Goal: Information Seeking & Learning: Learn about a topic

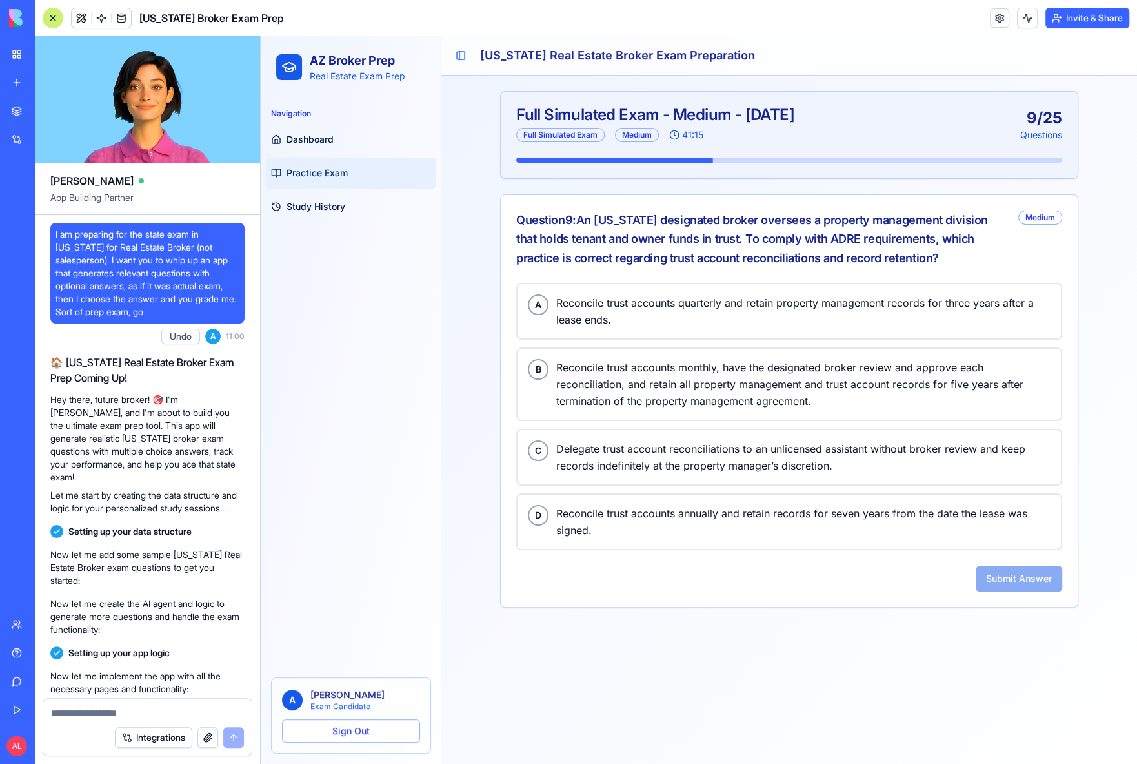
scroll to position [3292, 0]
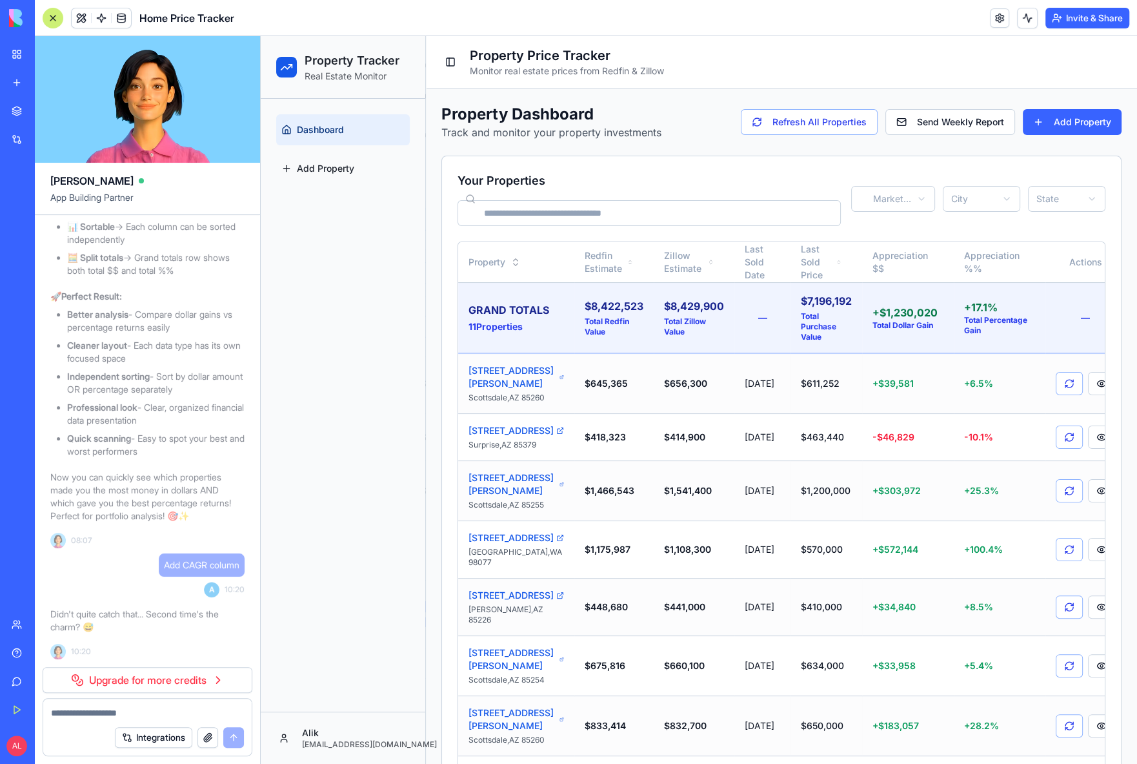
click at [59, 26] on div at bounding box center [53, 18] width 21 height 21
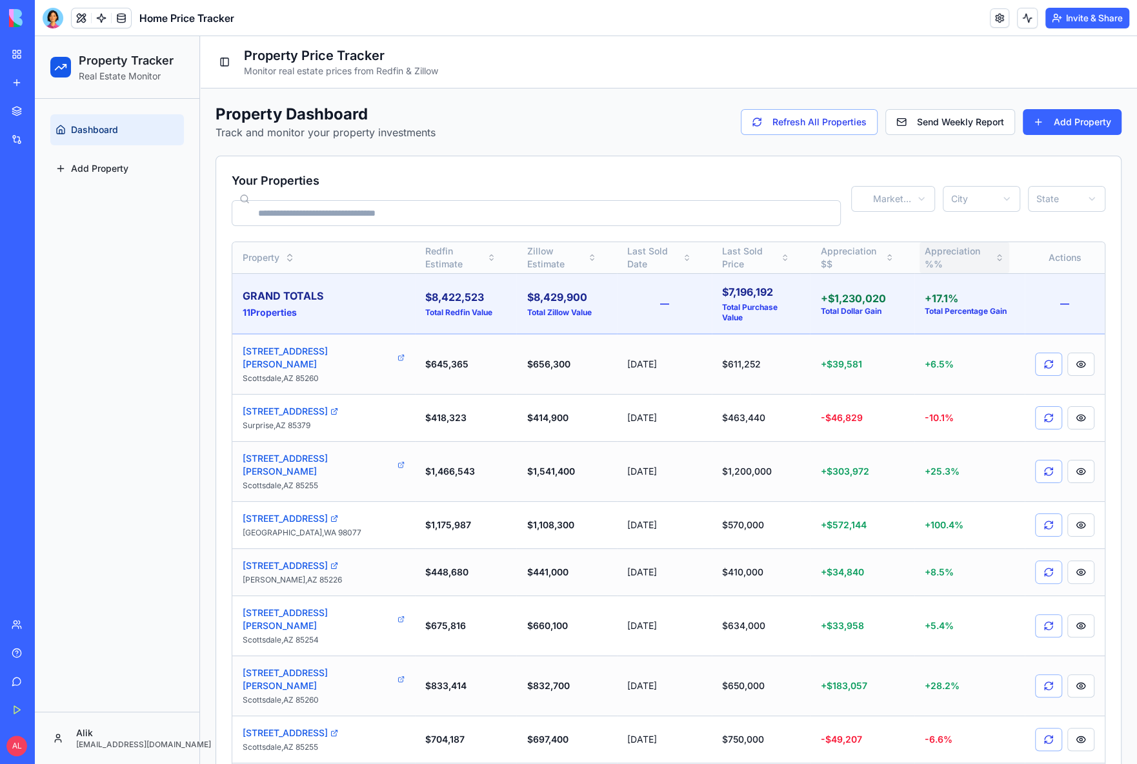
click at [931, 247] on button "Appreciation %%" at bounding box center [965, 257] width 90 height 31
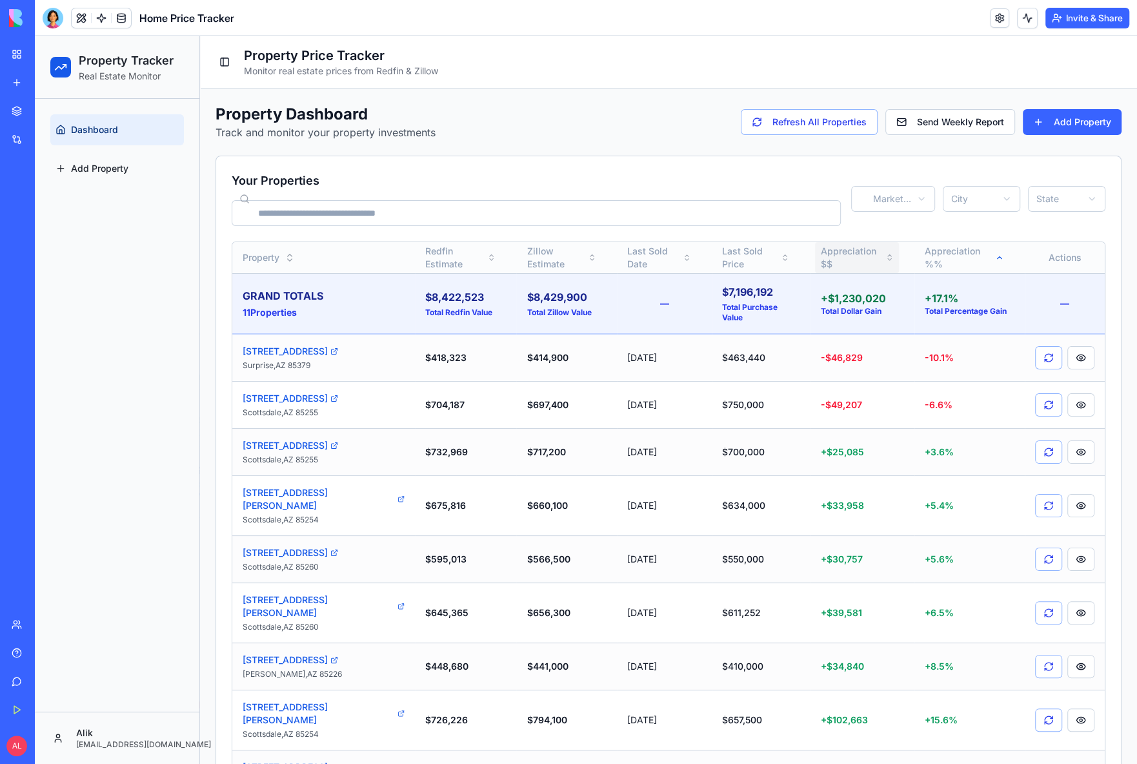
click at [833, 247] on button "Appreciation $$" at bounding box center [857, 257] width 84 height 31
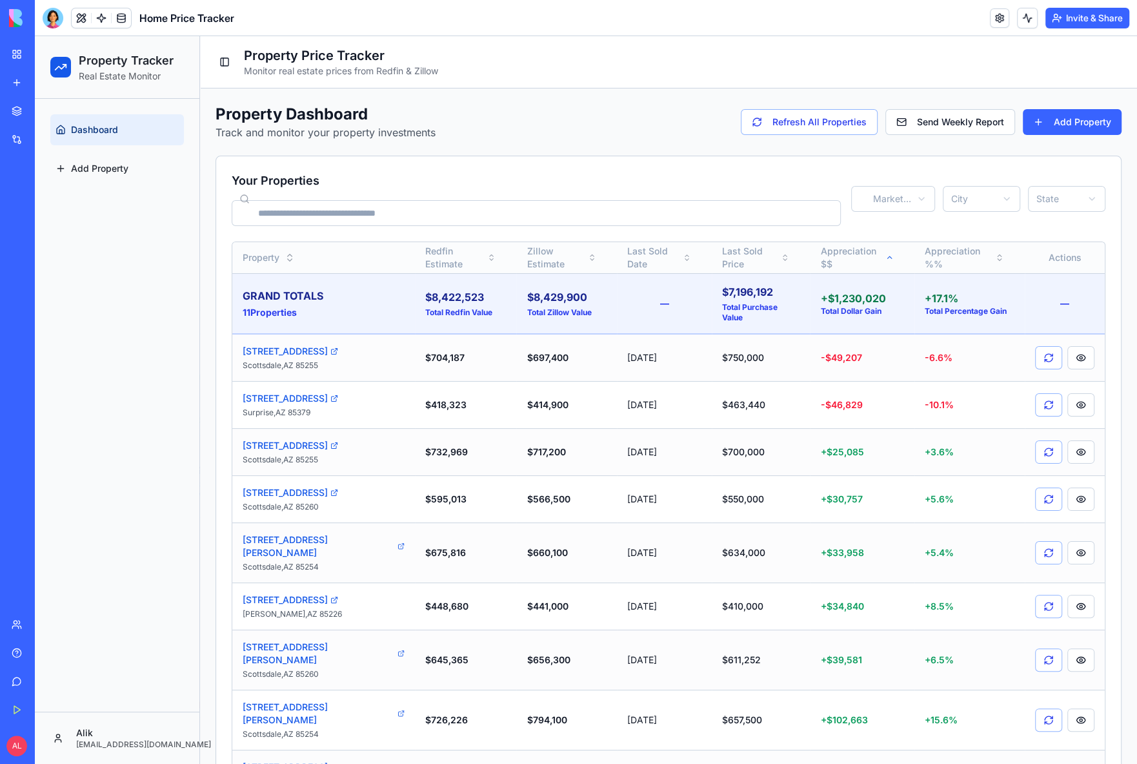
click at [833, 247] on button "Appreciation $$" at bounding box center [857, 257] width 84 height 31
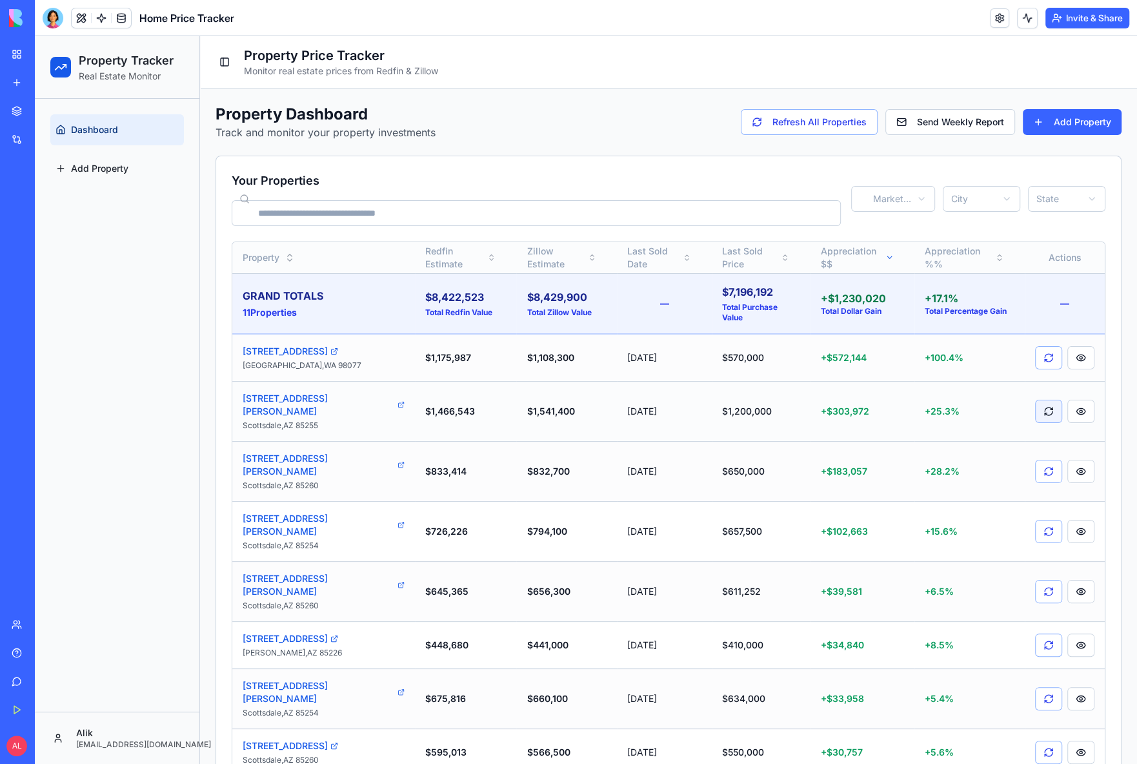
click at [1046, 400] on button at bounding box center [1048, 411] width 27 height 23
click at [306, 392] on link "10439 E Karen Dr" at bounding box center [324, 405] width 162 height 26
click at [1062, 60] on div "Toggle Sidebar Property Price Tracker Monitor real estate prices from Redfin & …" at bounding box center [668, 62] width 937 height 52
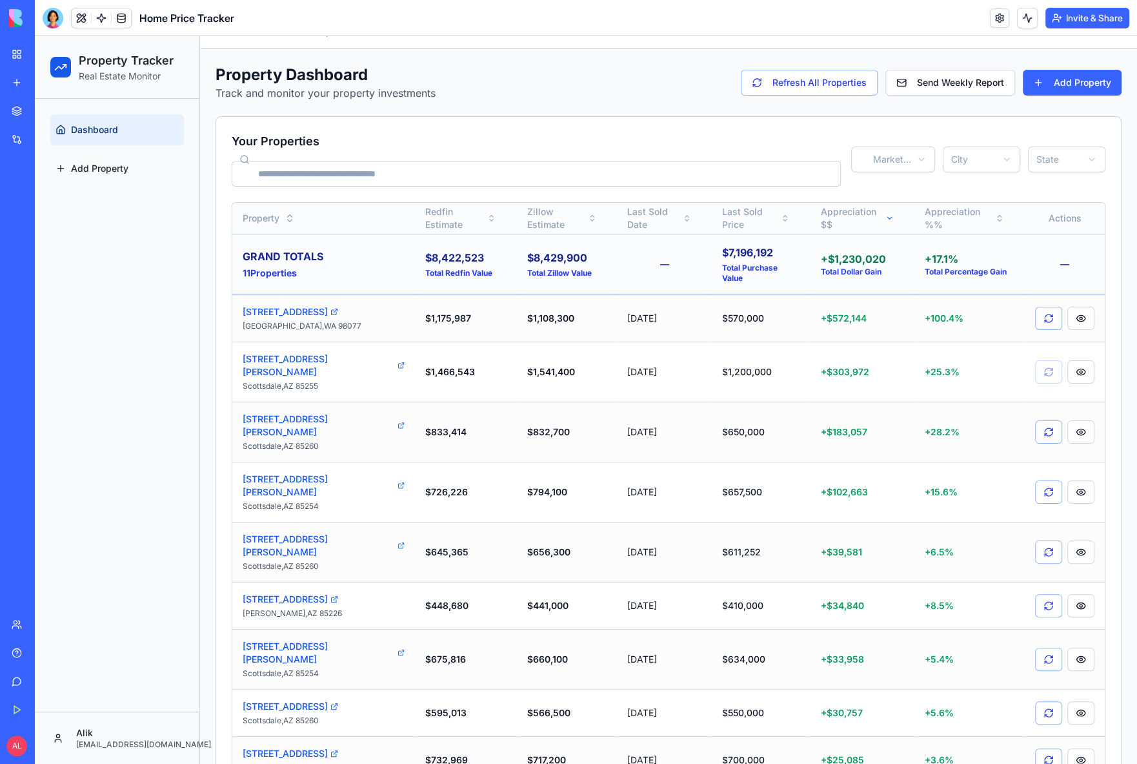
scroll to position [25, 0]
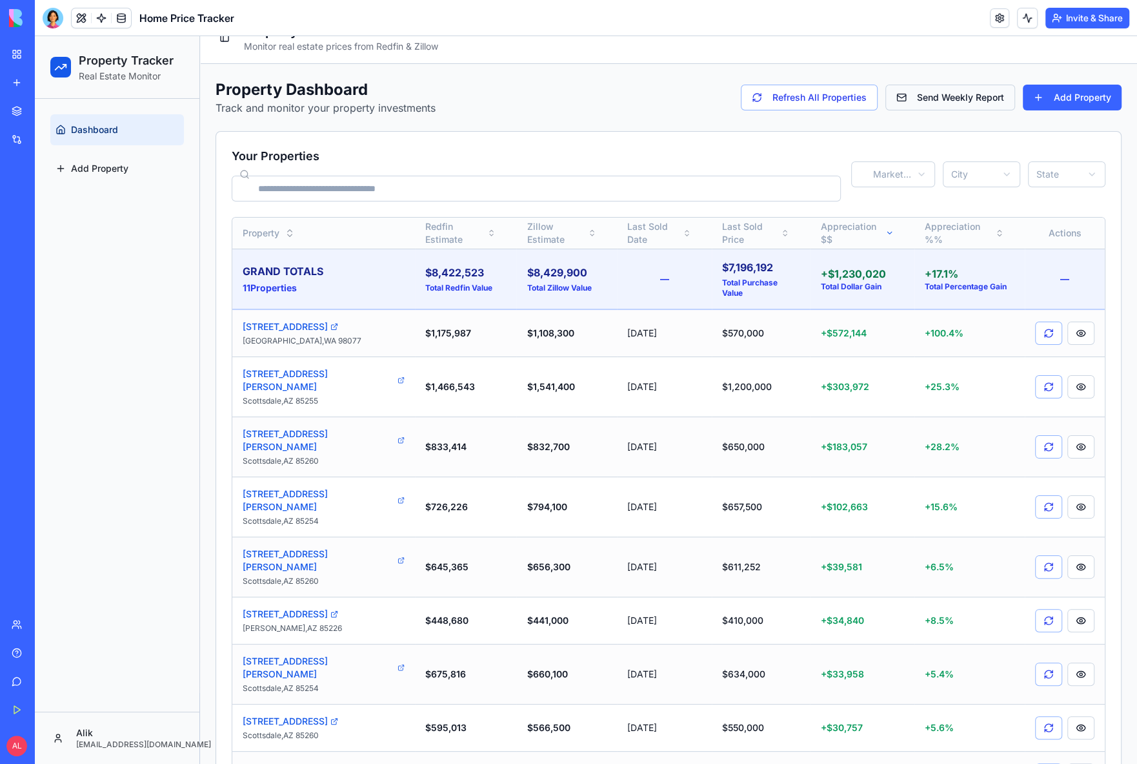
click at [957, 101] on button "Send Weekly Report" at bounding box center [951, 98] width 130 height 26
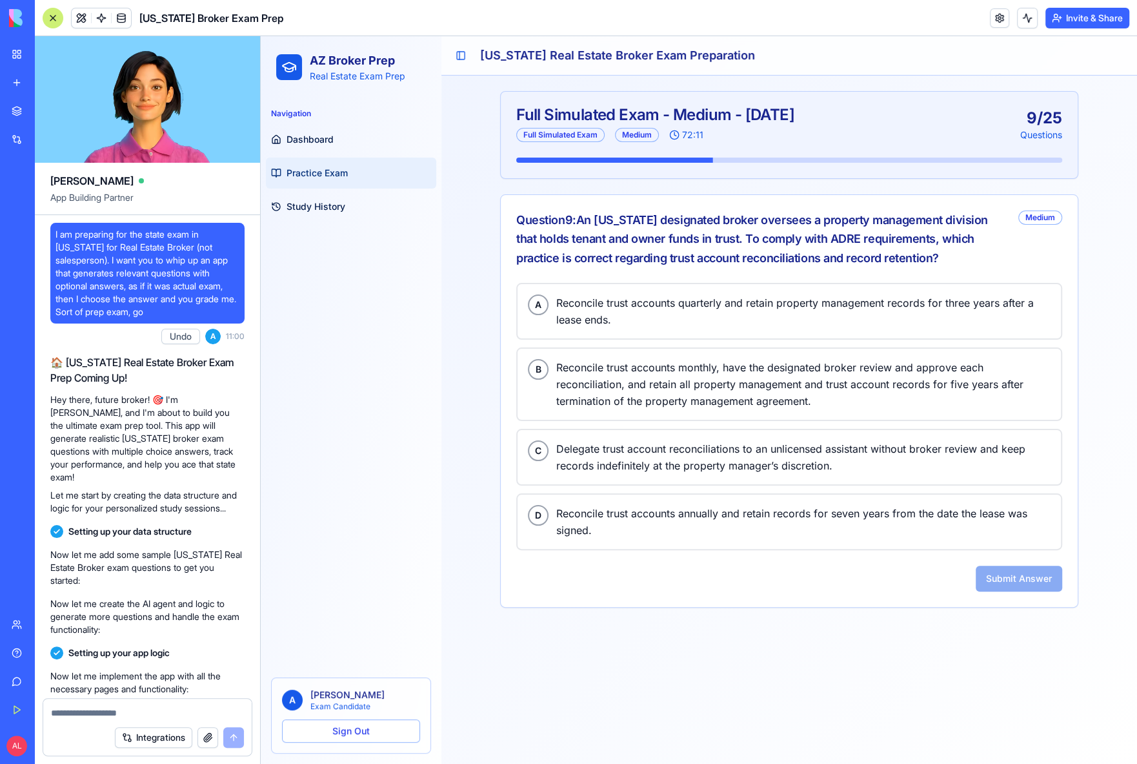
scroll to position [3292, 0]
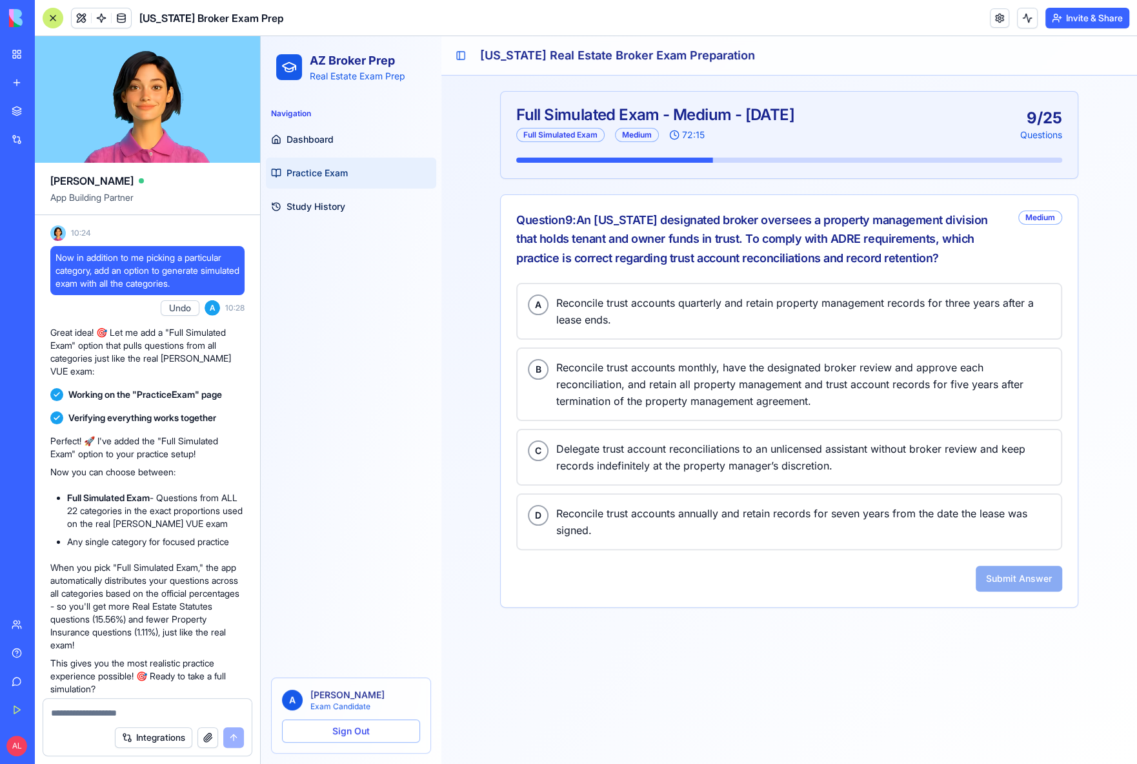
click at [50, 22] on div at bounding box center [53, 18] width 21 height 21
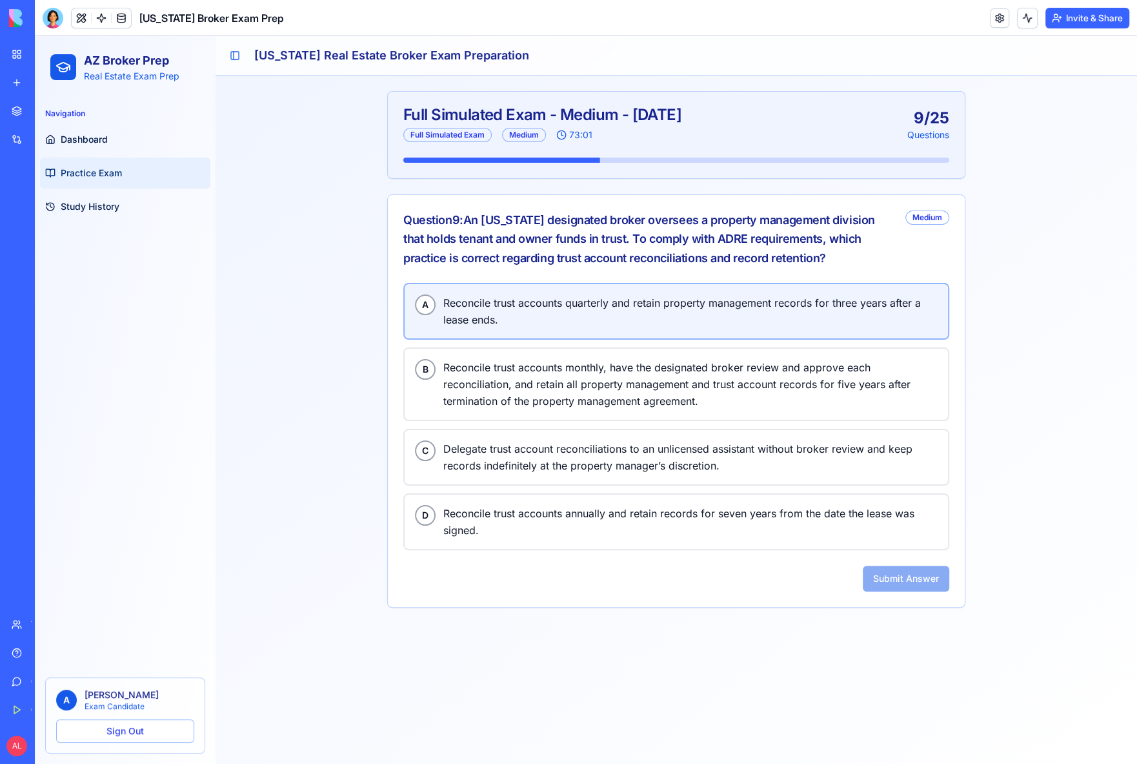
click at [547, 302] on span "Reconcile trust accounts quarterly and retain property management records for t…" at bounding box center [690, 311] width 494 height 34
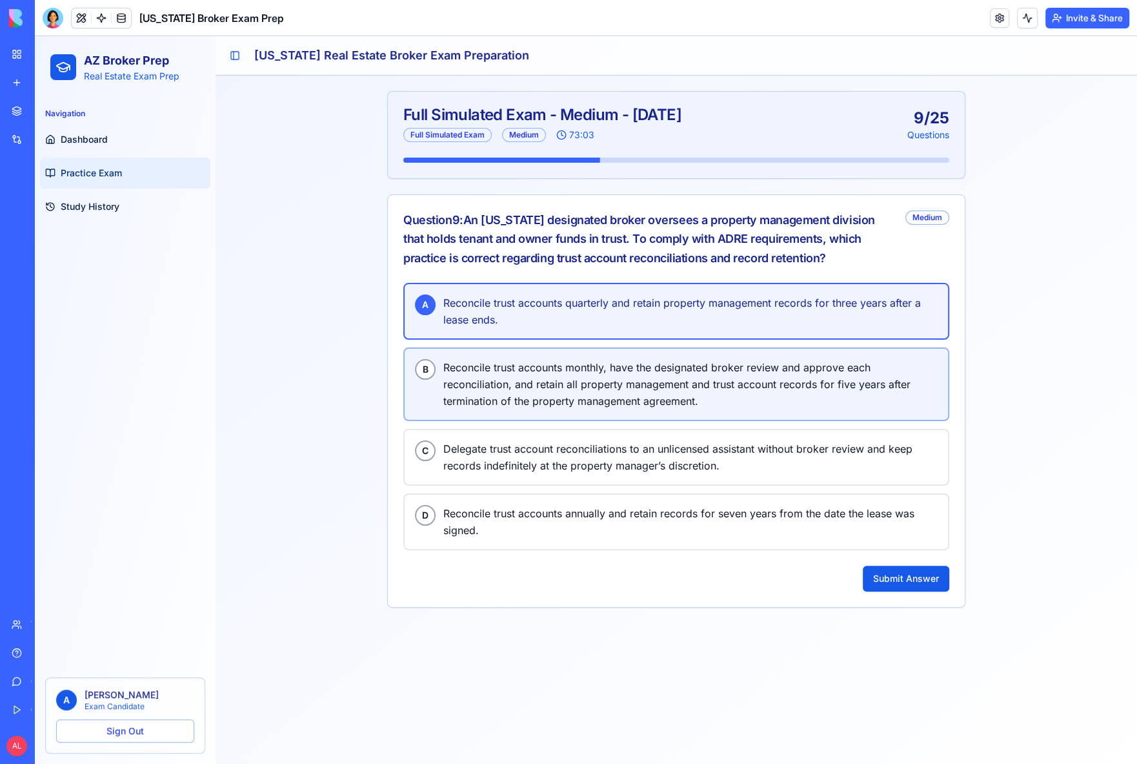
click at [558, 364] on span "Reconcile trust accounts monthly, have the designated broker review and approve…" at bounding box center [690, 384] width 494 height 50
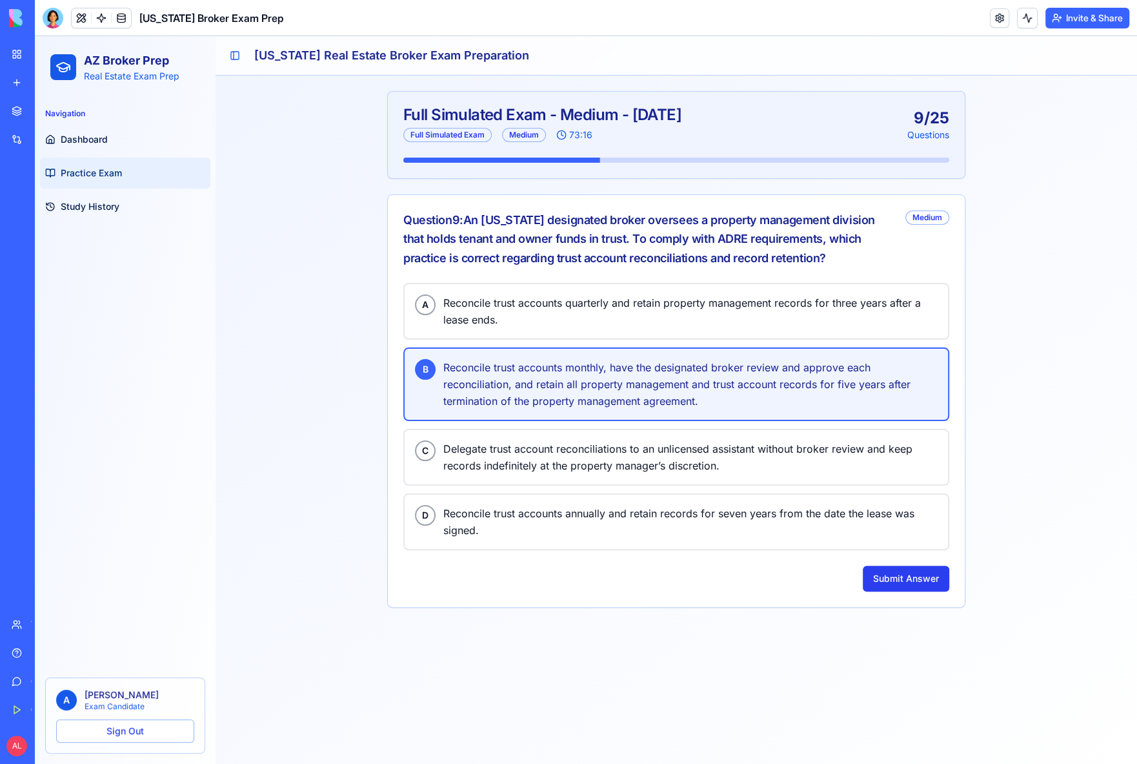
click at [907, 580] on button "Submit Answer" at bounding box center [906, 579] width 87 height 26
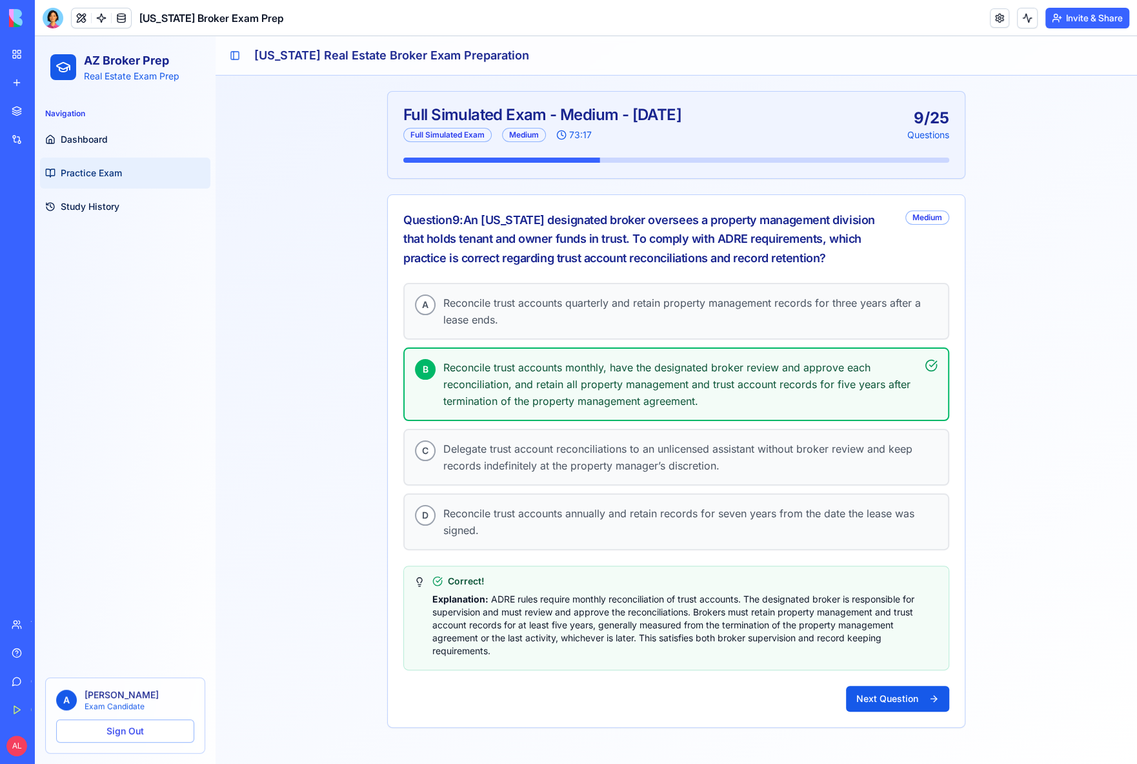
click at [897, 686] on button "Next Question" at bounding box center [897, 699] width 103 height 26
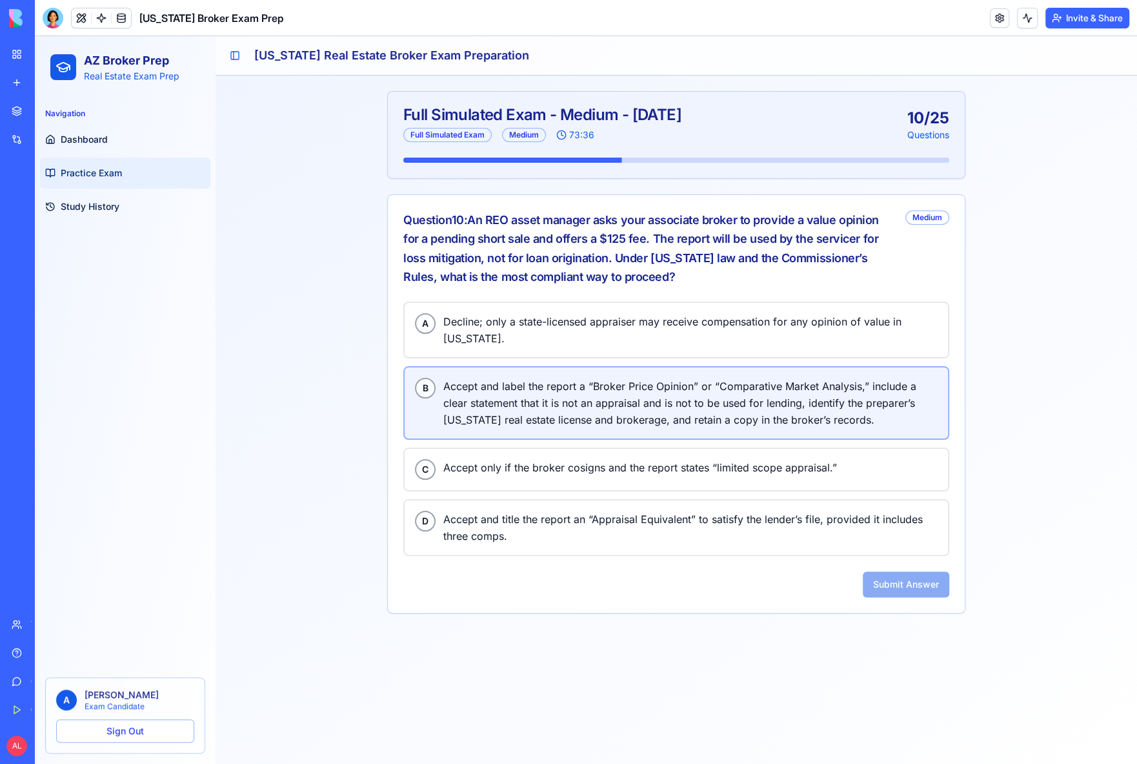
click at [509, 405] on span "Accept and label the report a “Broker Price Opinion” or “Comparative Market Ana…" at bounding box center [690, 403] width 494 height 50
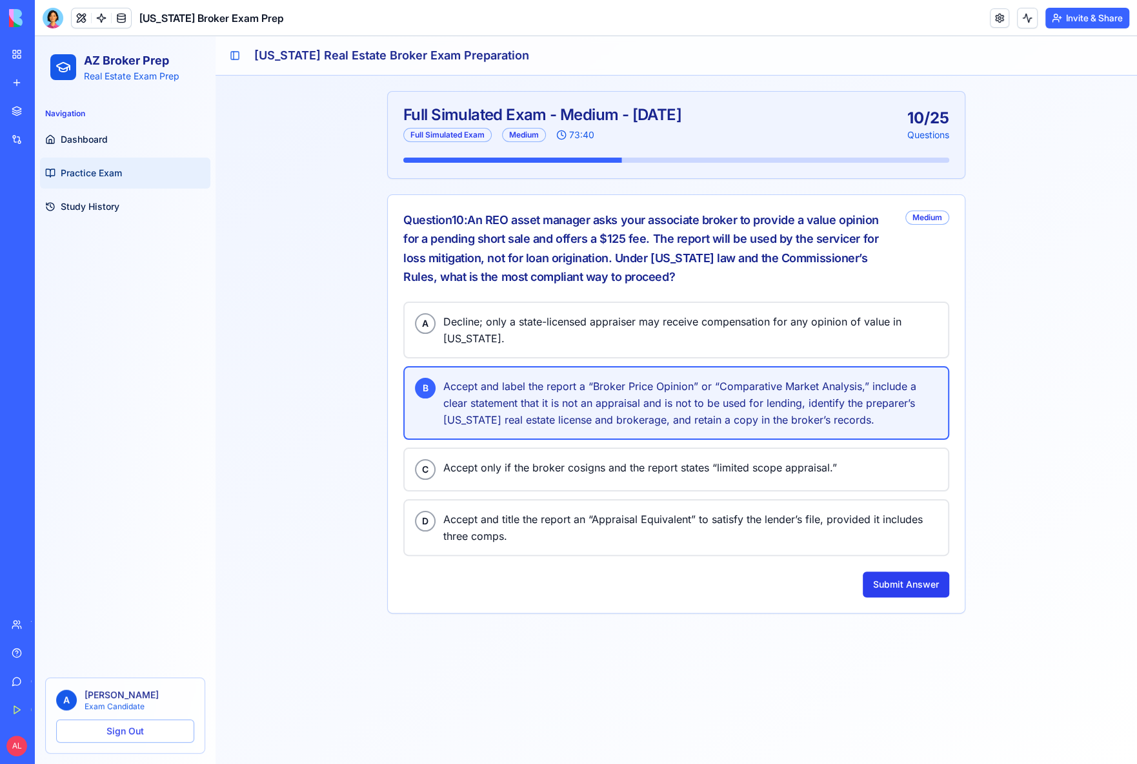
click at [895, 571] on button "Submit Answer" at bounding box center [906, 584] width 87 height 26
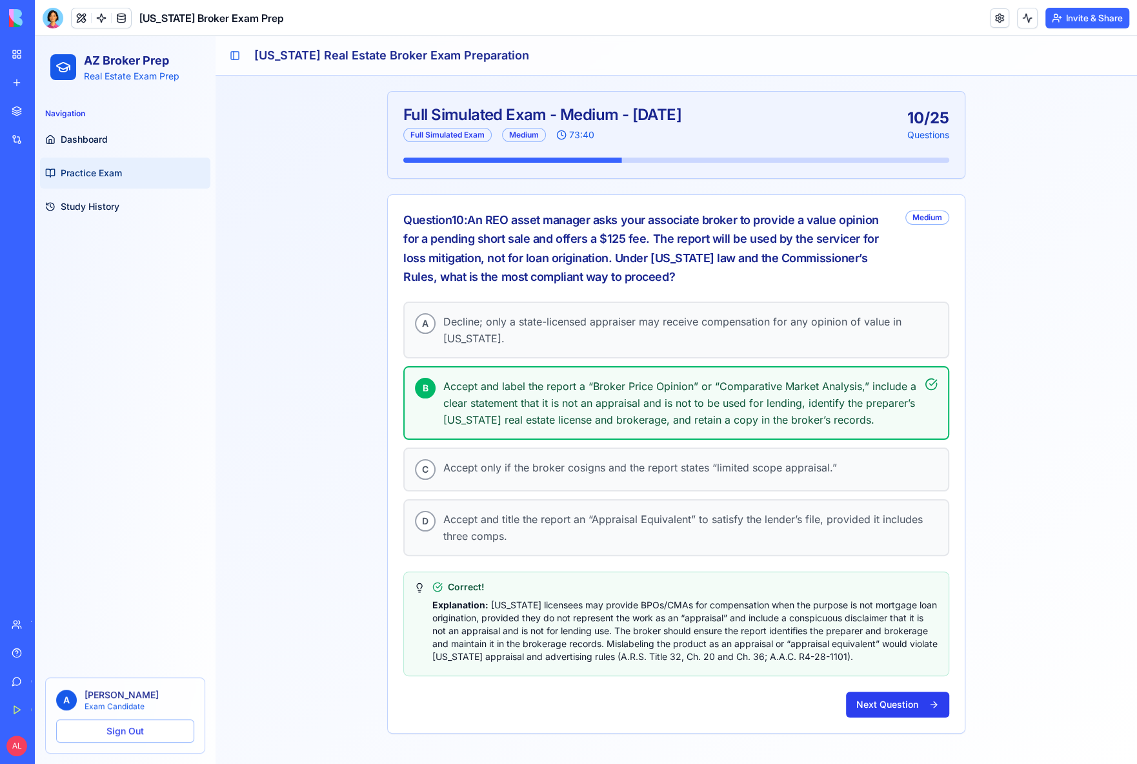
click at [885, 691] on button "Next Question" at bounding box center [897, 704] width 103 height 26
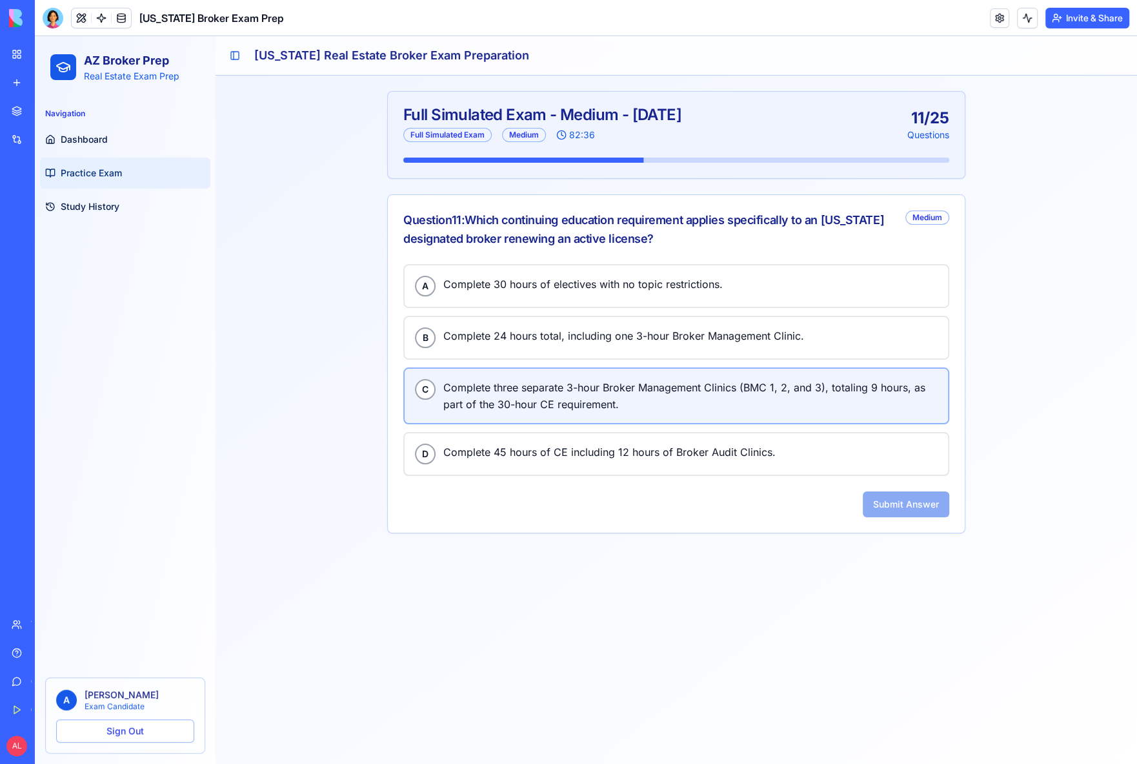
click at [576, 379] on span "Complete three separate 3-hour Broker Management Clinics (BMC 1, 2, and 3), tot…" at bounding box center [690, 396] width 494 height 34
click at [874, 506] on button "Submit Answer" at bounding box center [906, 504] width 87 height 26
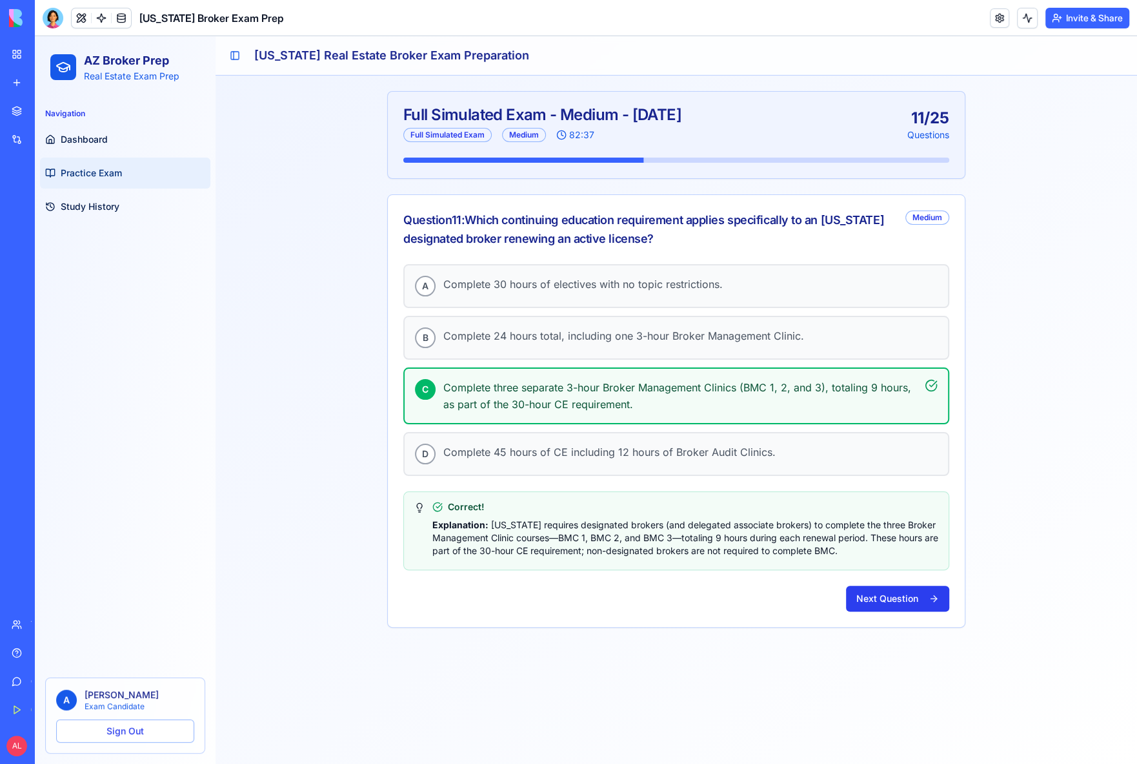
click at [890, 595] on button "Next Question" at bounding box center [897, 599] width 103 height 26
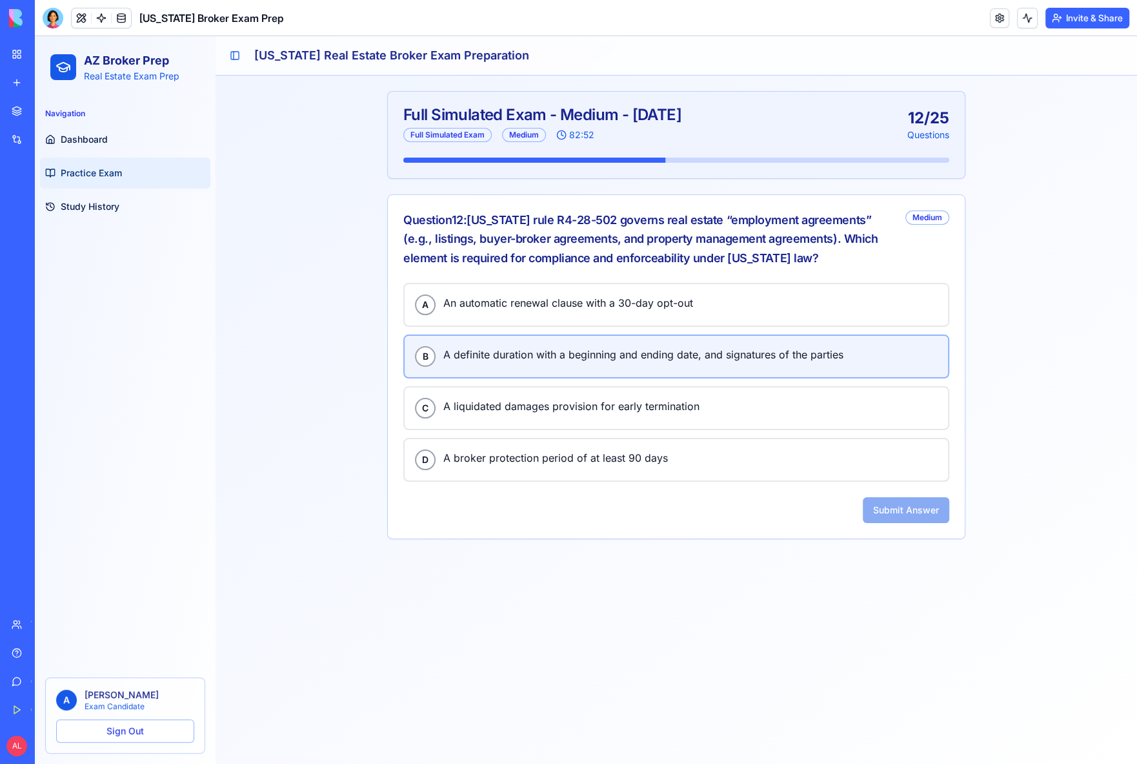
click at [509, 356] on span "A definite duration with a beginning and ending date, and signatures of the par…" at bounding box center [690, 354] width 494 height 17
click at [913, 509] on button "Submit Answer" at bounding box center [906, 510] width 87 height 26
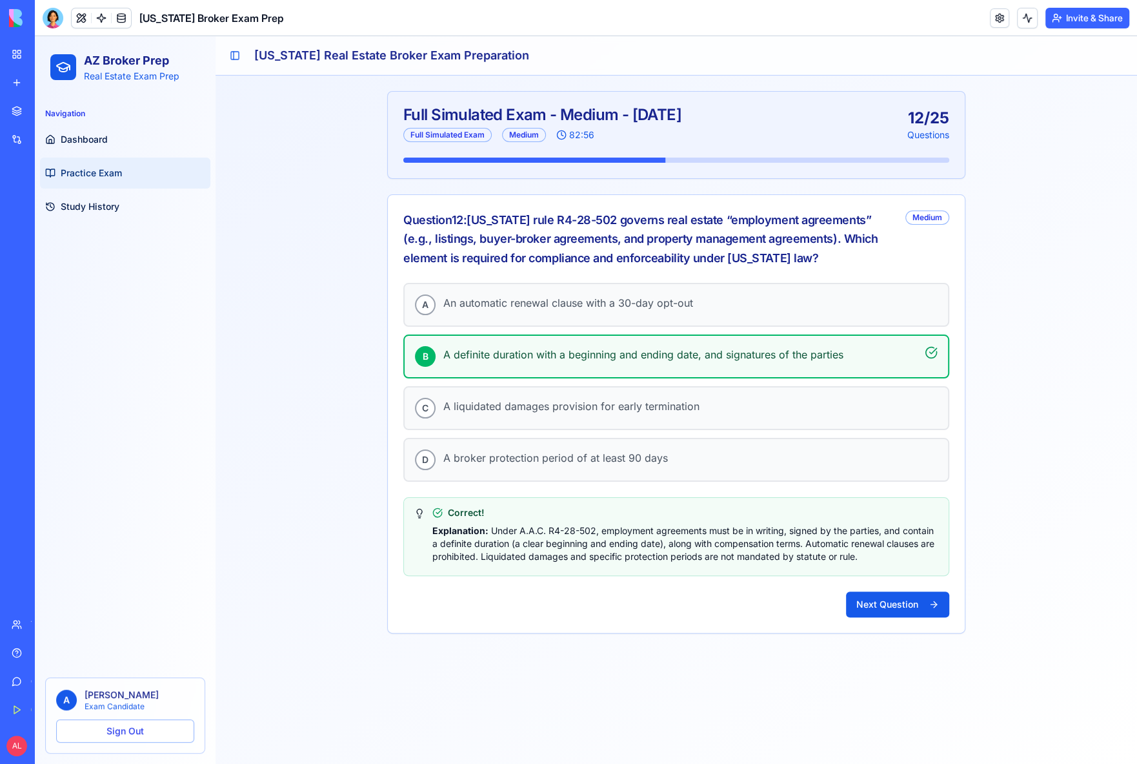
click at [901, 591] on button "Next Question" at bounding box center [897, 604] width 103 height 26
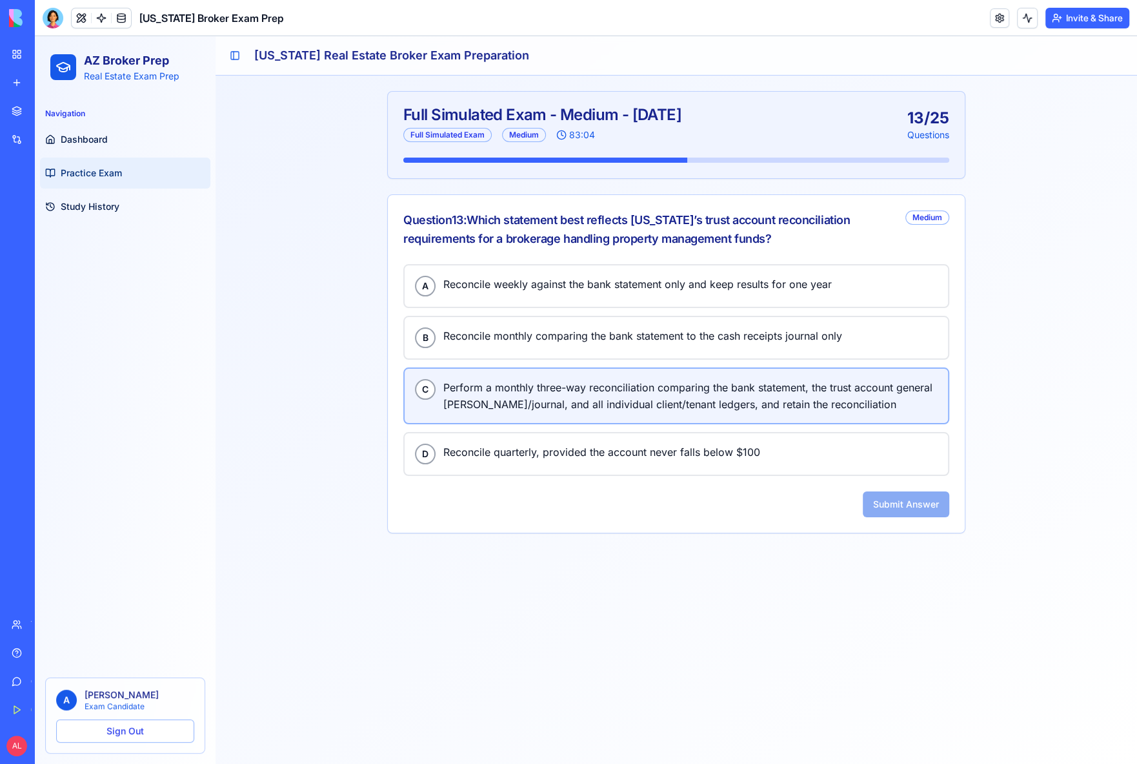
click at [482, 385] on span "Perform a monthly three-way reconciliation comparing the bank statement, the tr…" at bounding box center [690, 396] width 494 height 34
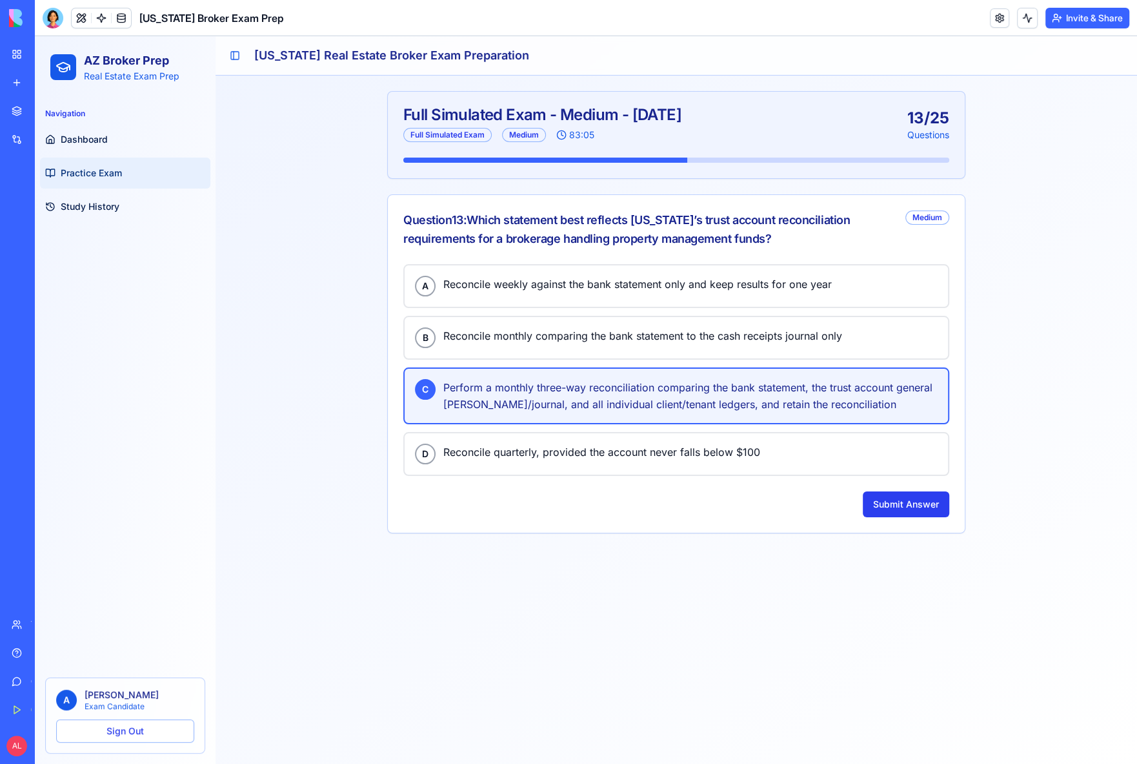
click at [897, 492] on button "Submit Answer" at bounding box center [906, 504] width 87 height 26
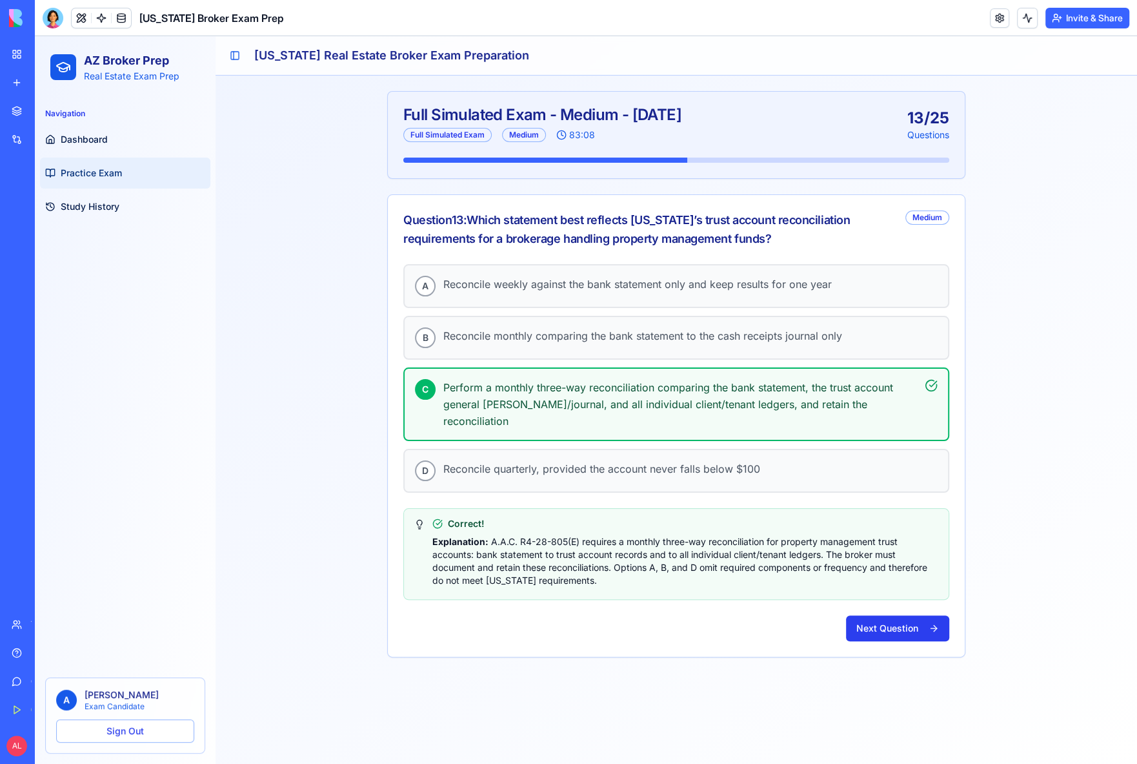
click at [893, 615] on button "Next Question" at bounding box center [897, 628] width 103 height 26
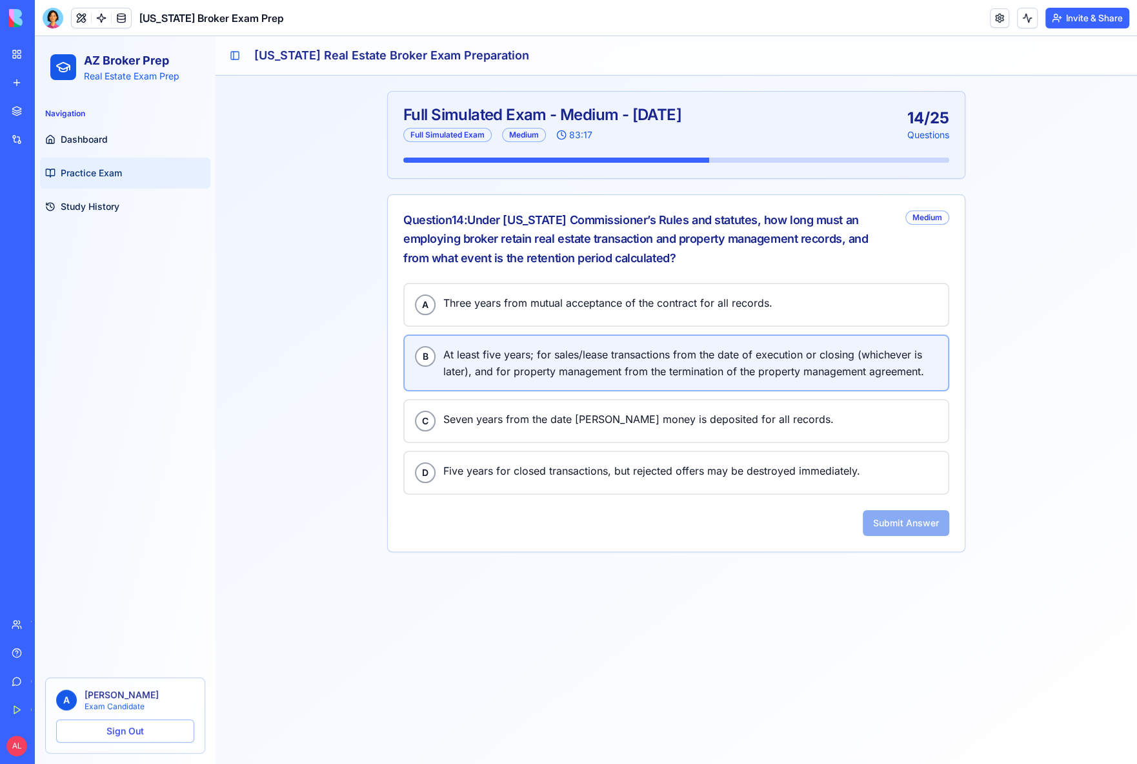
click at [575, 367] on span "At least five years; for sales/lease transactions from the date of execution or…" at bounding box center [690, 363] width 494 height 34
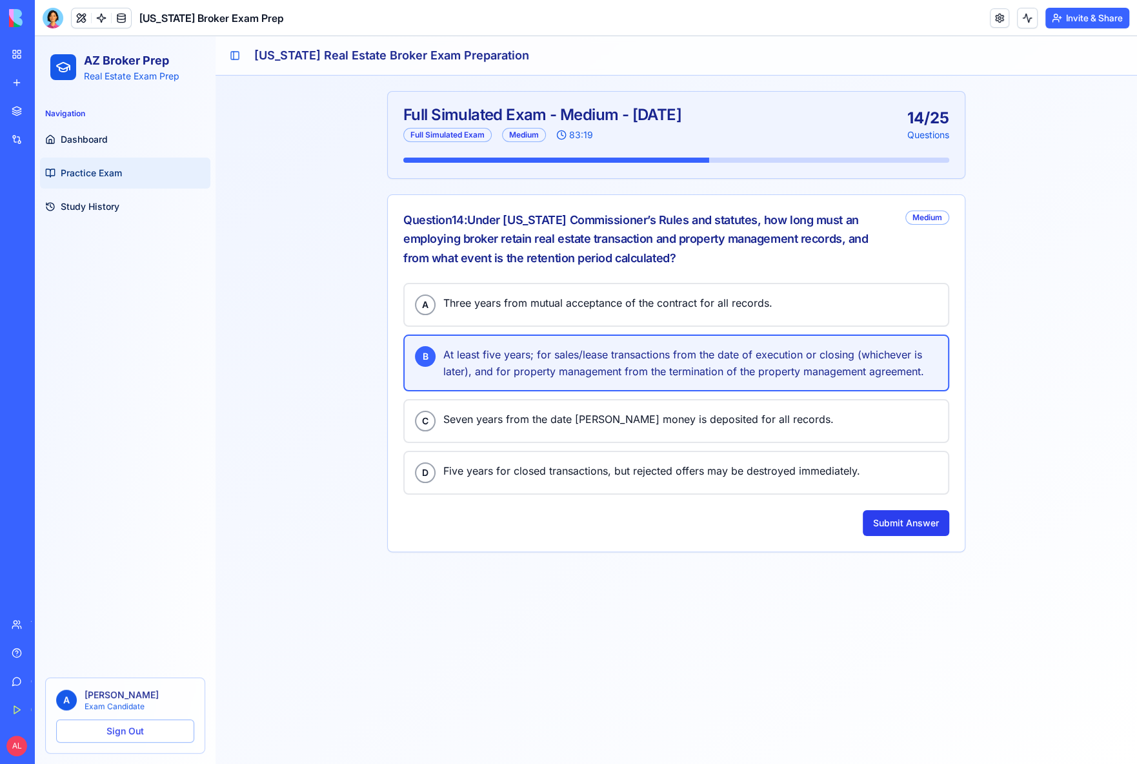
click at [897, 515] on button "Submit Answer" at bounding box center [906, 523] width 87 height 26
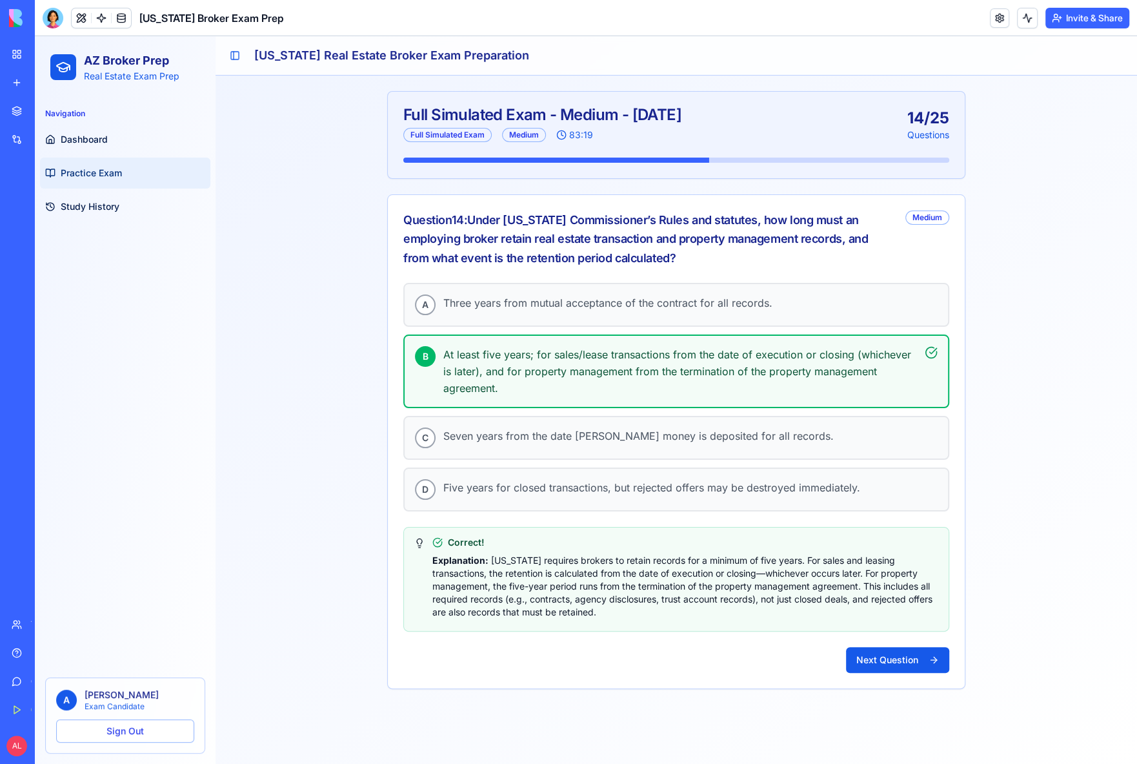
click at [882, 634] on div "A Three years from mutual acceptance of the contract for all records. B At leas…" at bounding box center [676, 485] width 577 height 405
click at [878, 652] on button "Next Question" at bounding box center [897, 660] width 103 height 26
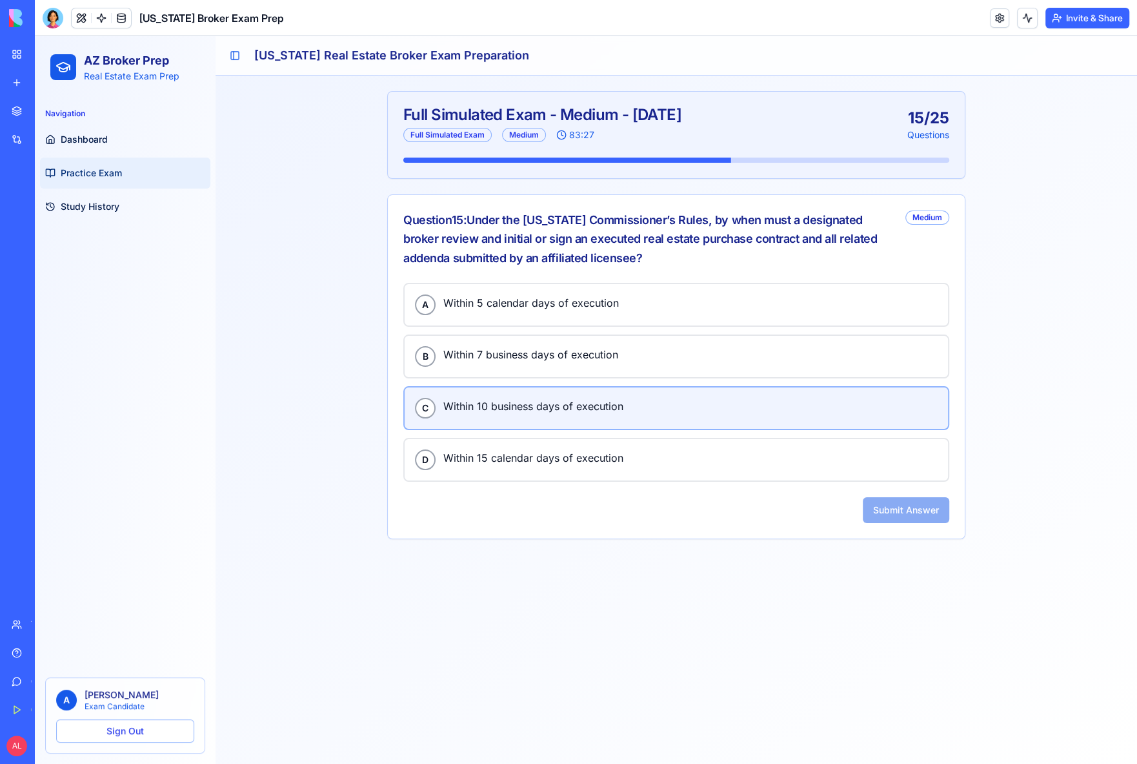
click at [545, 418] on button "C Within 10 business days of execution" at bounding box center [676, 408] width 546 height 44
click at [899, 504] on button "Submit Answer" at bounding box center [906, 510] width 87 height 26
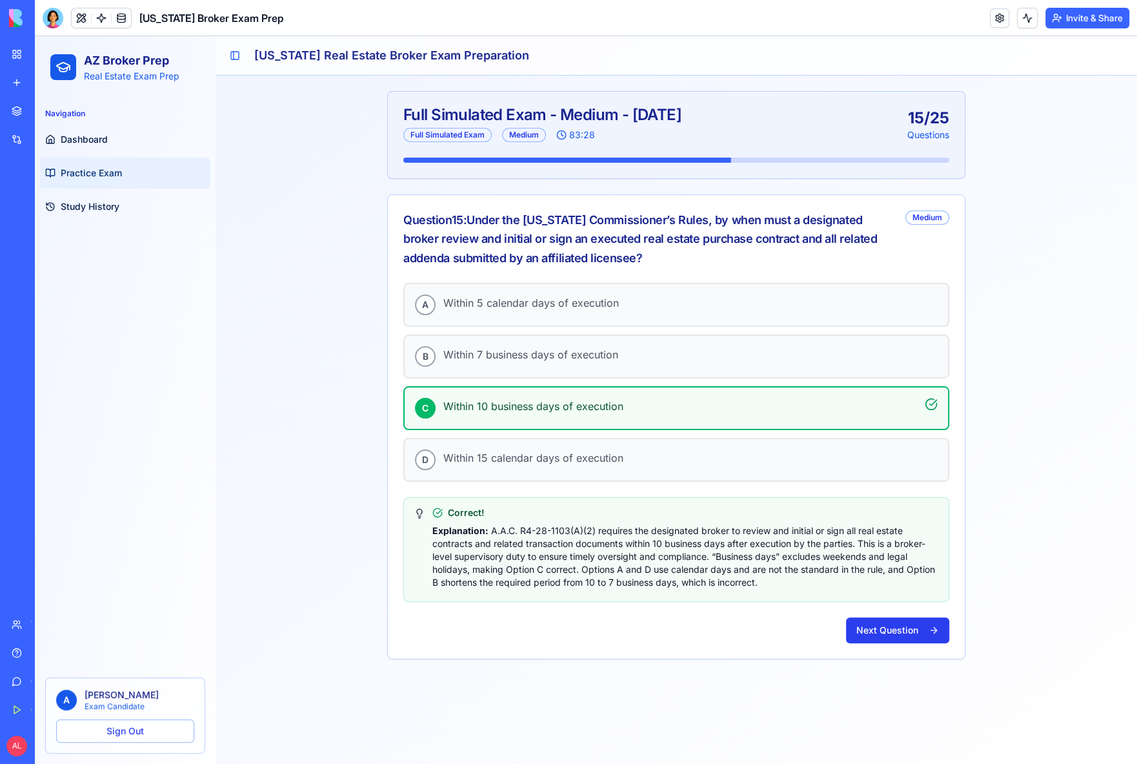
click at [875, 621] on button "Next Question" at bounding box center [897, 630] width 103 height 26
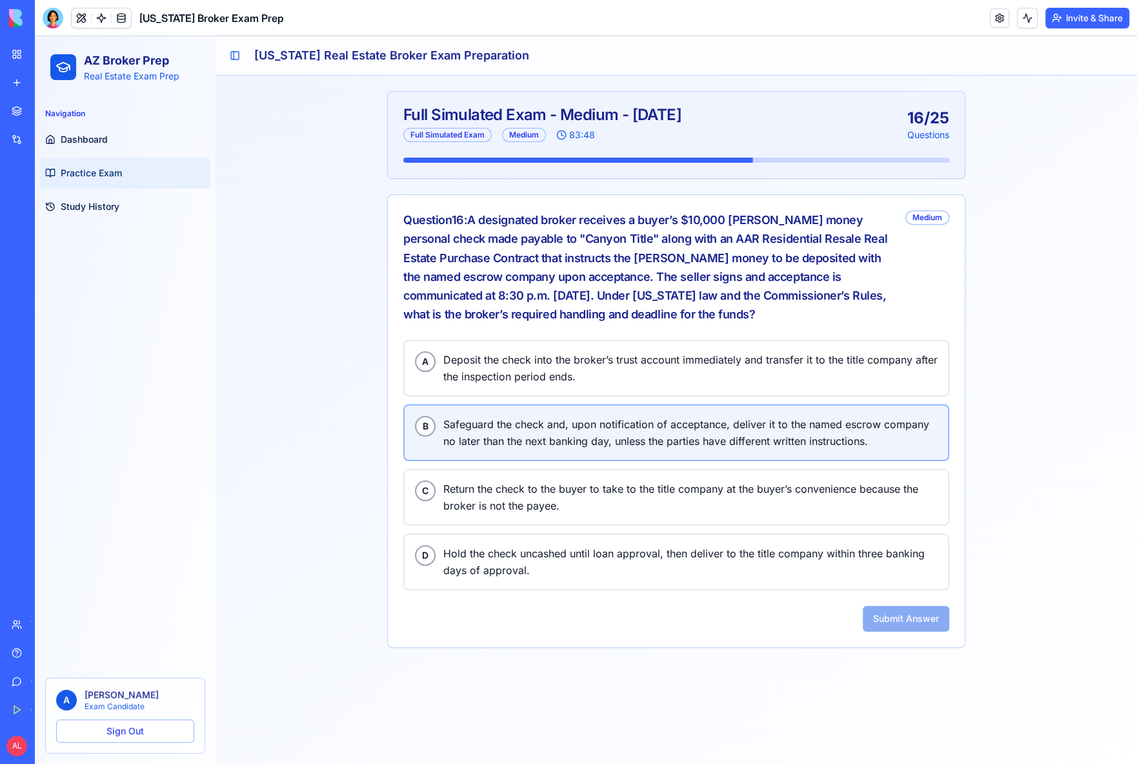
click at [678, 437] on span "Safeguard the check and, upon notification of acceptance, deliver it to the nam…" at bounding box center [690, 433] width 494 height 34
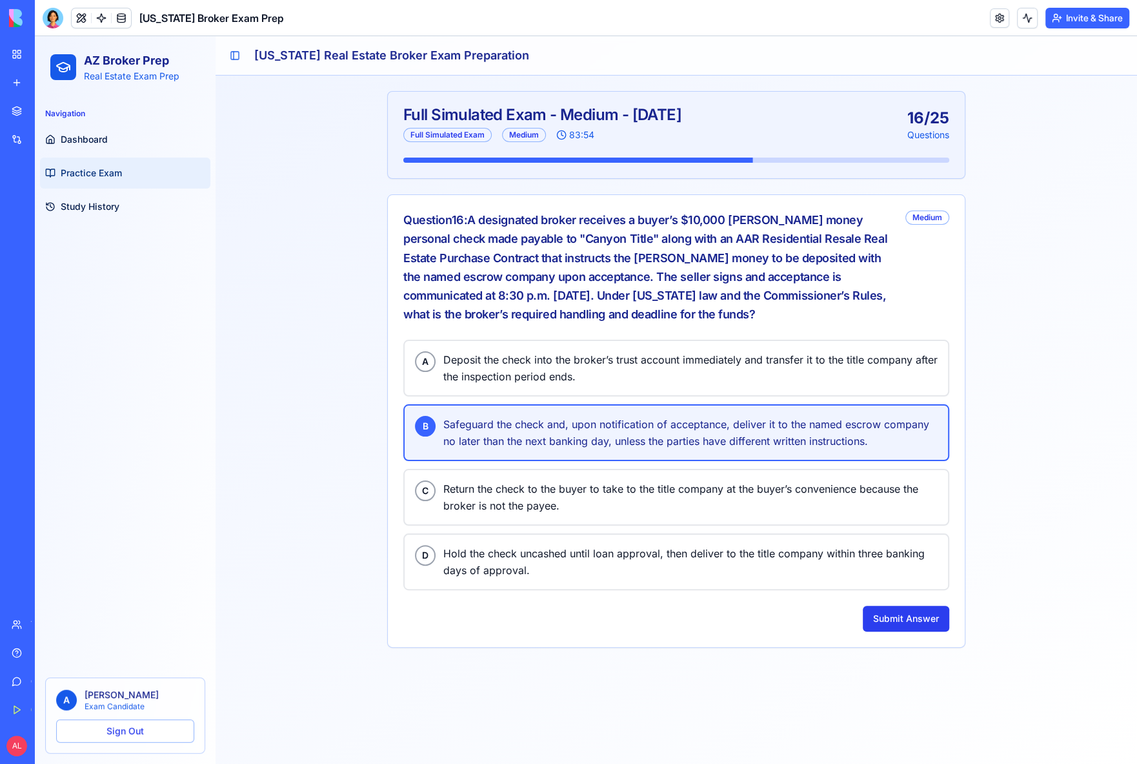
click at [895, 611] on button "Submit Answer" at bounding box center [906, 619] width 87 height 26
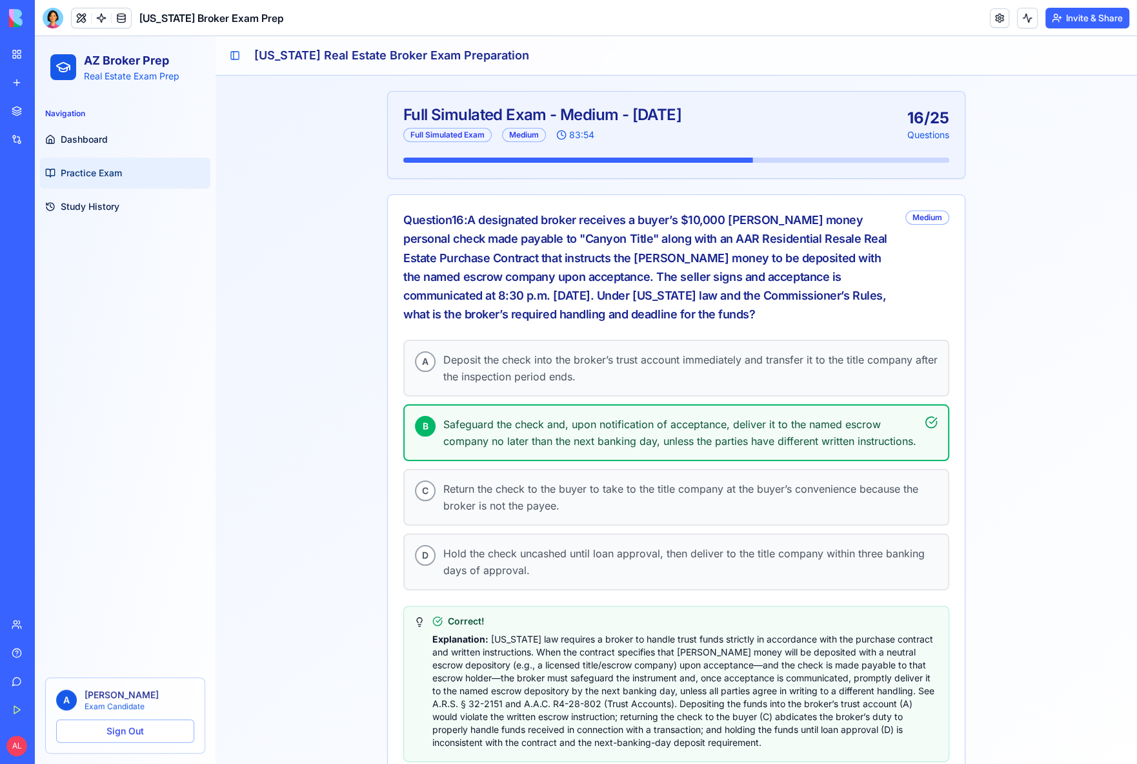
scroll to position [77, 0]
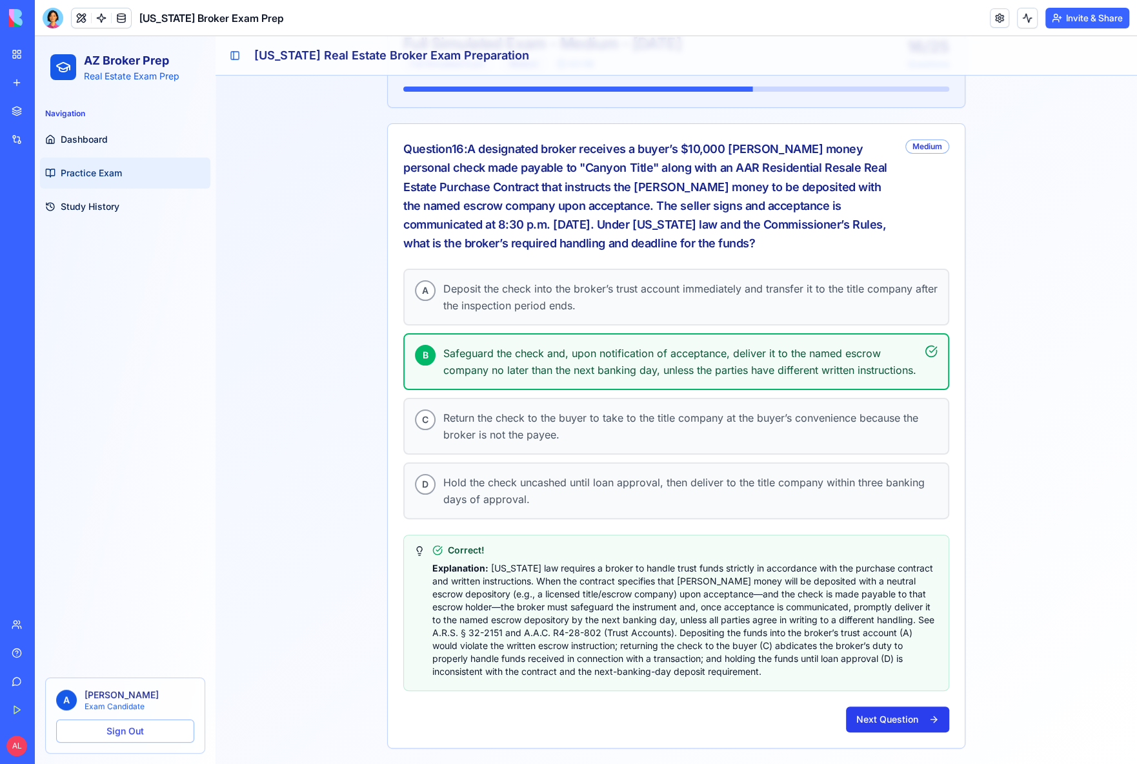
click at [883, 720] on button "Next Question" at bounding box center [897, 719] width 103 height 26
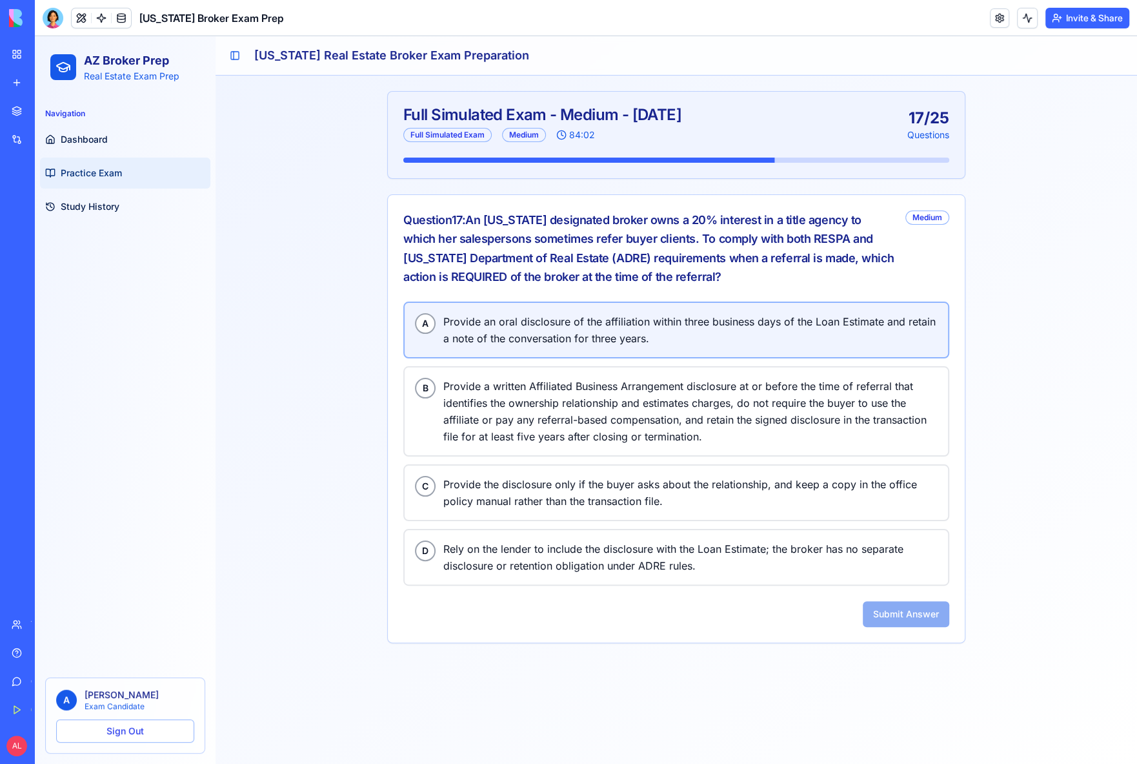
click at [567, 323] on span "Provide an oral disclosure of the affiliation within three business days of the…" at bounding box center [690, 330] width 494 height 34
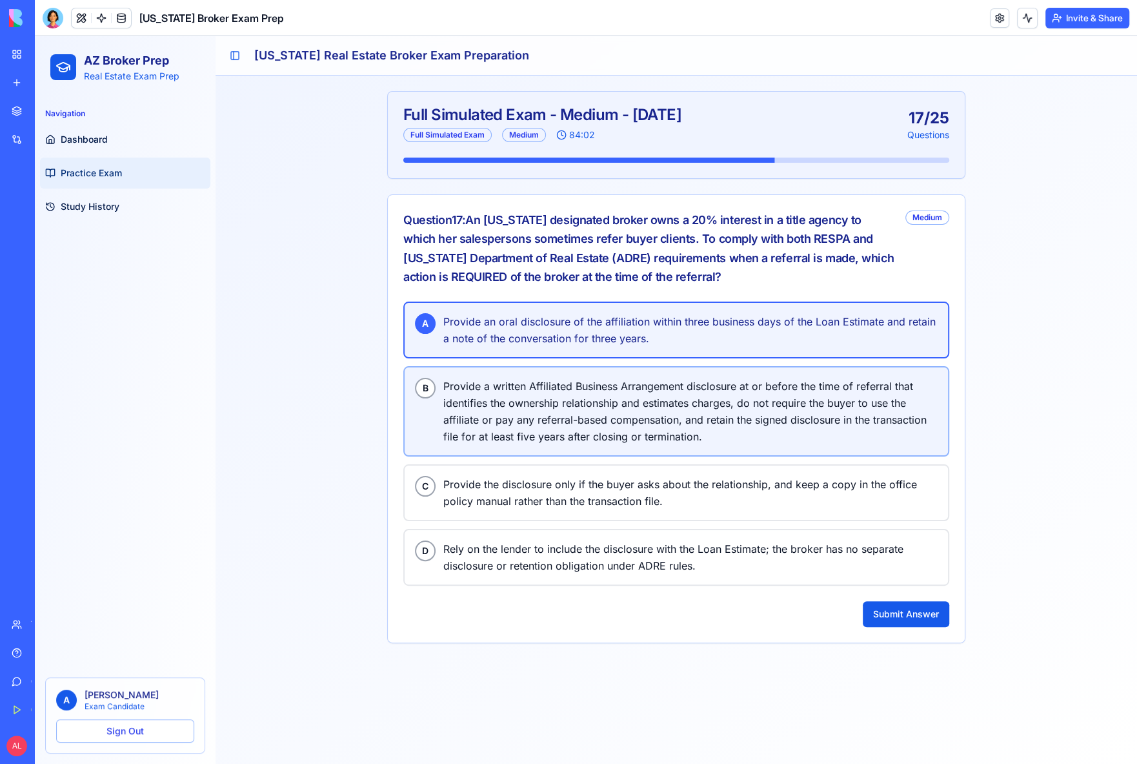
click at [561, 397] on span "Provide a written Affiliated Business Arrangement disclosure at or before the t…" at bounding box center [690, 411] width 494 height 67
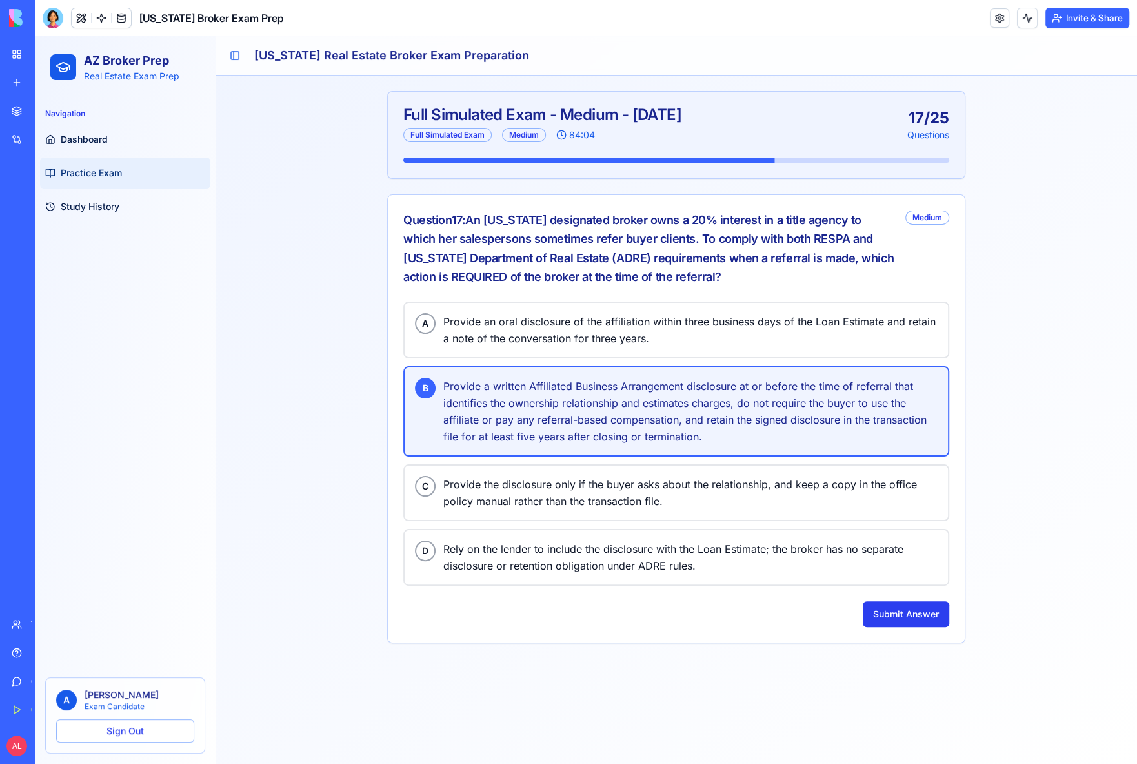
click at [887, 602] on button "Submit Answer" at bounding box center [906, 614] width 87 height 26
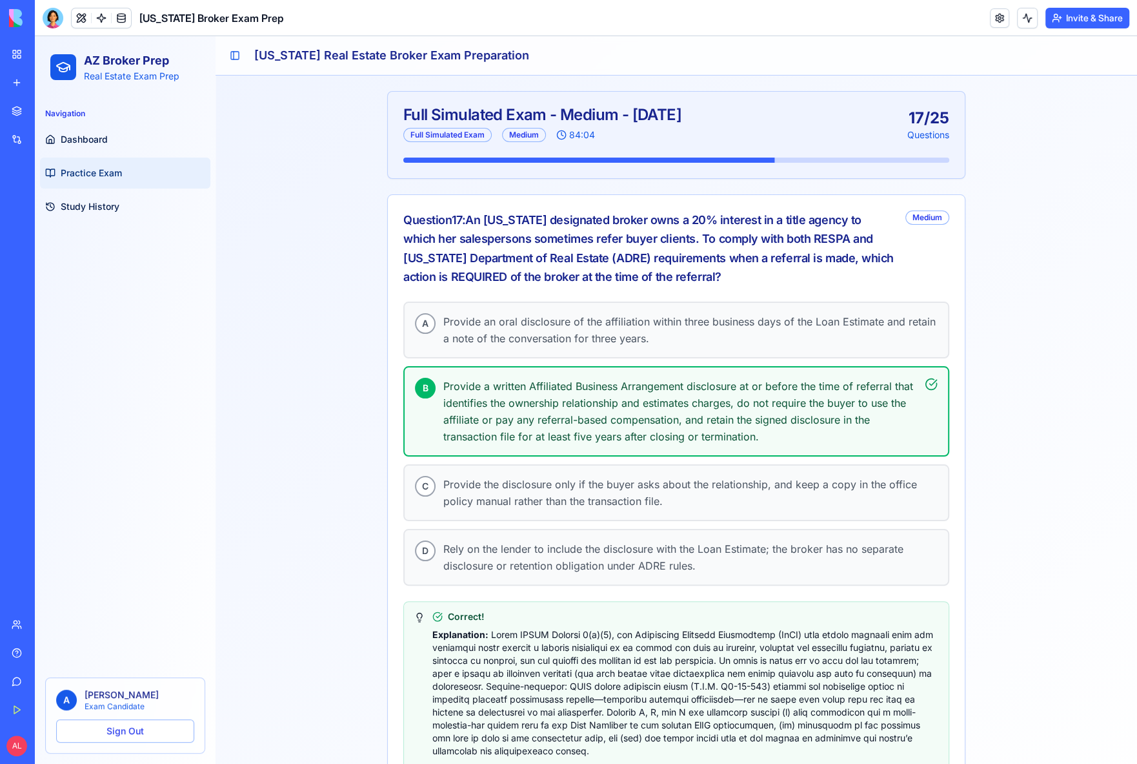
scroll to position [70, 0]
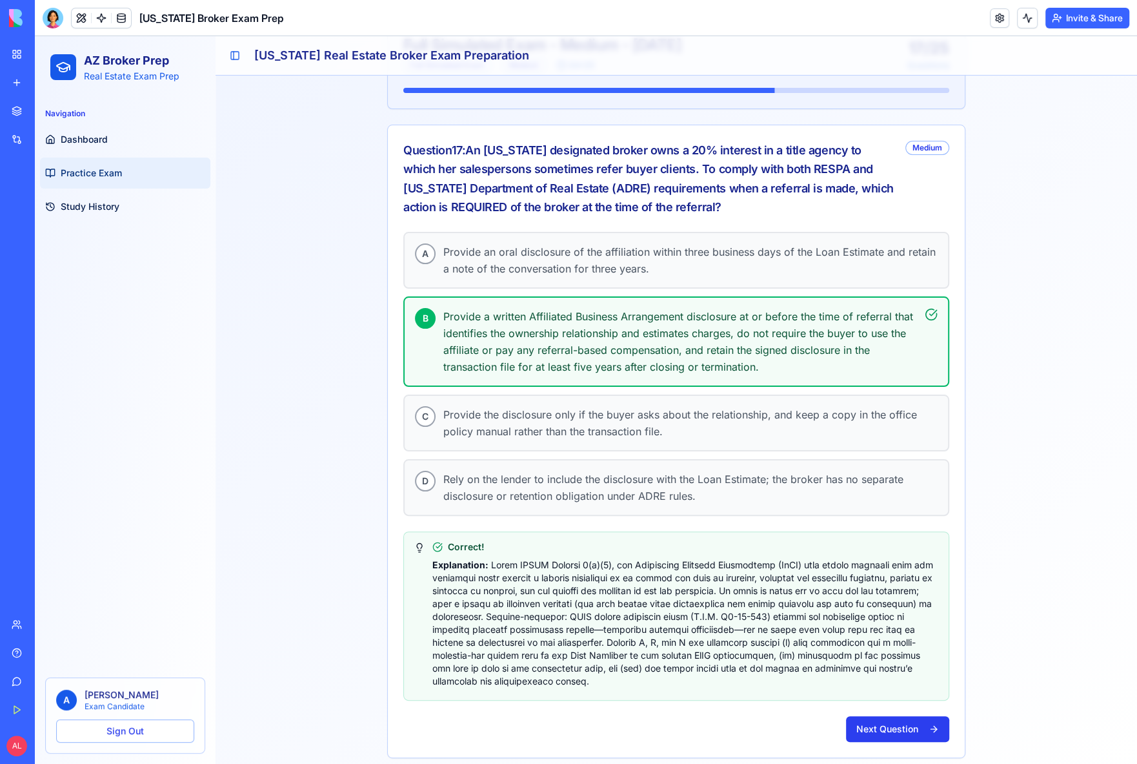
click at [882, 720] on button "Next Question" at bounding box center [897, 729] width 103 height 26
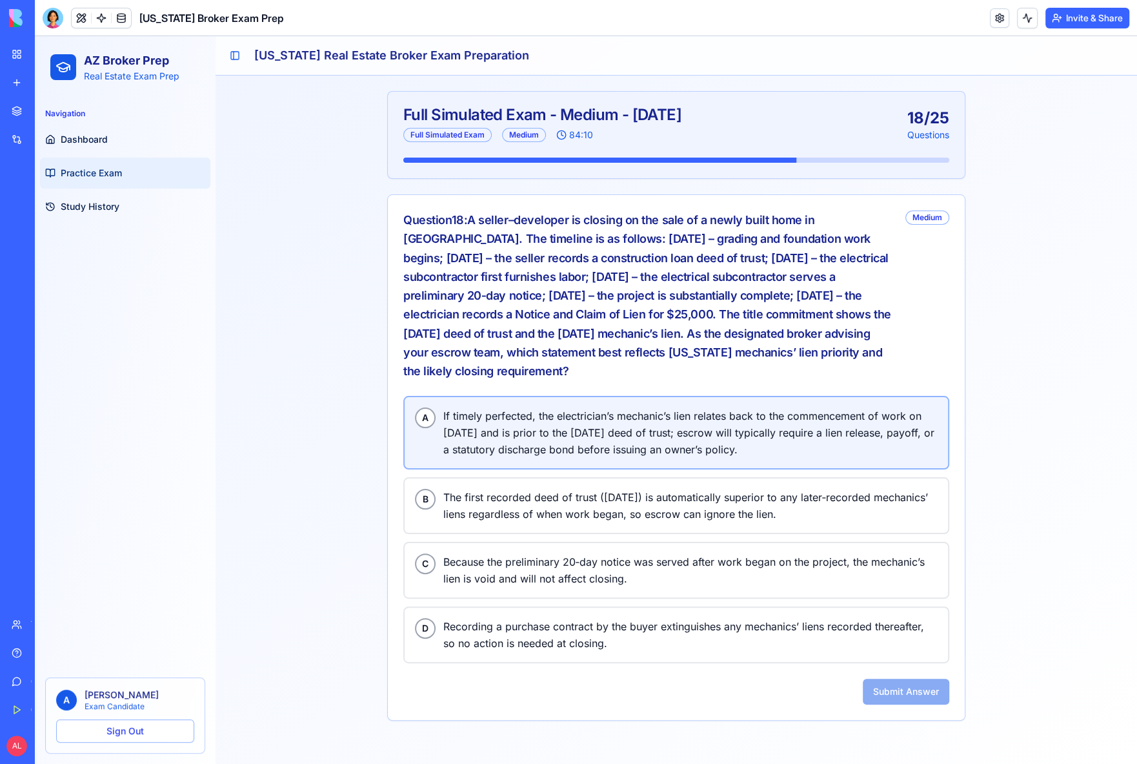
click at [529, 413] on span "If timely perfected, the electrician’s mechanic’s lien relates back to the comm…" at bounding box center [690, 432] width 494 height 50
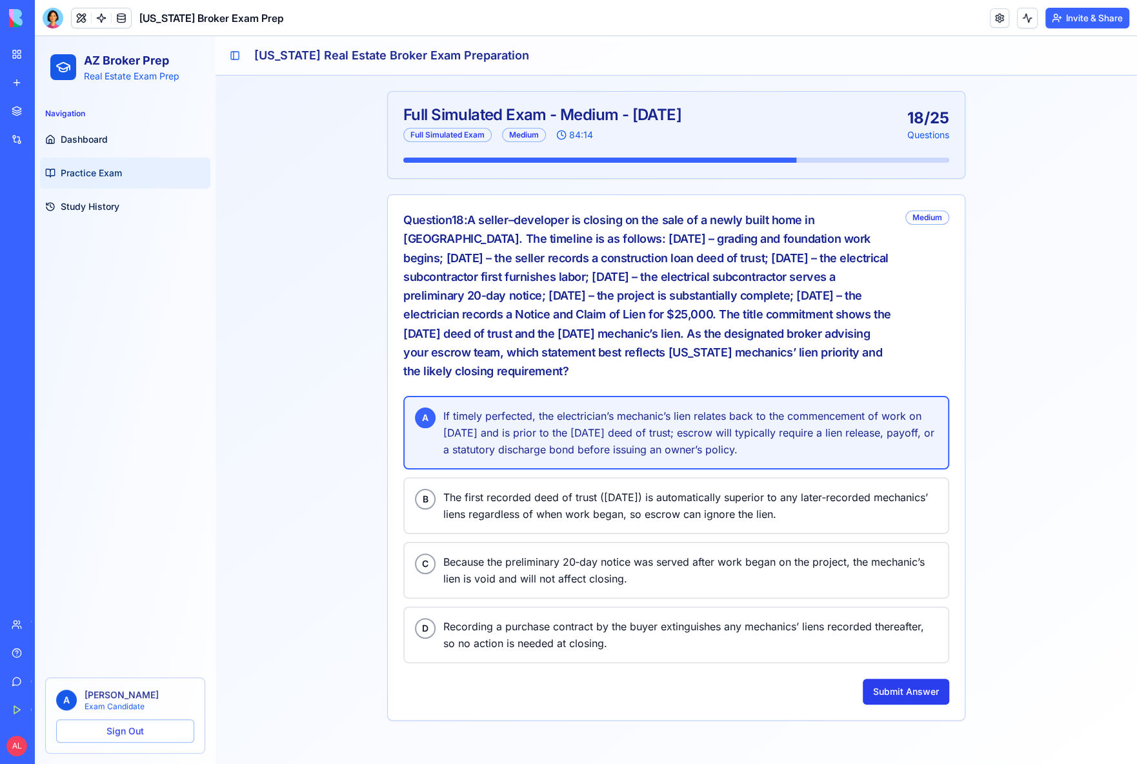
click at [893, 678] on button "Submit Answer" at bounding box center [906, 691] width 87 height 26
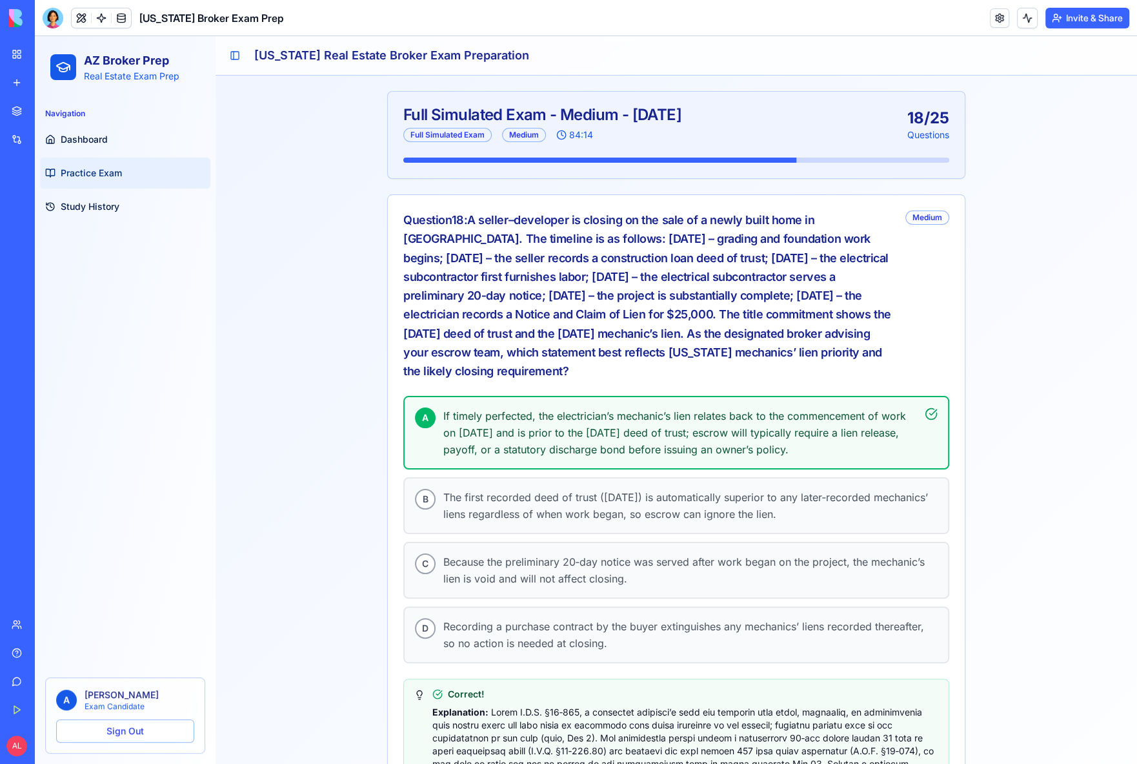
scroll to position [115, 0]
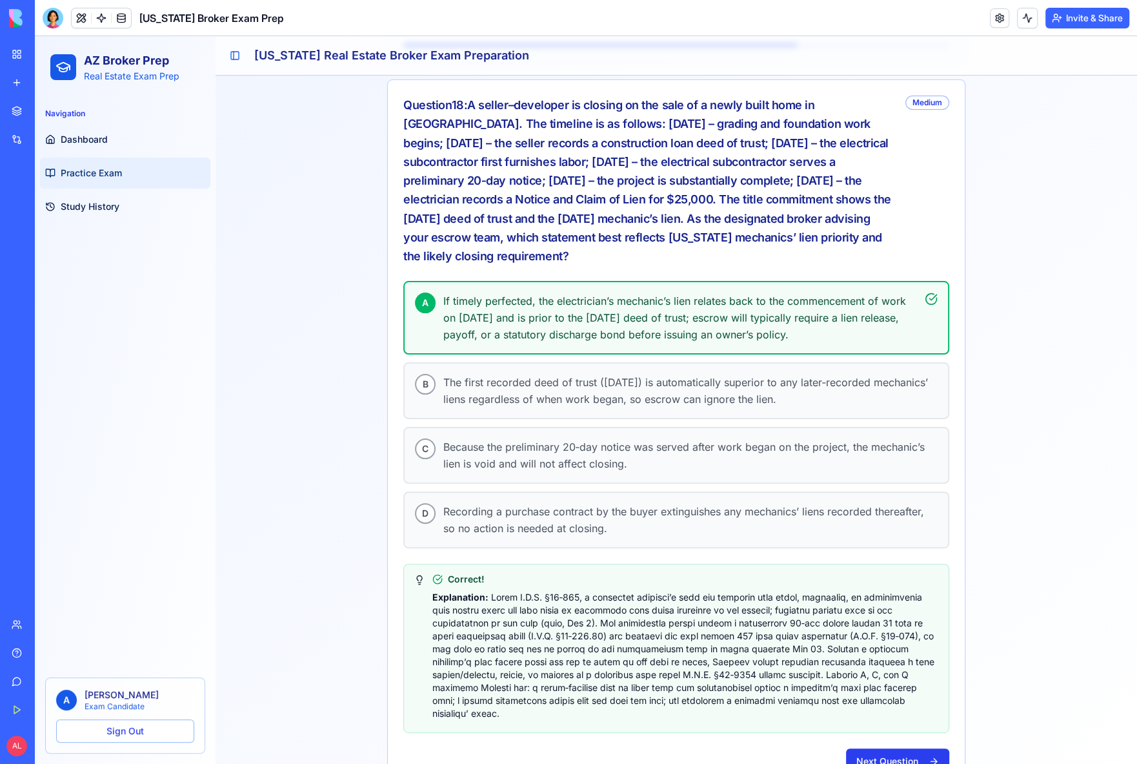
click at [881, 748] on button "Next Question" at bounding box center [897, 761] width 103 height 26
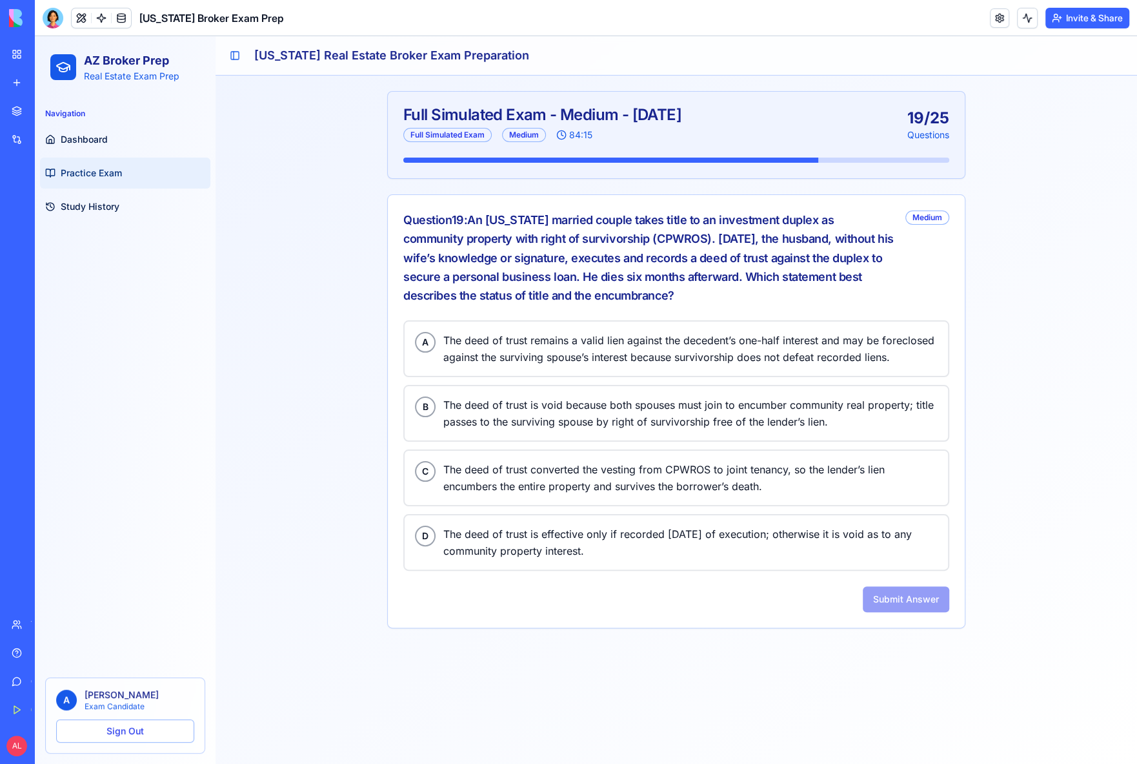
scroll to position [0, 0]
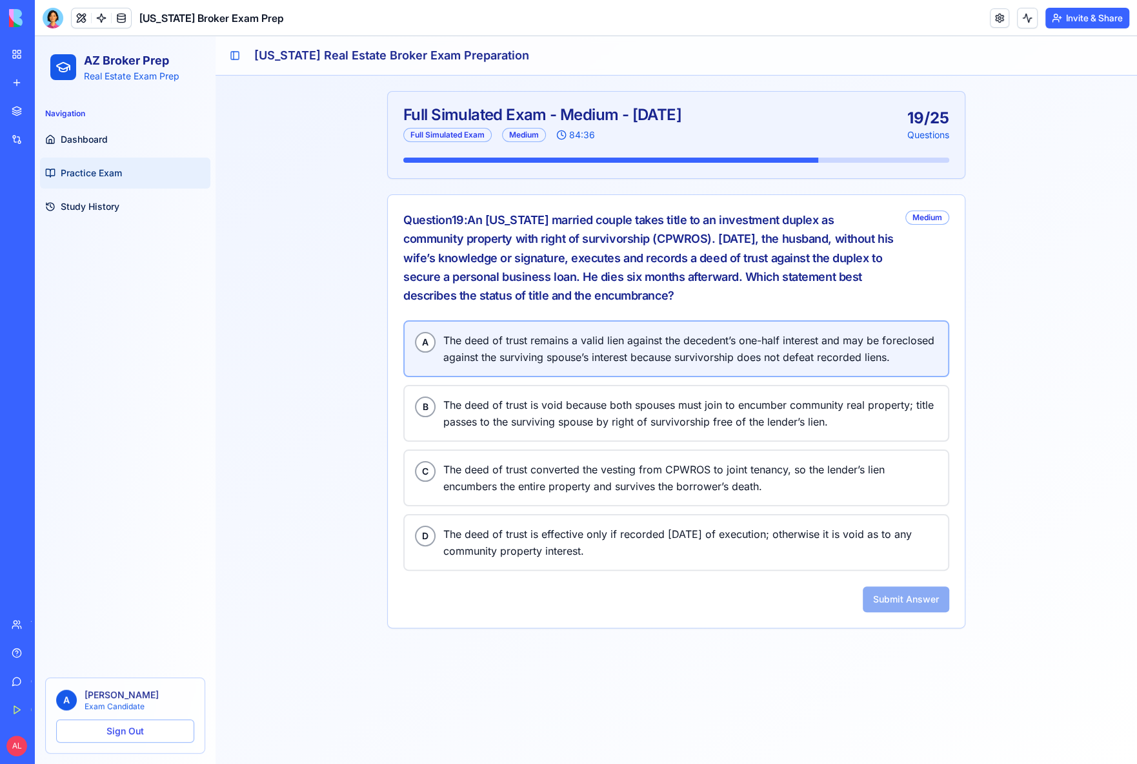
click at [551, 343] on span "The deed of trust remains a valid lien against the decedent’s one-half interest…" at bounding box center [690, 349] width 494 height 34
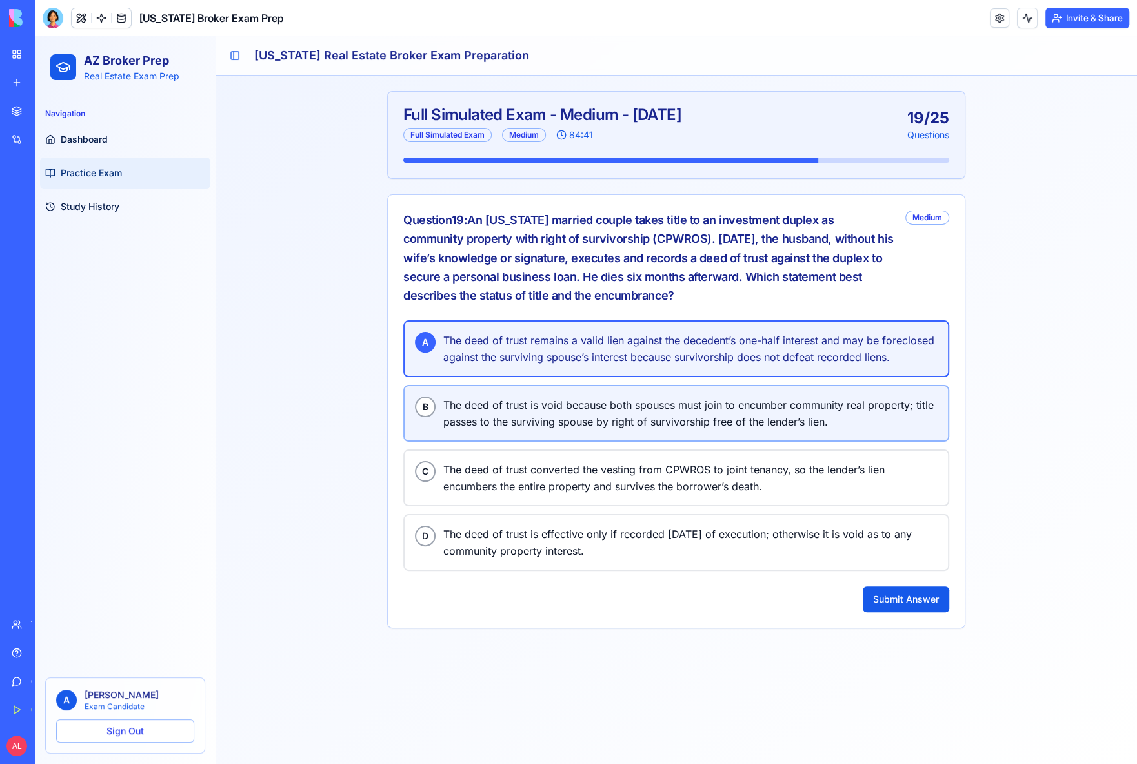
click at [551, 417] on span "The deed of trust is void because both spouses must join to encumber community …" at bounding box center [690, 413] width 494 height 34
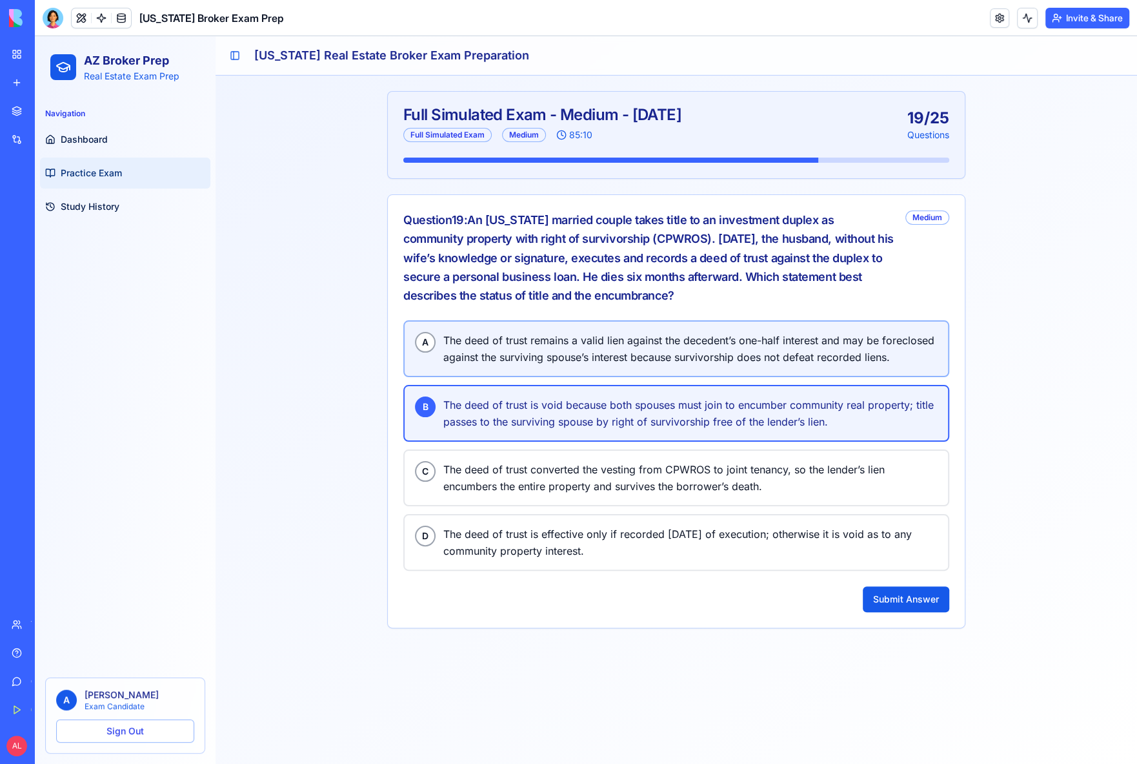
click at [522, 363] on button "A The deed of trust remains a valid lien against the decedent’s one-half intere…" at bounding box center [676, 348] width 546 height 57
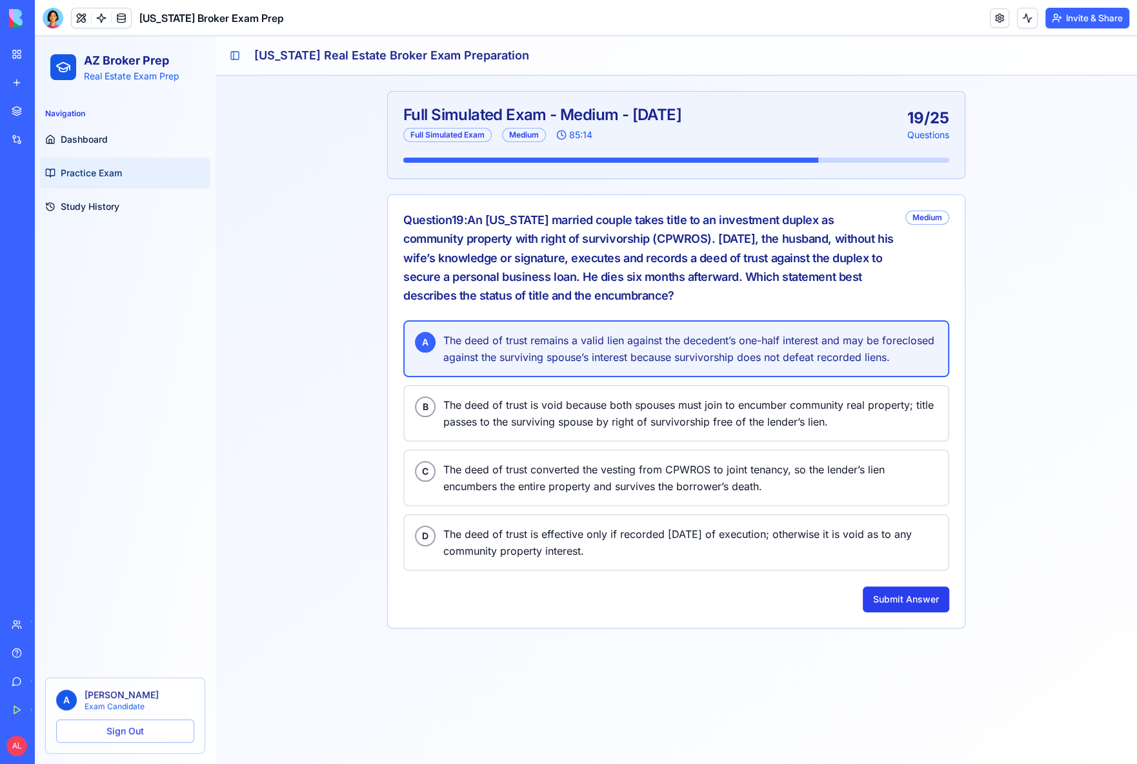
click at [907, 587] on button "Submit Answer" at bounding box center [906, 599] width 87 height 26
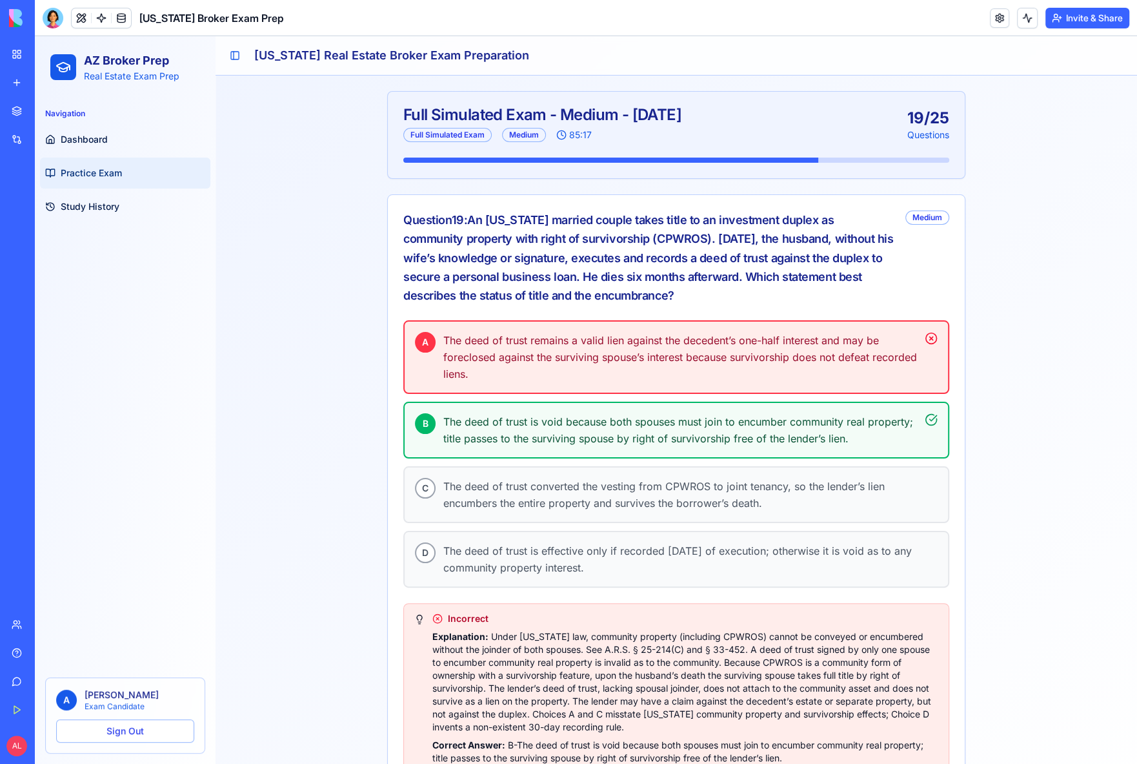
scroll to position [77, 0]
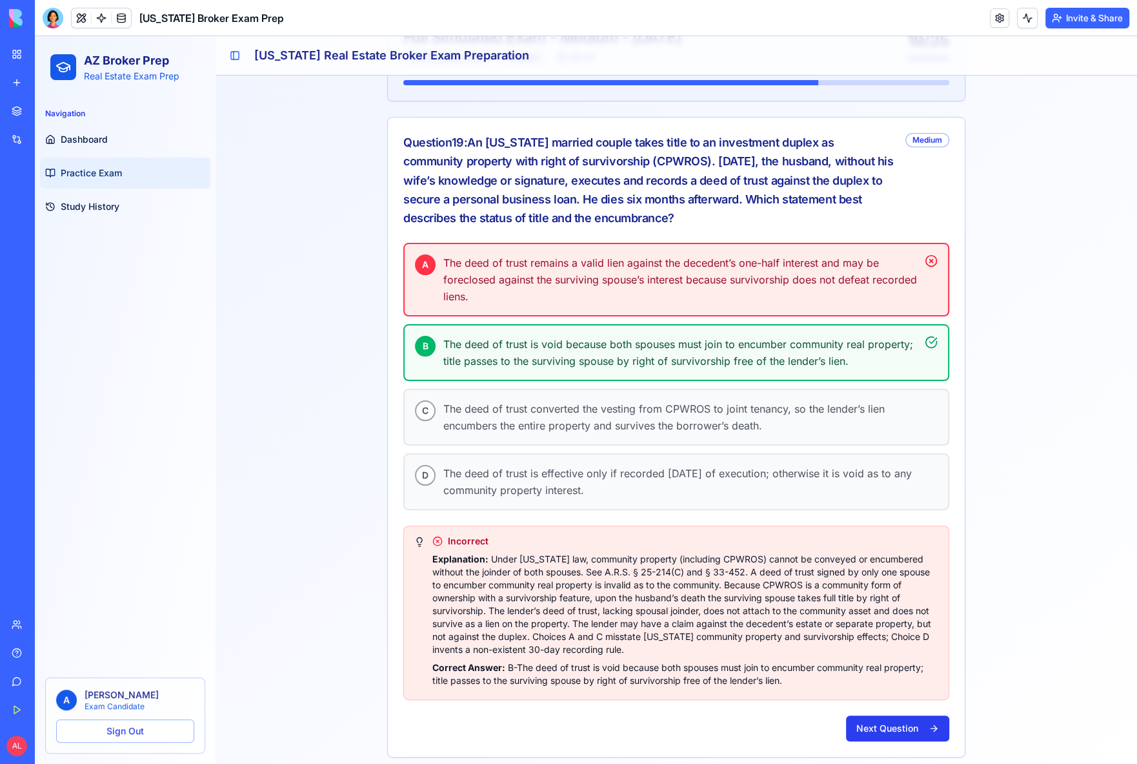
click at [860, 719] on button "Next Question" at bounding box center [897, 728] width 103 height 26
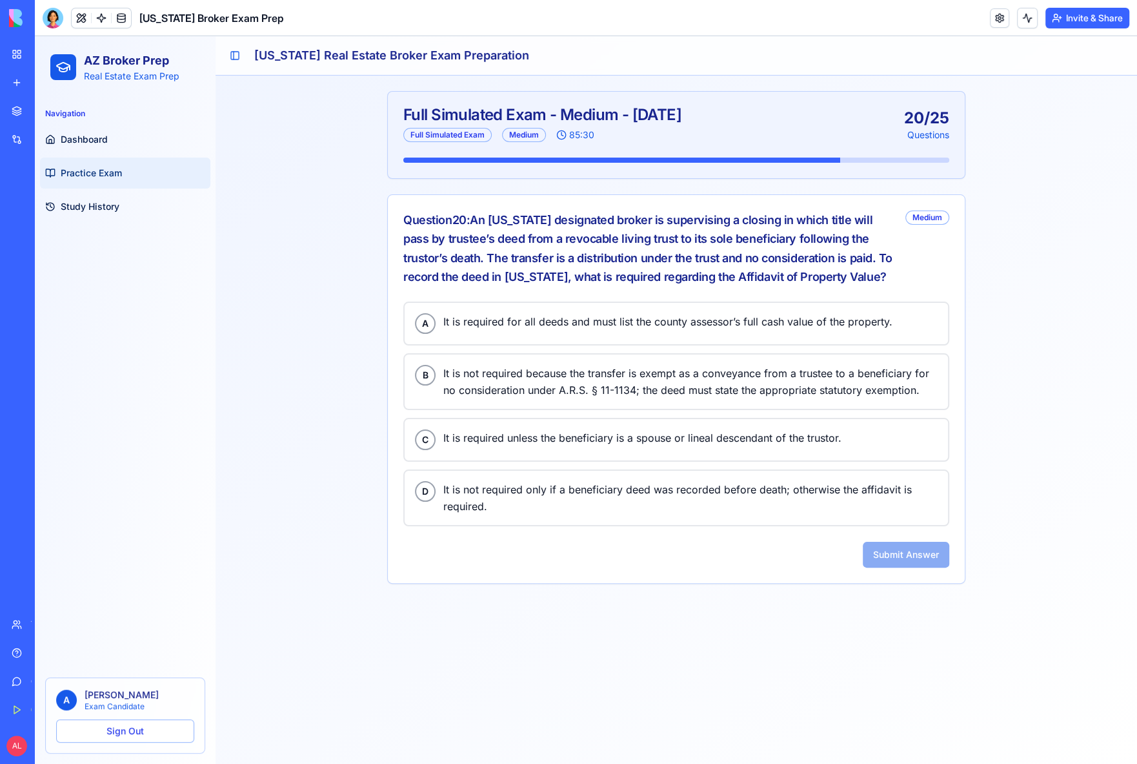
scroll to position [0, 0]
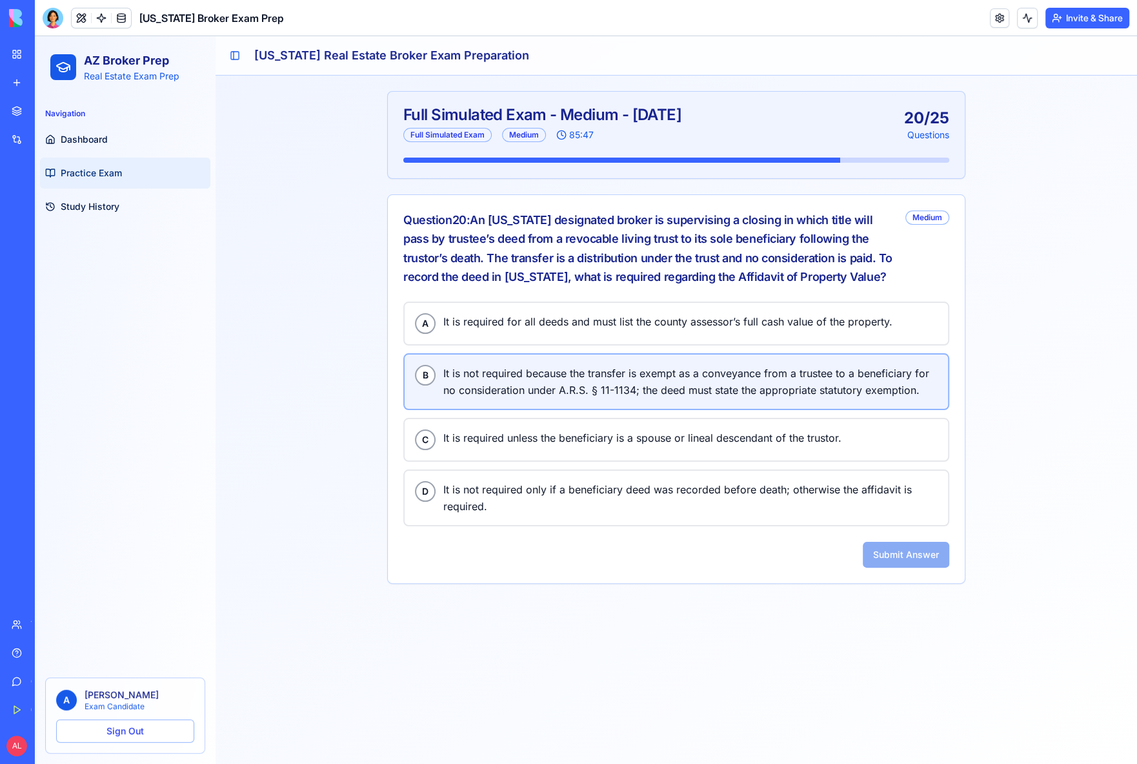
click at [570, 380] on span "It is not required because the transfer is exempt as a conveyance from a truste…" at bounding box center [690, 382] width 494 height 34
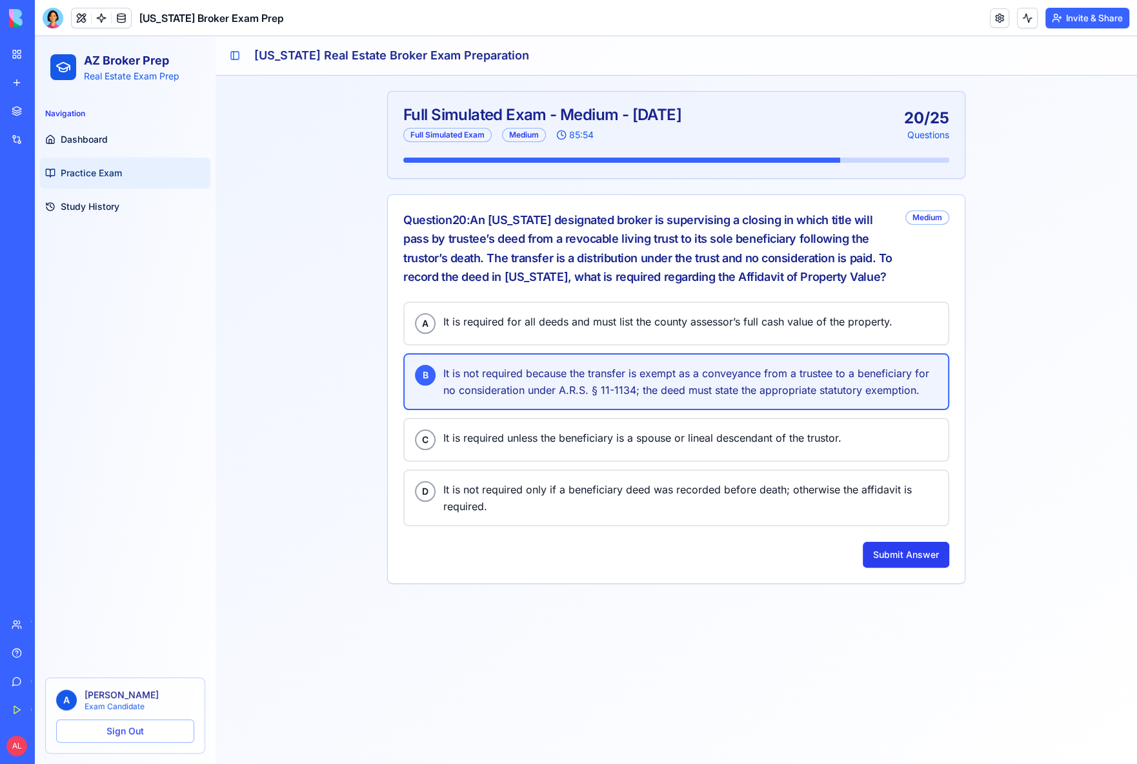
click at [910, 557] on button "Submit Answer" at bounding box center [906, 555] width 87 height 26
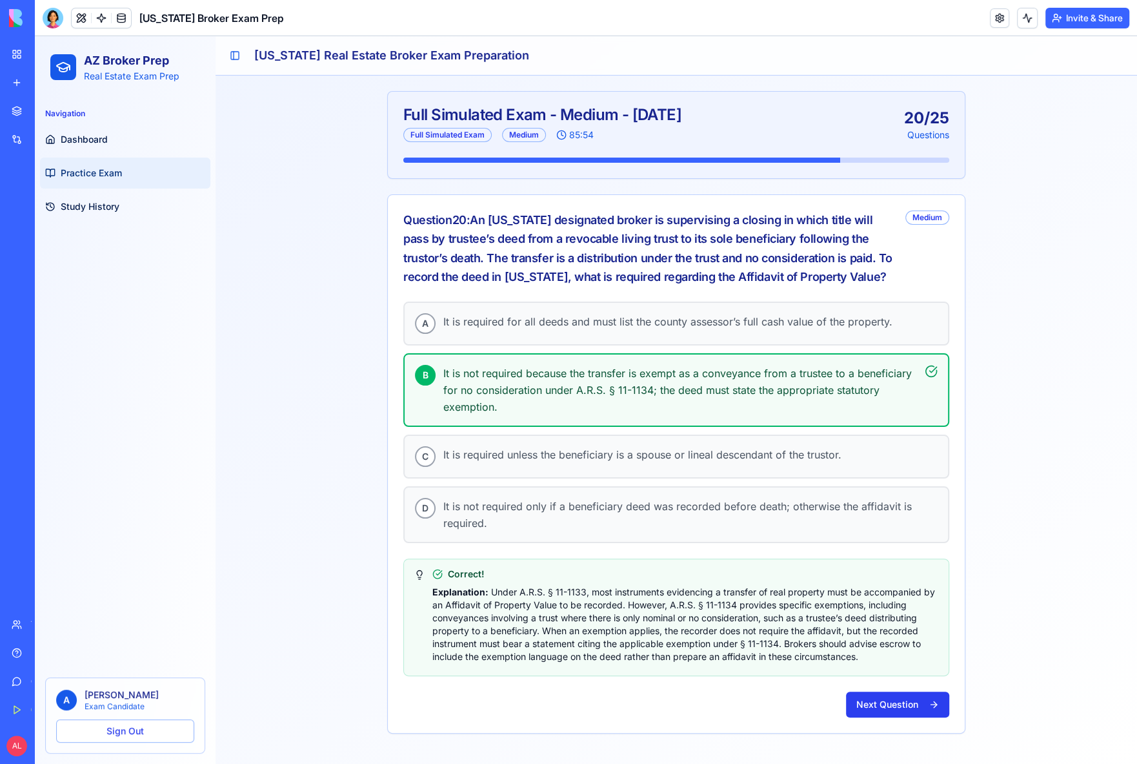
click at [901, 691] on button "Next Question" at bounding box center [897, 704] width 103 height 26
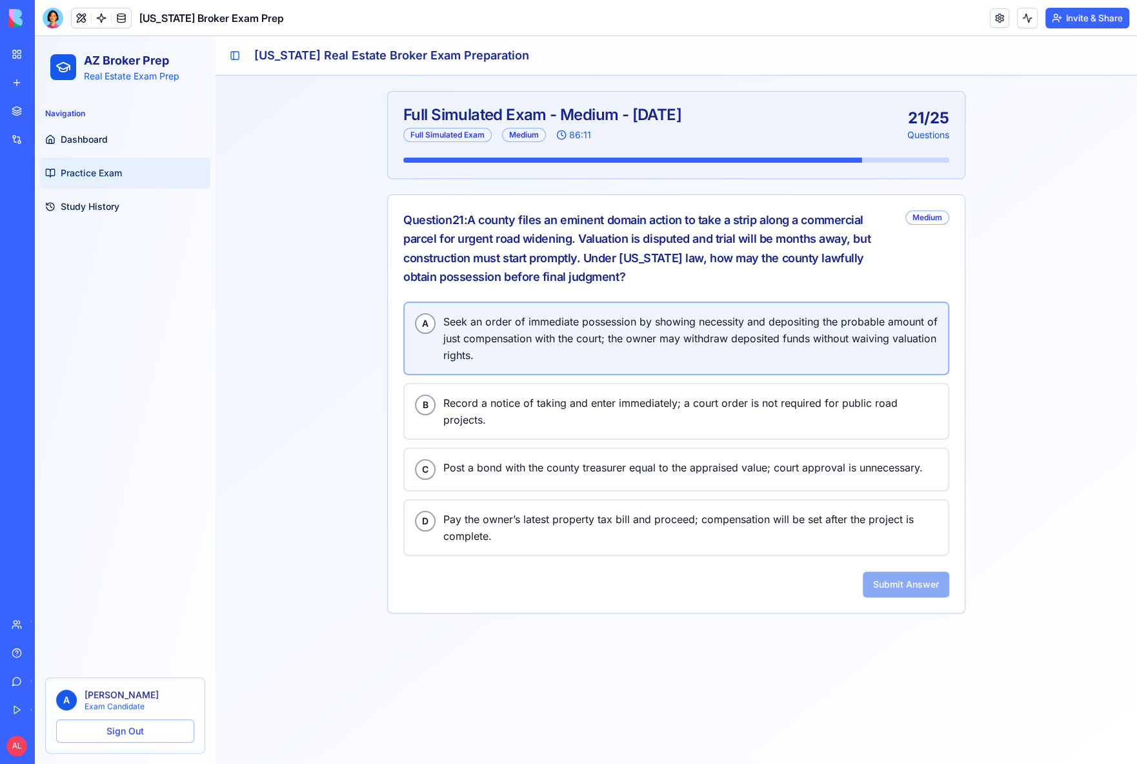
click at [547, 340] on span "Seek an order of immediate possession by showing necessity and depositing the p…" at bounding box center [690, 338] width 494 height 50
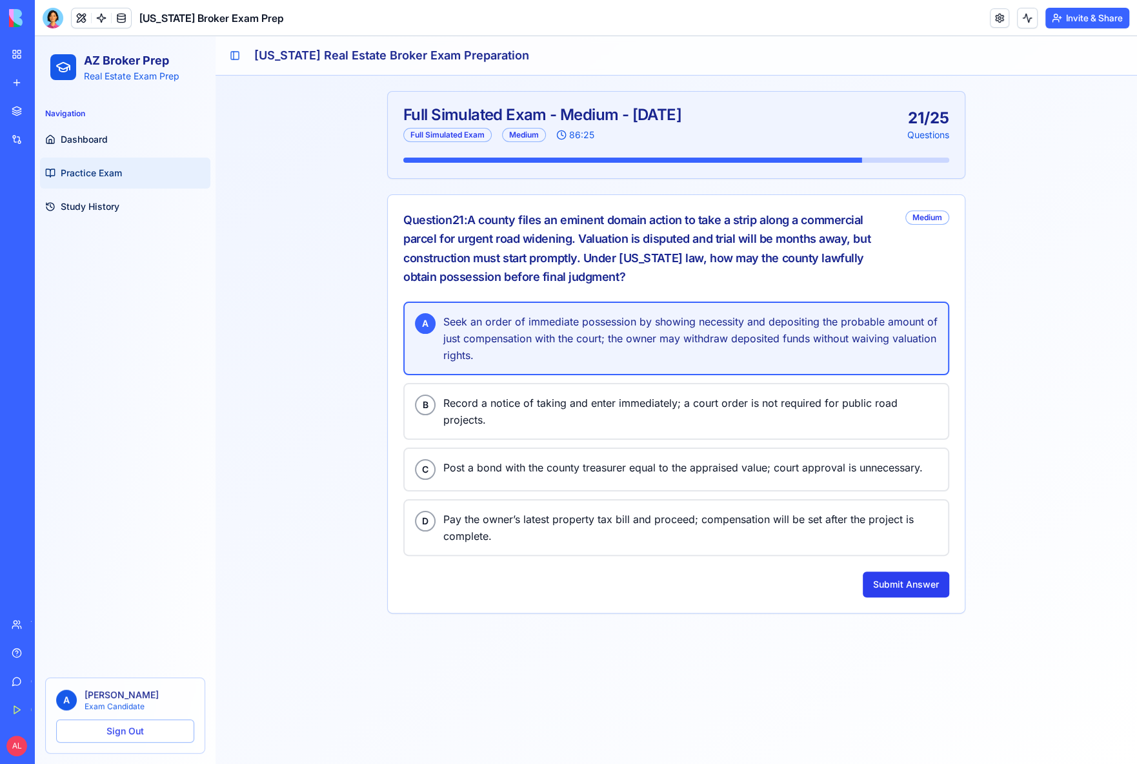
click at [906, 579] on button "Submit Answer" at bounding box center [906, 584] width 87 height 26
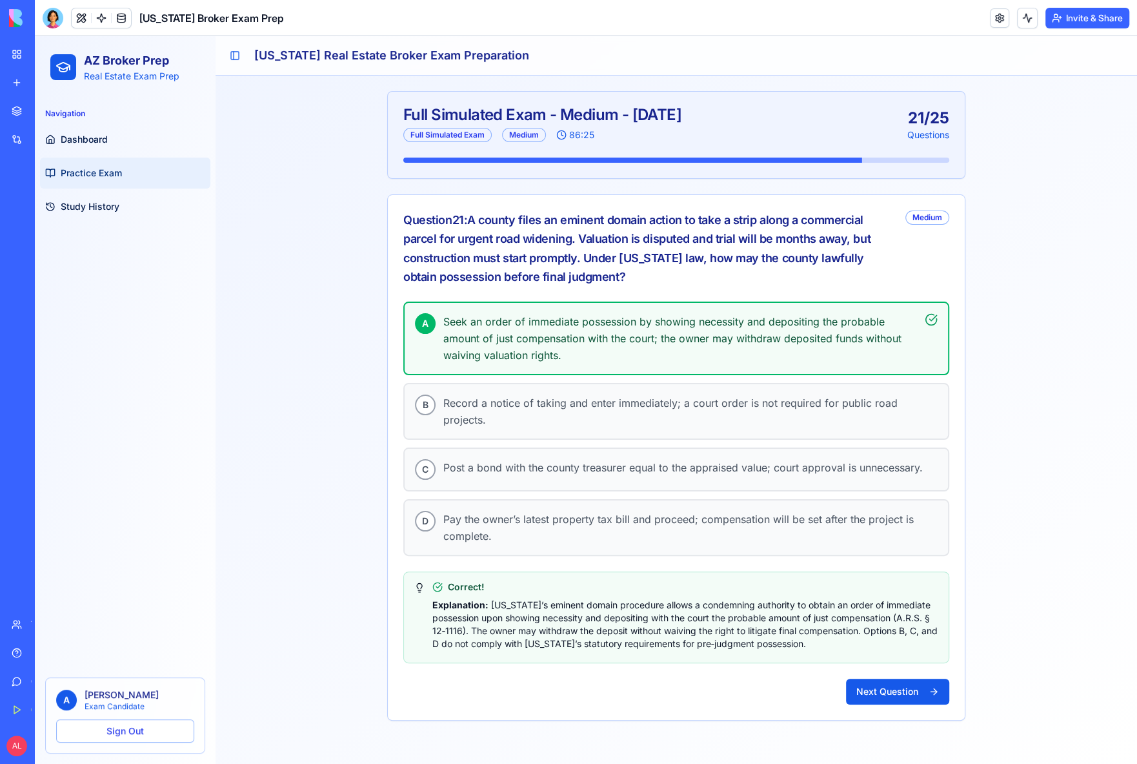
click at [900, 688] on button "Next Question" at bounding box center [897, 691] width 103 height 26
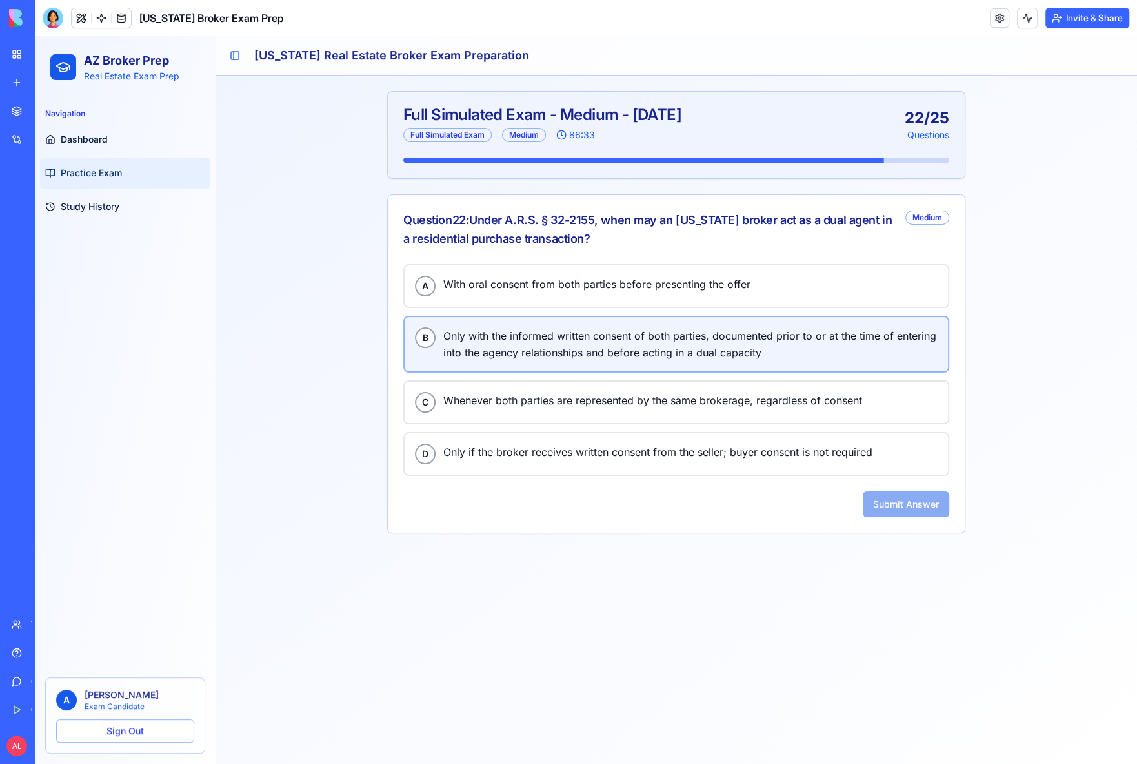
click at [505, 329] on span "Only with the informed written consent of both parties, documented prior to or …" at bounding box center [690, 344] width 494 height 34
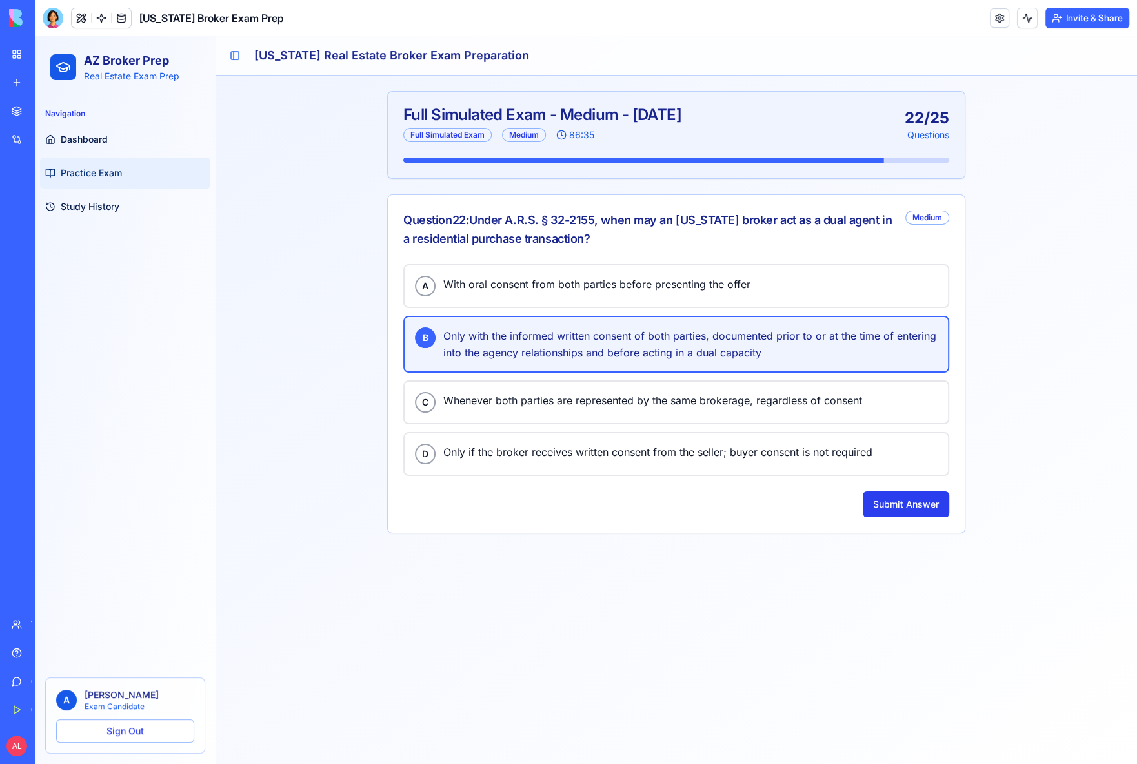
click at [895, 505] on button "Submit Answer" at bounding box center [906, 504] width 87 height 26
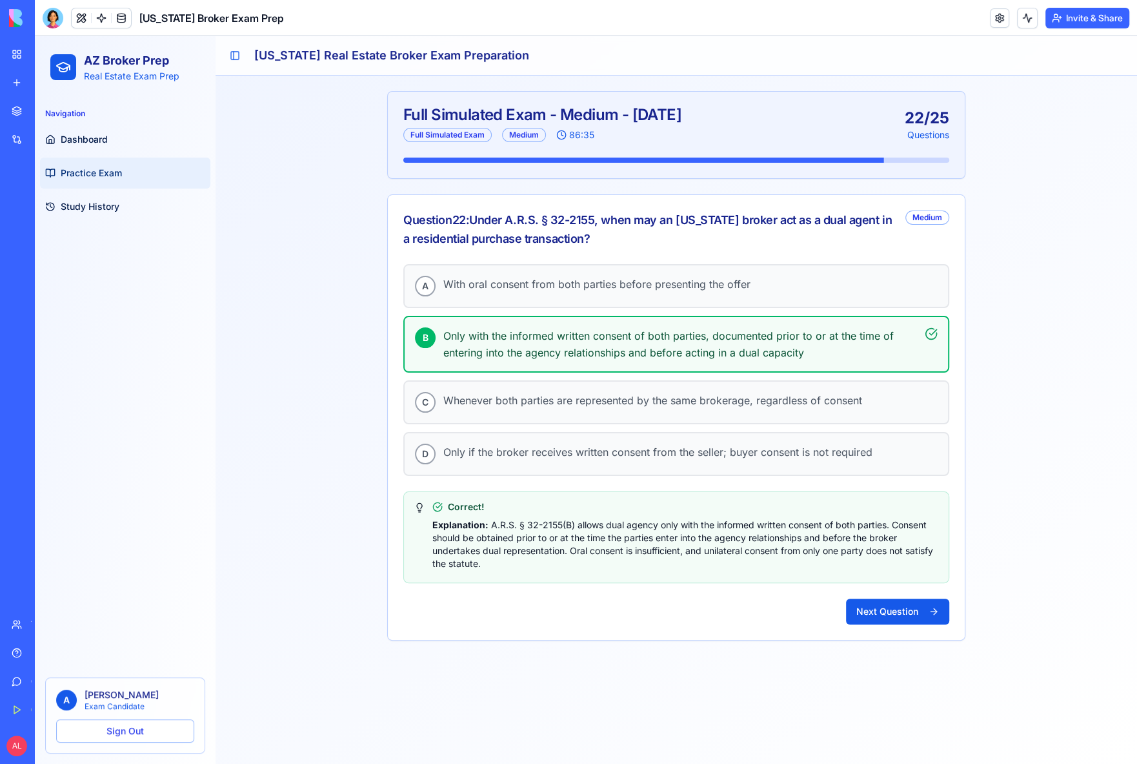
click at [879, 620] on div "A With oral consent from both parties before presenting the offer B Only with t…" at bounding box center [676, 452] width 577 height 376
click at [879, 607] on button "Next Question" at bounding box center [897, 611] width 103 height 26
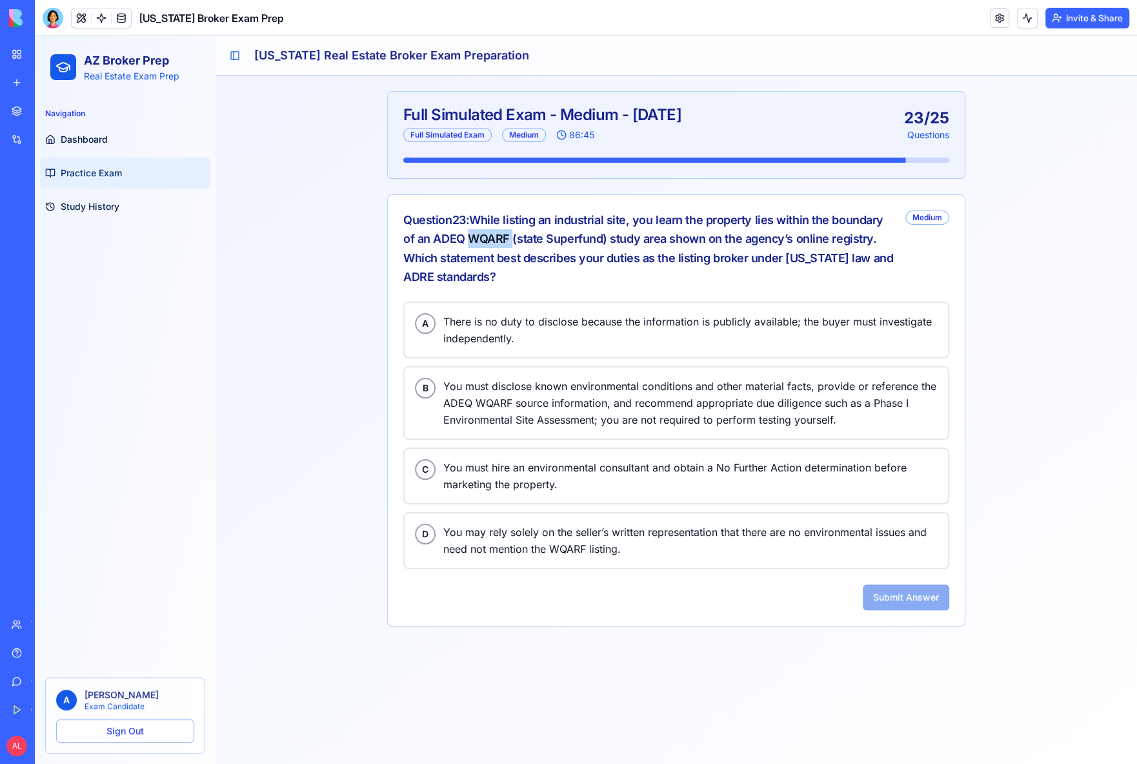
drag, startPoint x: 469, startPoint y: 238, endPoint x: 513, endPoint y: 240, distance: 43.3
click at [513, 240] on div "Question 23 : While listing an industrial site, you learn the property lies wit…" at bounding box center [649, 248] width 492 height 76
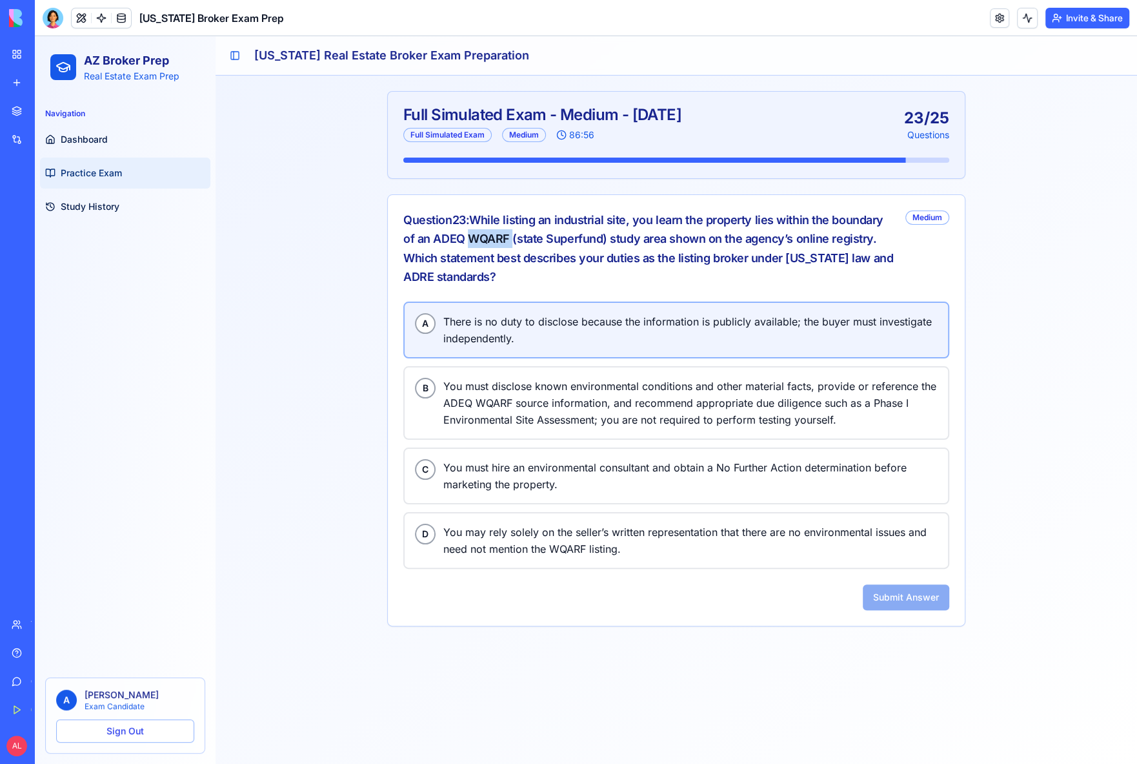
click at [612, 333] on span "There is no duty to disclose because the information is publicly available; the…" at bounding box center [690, 330] width 494 height 34
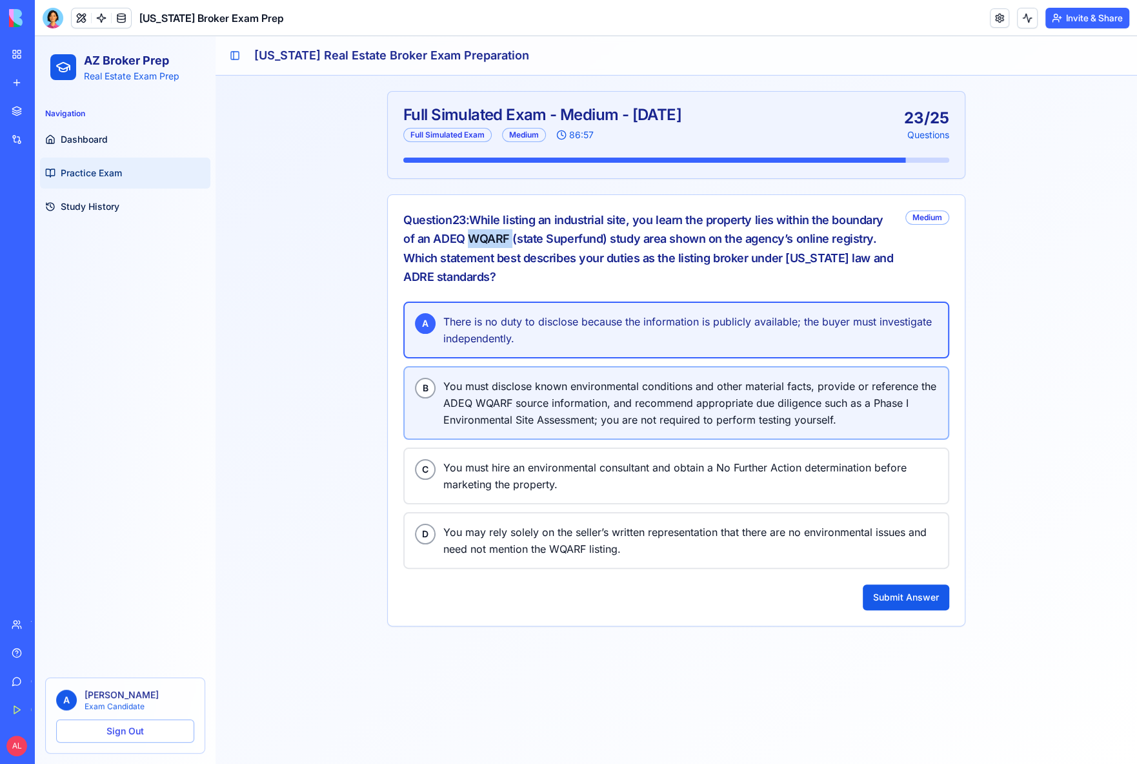
click at [564, 387] on span "You must disclose known environmental conditions and other material facts, prov…" at bounding box center [690, 403] width 494 height 50
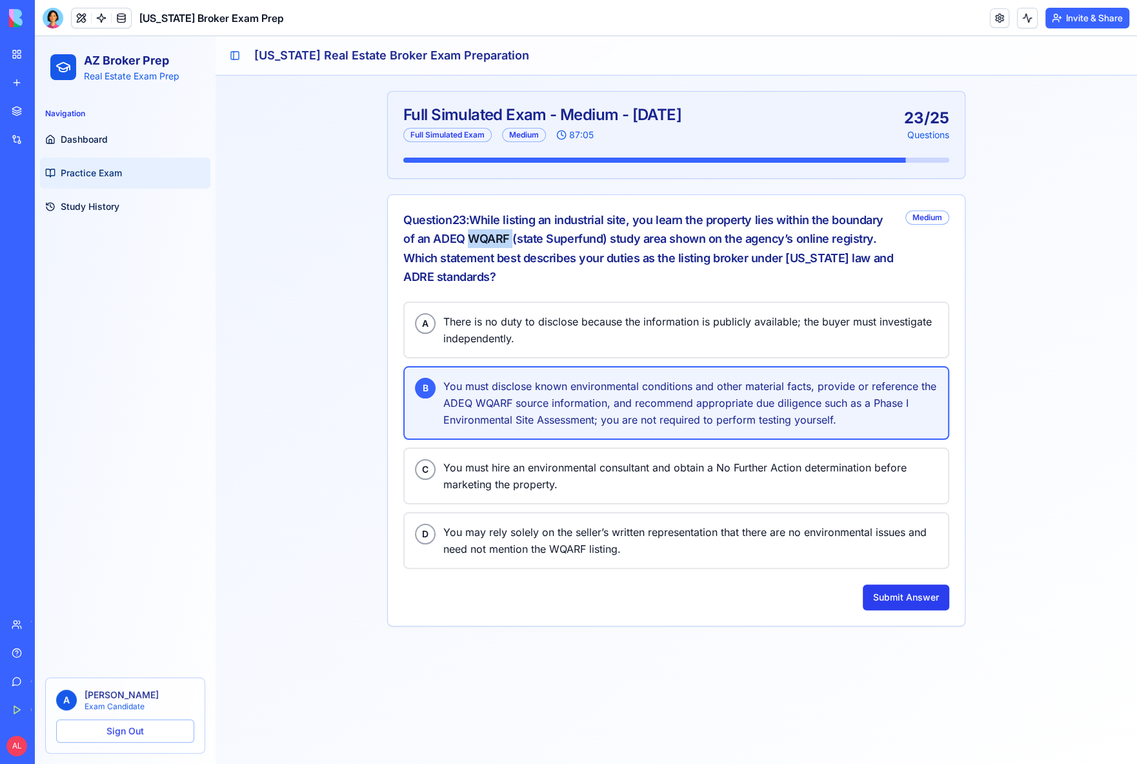
click at [913, 592] on button "Submit Answer" at bounding box center [906, 597] width 87 height 26
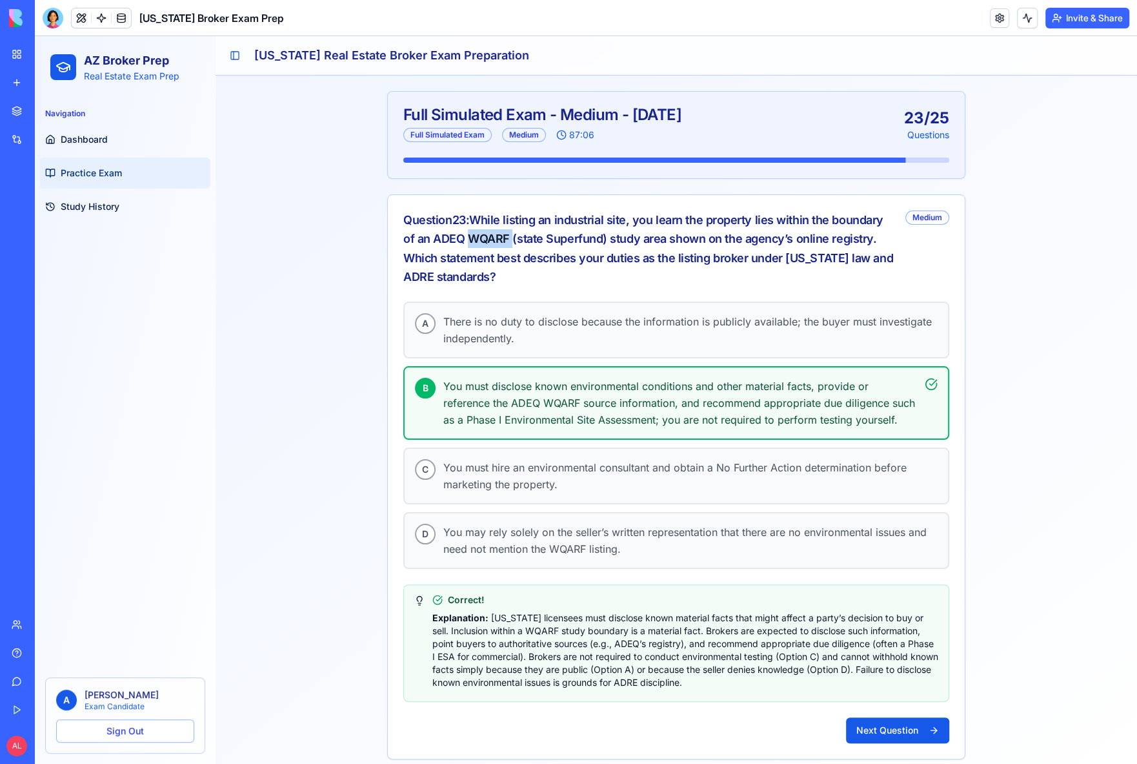
click at [893, 722] on button "Next Question" at bounding box center [897, 730] width 103 height 26
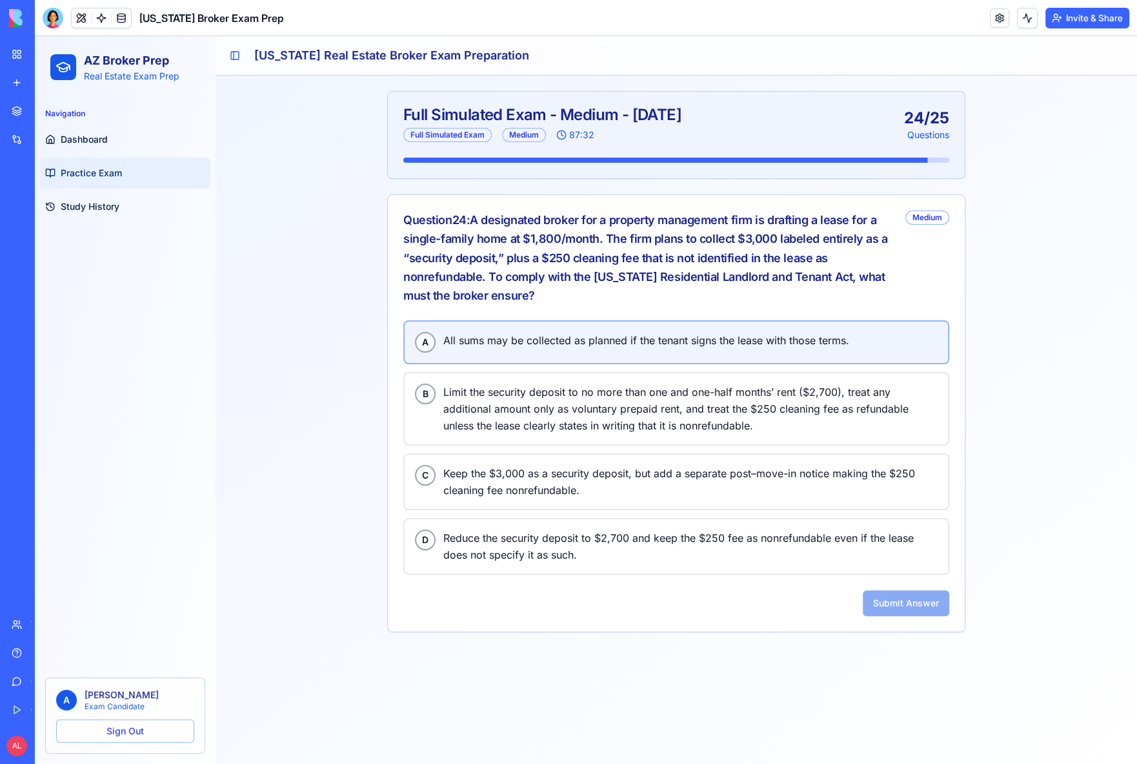
click at [499, 347] on div "A All sums may be collected as planned if the tenant signs the lease with those…" at bounding box center [676, 342] width 523 height 21
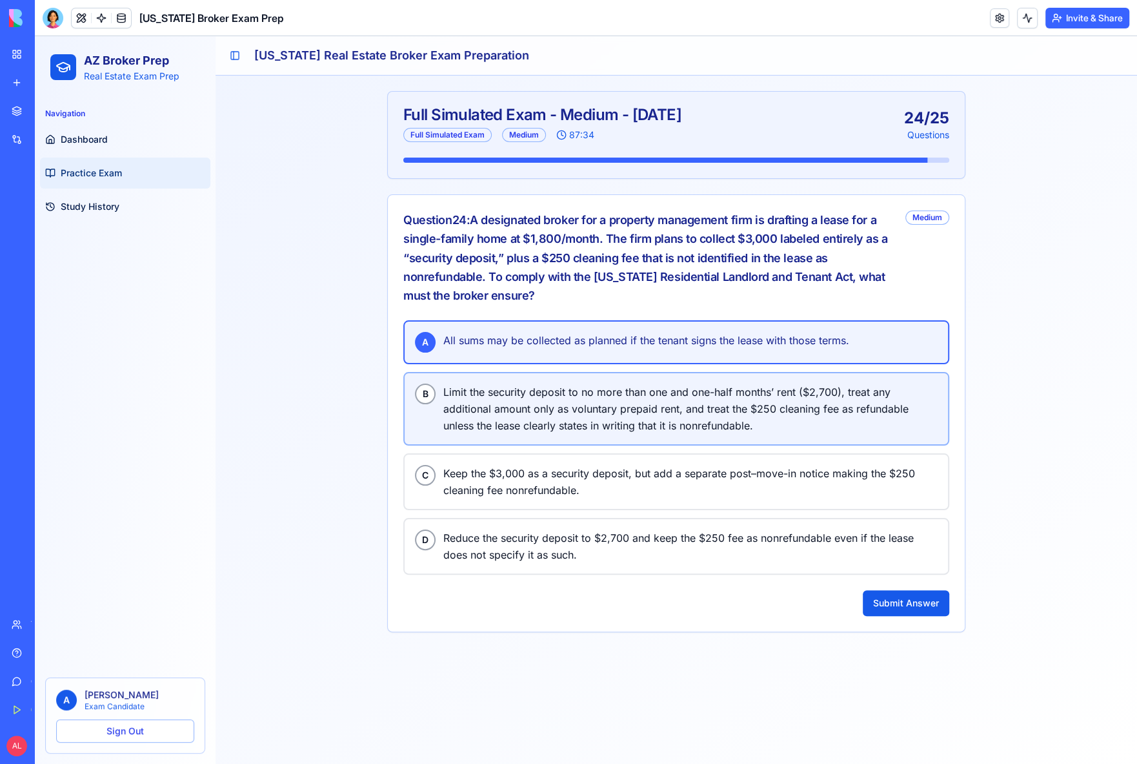
click at [516, 411] on span "Limit the security deposit to no more than one and one-half months’ rent ($2,70…" at bounding box center [690, 408] width 494 height 50
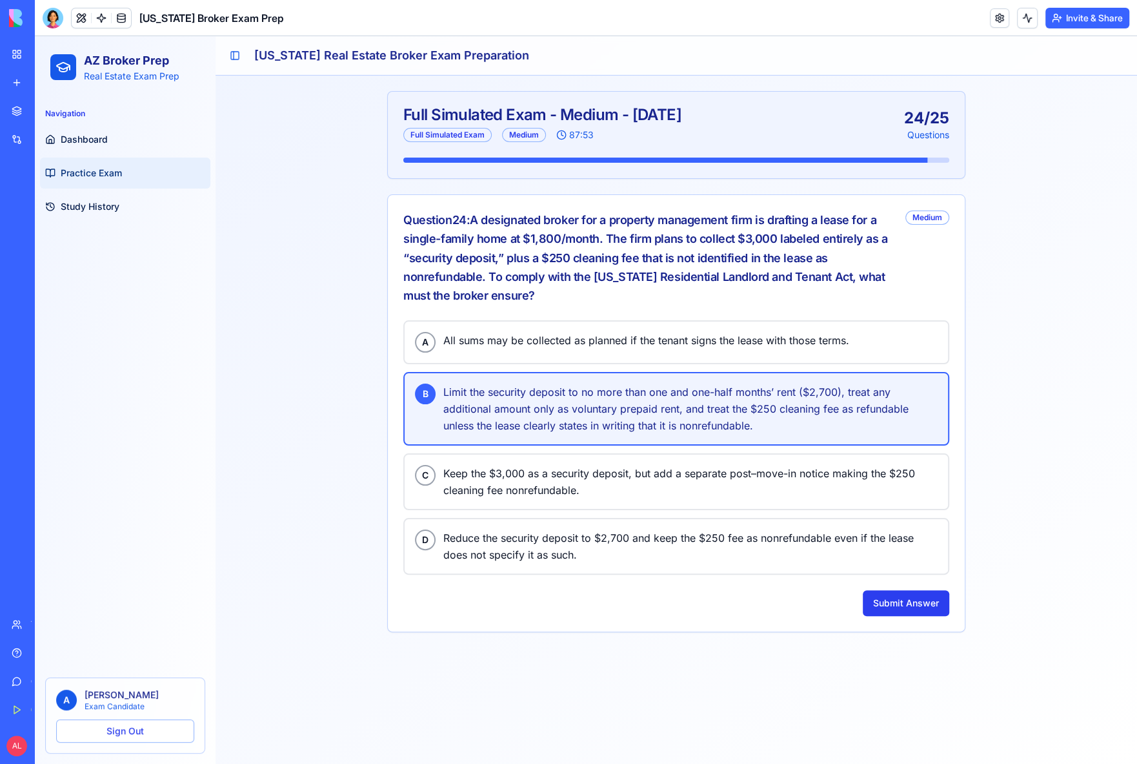
click at [901, 596] on button "Submit Answer" at bounding box center [906, 603] width 87 height 26
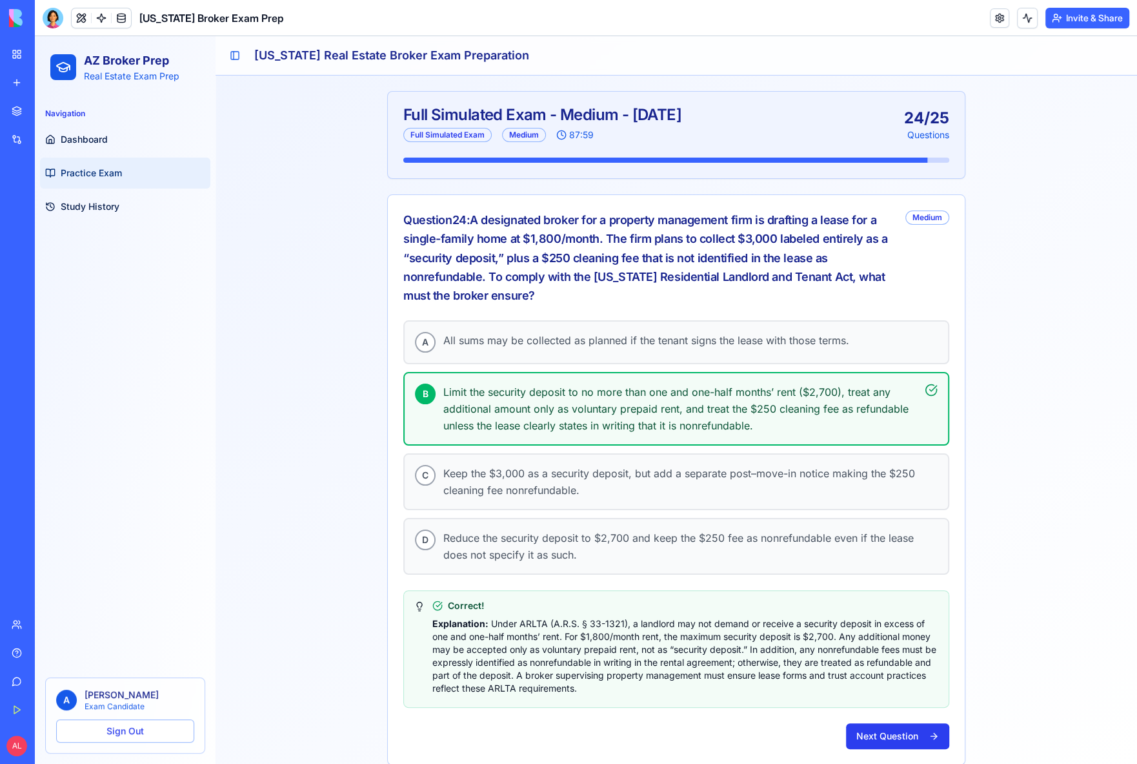
click at [883, 725] on button "Next Question" at bounding box center [897, 736] width 103 height 26
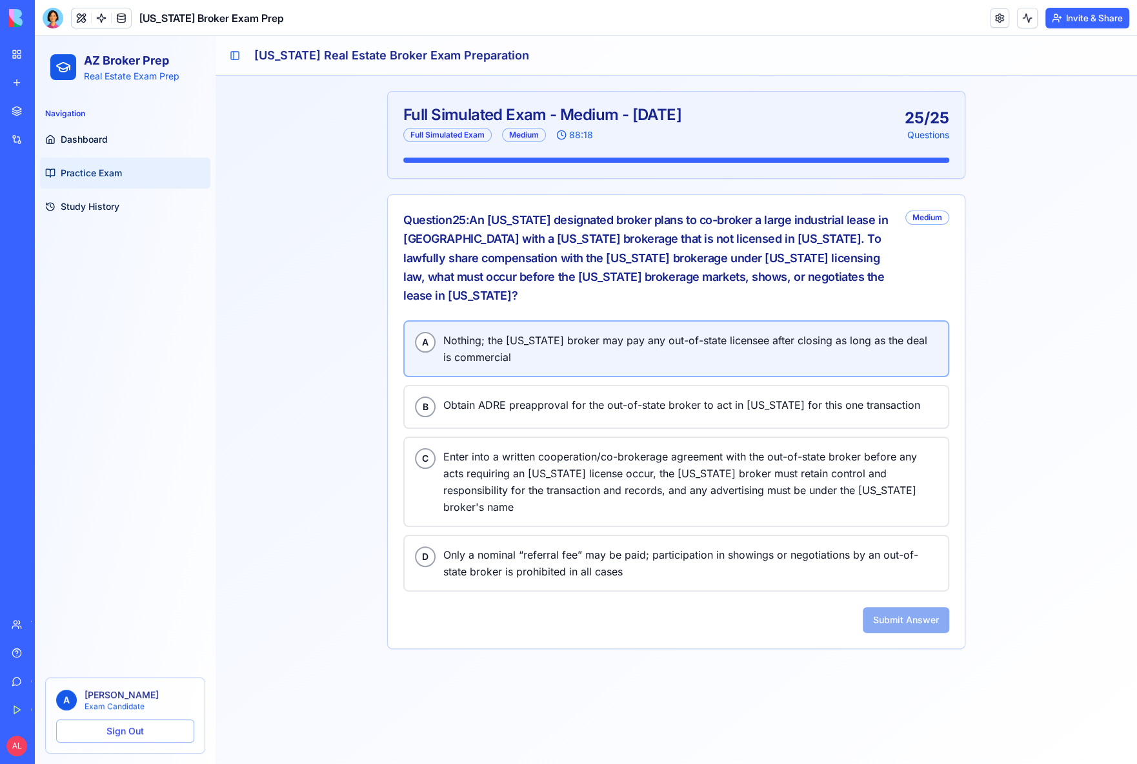
click at [598, 333] on span "Nothing; the [US_STATE] broker may pay any out-of-state licensee after closing …" at bounding box center [690, 349] width 494 height 34
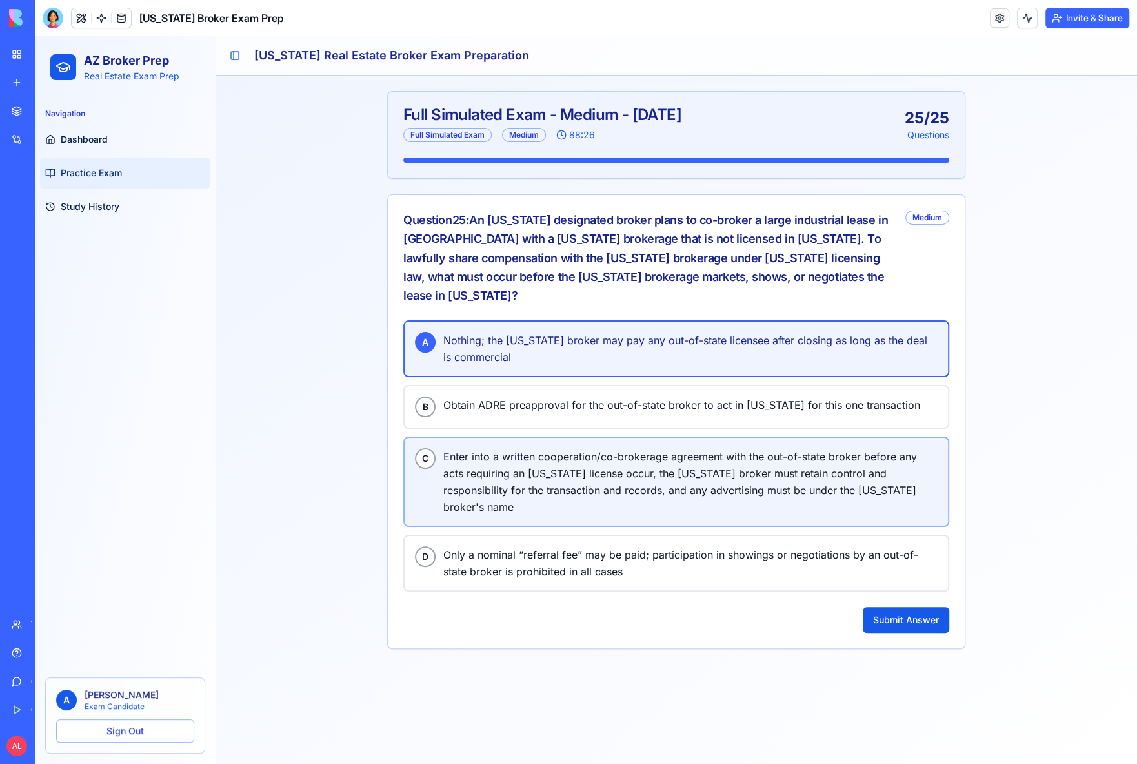
click at [573, 449] on span "Enter into a written cooperation/co-brokerage agreement with the out-of-state b…" at bounding box center [690, 481] width 494 height 67
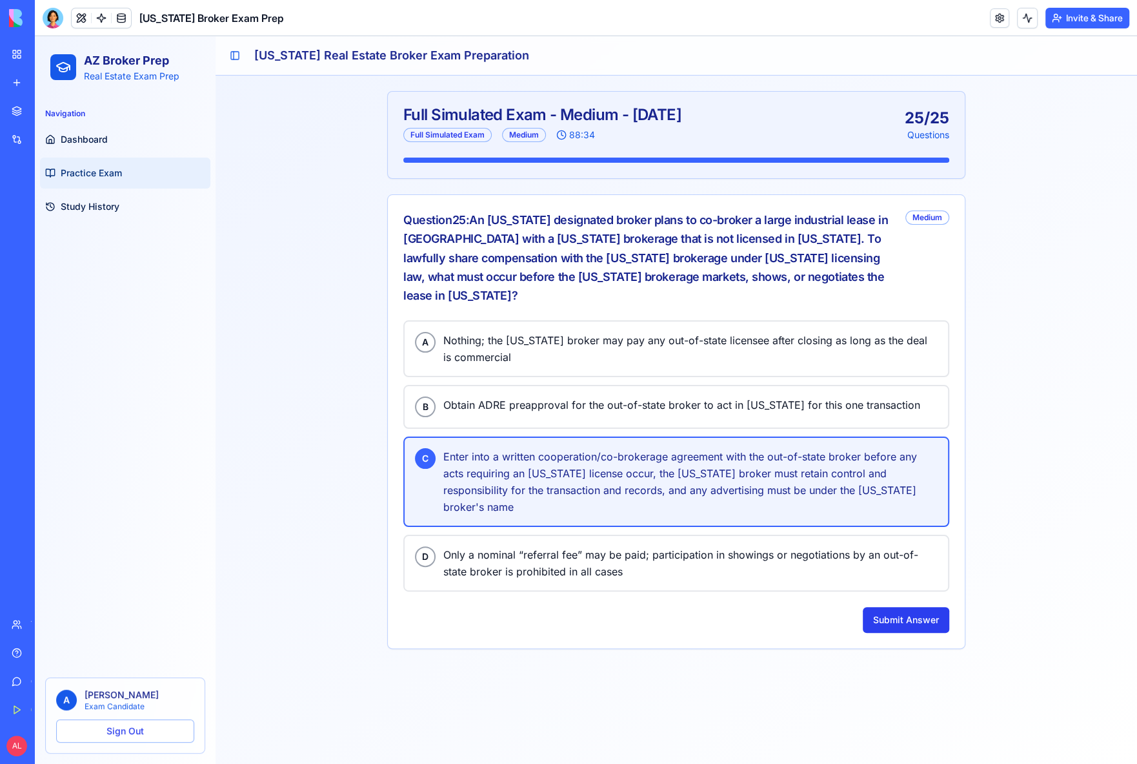
click at [943, 607] on button "Submit Answer" at bounding box center [906, 620] width 87 height 26
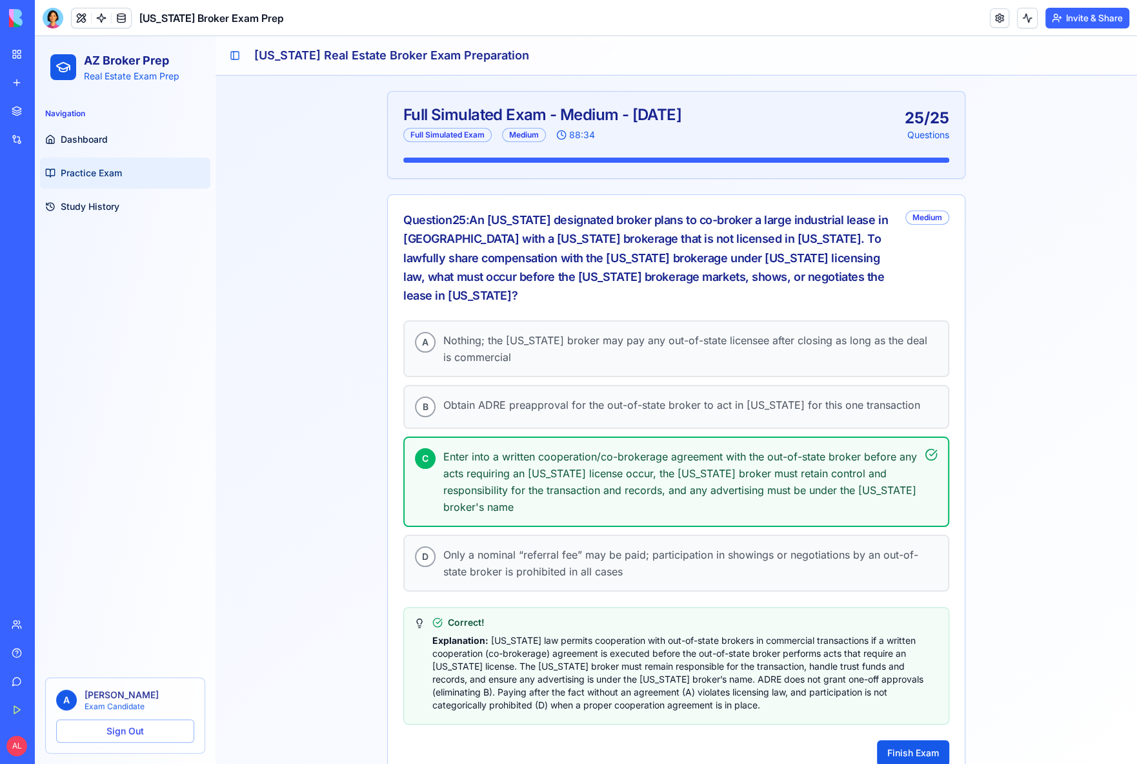
click at [908, 740] on button "Finish Exam" at bounding box center [913, 753] width 72 height 26
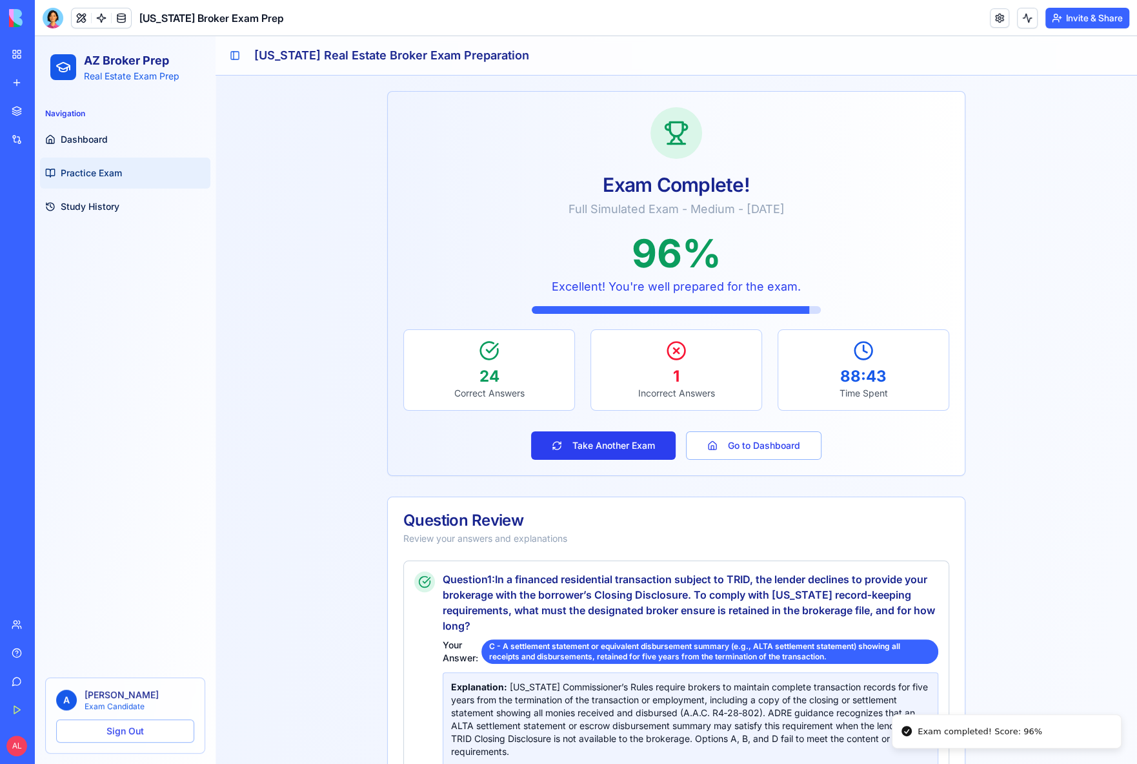
click at [631, 440] on button "Take Another Exam" at bounding box center [603, 445] width 145 height 28
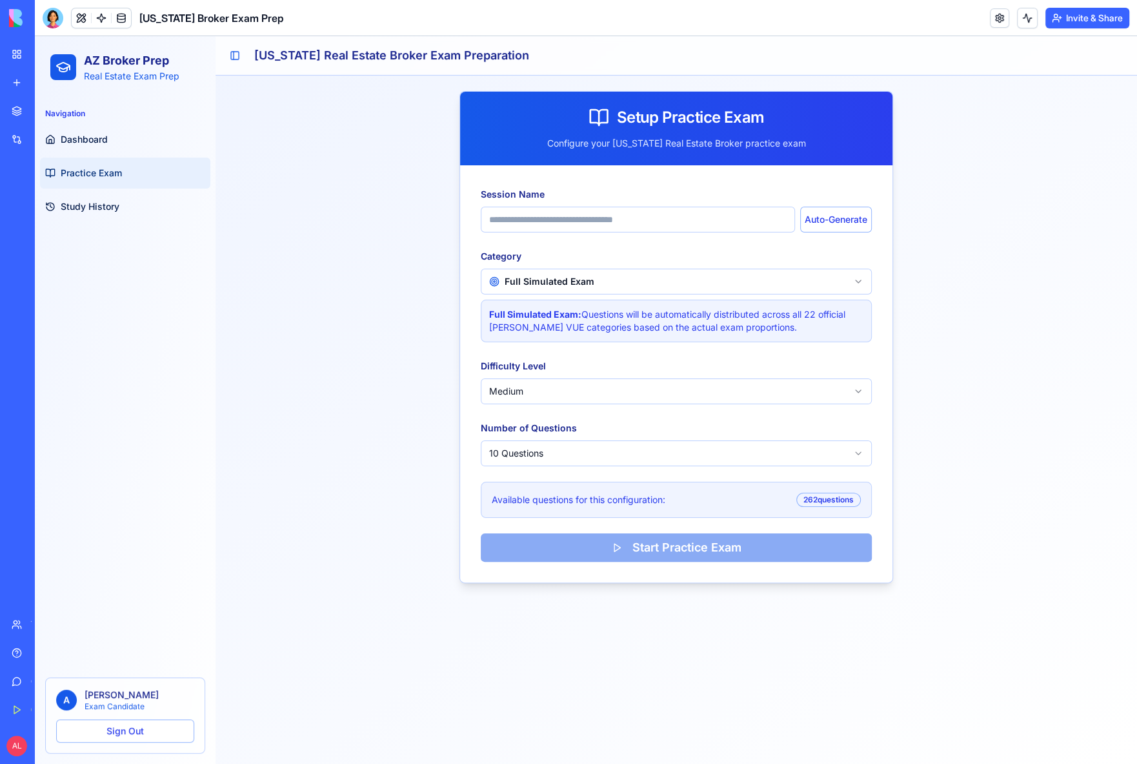
click at [646, 281] on html "AZ Broker Prep Real Estate Exam Prep Navigation Dashboard Practice Exam Study H…" at bounding box center [586, 400] width 1103 height 728
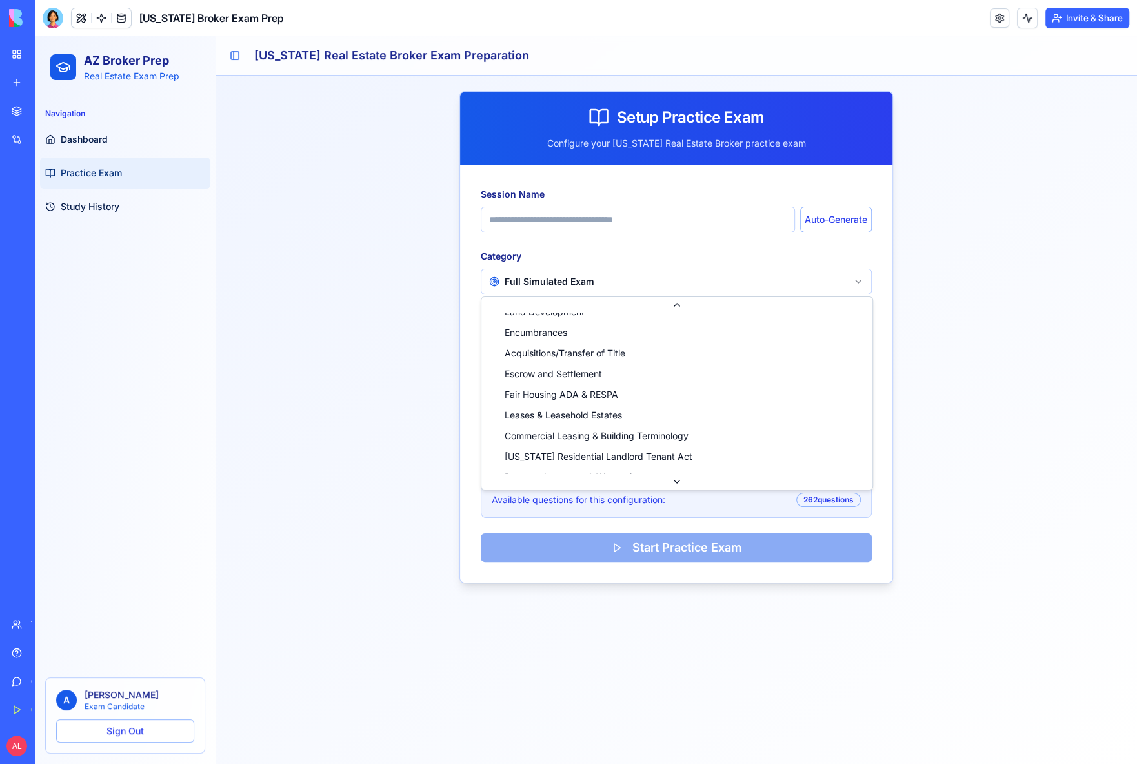
scroll to position [318, 0]
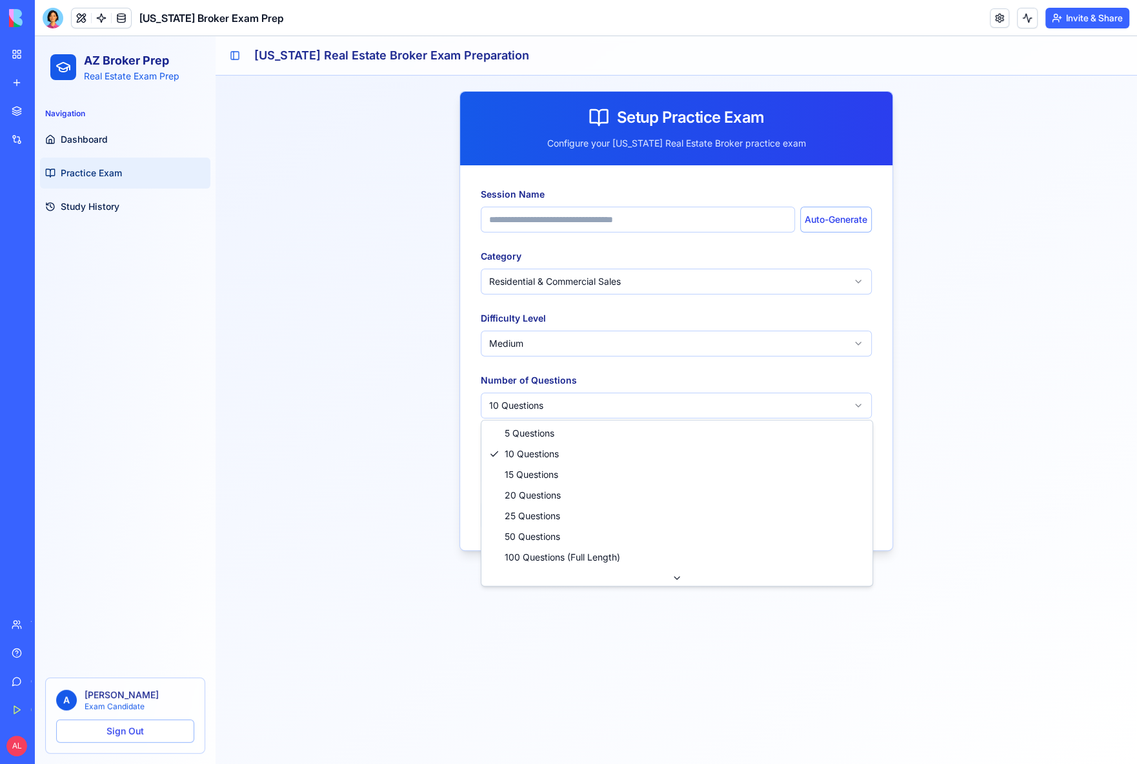
click at [598, 411] on html "AZ Broker Prep Real Estate Exam Prep Navigation Dashboard Practice Exam Study H…" at bounding box center [586, 400] width 1103 height 728
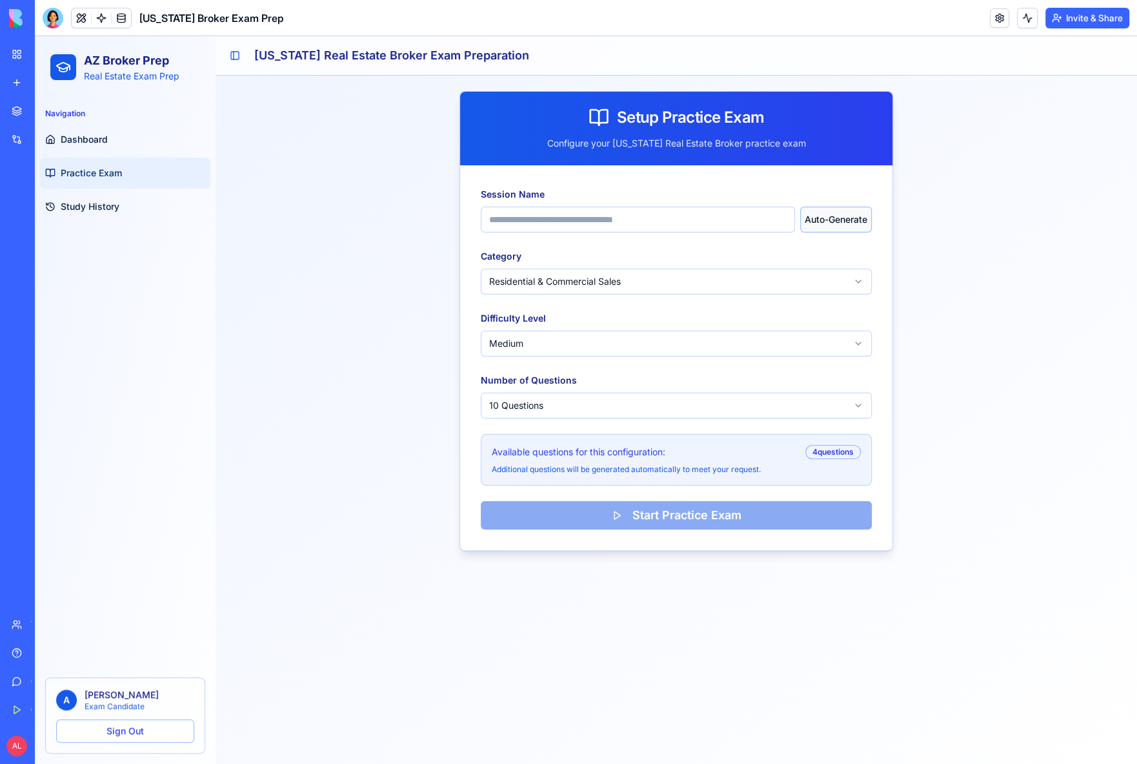
click at [830, 224] on button "Auto-Generate" at bounding box center [836, 220] width 72 height 26
type input "**********"
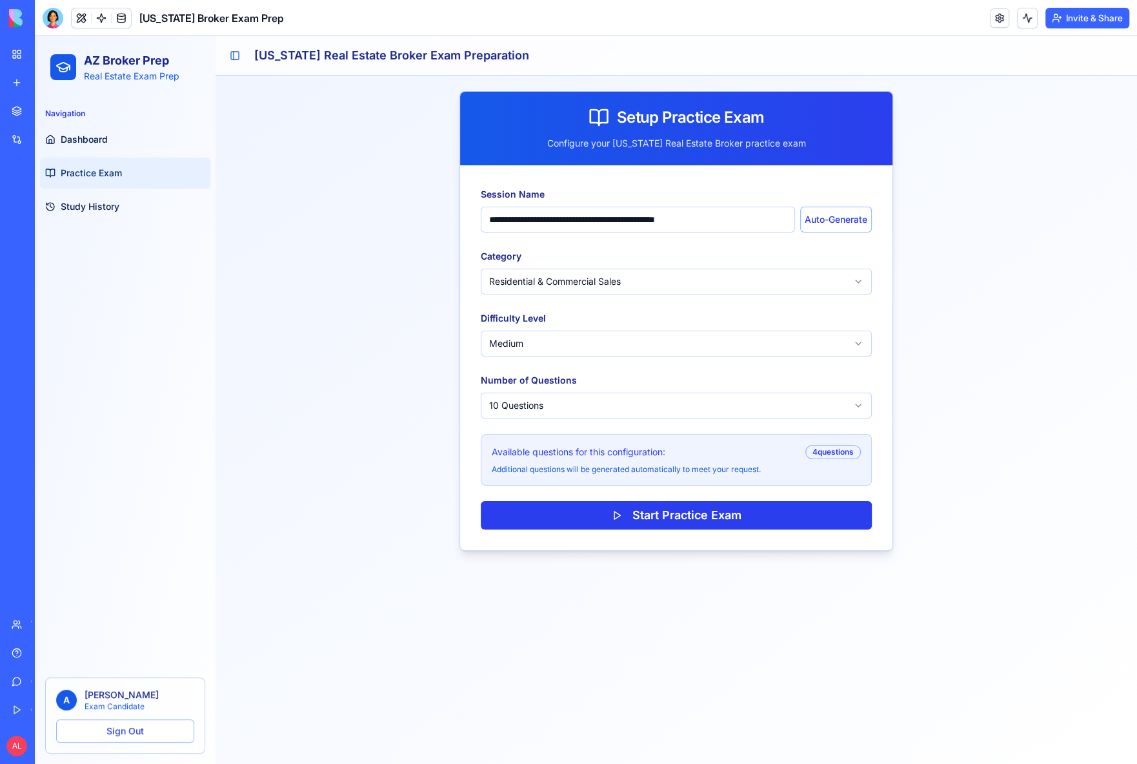
click at [648, 510] on button "Start Practice Exam" at bounding box center [676, 515] width 391 height 28
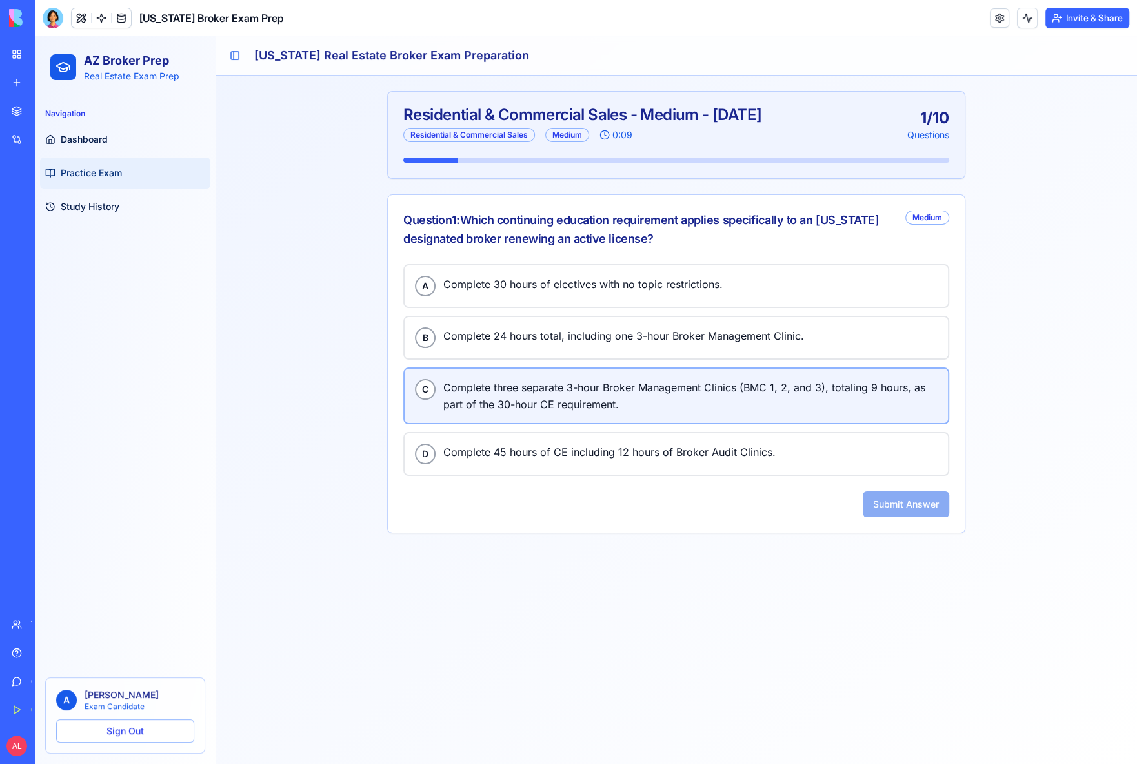
click at [533, 386] on span "Complete three separate 3-hour Broker Management Clinics (BMC 1, 2, and 3), tot…" at bounding box center [690, 396] width 494 height 34
click at [912, 498] on button "Submit Answer" at bounding box center [906, 504] width 87 height 26
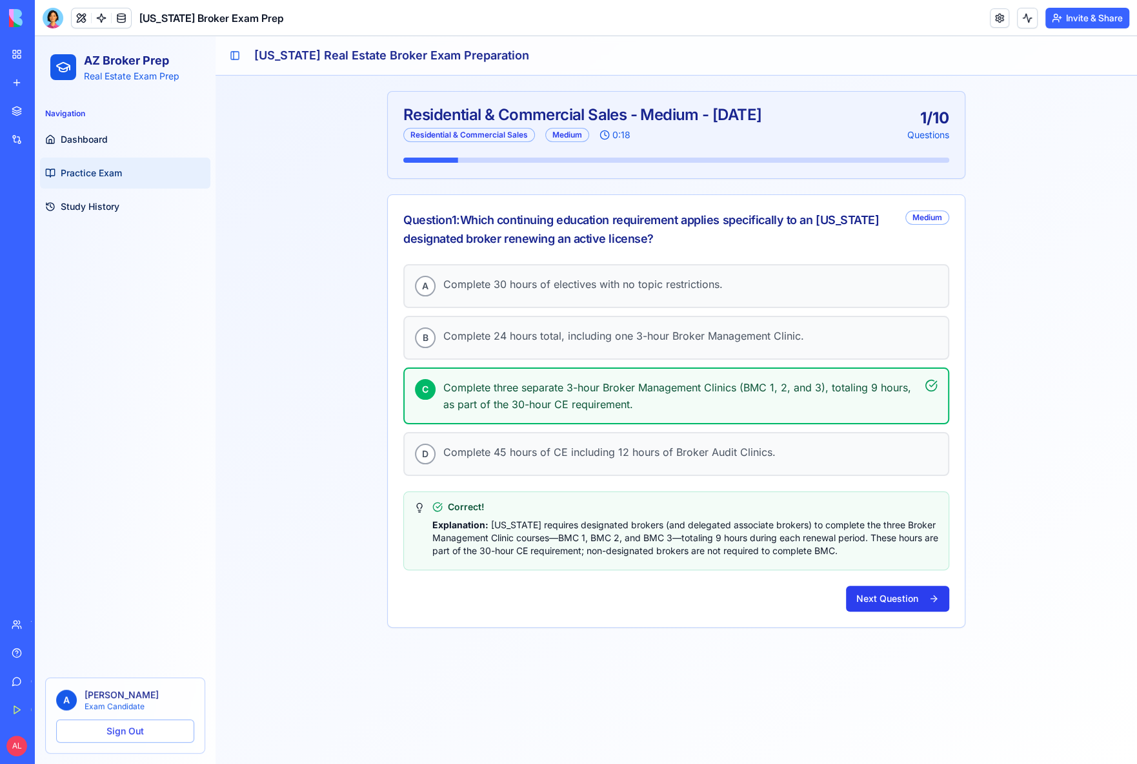
click at [892, 598] on button "Next Question" at bounding box center [897, 599] width 103 height 26
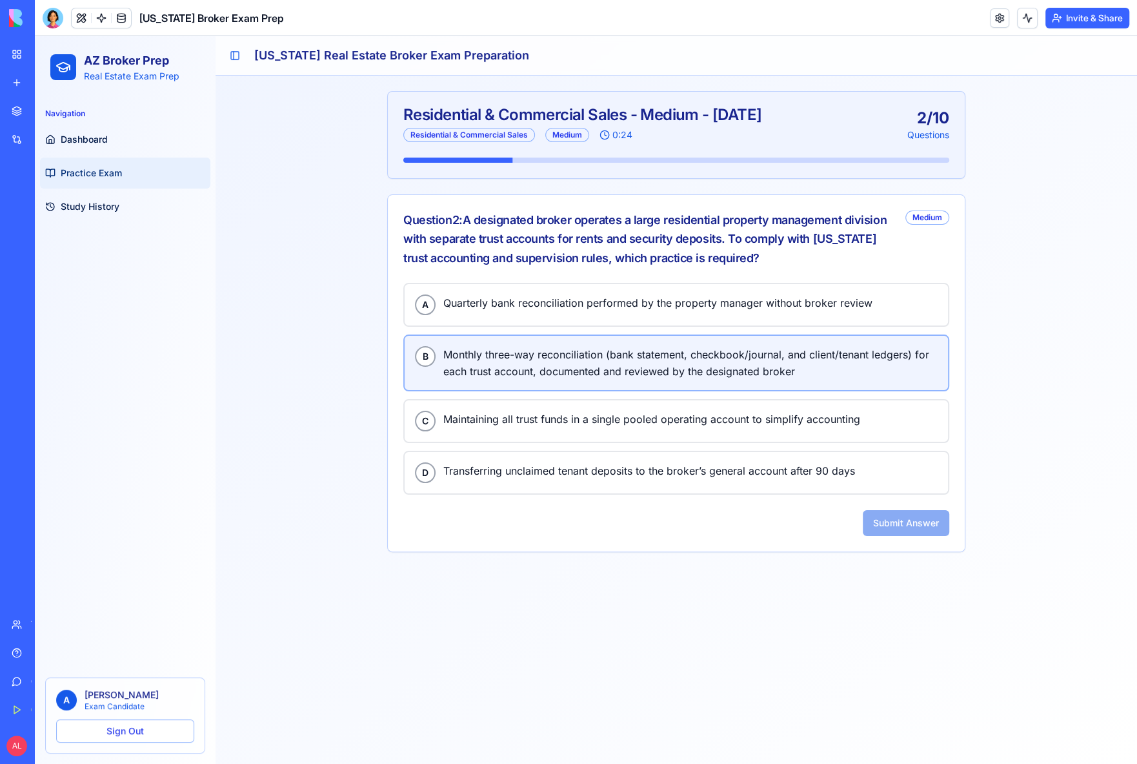
click at [766, 370] on span "Monthly three-way reconciliation (bank statement, checkbook/journal, and client…" at bounding box center [690, 363] width 494 height 34
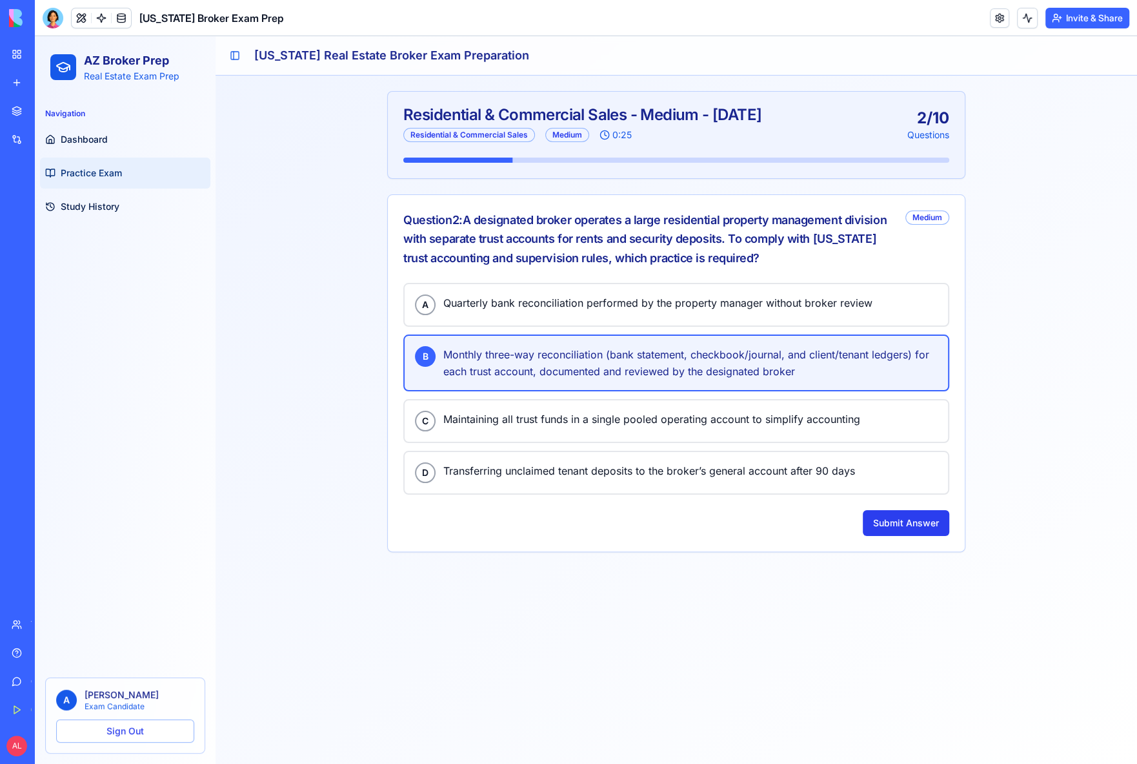
click at [906, 519] on button "Submit Answer" at bounding box center [906, 523] width 87 height 26
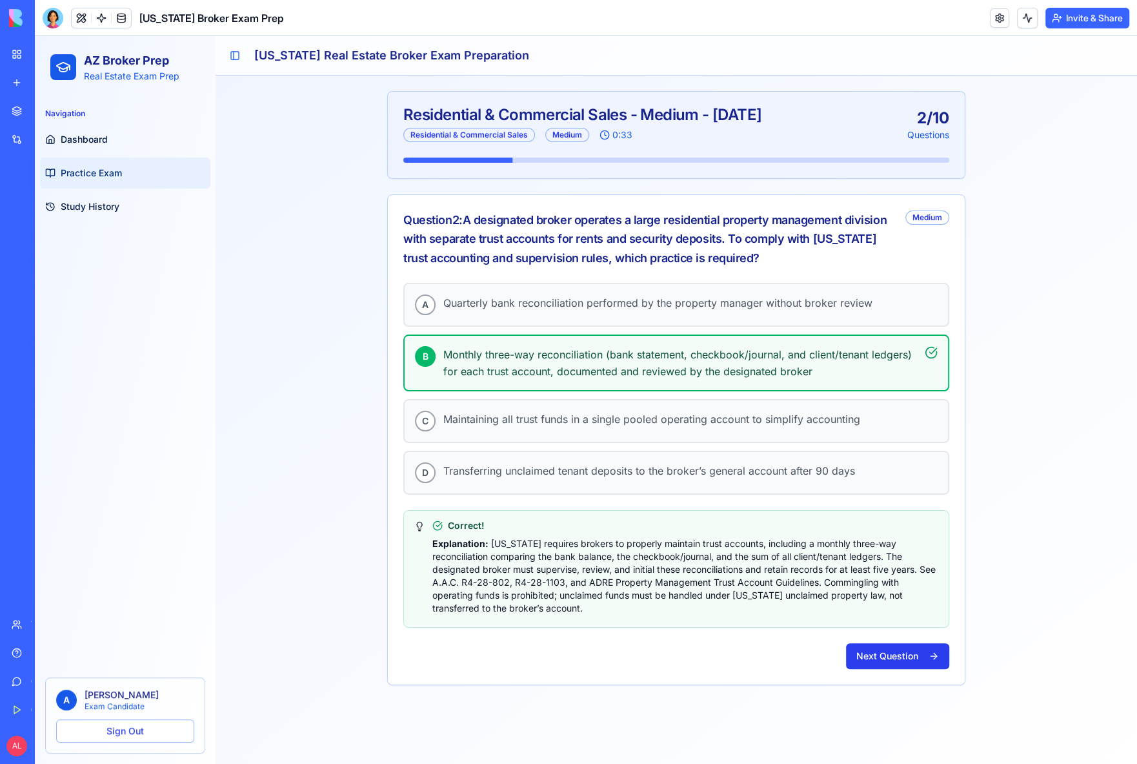
click at [890, 646] on button "Next Question" at bounding box center [897, 656] width 103 height 26
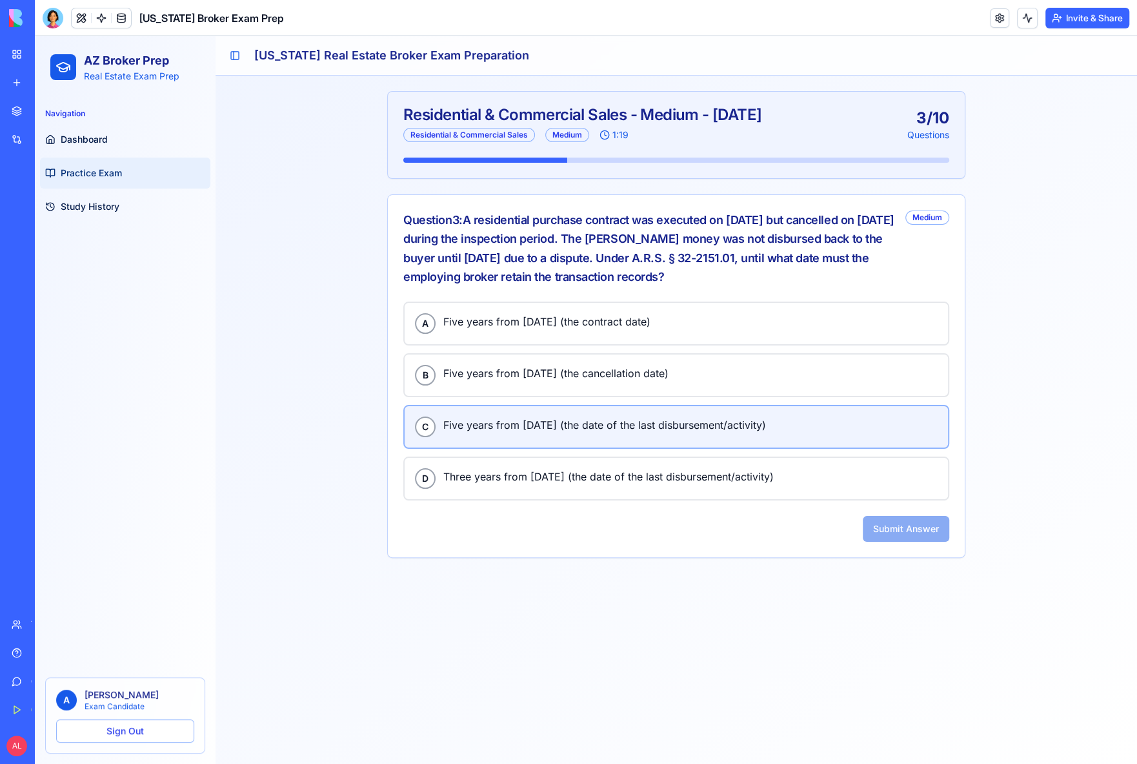
click at [544, 420] on span "Five years from [DATE] (the date of the last disbursement/activity)" at bounding box center [690, 424] width 494 height 17
click at [917, 529] on button "Submit Answer" at bounding box center [906, 529] width 87 height 26
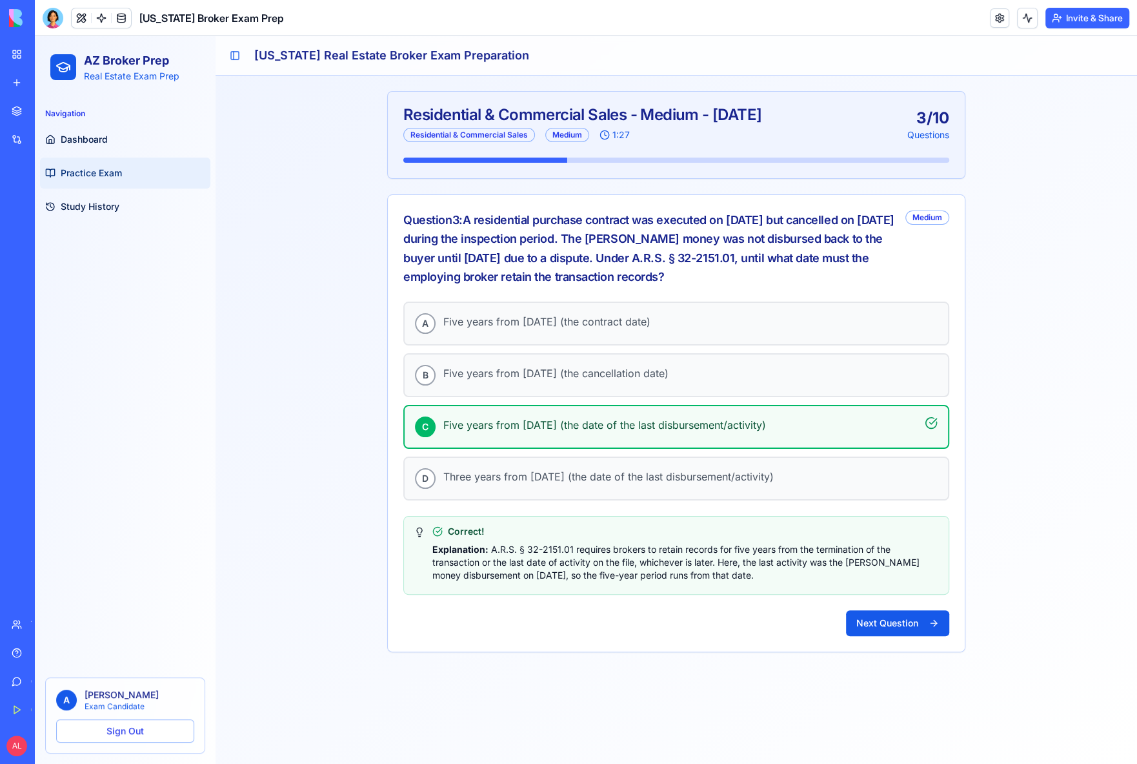
click at [909, 617] on button "Next Question" at bounding box center [897, 623] width 103 height 26
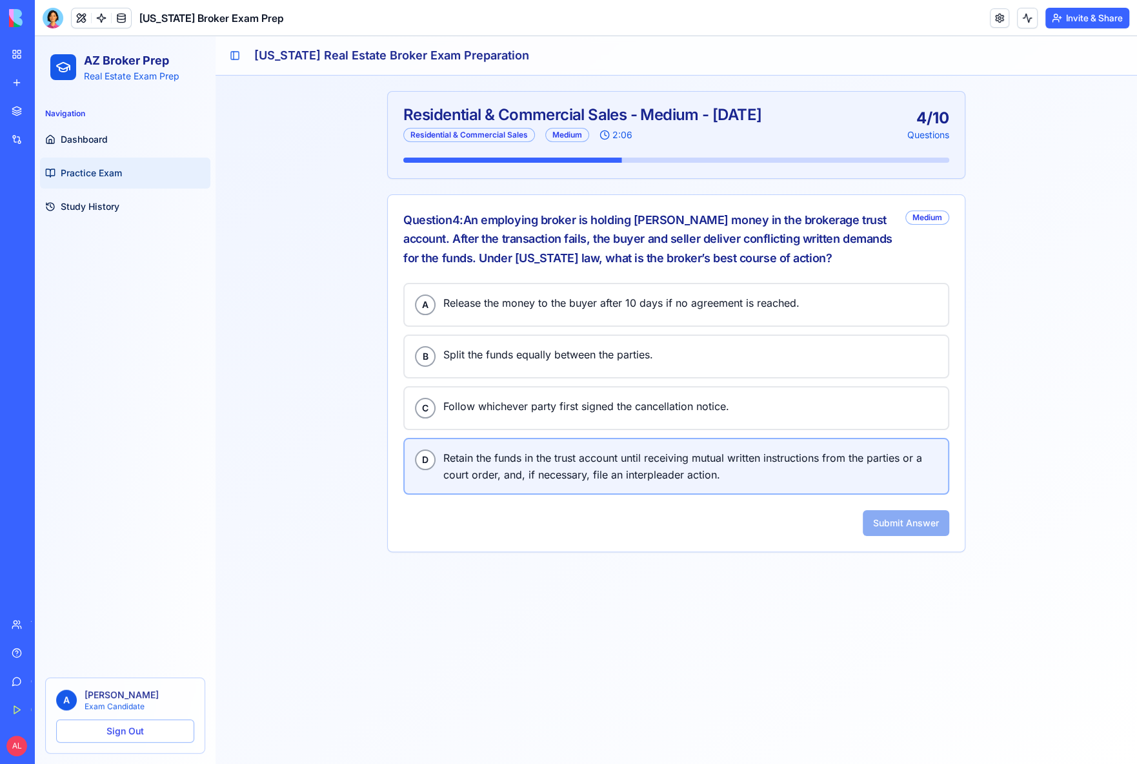
click at [596, 461] on span "Retain the funds in the trust account until receiving mutual written instructio…" at bounding box center [690, 466] width 494 height 34
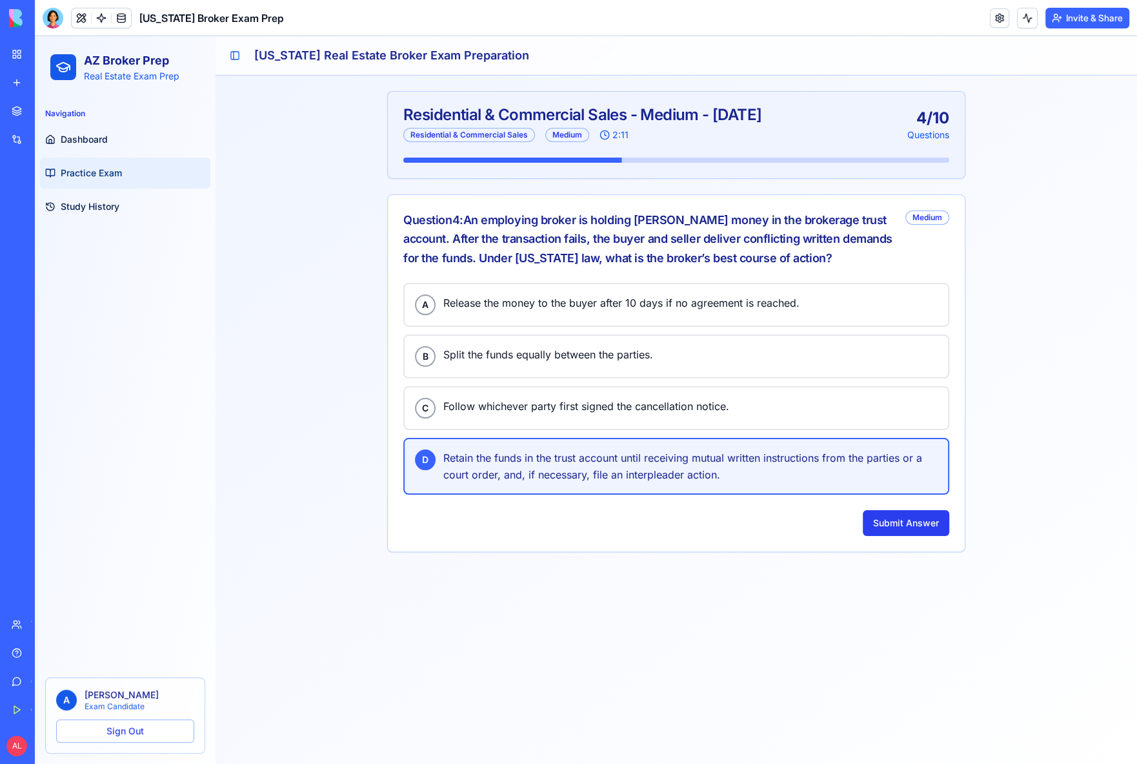
click at [894, 510] on button "Submit Answer" at bounding box center [906, 523] width 87 height 26
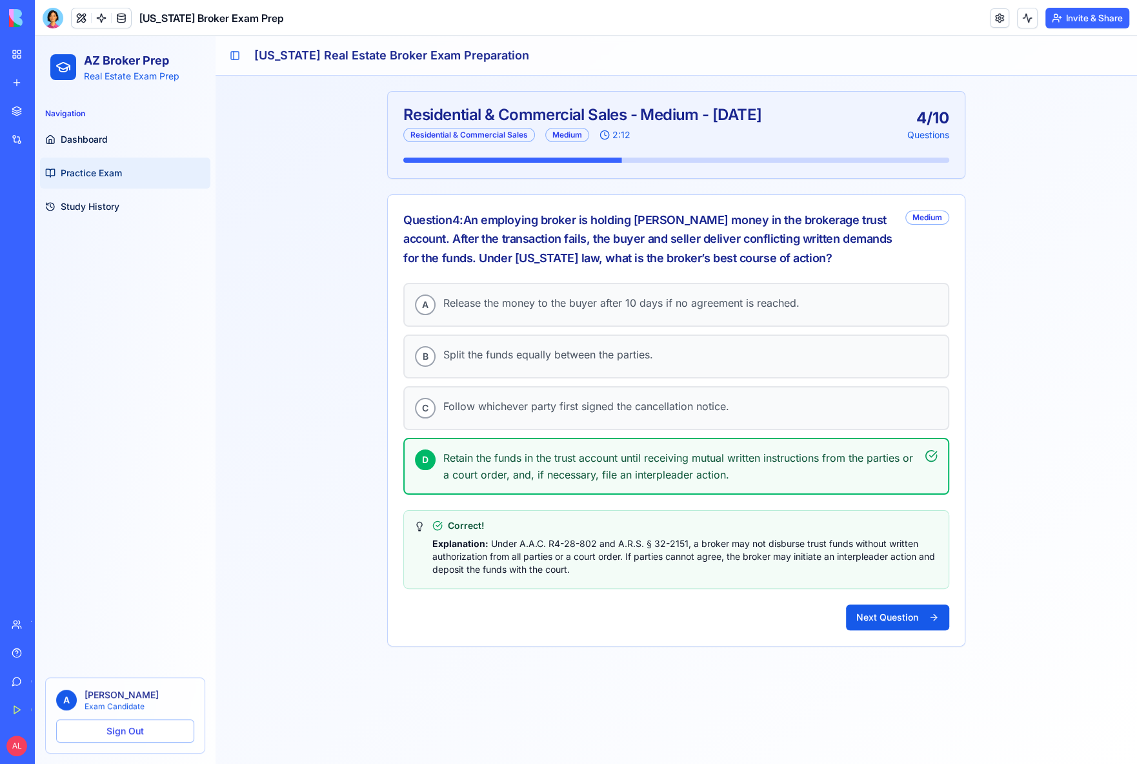
click at [887, 604] on button "Next Question" at bounding box center [897, 617] width 103 height 26
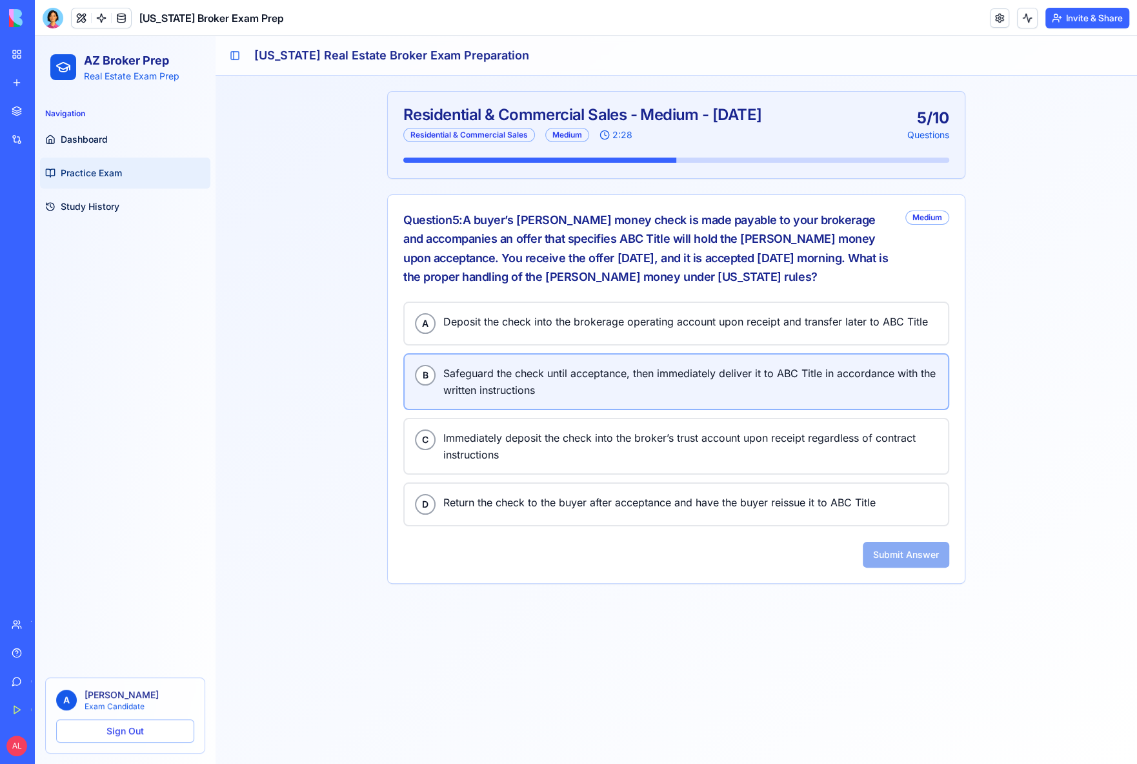
click at [586, 382] on span "Safeguard the check until acceptance, then immediately deliver it to ABC Title …" at bounding box center [690, 382] width 494 height 34
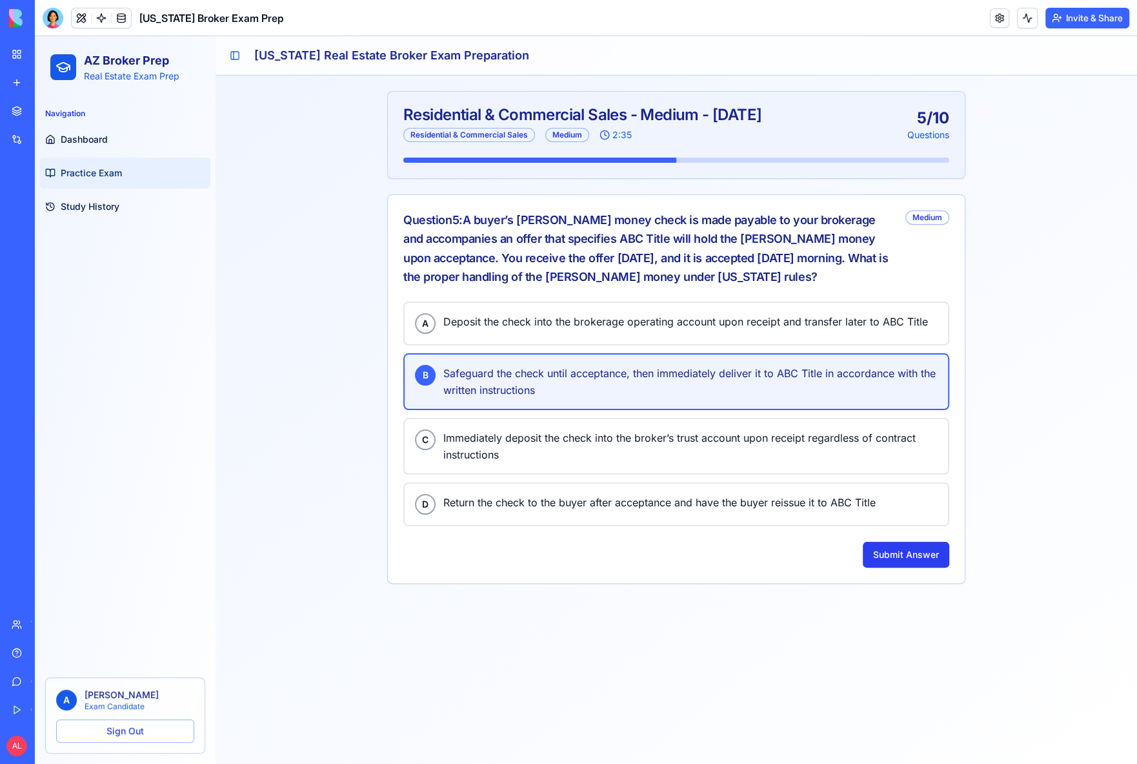
click at [905, 553] on button "Submit Answer" at bounding box center [906, 555] width 87 height 26
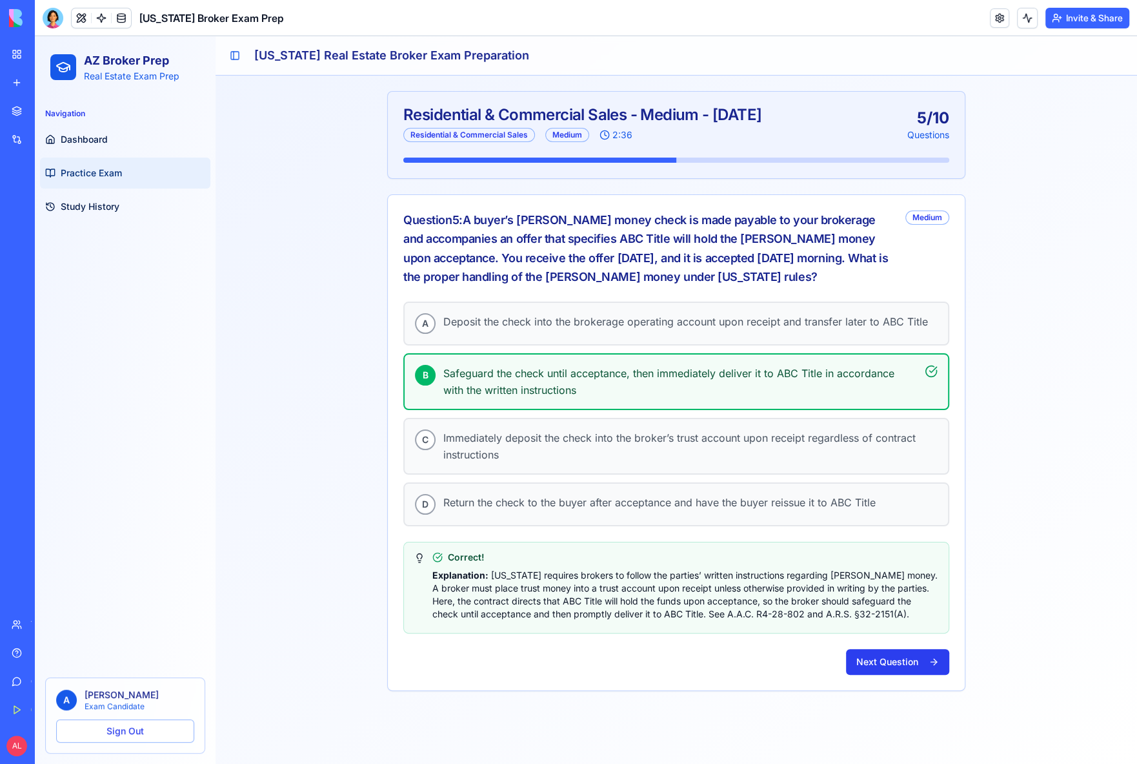
click at [892, 658] on button "Next Question" at bounding box center [897, 662] width 103 height 26
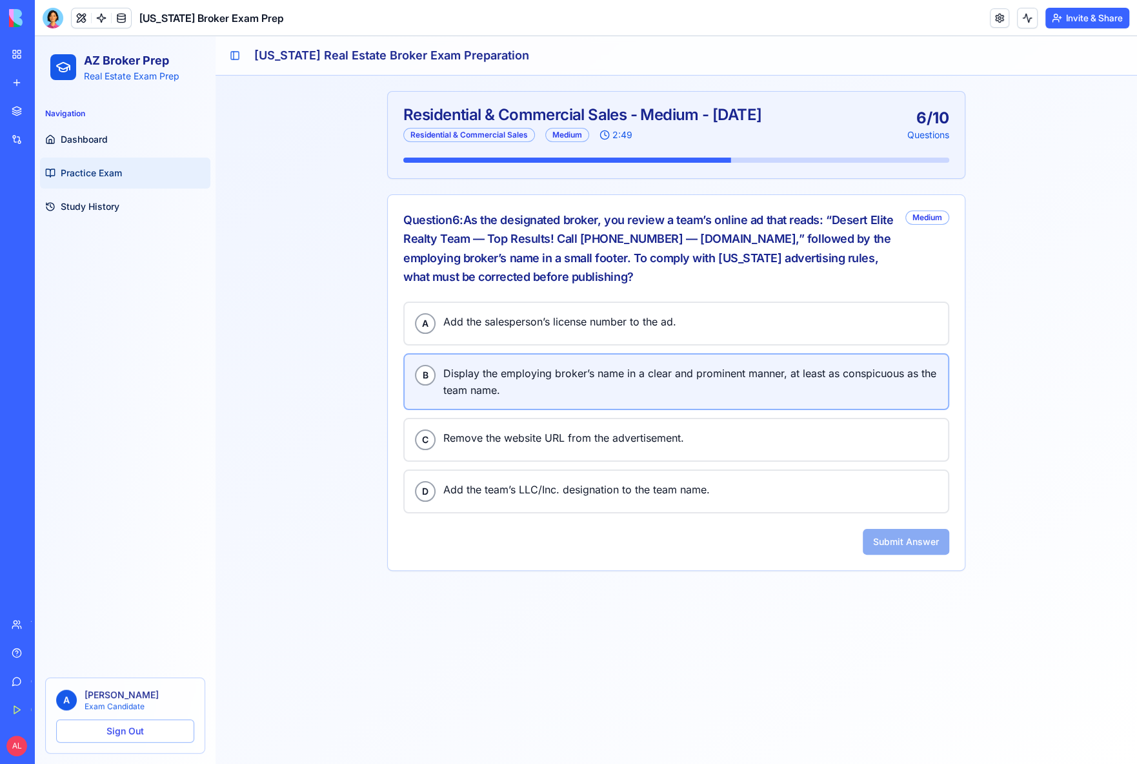
click at [608, 387] on span "Display the employing broker’s name in a clear and prominent manner, at least a…" at bounding box center [690, 382] width 494 height 34
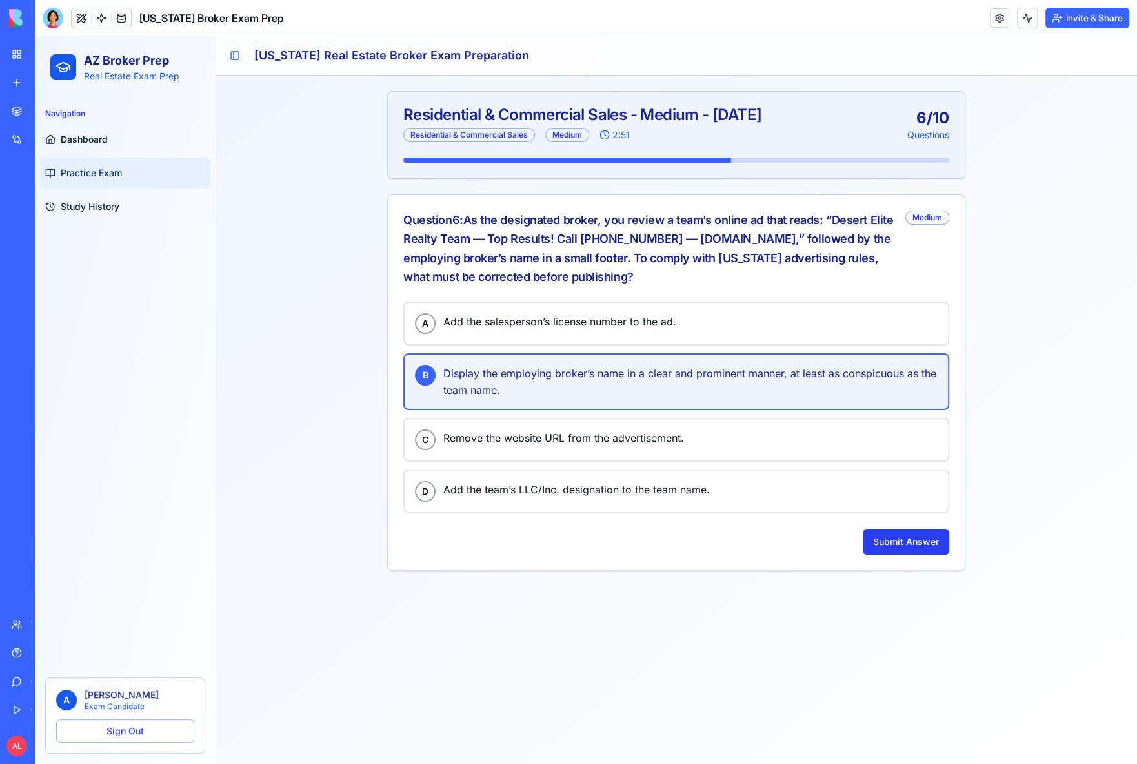
click at [913, 537] on button "Submit Answer" at bounding box center [906, 542] width 87 height 26
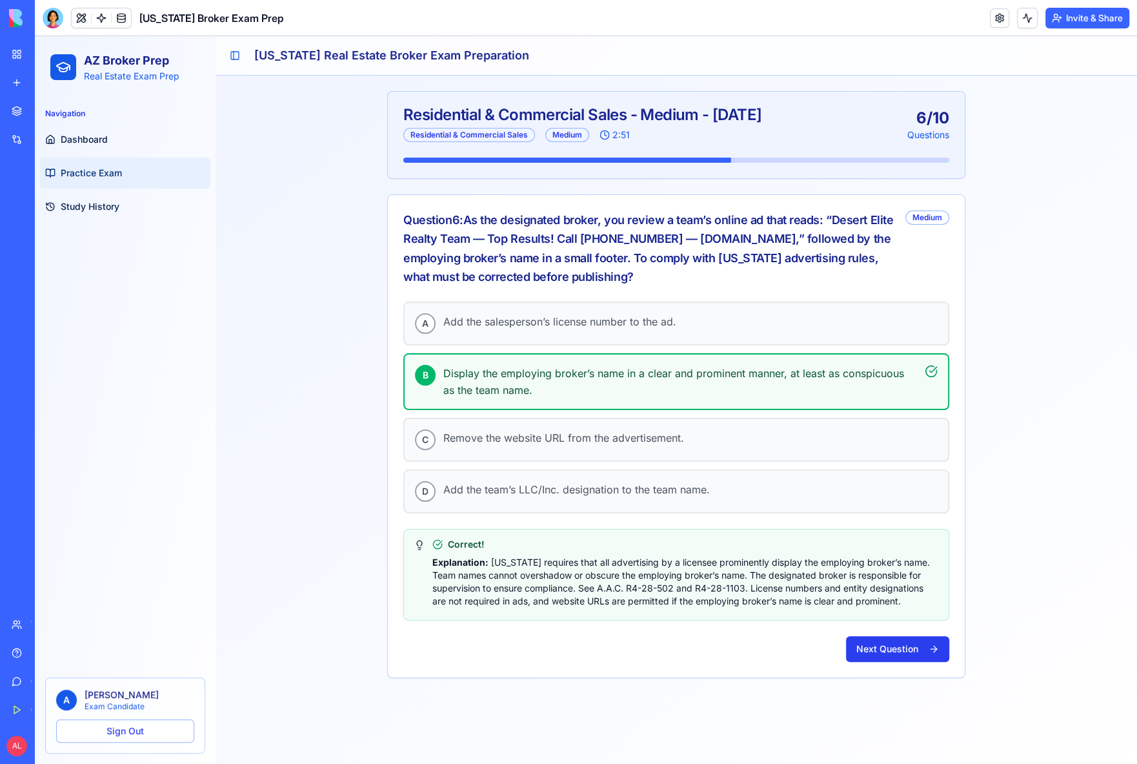
click at [906, 645] on button "Next Question" at bounding box center [897, 649] width 103 height 26
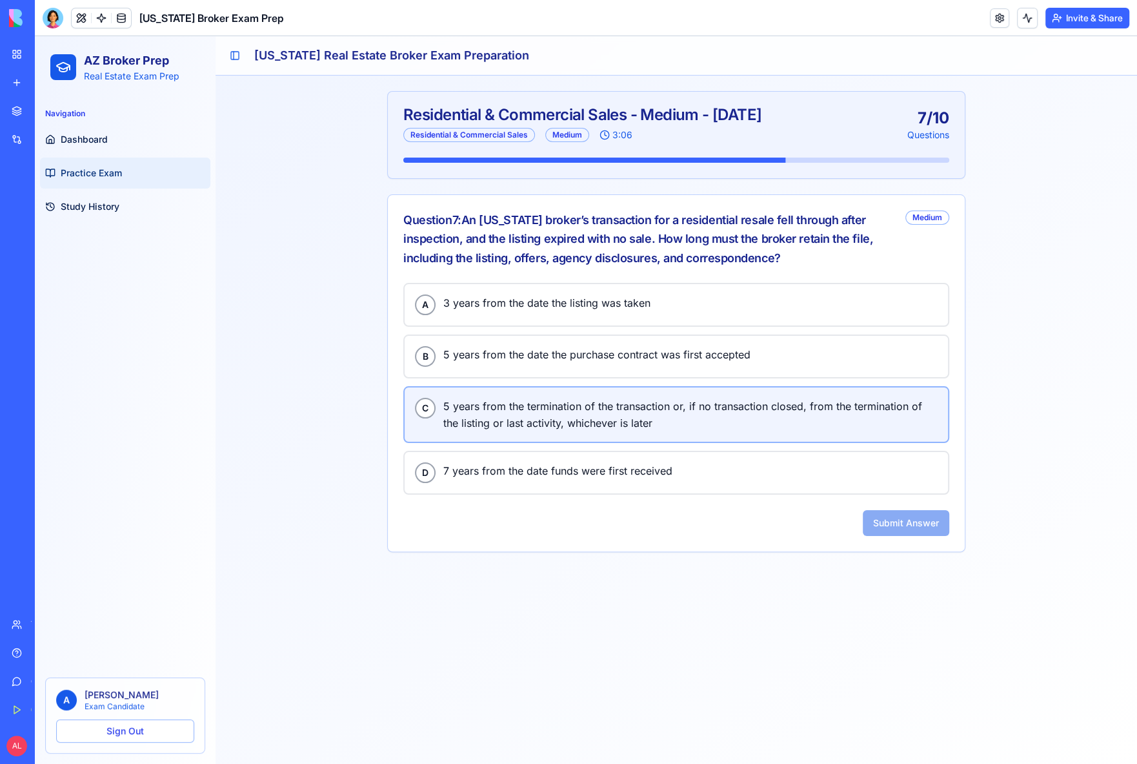
click at [551, 402] on span "5 years from the termination of the transaction or, if no transaction closed, f…" at bounding box center [690, 415] width 494 height 34
click at [888, 522] on button "Submit Answer" at bounding box center [906, 523] width 87 height 26
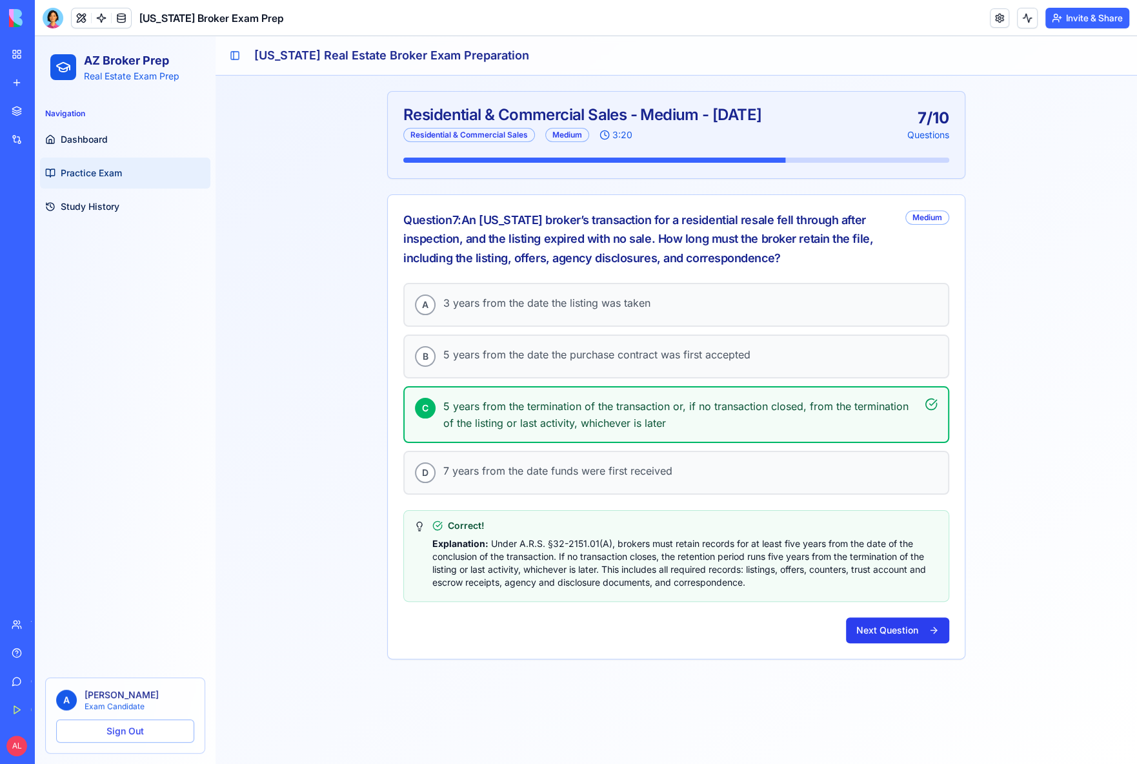
click at [896, 617] on button "Next Question" at bounding box center [897, 630] width 103 height 26
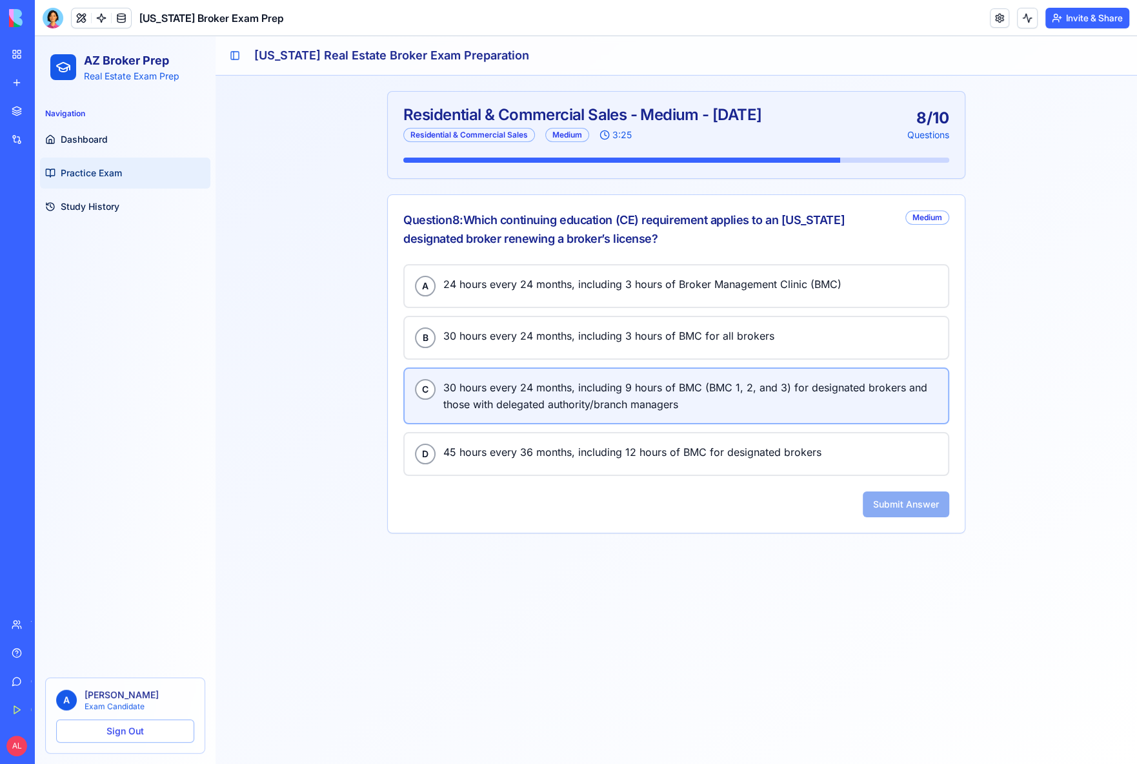
click at [618, 373] on button "C 30 hours every 24 months, including 9 hours of BMC (BMC 1, 2, and 3) for desi…" at bounding box center [676, 395] width 546 height 57
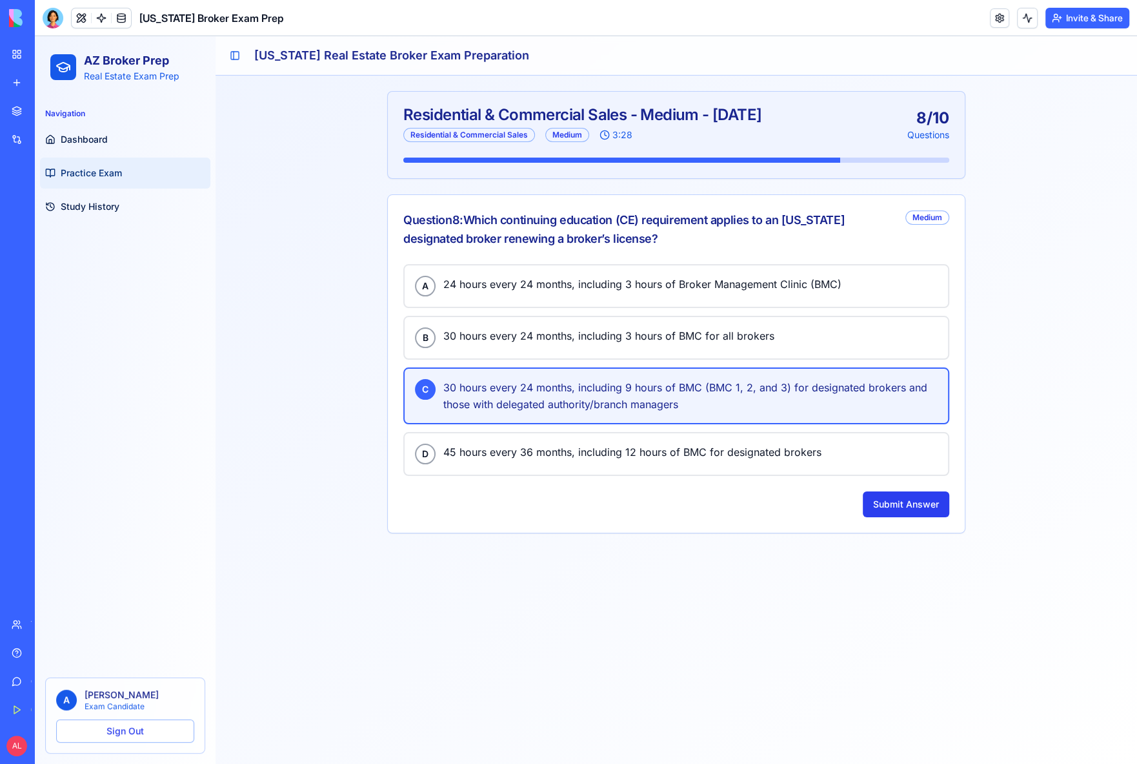
click at [891, 504] on button "Submit Answer" at bounding box center [906, 504] width 87 height 26
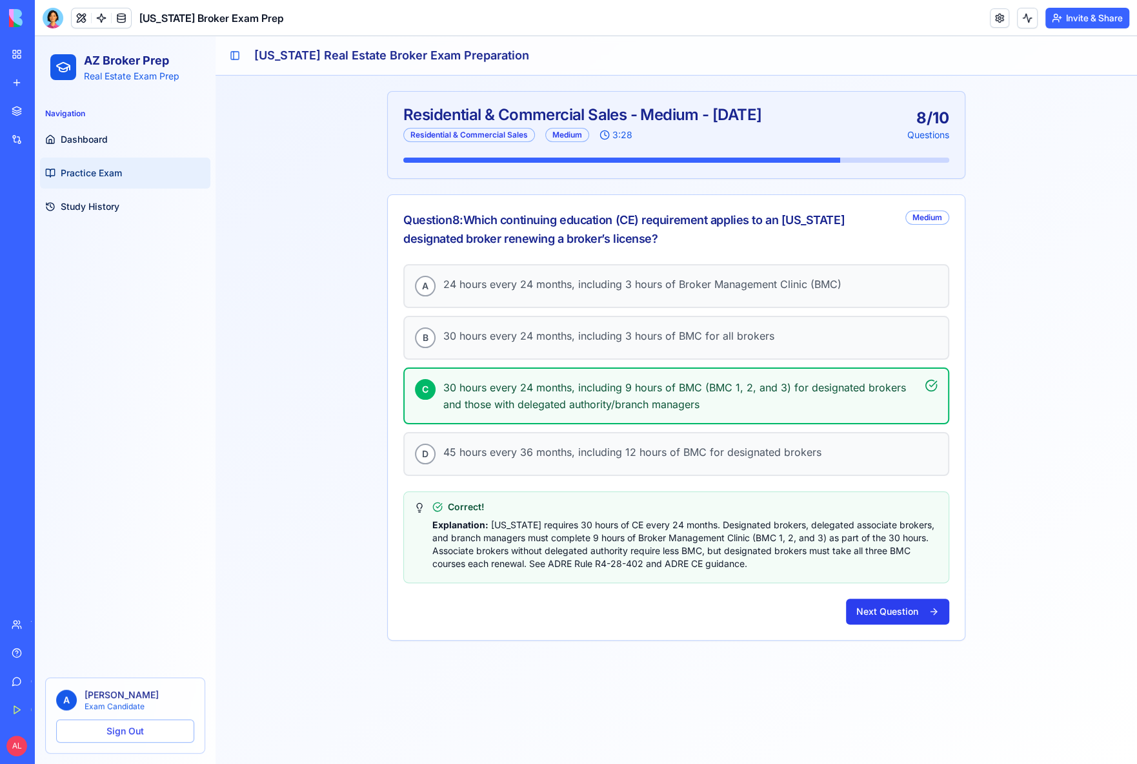
click at [895, 602] on button "Next Question" at bounding box center [897, 611] width 103 height 26
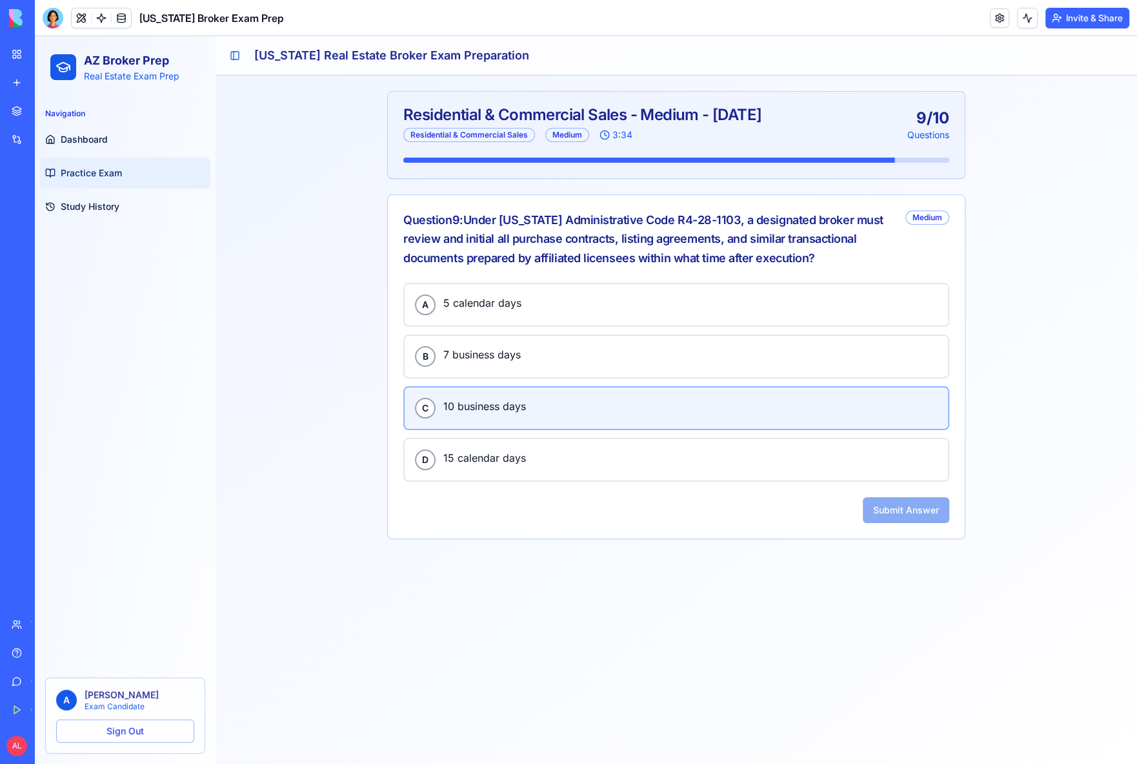
click at [564, 407] on span "10 business days" at bounding box center [690, 406] width 494 height 17
click at [870, 508] on button "Submit Answer" at bounding box center [906, 510] width 87 height 26
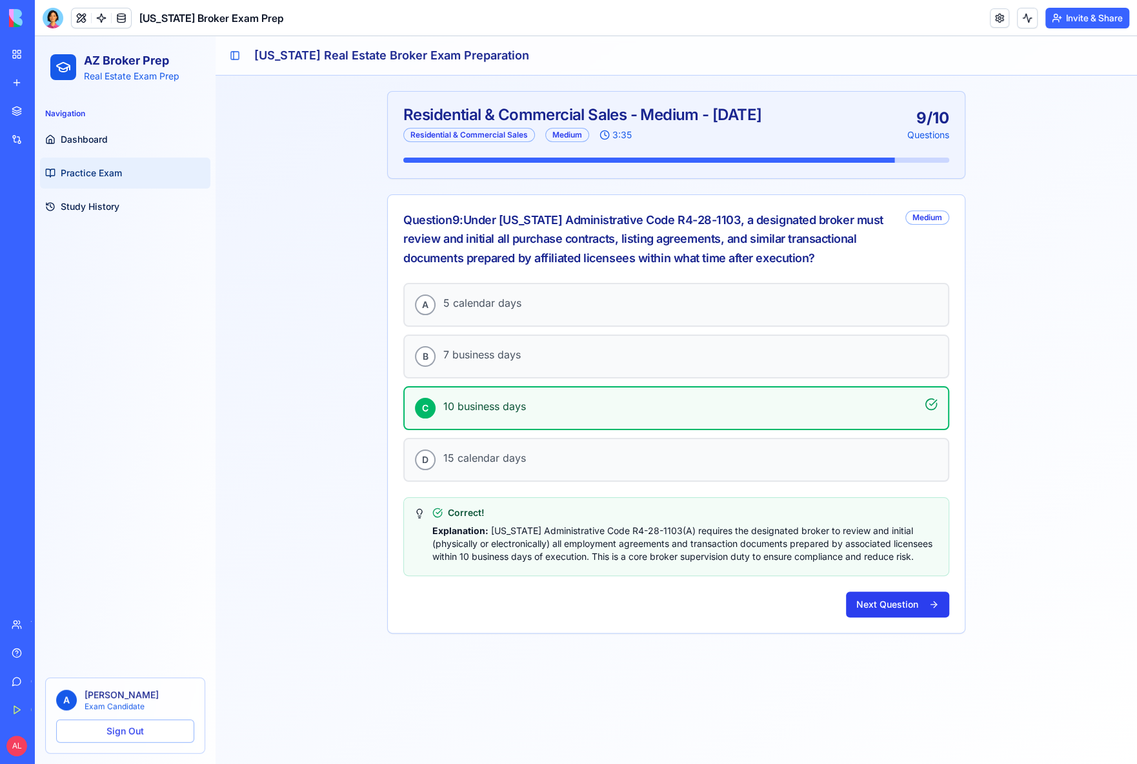
click at [878, 595] on button "Next Question" at bounding box center [897, 604] width 103 height 26
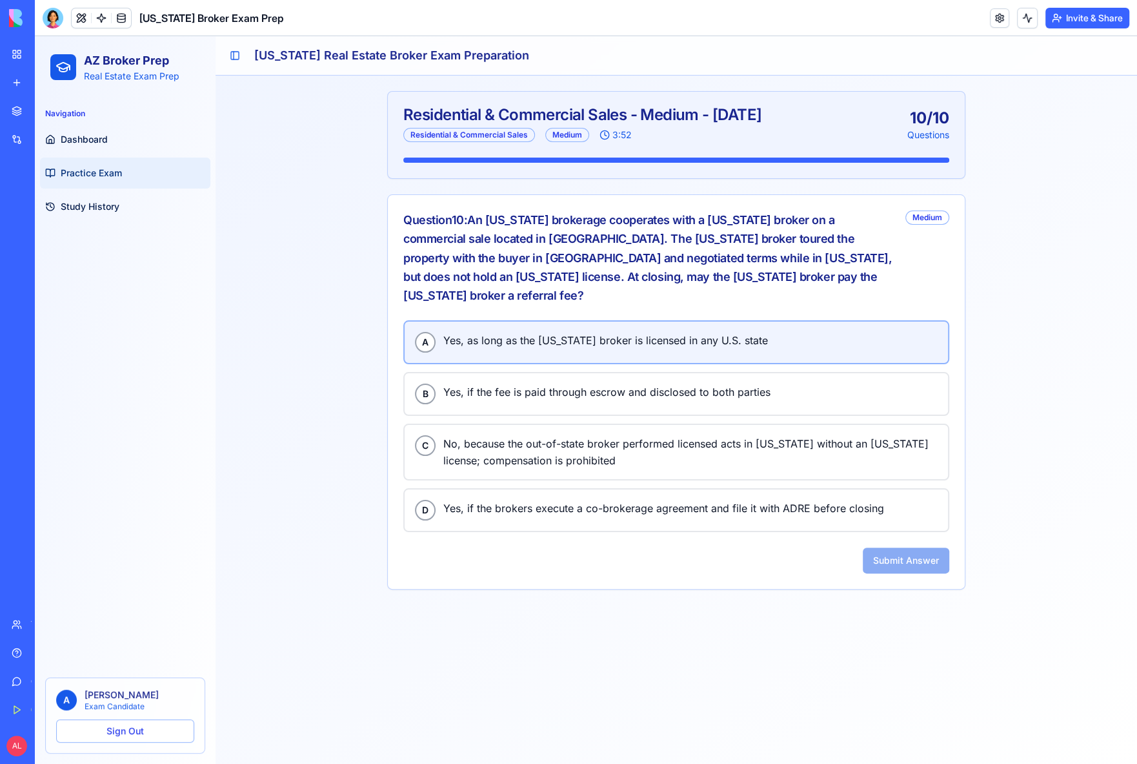
click at [538, 332] on span "Yes, as long as the [US_STATE] broker is licensed in any U.S. state" at bounding box center [690, 340] width 494 height 17
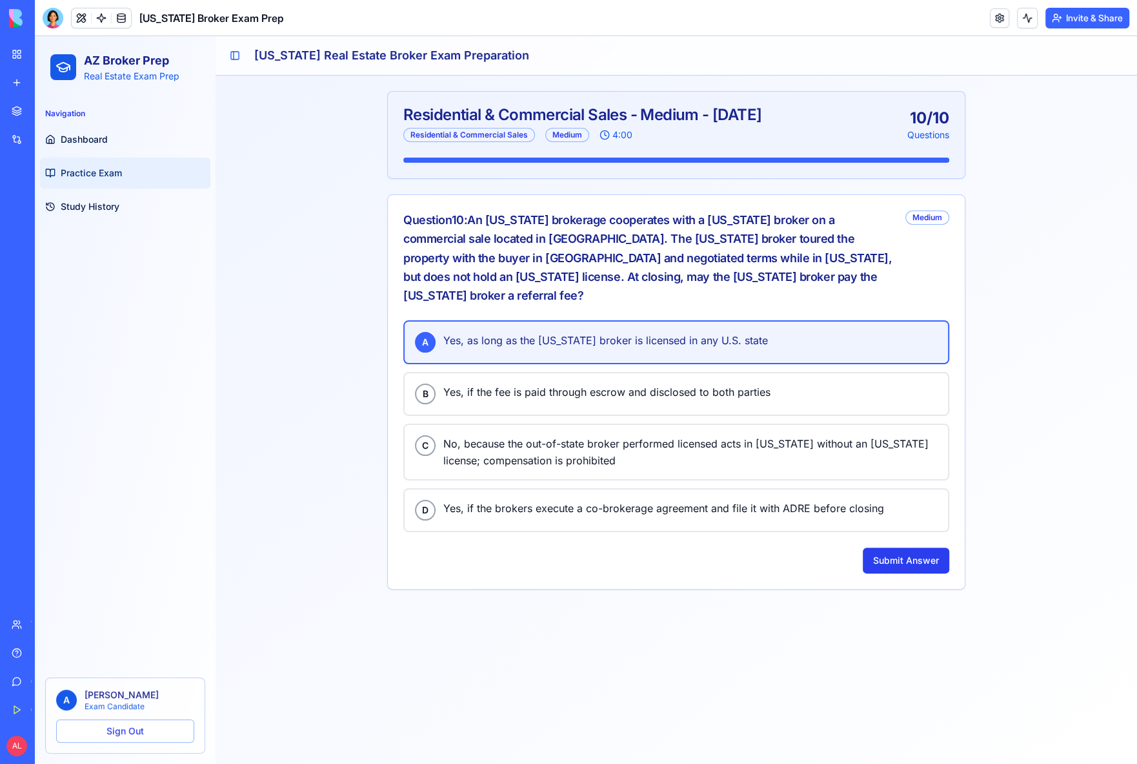
click at [909, 547] on button "Submit Answer" at bounding box center [906, 560] width 87 height 26
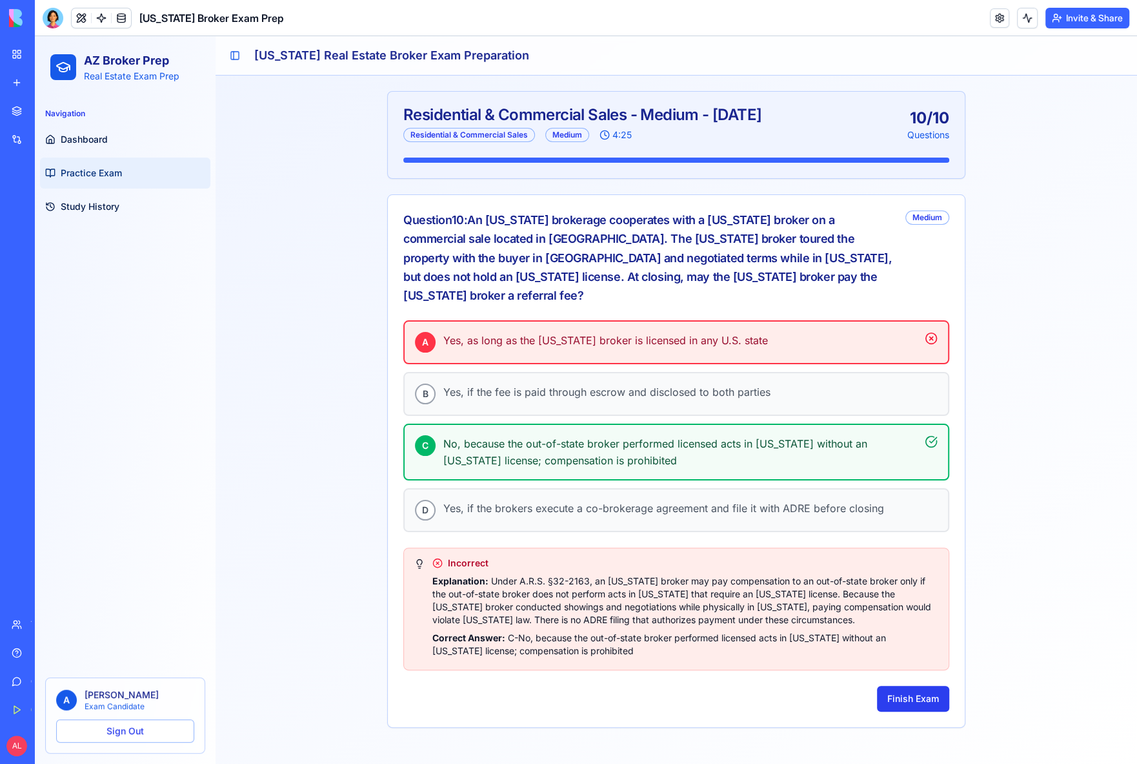
click at [920, 686] on button "Finish Exam" at bounding box center [913, 699] width 72 height 26
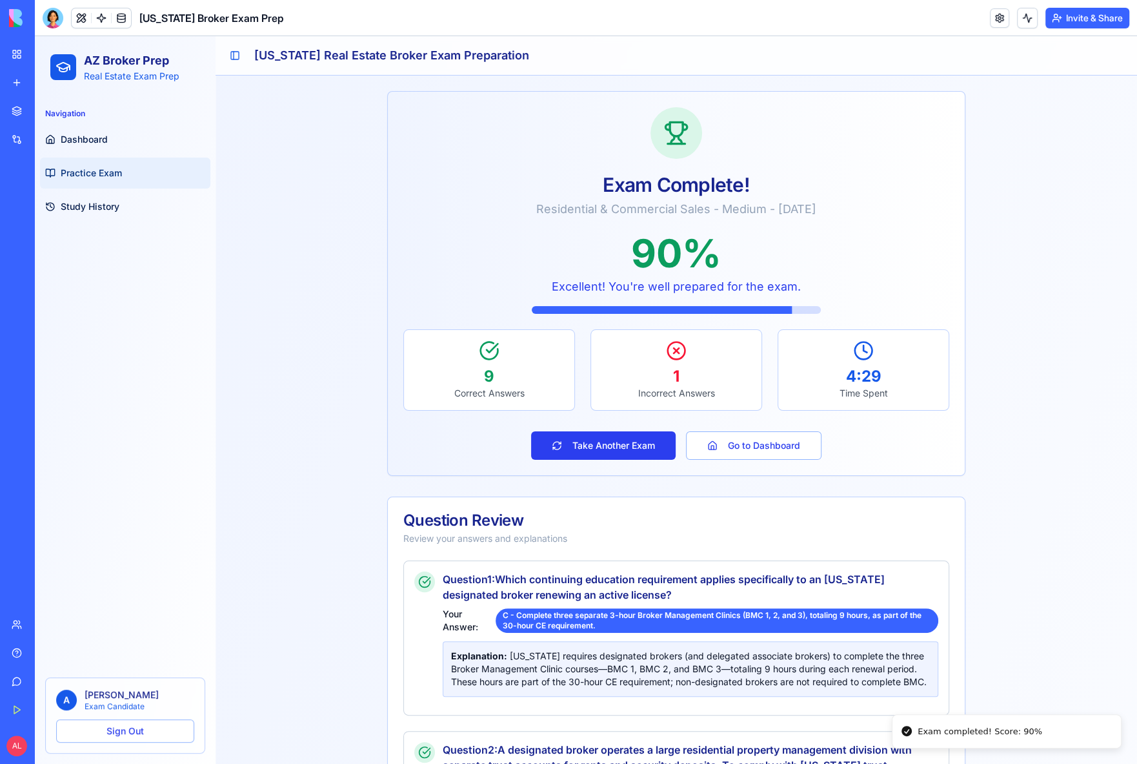
click at [614, 440] on button "Take Another Exam" at bounding box center [603, 445] width 145 height 28
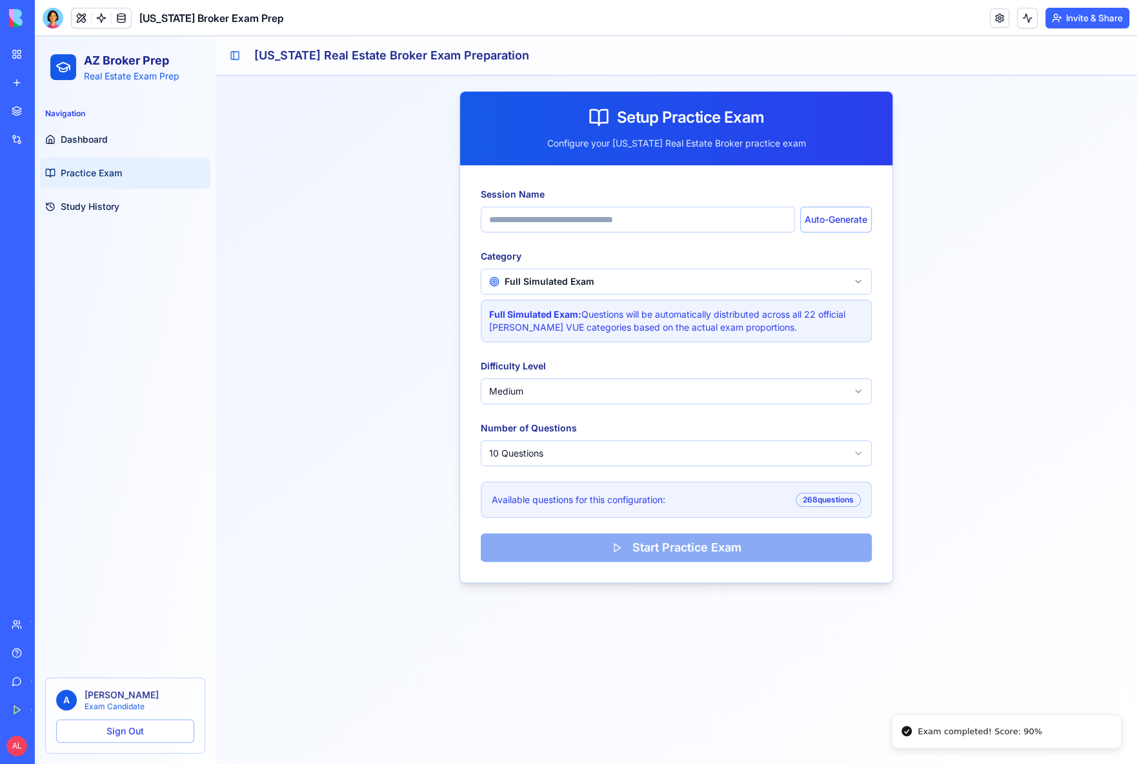
click at [586, 283] on html "AZ Broker Prep Real Estate Exam Prep Navigation Dashboard Practice Exam Study H…" at bounding box center [586, 400] width 1103 height 728
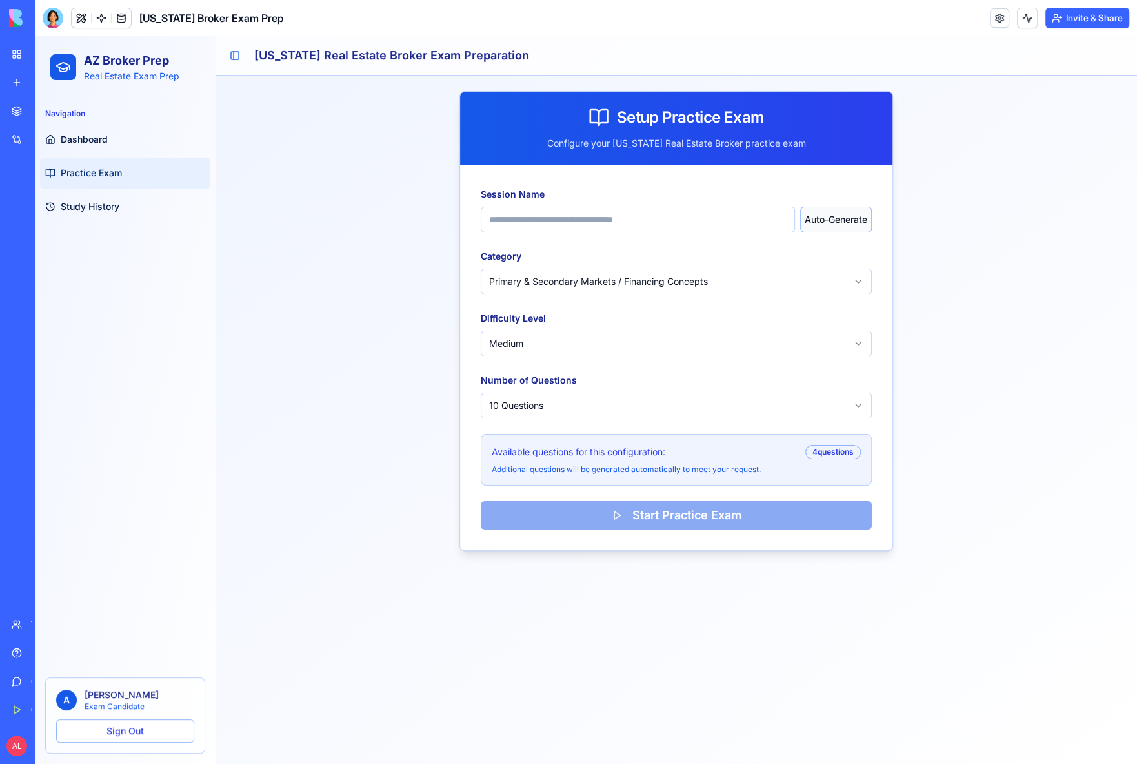
click at [811, 216] on button "Auto-Generate" at bounding box center [836, 220] width 72 height 26
type input "**********"
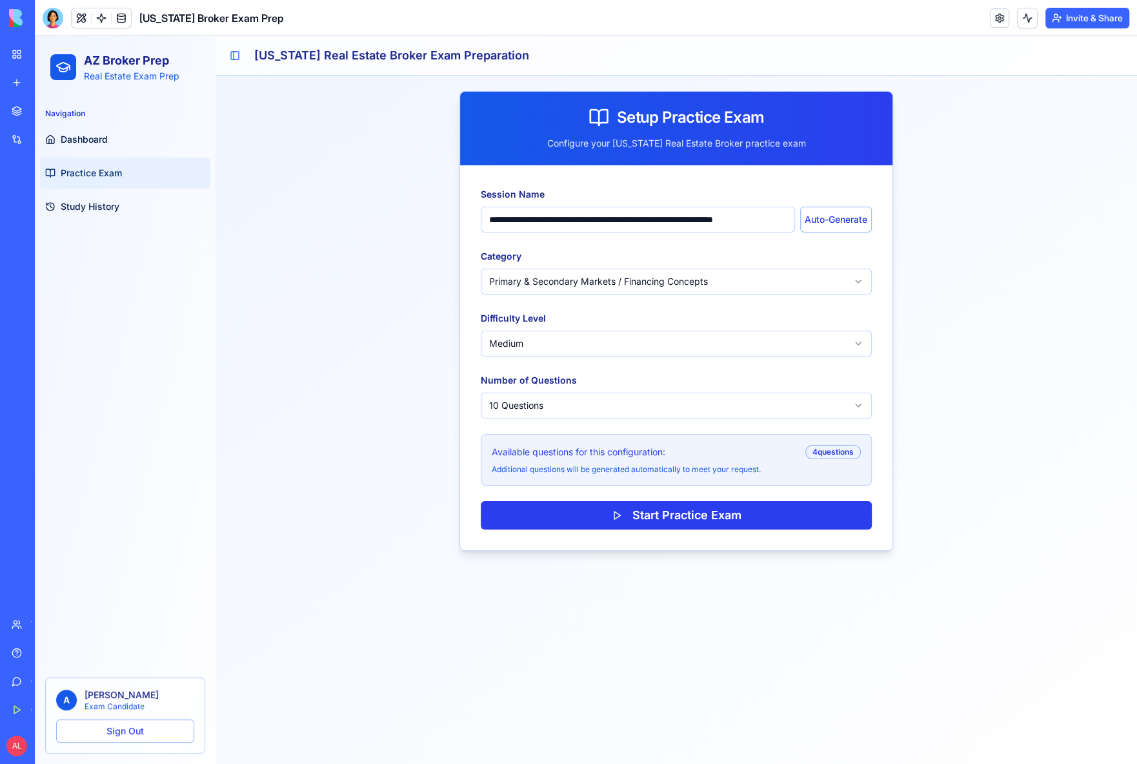
click at [696, 509] on button "Start Practice Exam" at bounding box center [676, 515] width 391 height 28
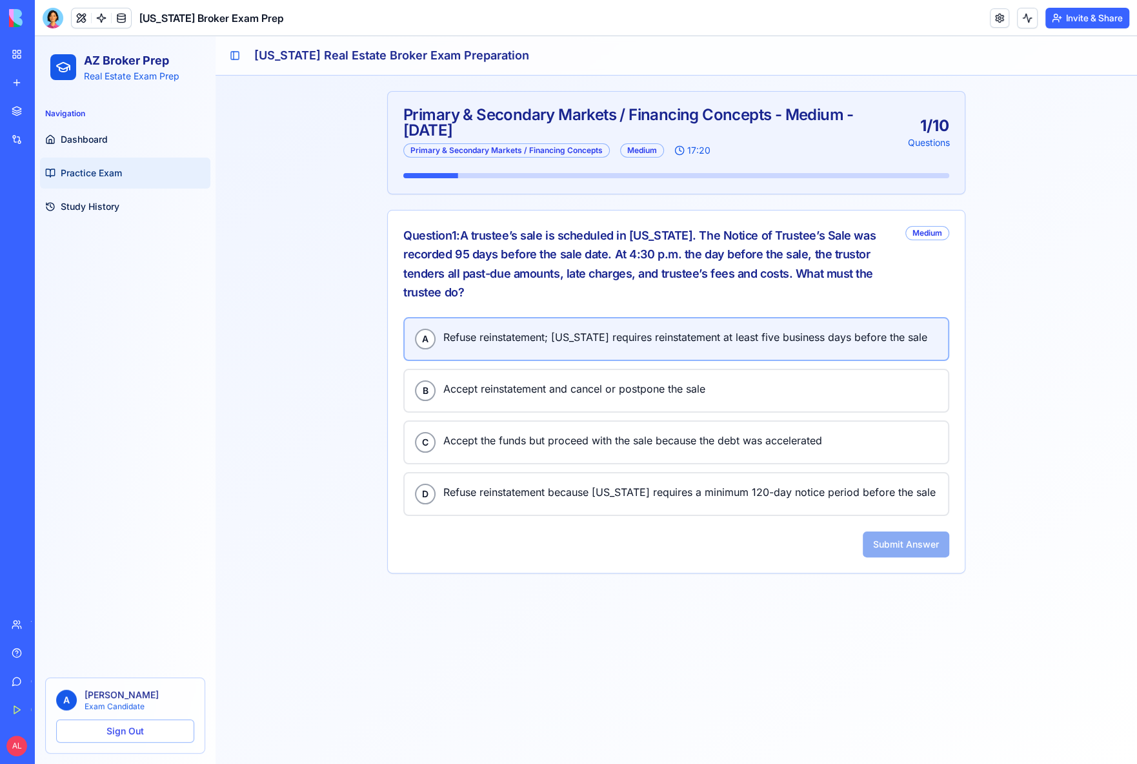
click at [548, 334] on span "Refuse reinstatement; [US_STATE] requires reinstatement at least five business …" at bounding box center [690, 337] width 494 height 17
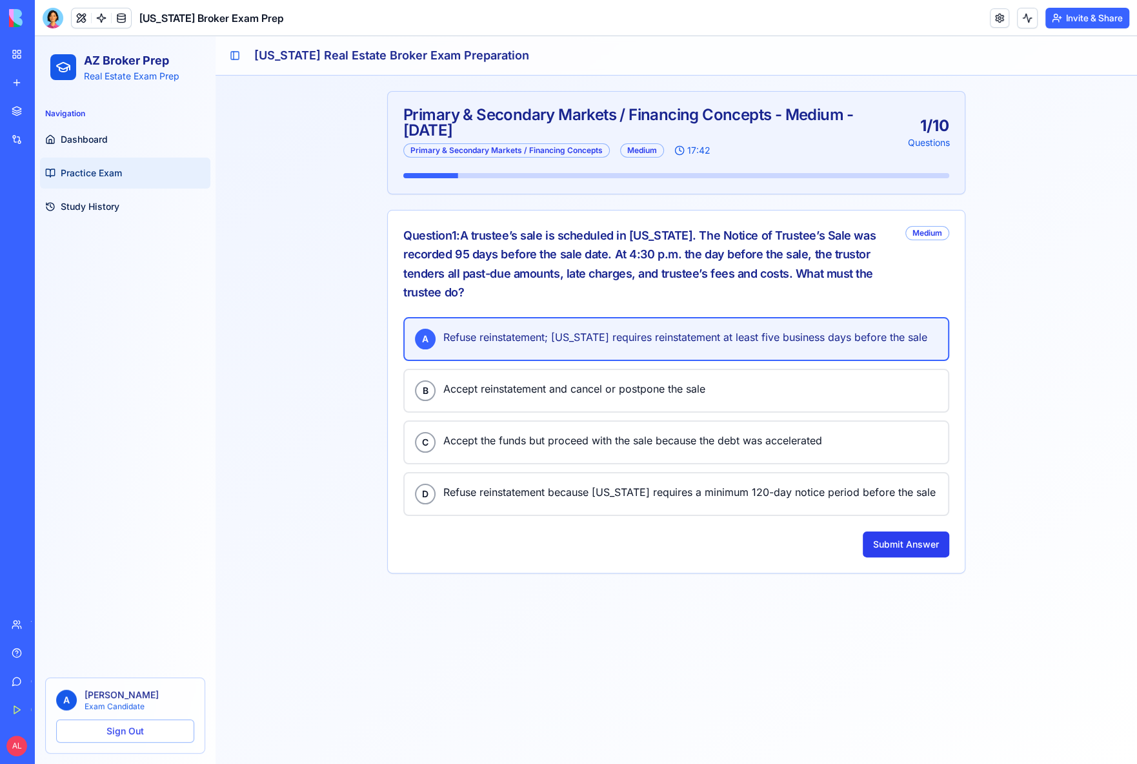
click at [905, 542] on button "Submit Answer" at bounding box center [906, 544] width 87 height 26
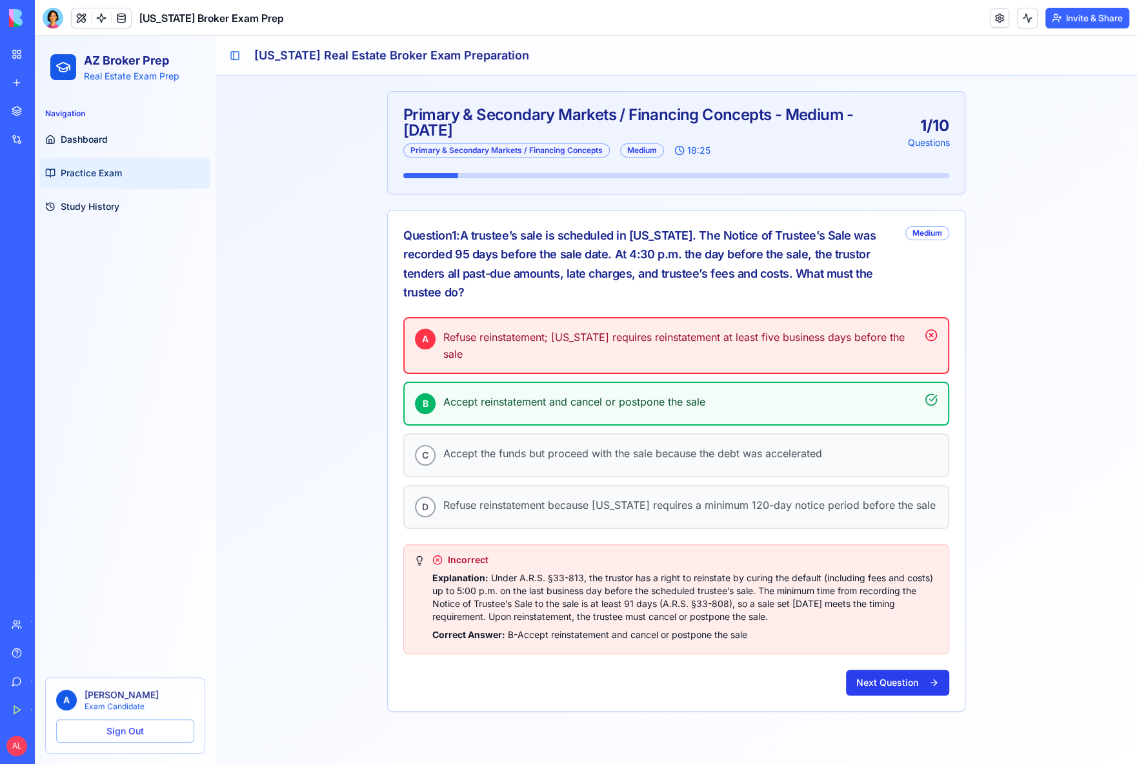
click at [908, 669] on button "Next Question" at bounding box center [897, 682] width 103 height 26
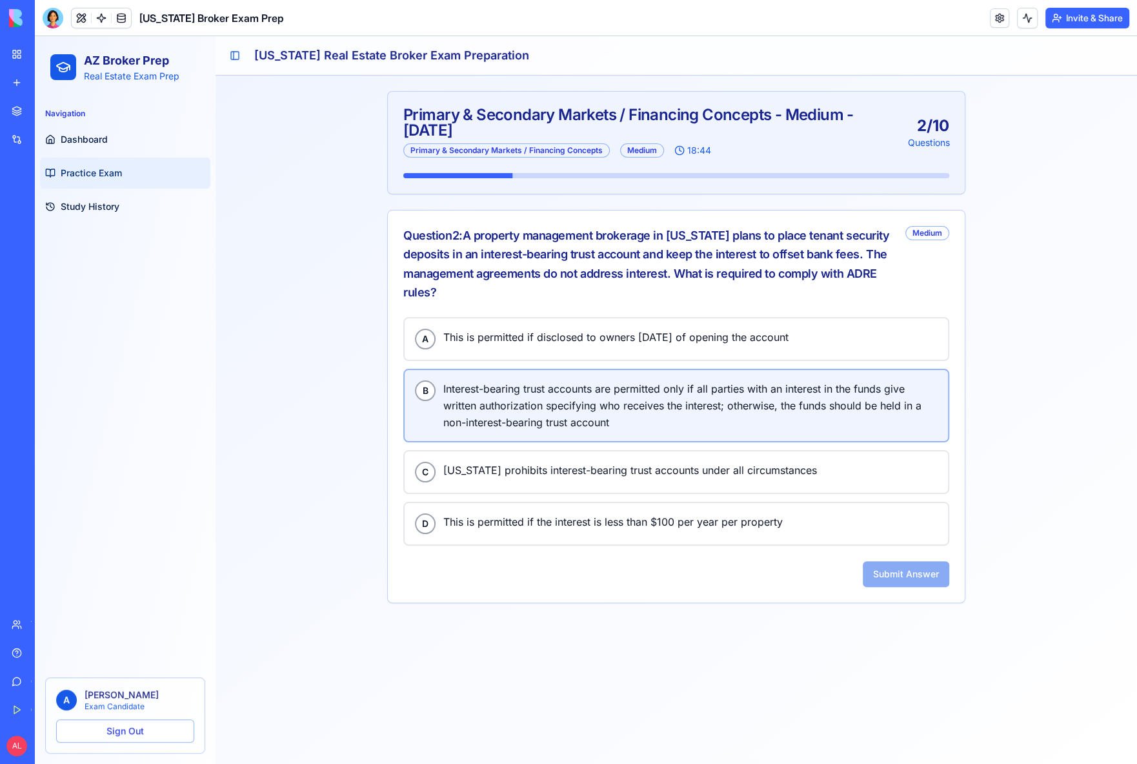
click at [554, 401] on span "Interest-bearing trust accounts are permitted only if all parties with an inter…" at bounding box center [690, 405] width 494 height 50
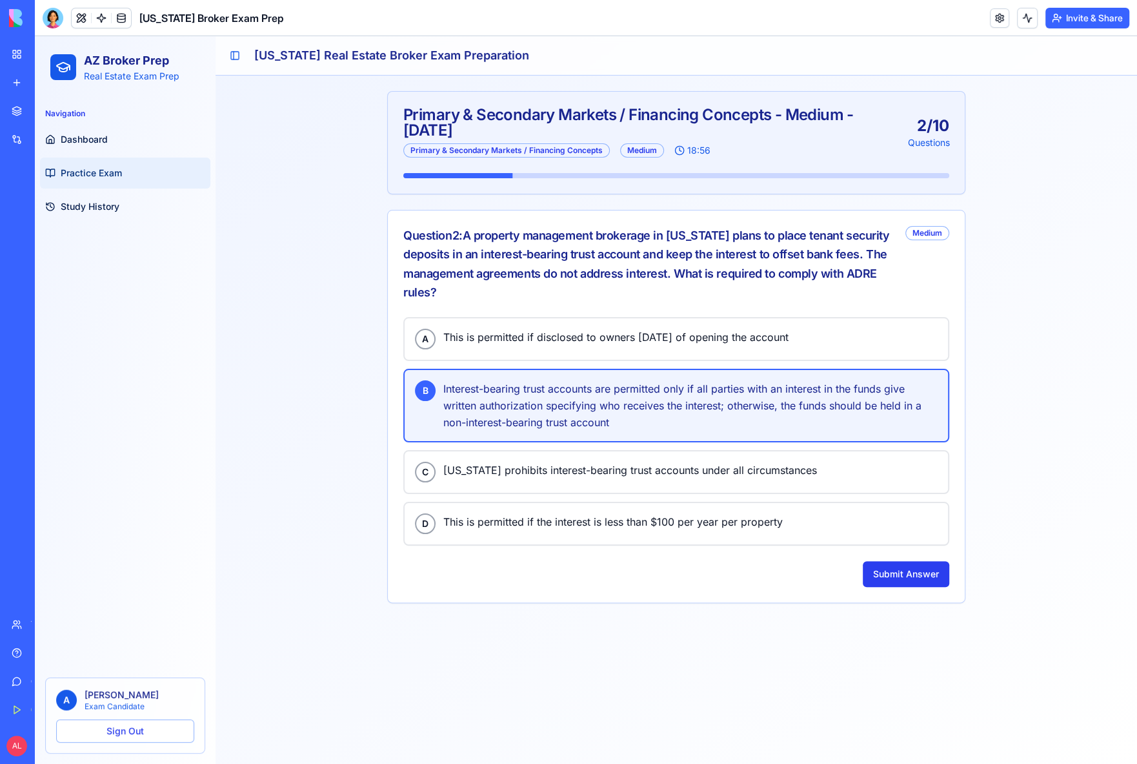
click at [908, 561] on button "Submit Answer" at bounding box center [906, 574] width 87 height 26
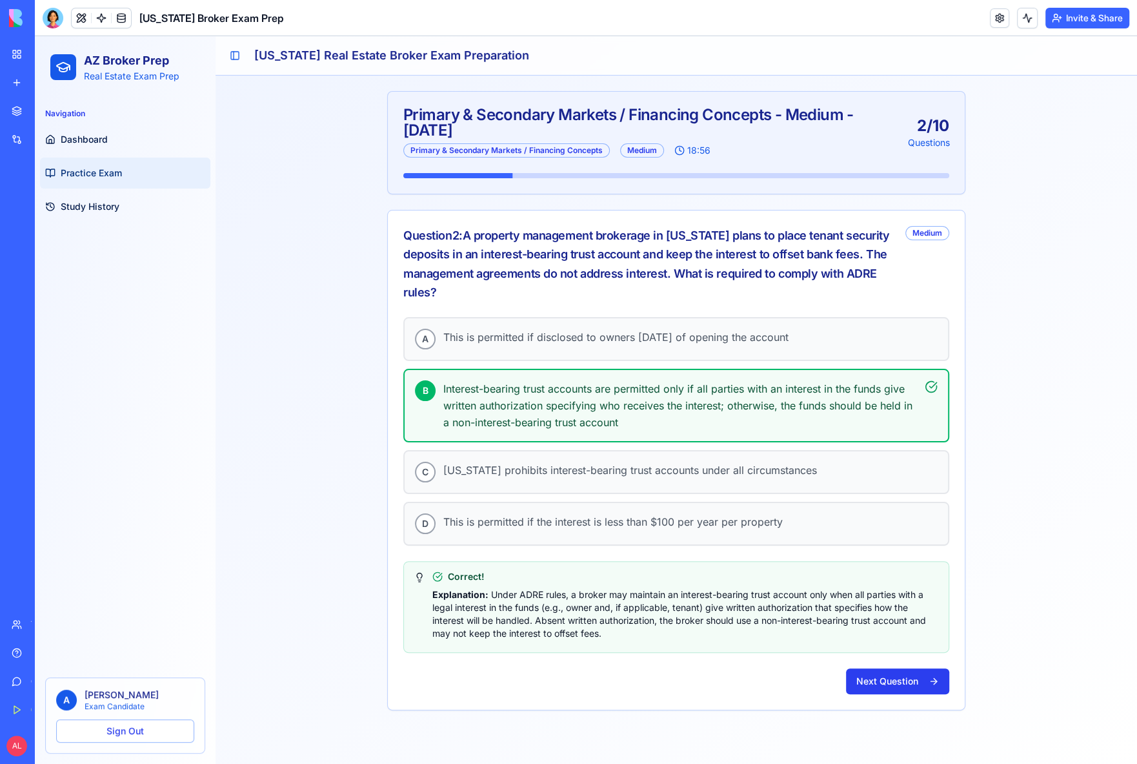
click at [901, 673] on button "Next Question" at bounding box center [897, 681] width 103 height 26
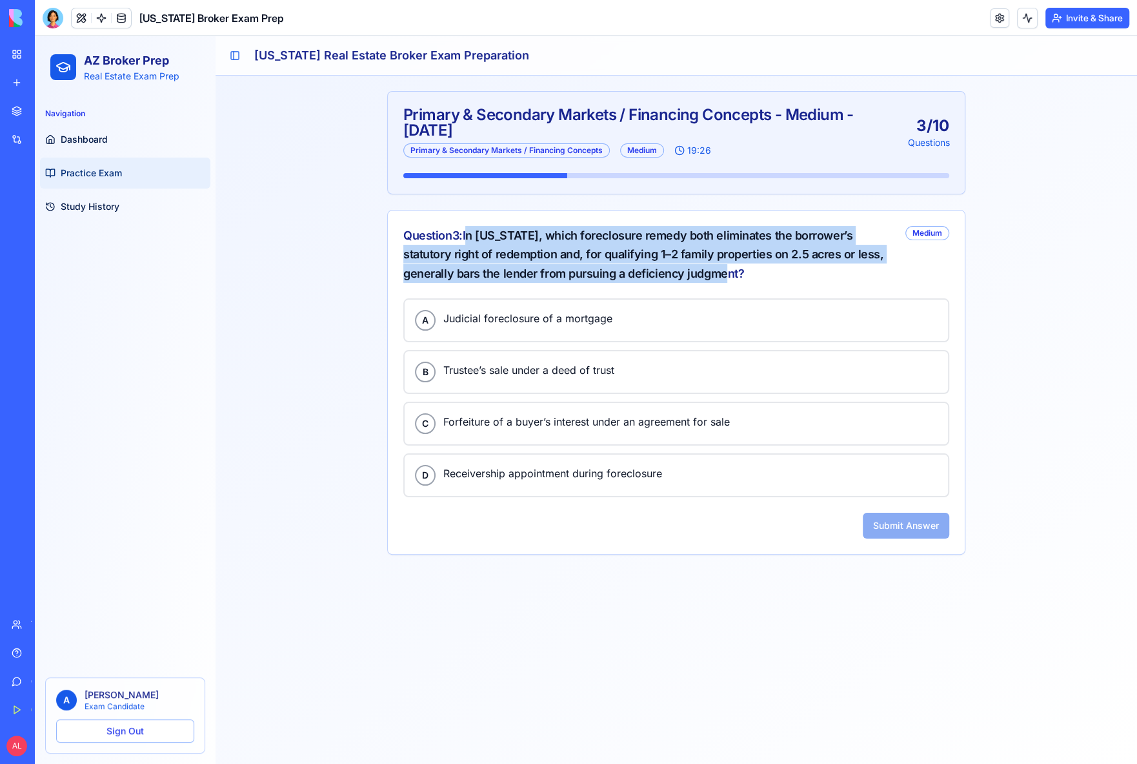
drag, startPoint x: 475, startPoint y: 235, endPoint x: 704, endPoint y: 275, distance: 232.6
click at [705, 275] on div "Question 3 : In [US_STATE], which foreclosure remedy both eliminates the borrow…" at bounding box center [649, 254] width 492 height 57
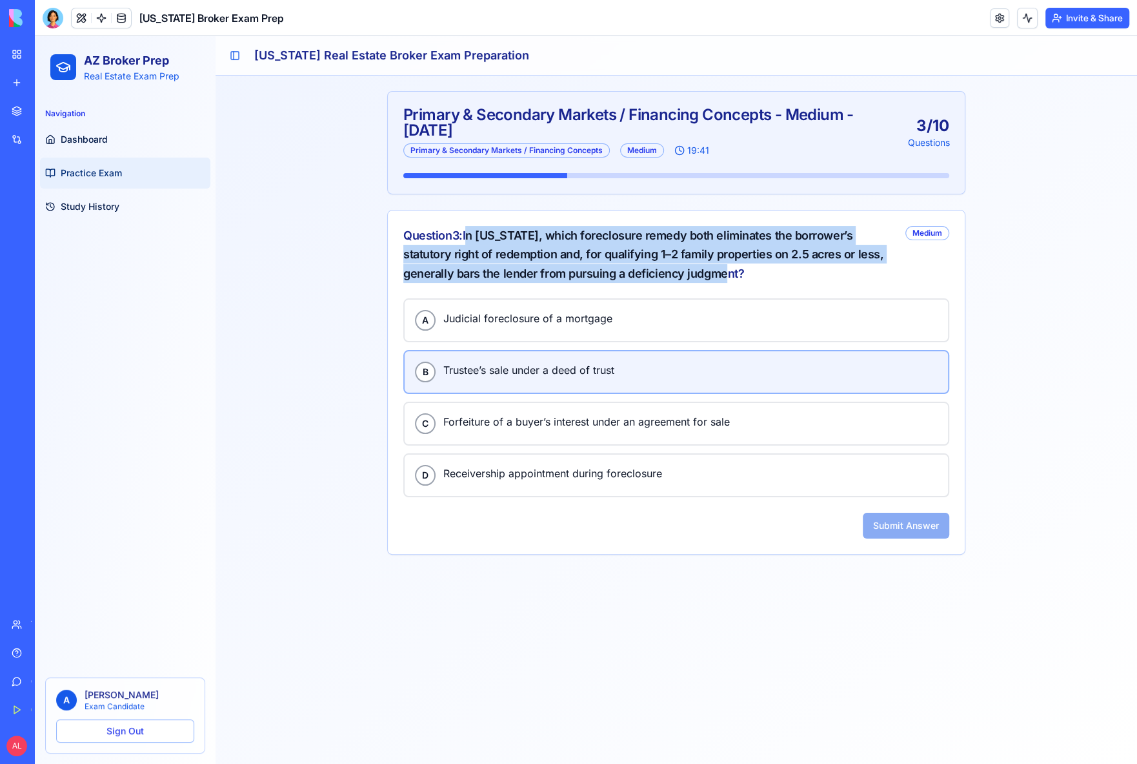
click at [587, 369] on span "Trustee’s sale under a deed of trust" at bounding box center [690, 370] width 494 height 17
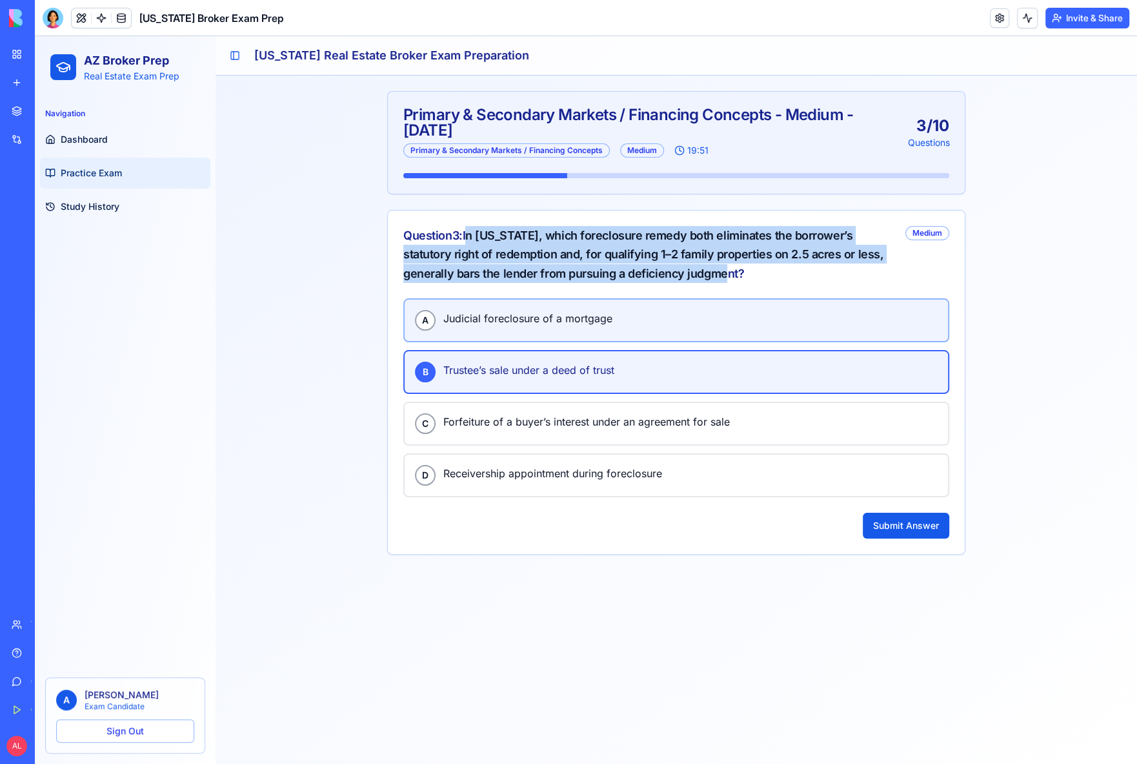
click at [573, 332] on button "A Judicial foreclosure of a mortgage" at bounding box center [676, 320] width 546 height 44
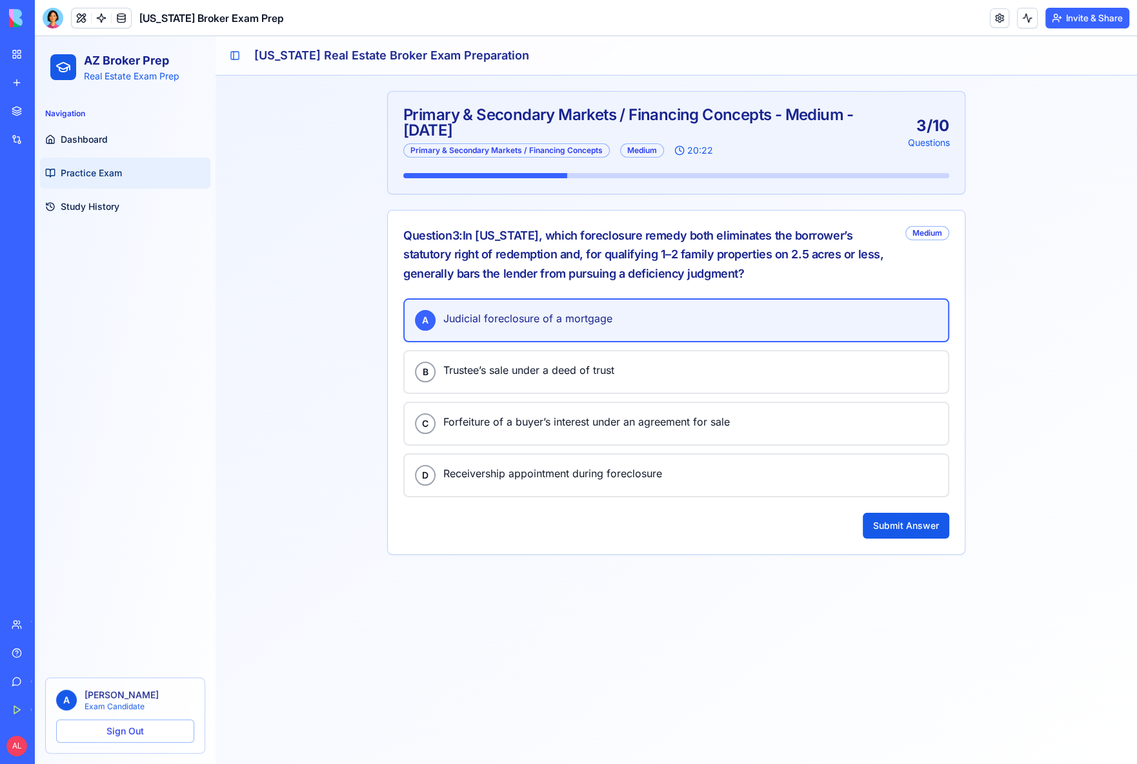
click at [987, 534] on div "Primary & Secondary Markets / Financing Concepts - Medium - [DATE] Primary & Se…" at bounding box center [677, 323] width 922 height 494
click at [941, 534] on button "Submit Answer" at bounding box center [906, 526] width 87 height 26
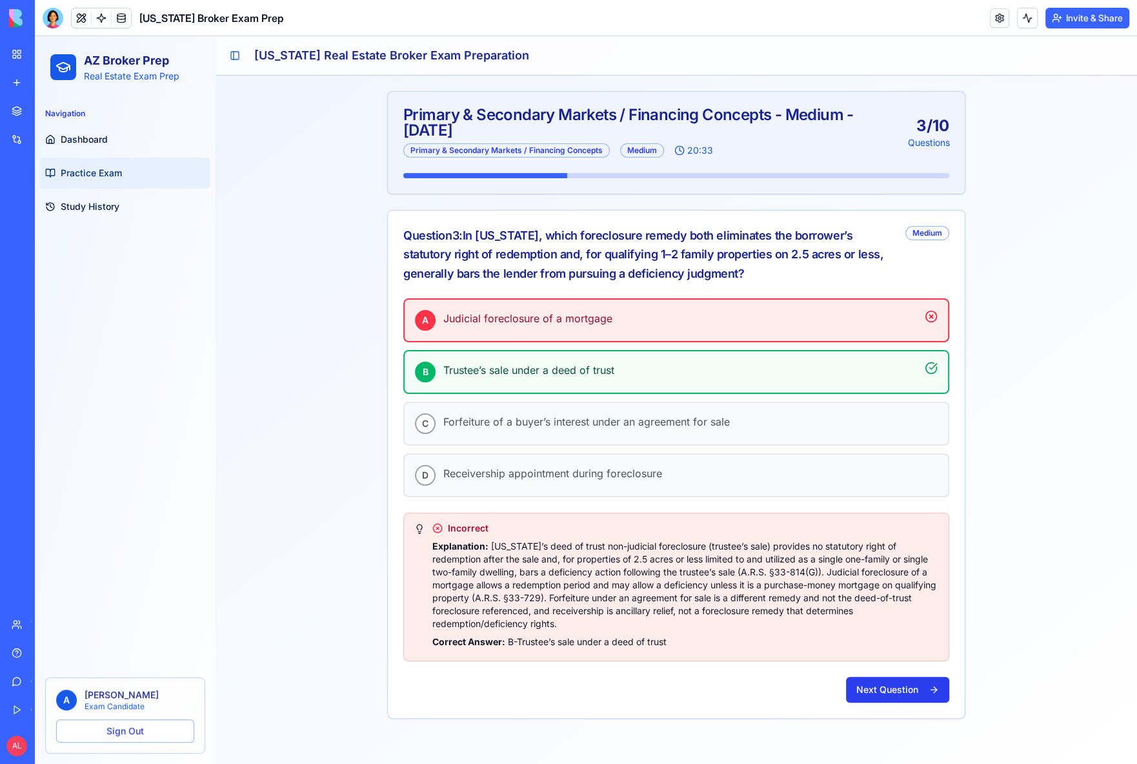
click at [853, 686] on button "Next Question" at bounding box center [897, 690] width 103 height 26
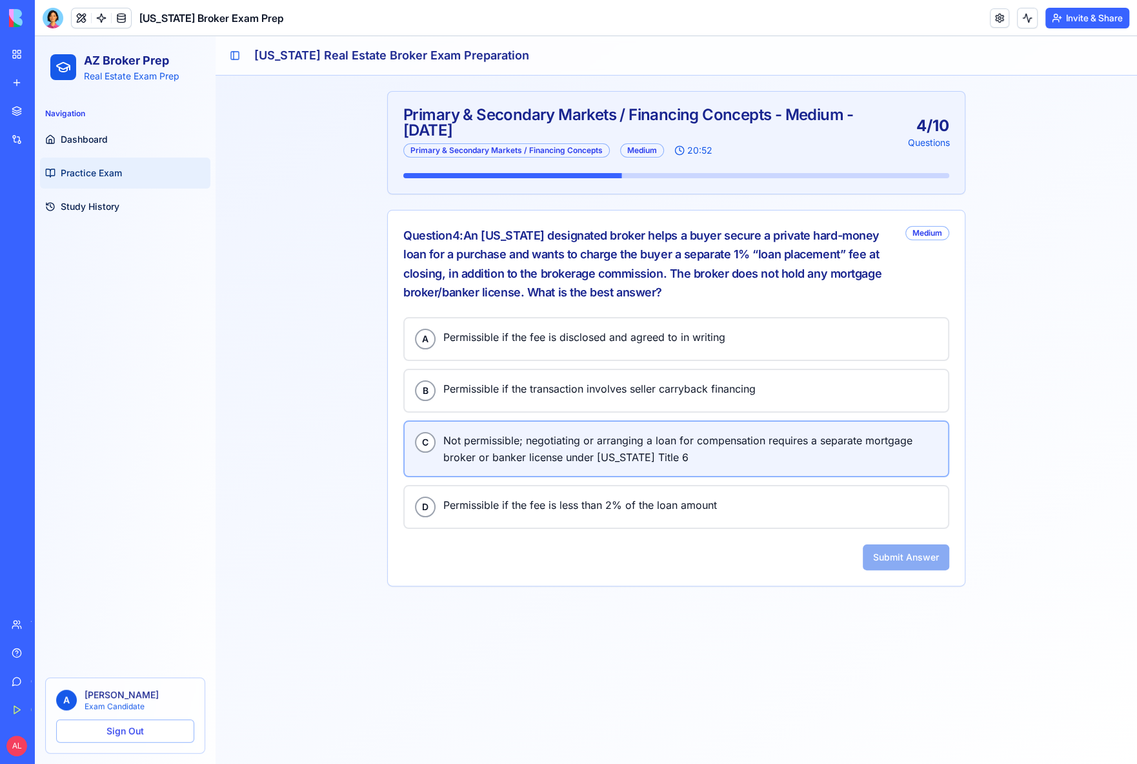
click at [533, 445] on span "Not permissible; negotiating or arranging a loan for compensation requires a se…" at bounding box center [690, 449] width 494 height 34
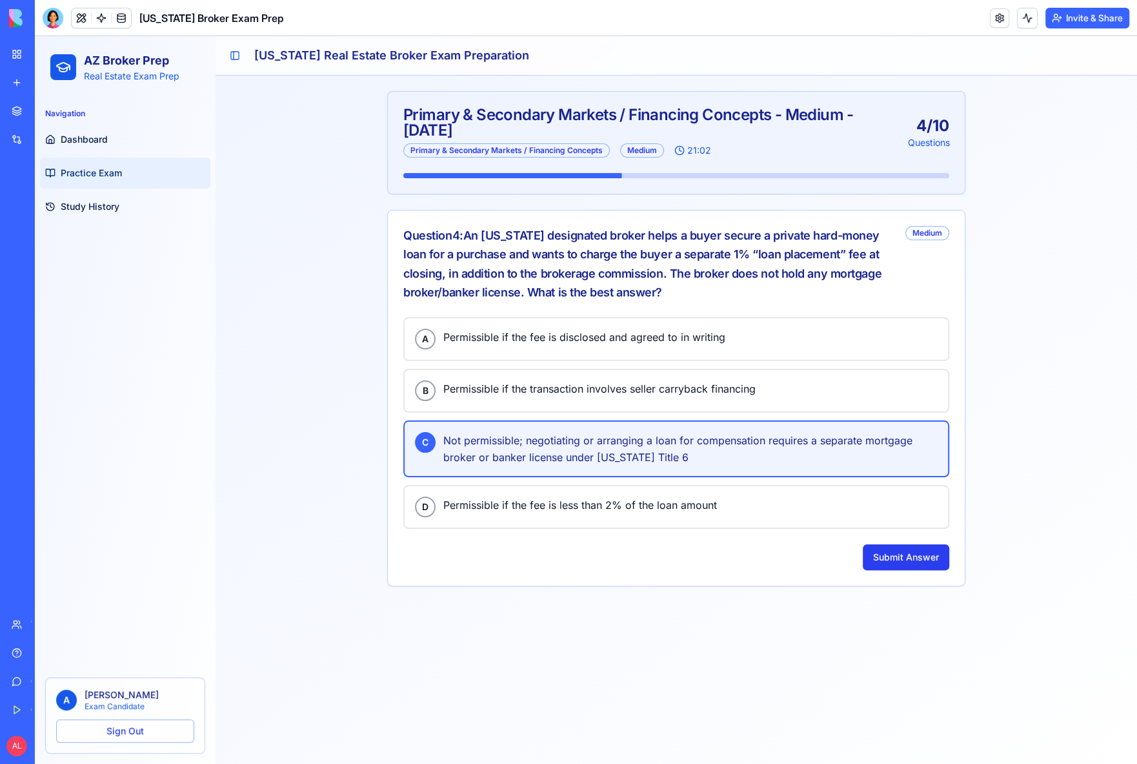
click at [926, 556] on button "Submit Answer" at bounding box center [906, 557] width 87 height 26
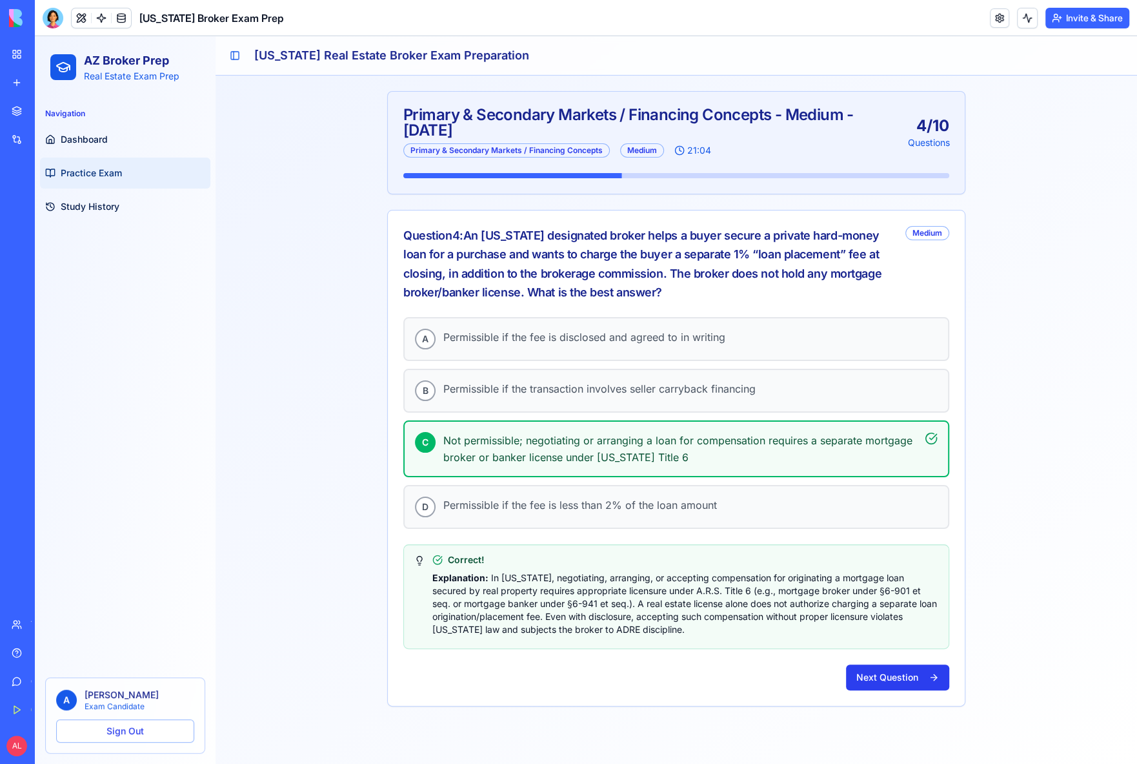
click at [908, 682] on button "Next Question" at bounding box center [897, 677] width 103 height 26
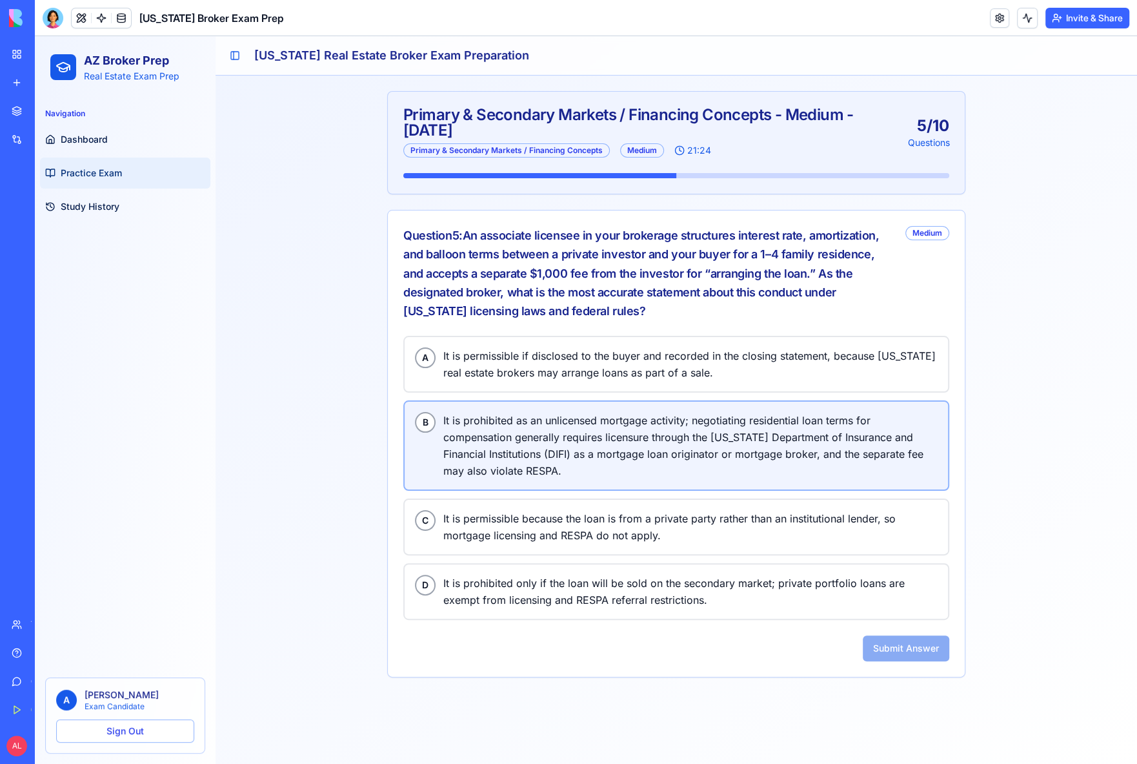
click at [555, 429] on span "It is prohibited as an unlicensed mortgage activity; negotiating residential lo…" at bounding box center [690, 445] width 494 height 67
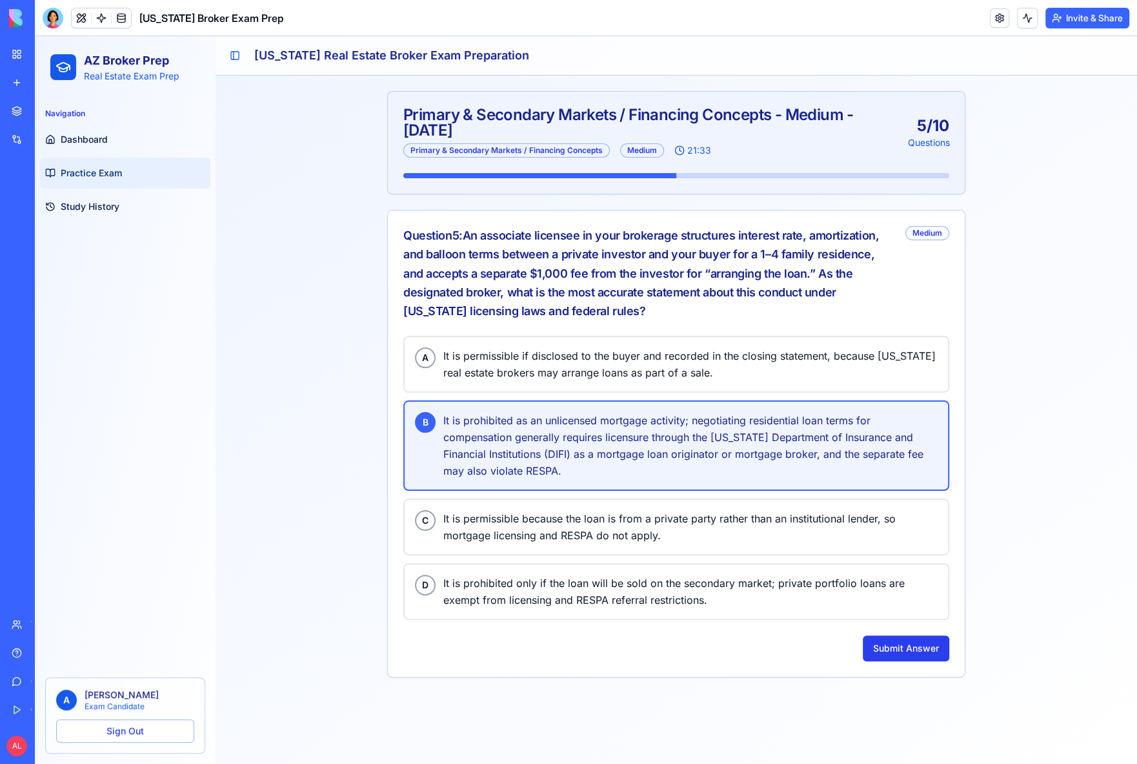
click at [912, 637] on button "Submit Answer" at bounding box center [906, 648] width 87 height 26
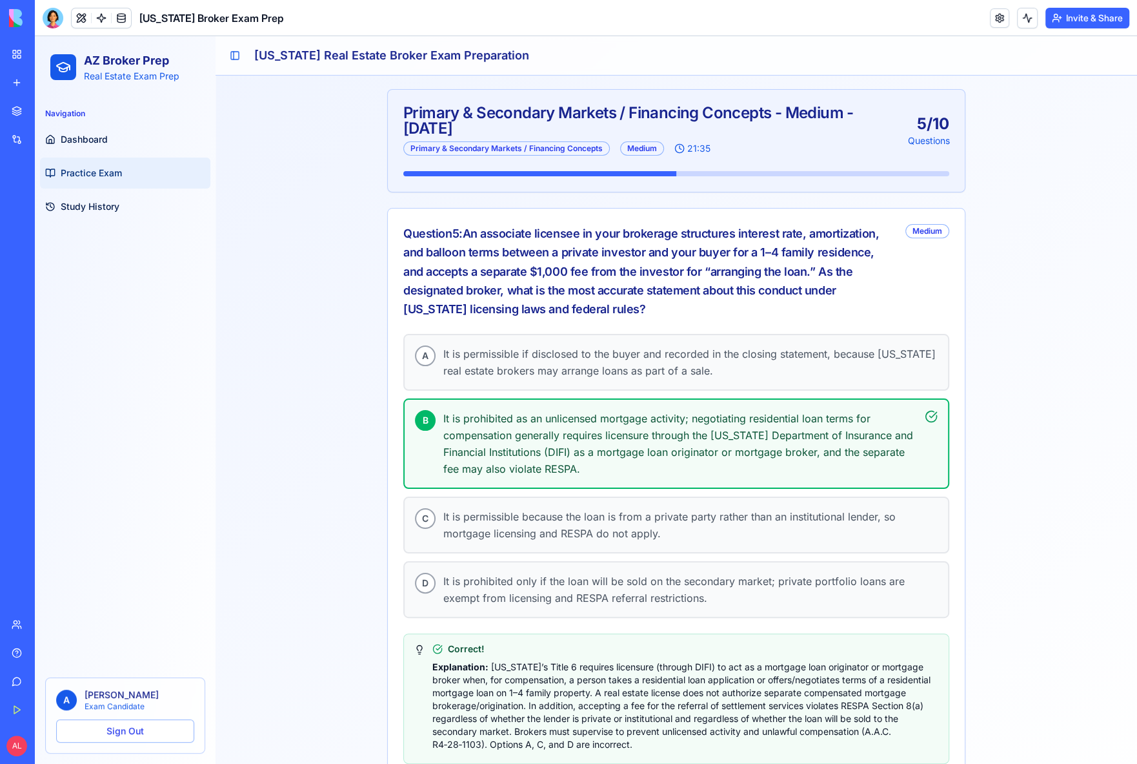
scroll to position [65, 0]
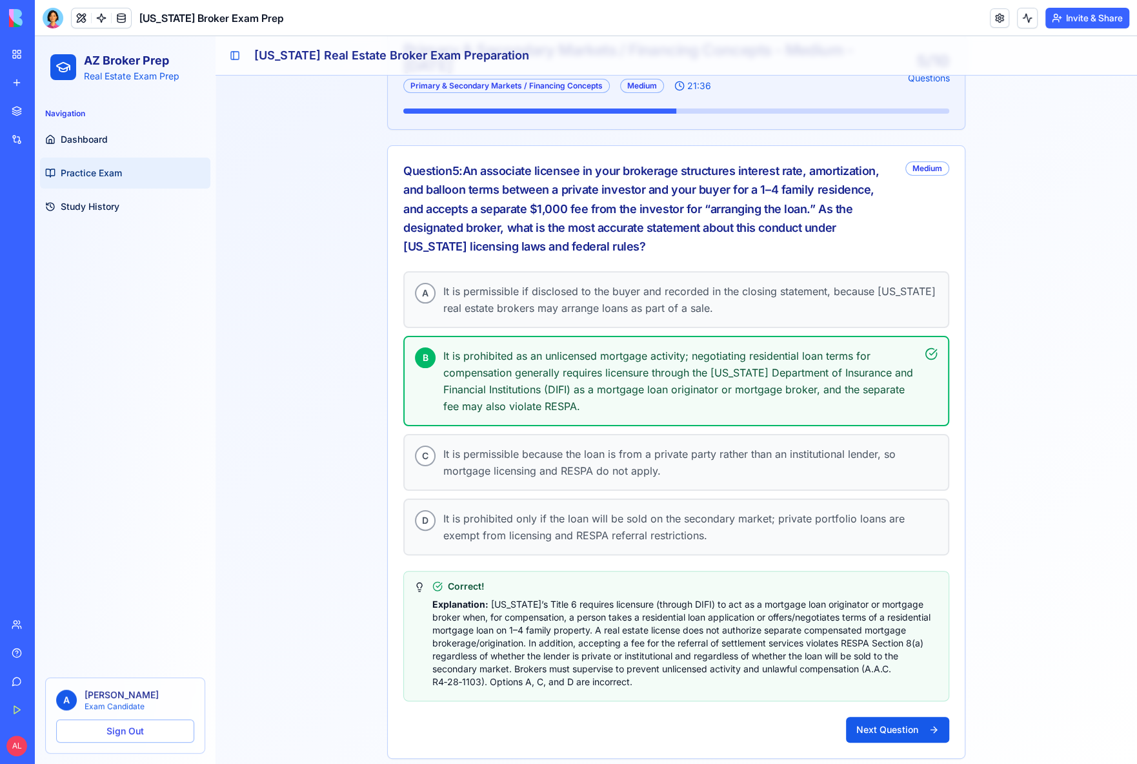
click at [877, 704] on div "A It is permissible if disclosed to the buyer and recorded in the closing state…" at bounding box center [676, 514] width 577 height 487
click at [882, 717] on button "Next Question" at bounding box center [897, 730] width 103 height 26
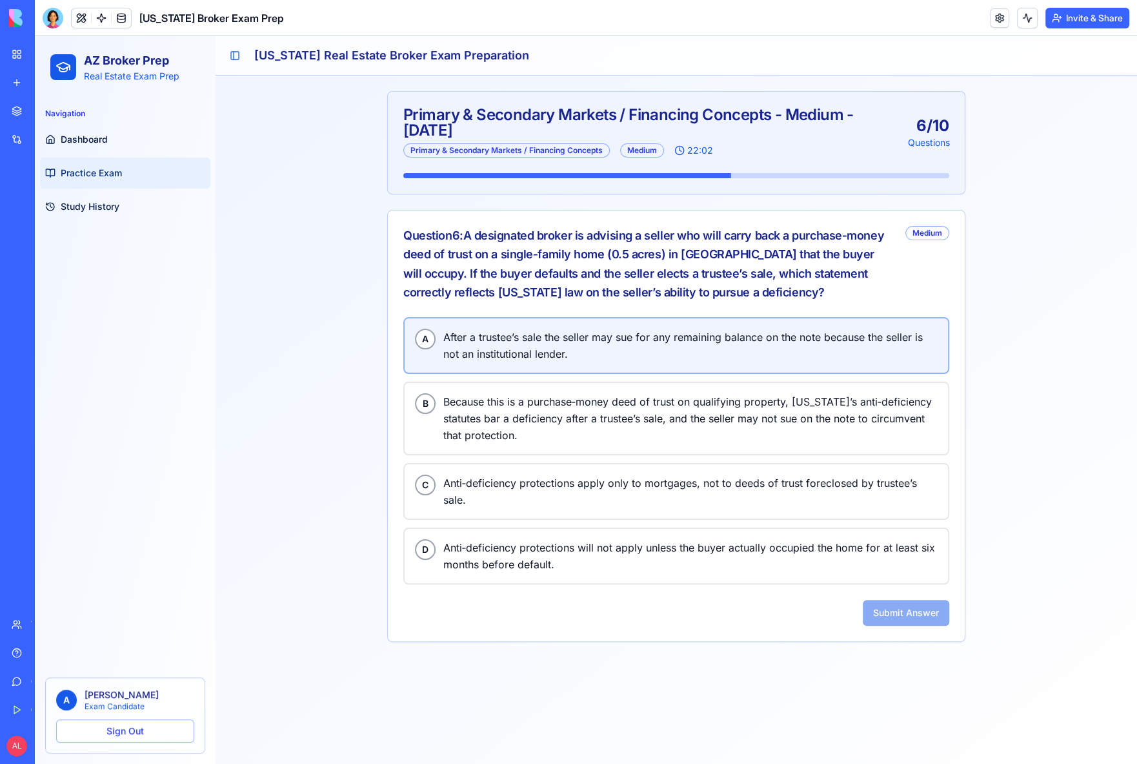
click at [492, 334] on span "After a trustee’s sale the seller may sue for any remaining balance on the note…" at bounding box center [690, 346] width 494 height 34
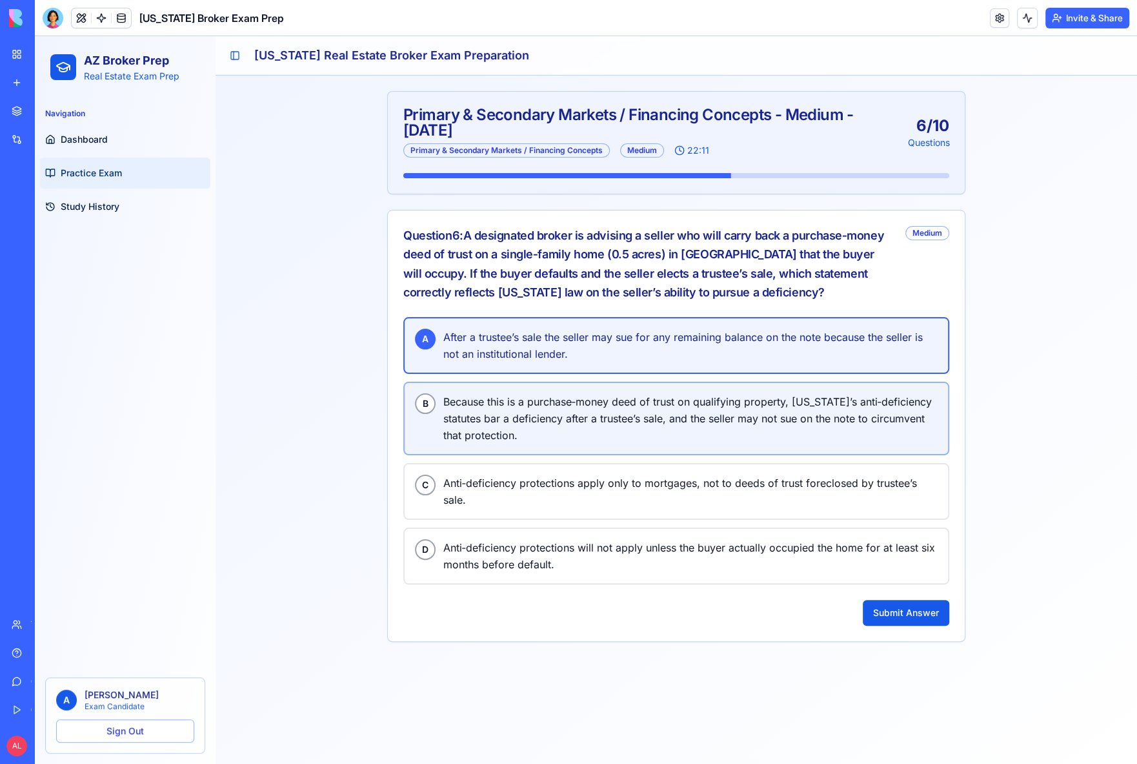
click at [642, 405] on span "Because this is a purchase‑money deed of trust on qualifying property, [US_STAT…" at bounding box center [690, 418] width 494 height 50
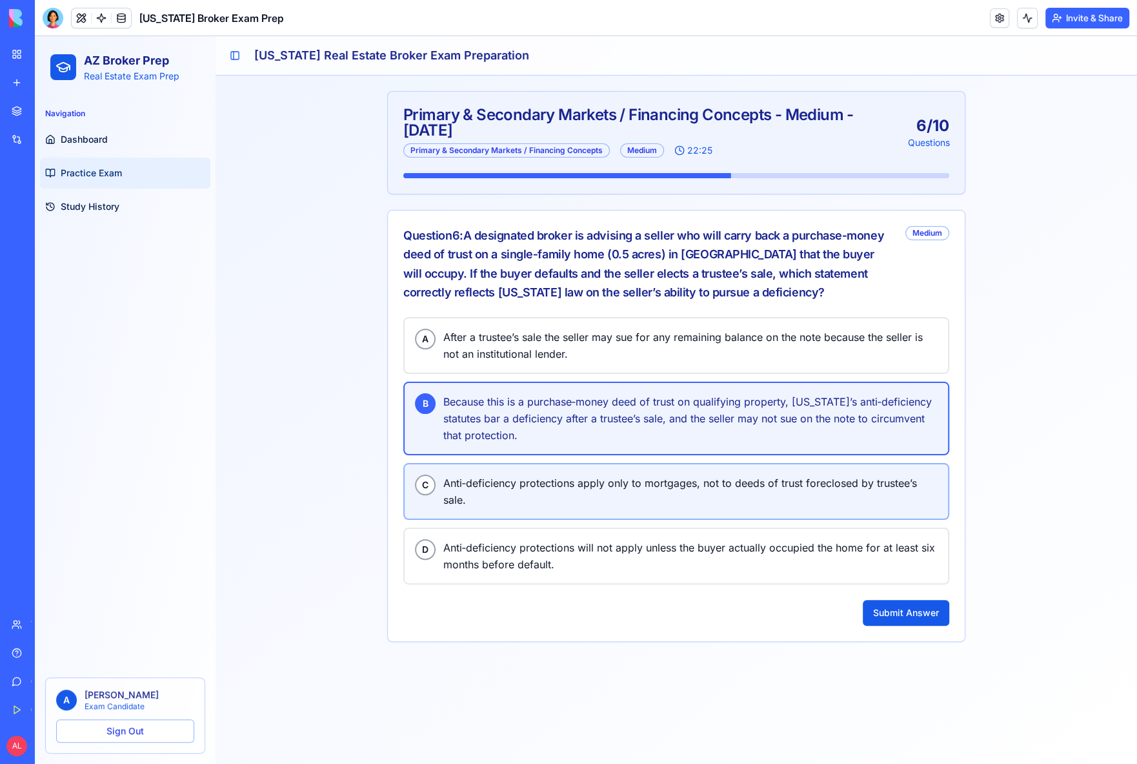
click at [644, 483] on span "Anti‑deficiency protections apply only to mortgages, not to deeds of trust fore…" at bounding box center [690, 491] width 494 height 34
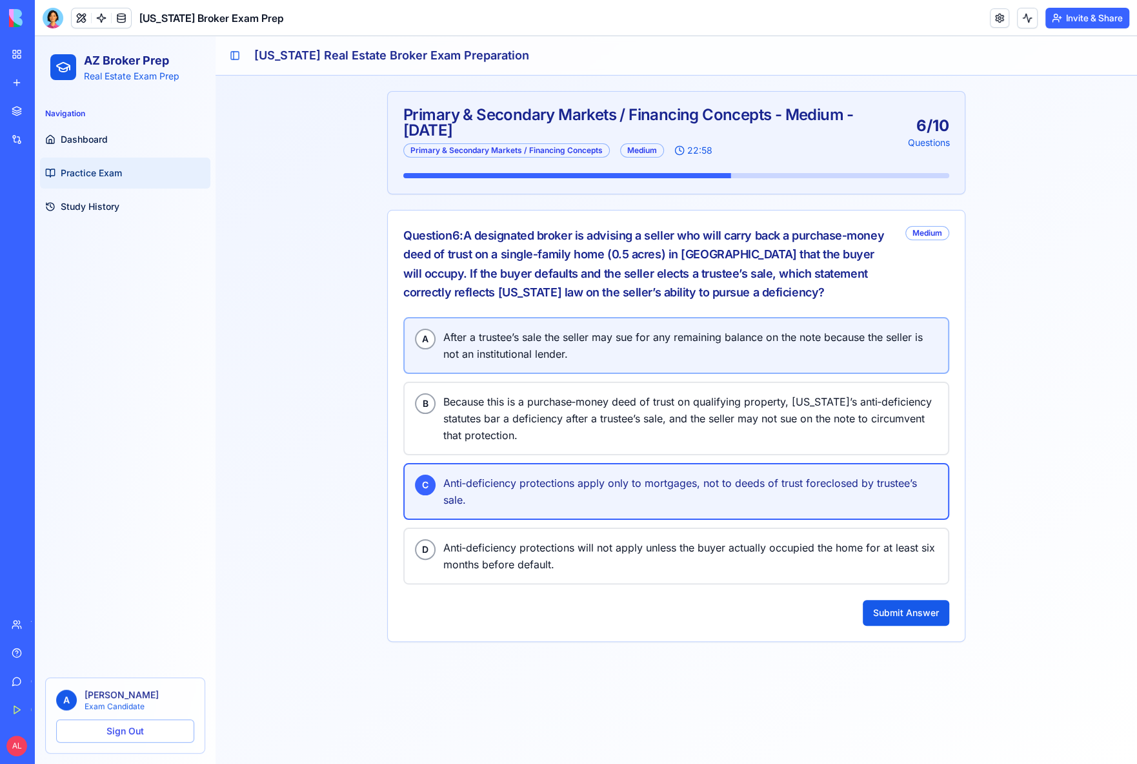
click at [871, 345] on span "After a trustee’s sale the seller may sue for any remaining balance on the note…" at bounding box center [690, 346] width 494 height 34
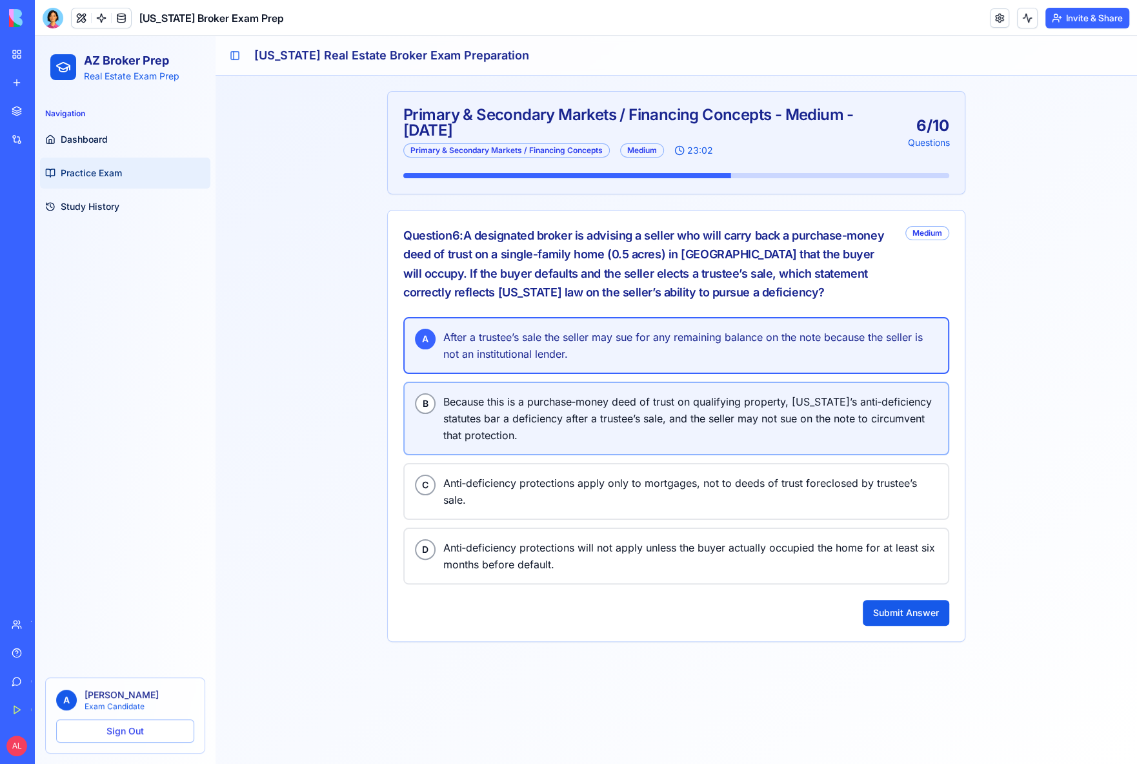
click at [891, 414] on span "Because this is a purchase‑money deed of trust on qualifying property, [US_STAT…" at bounding box center [690, 418] width 494 height 50
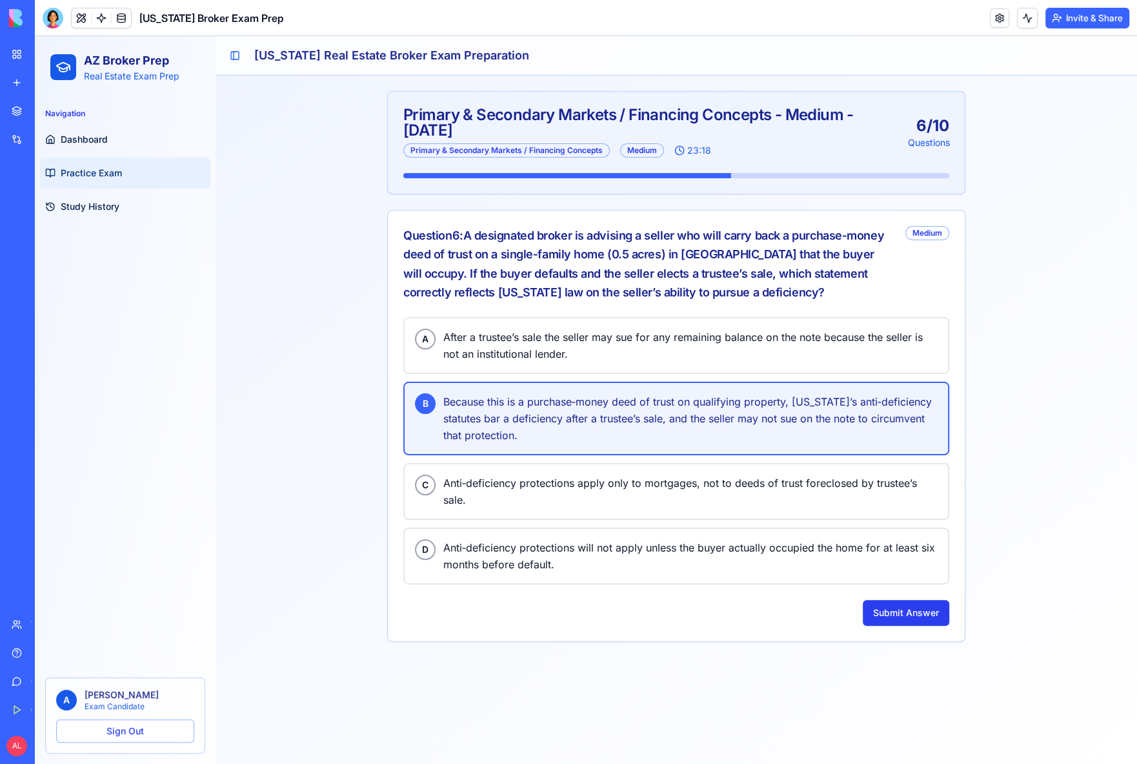
click at [907, 607] on button "Submit Answer" at bounding box center [906, 613] width 87 height 26
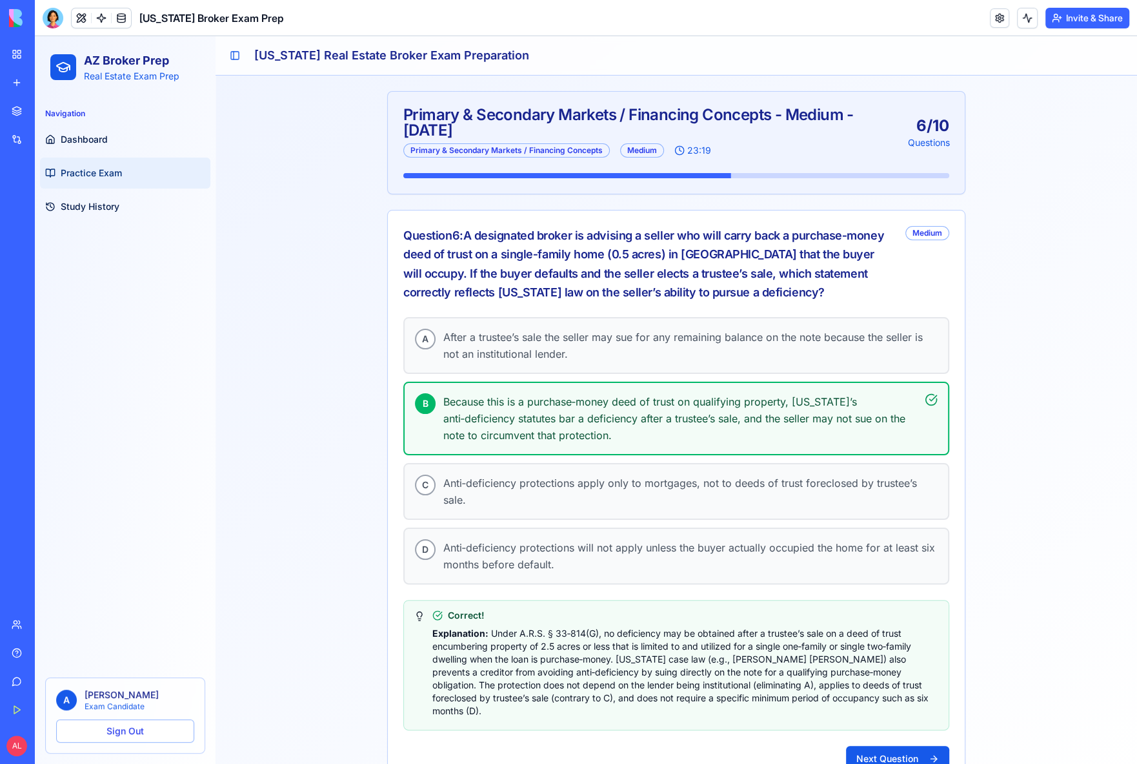
scroll to position [21, 0]
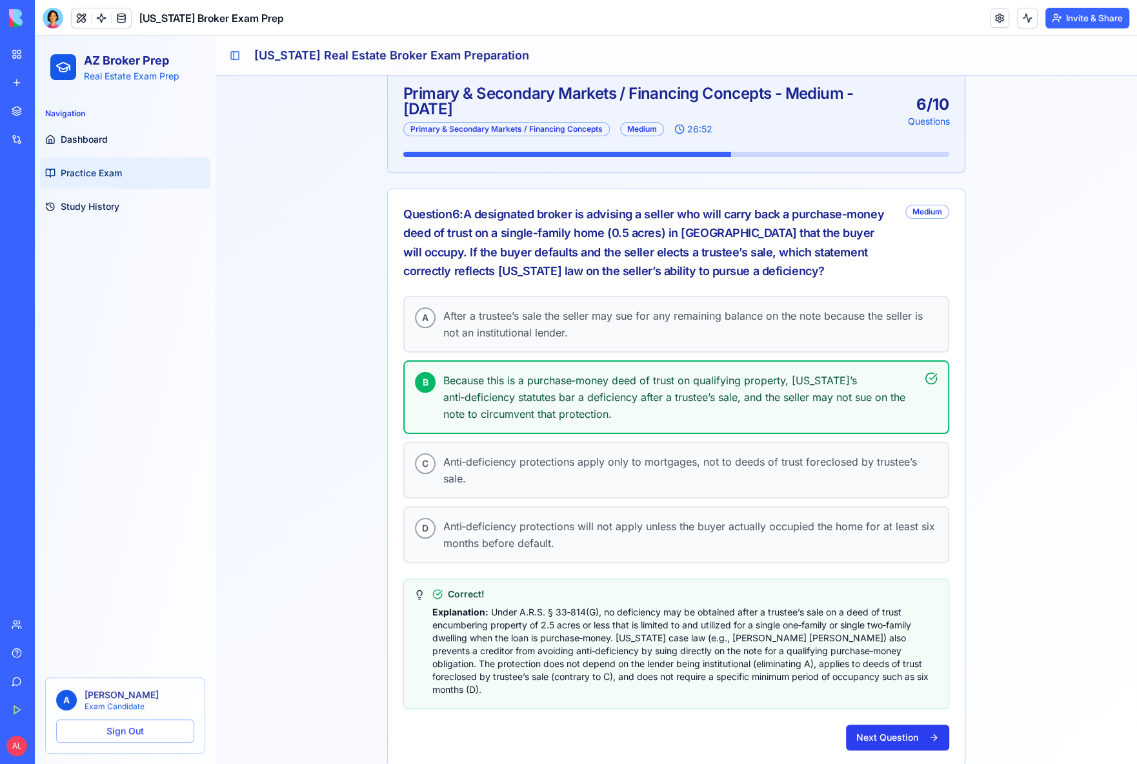
click at [877, 728] on button "Next Question" at bounding box center [897, 737] width 103 height 26
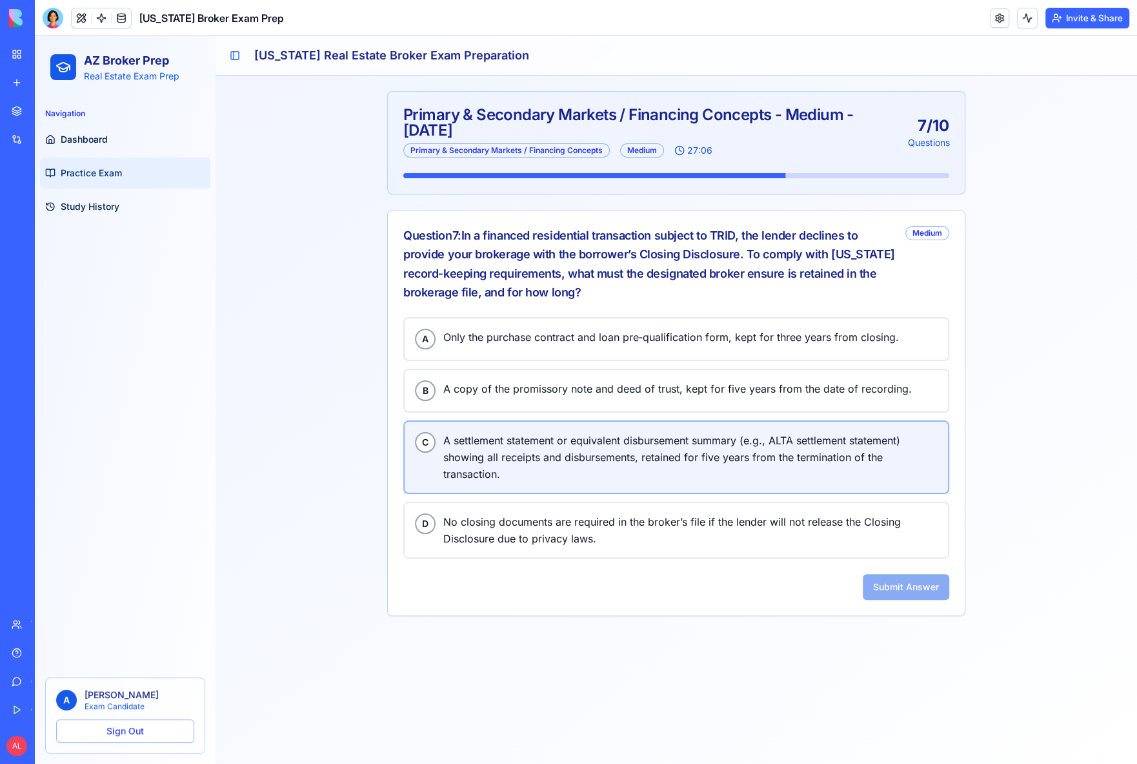
click at [540, 453] on span "A settlement statement or equivalent disbursement summary (e.g., ALTA settlemen…" at bounding box center [690, 457] width 494 height 50
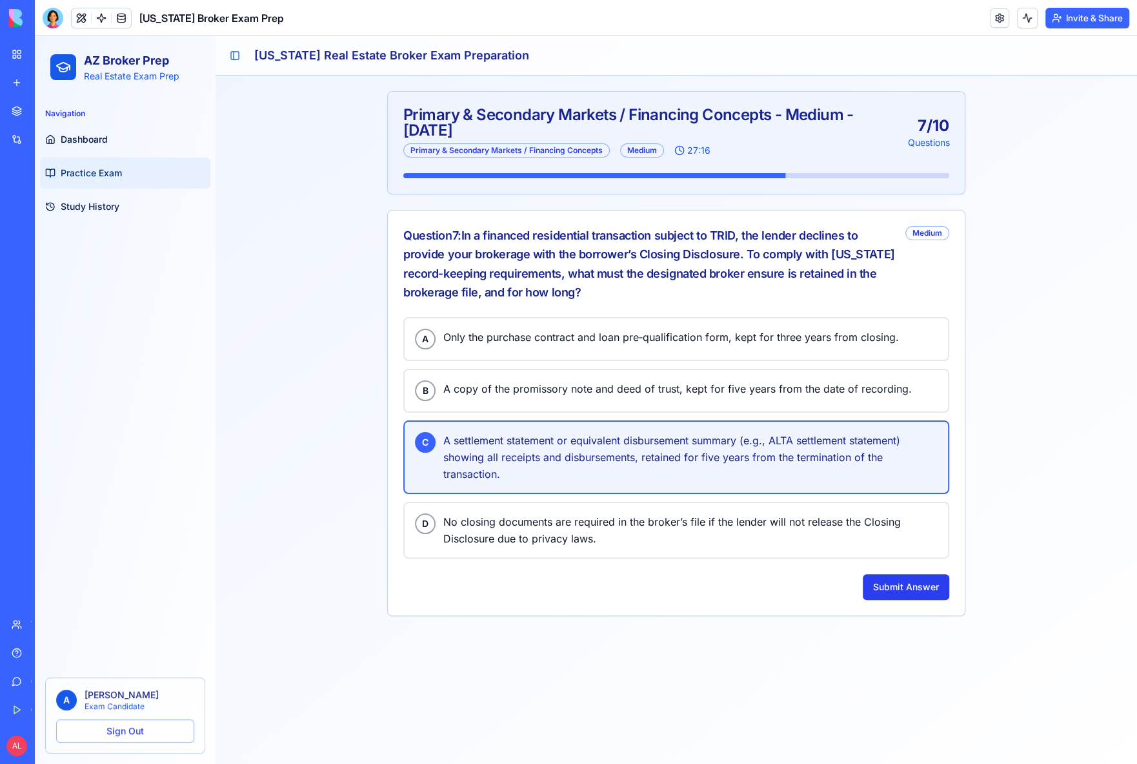
click at [917, 585] on button "Submit Answer" at bounding box center [906, 587] width 87 height 26
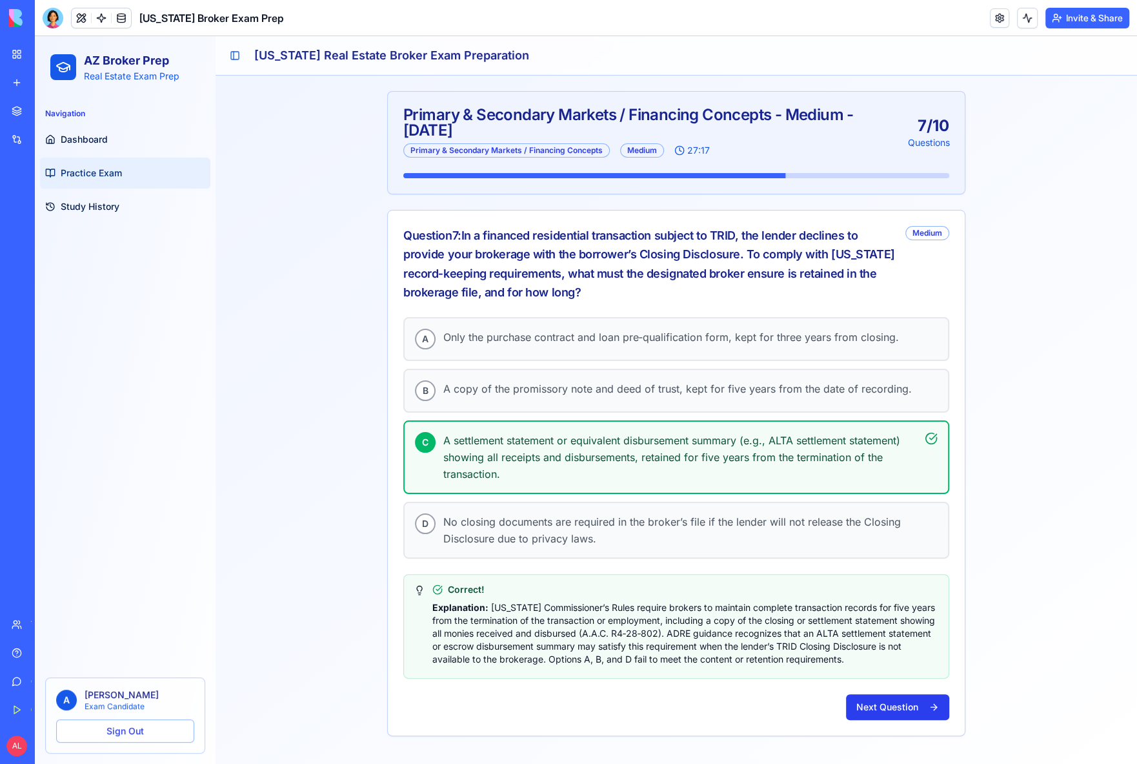
click at [921, 709] on button "Next Question" at bounding box center [897, 707] width 103 height 26
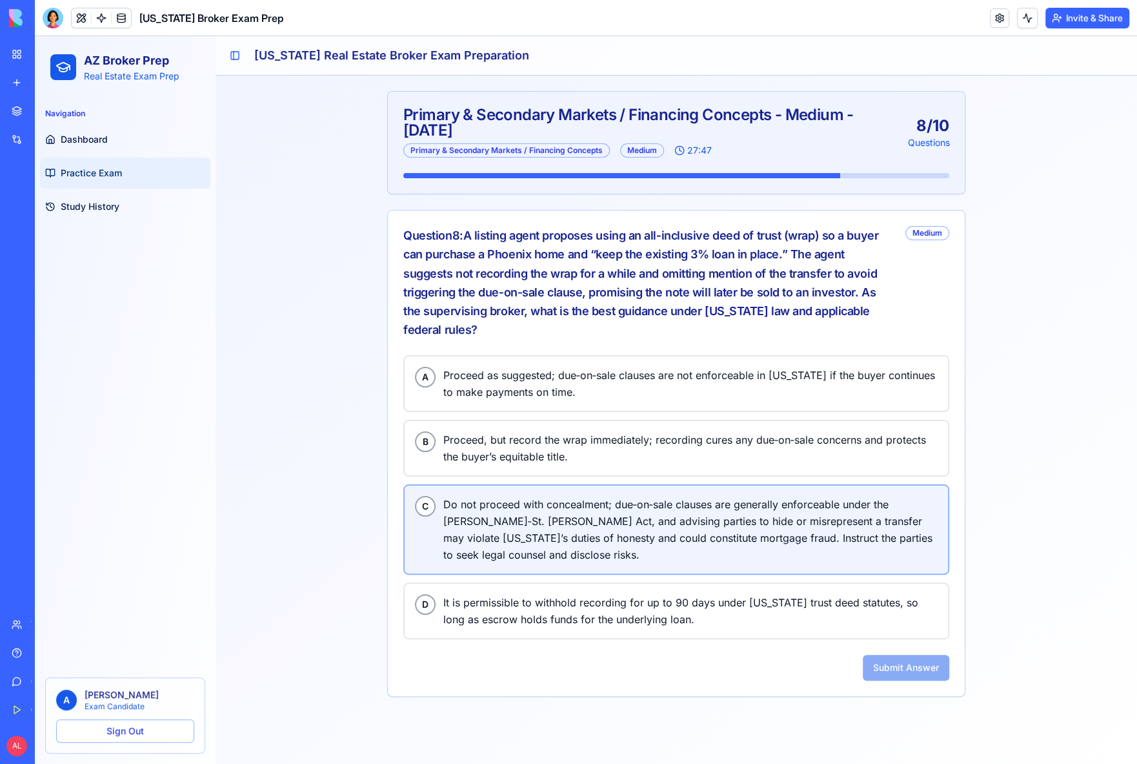
click at [593, 505] on span "Do not proceed with concealment; due‑on‑sale clauses are generally enforceable …" at bounding box center [690, 529] width 494 height 67
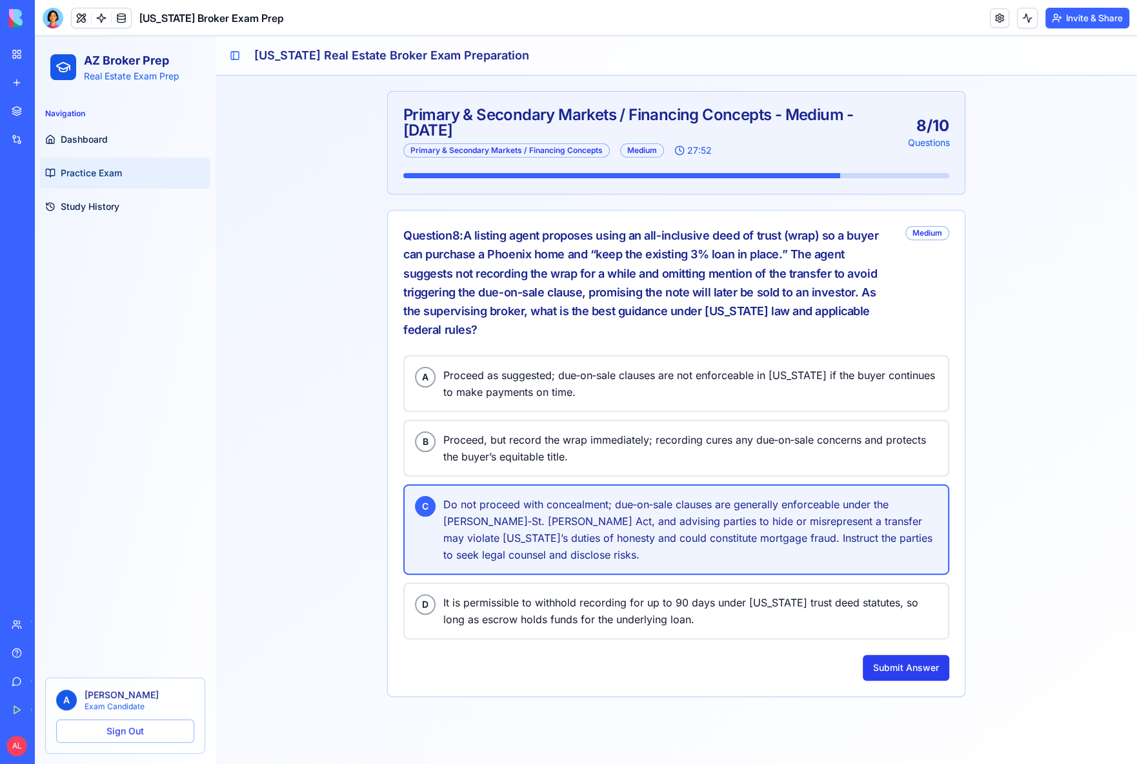
click at [893, 662] on button "Submit Answer" at bounding box center [906, 668] width 87 height 26
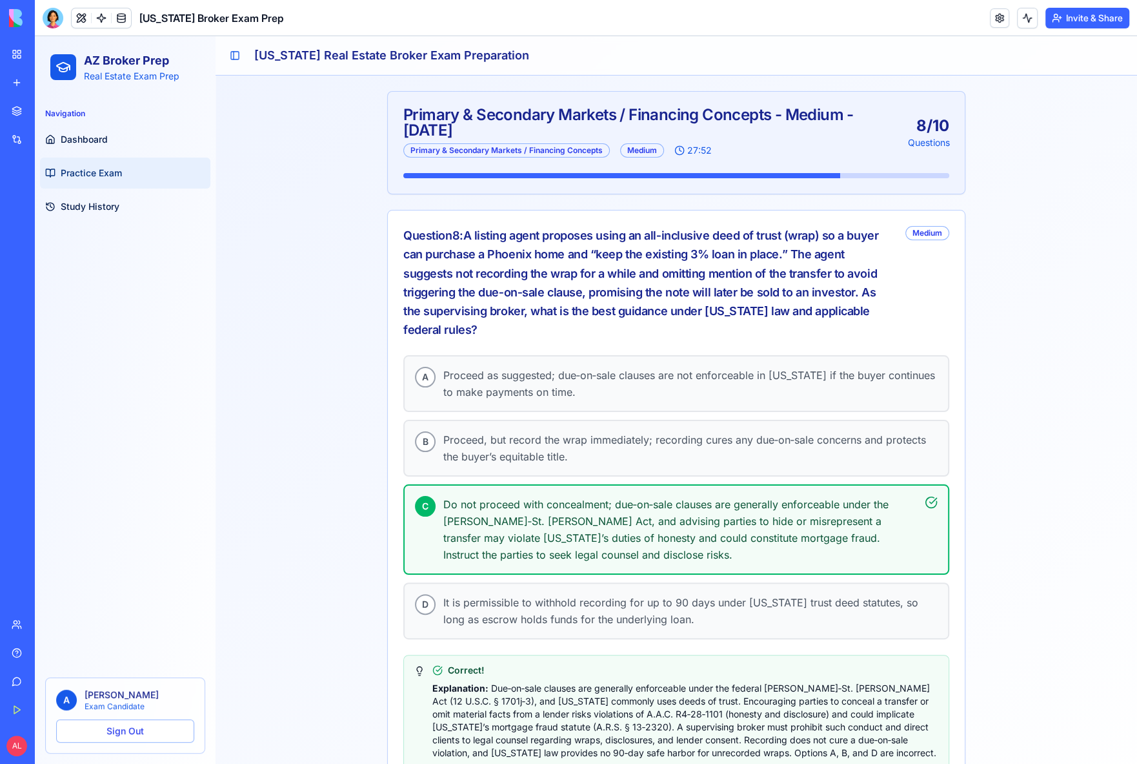
scroll to position [74, 0]
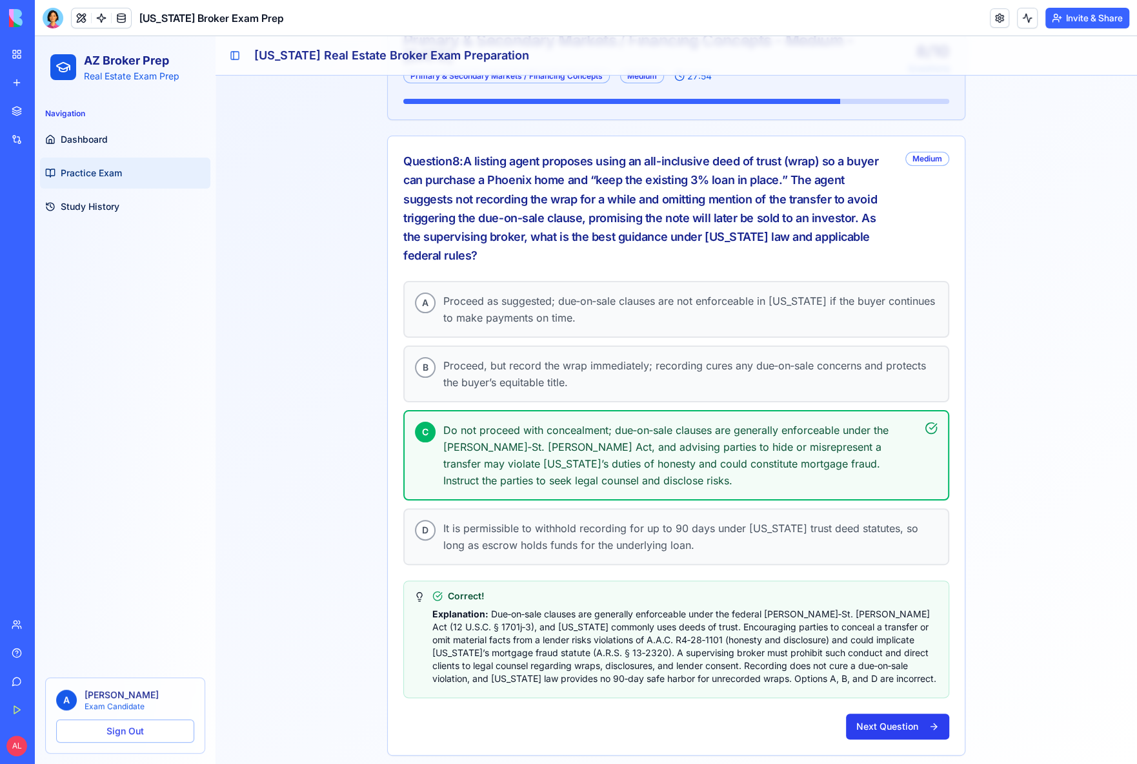
click at [896, 713] on button "Next Question" at bounding box center [897, 726] width 103 height 26
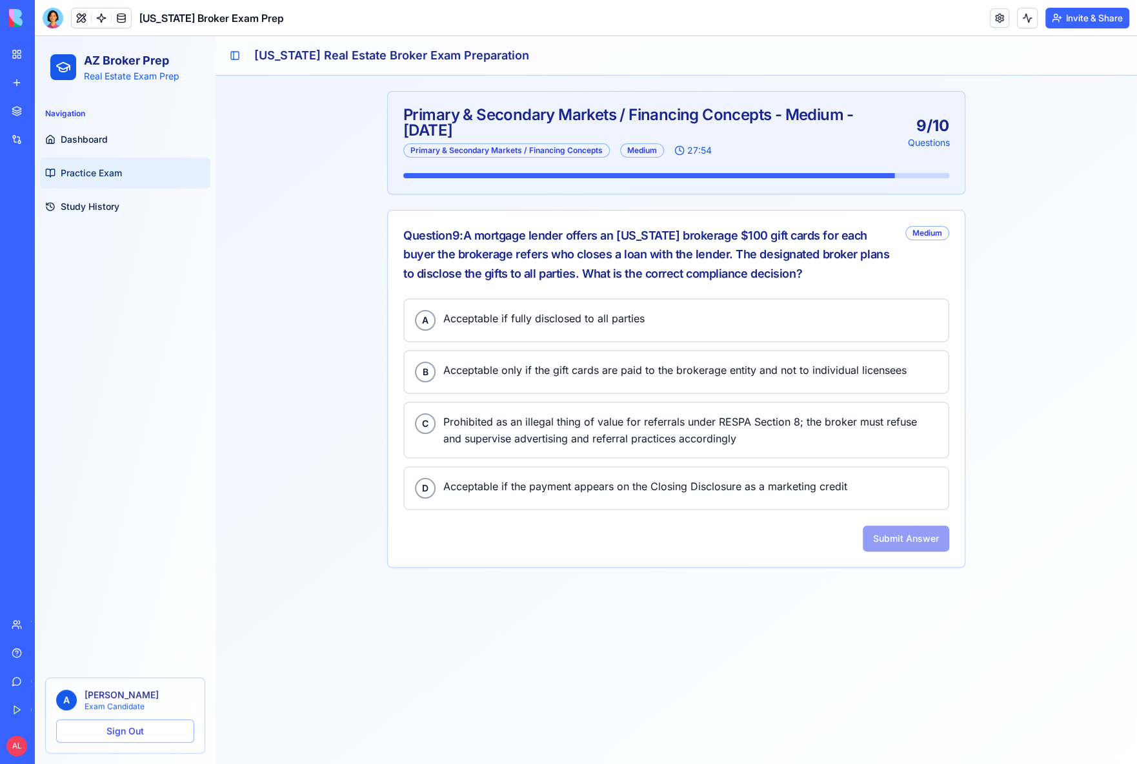
scroll to position [0, 0]
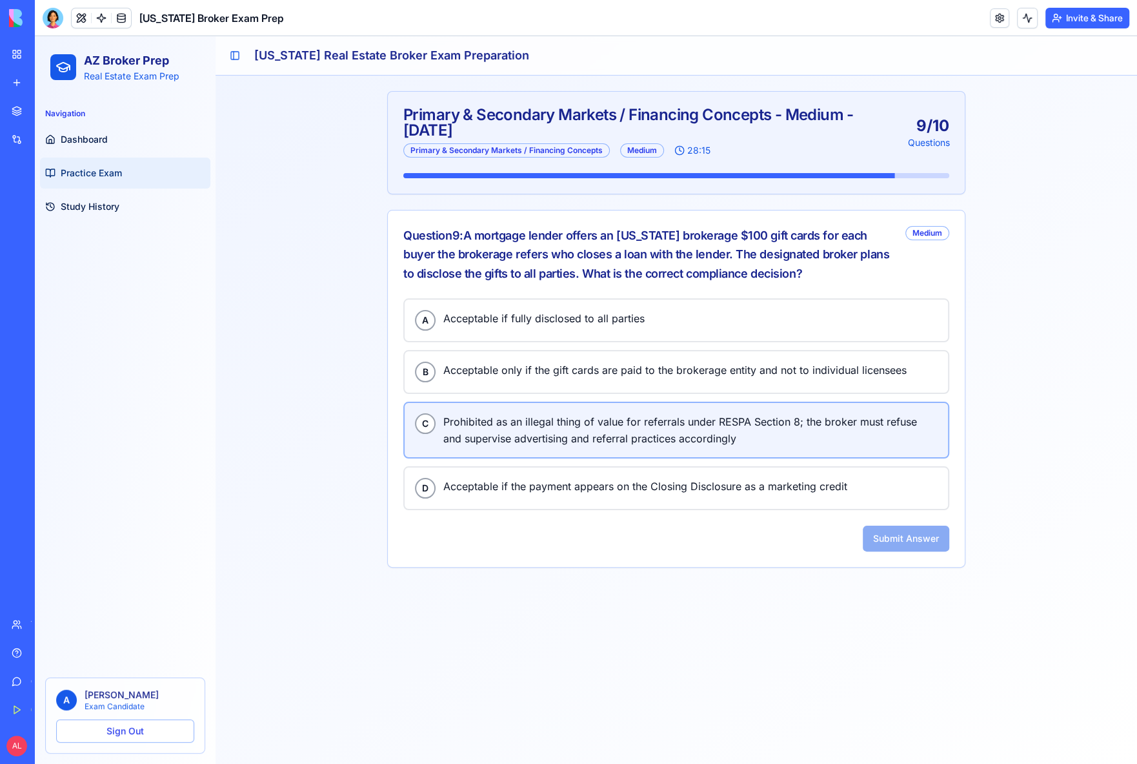
click at [598, 433] on span "Prohibited as an illegal thing of value for referrals under RESPA Section 8; th…" at bounding box center [690, 430] width 494 height 34
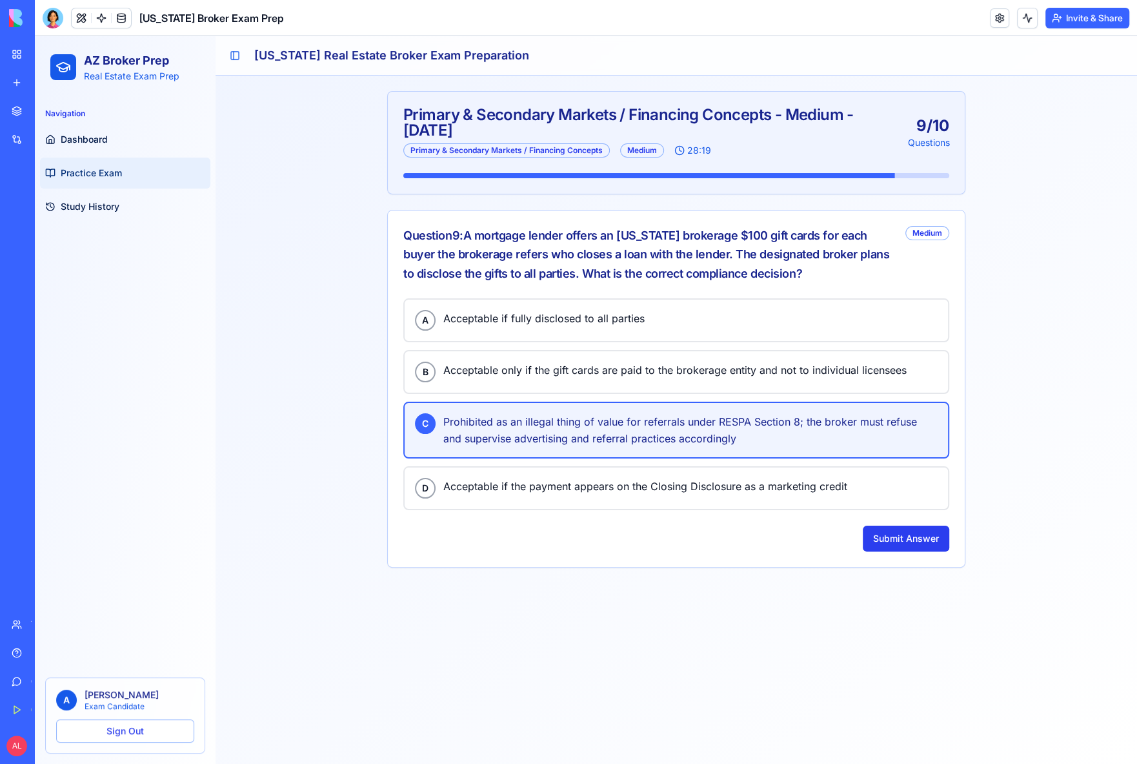
click at [902, 540] on button "Submit Answer" at bounding box center [906, 538] width 87 height 26
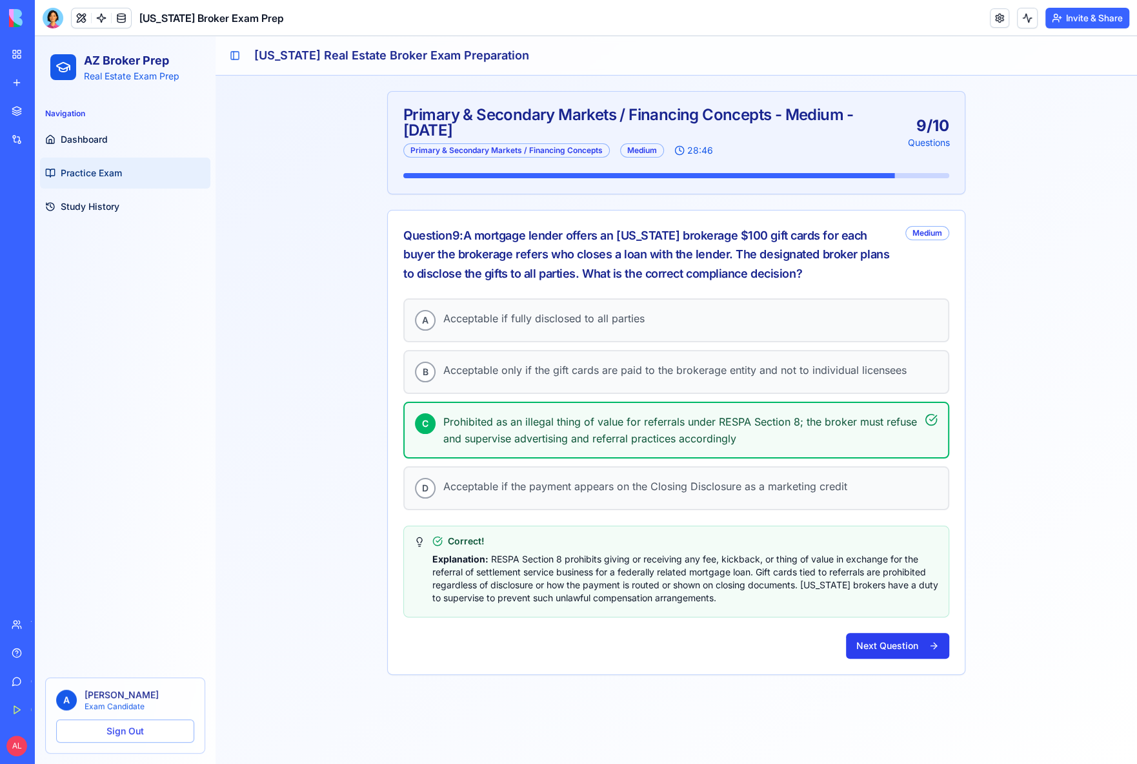
click at [891, 648] on button "Next Question" at bounding box center [897, 646] width 103 height 26
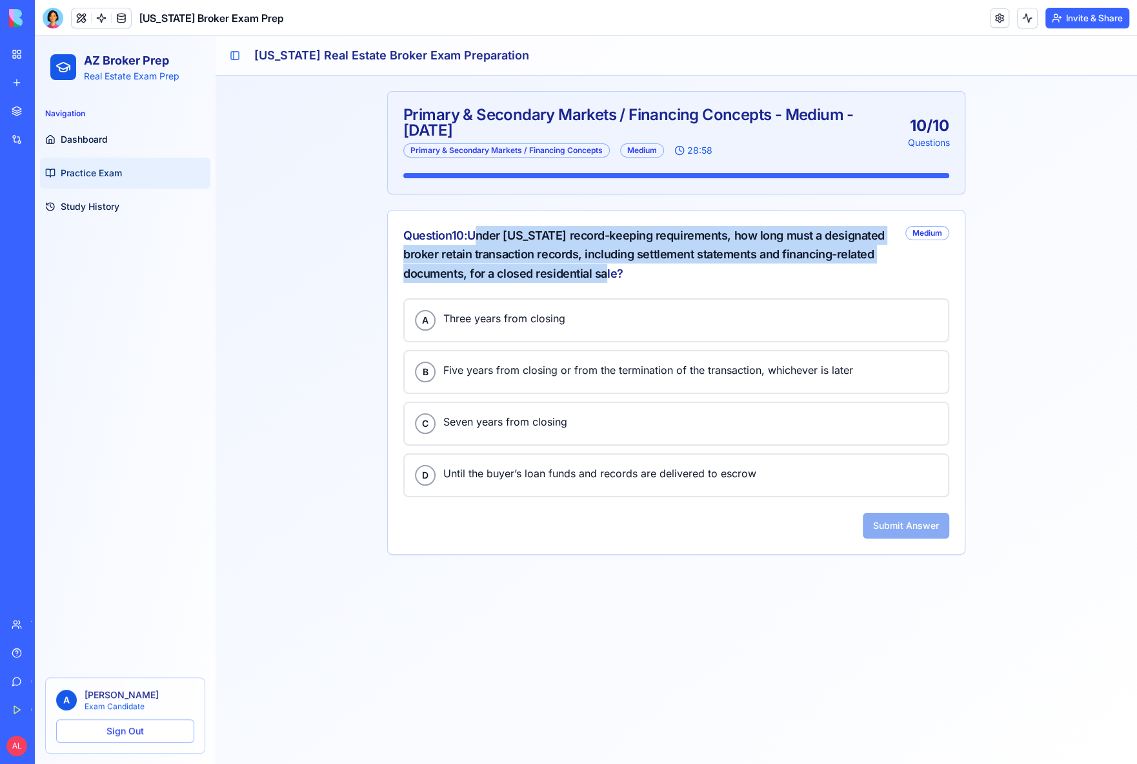
drag, startPoint x: 476, startPoint y: 238, endPoint x: 652, endPoint y: 280, distance: 180.4
click at [652, 280] on div "Question 10 : Under [US_STATE] record-keeping requirements, how long must a des…" at bounding box center [649, 254] width 492 height 57
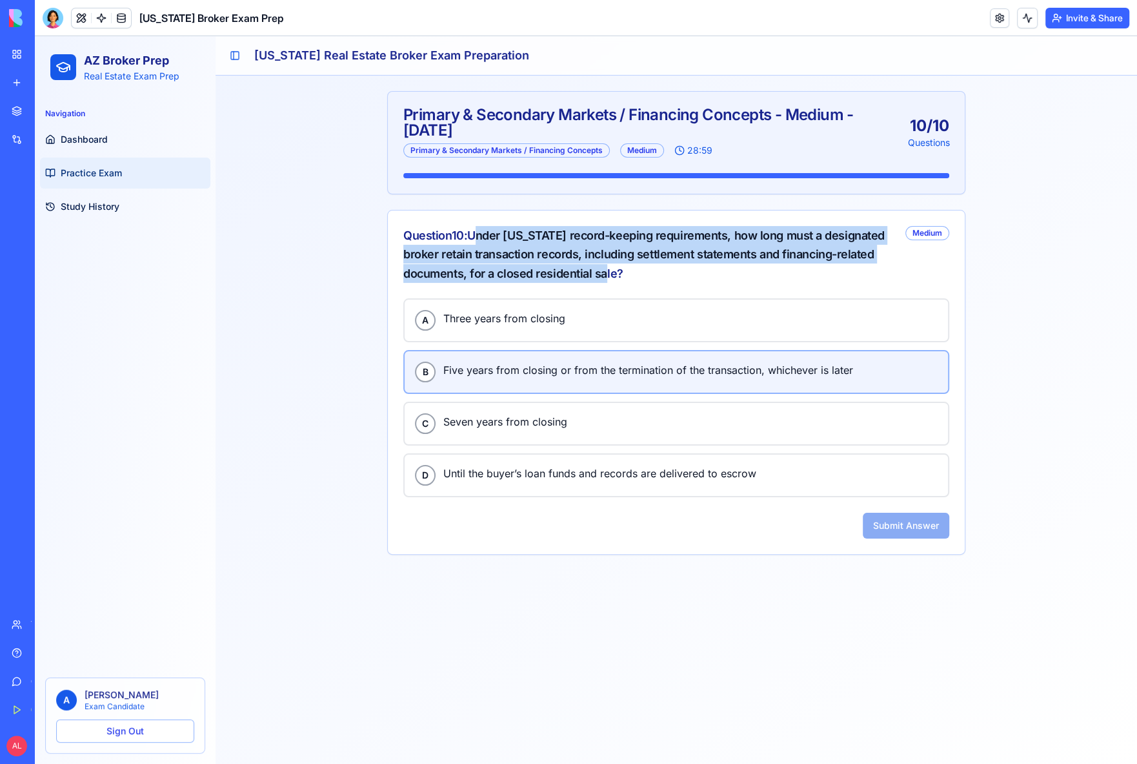
click at [561, 376] on span "Five years from closing or from the termination of the transaction, whichever i…" at bounding box center [690, 370] width 494 height 17
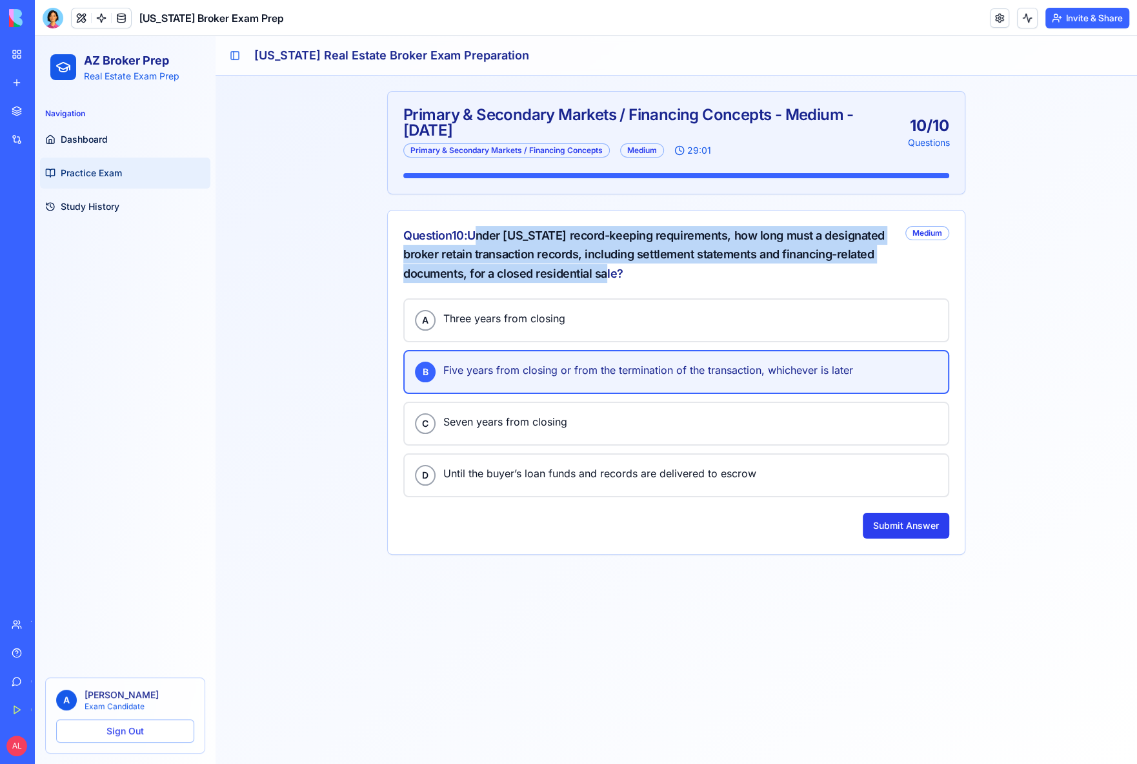
click at [904, 517] on button "Submit Answer" at bounding box center [906, 526] width 87 height 26
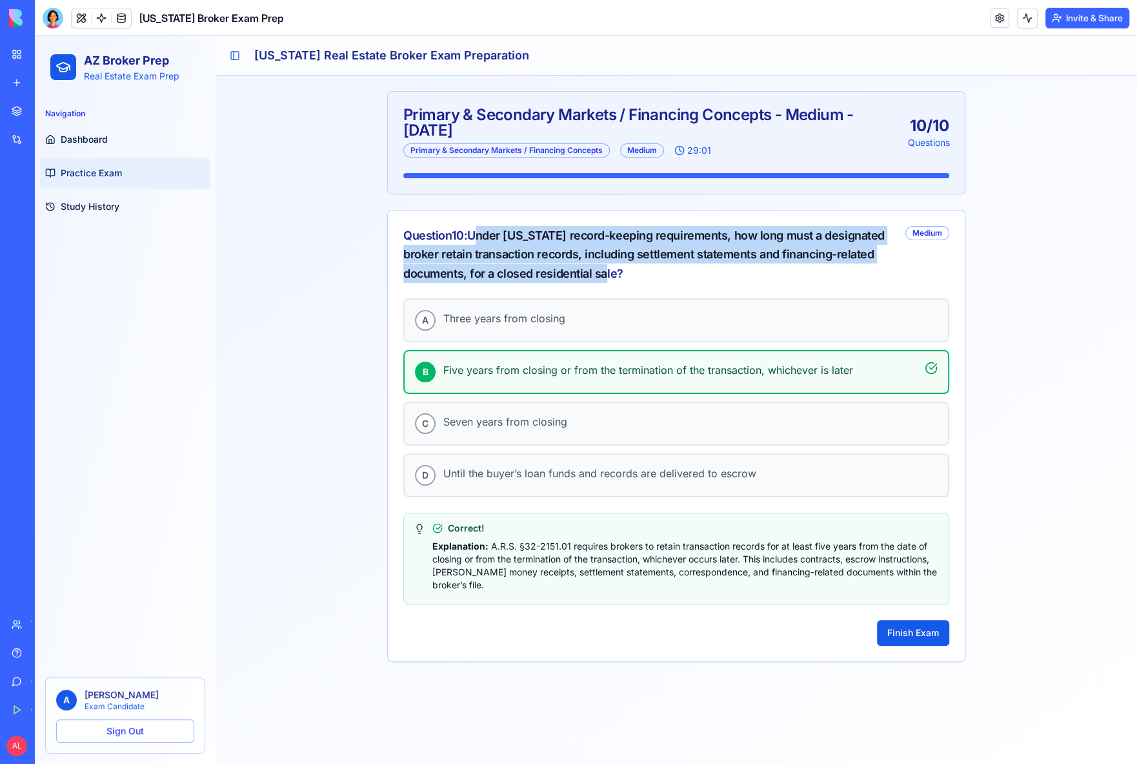
click at [890, 640] on button "Finish Exam" at bounding box center [913, 633] width 72 height 26
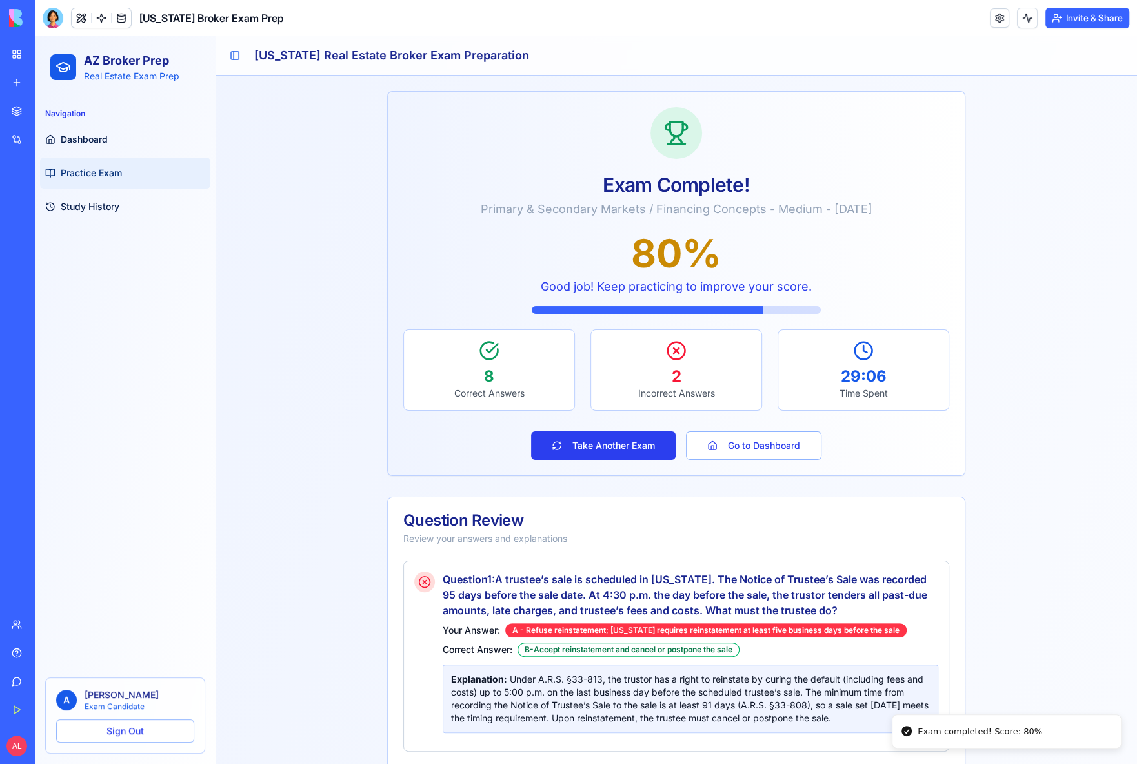
click at [603, 449] on button "Take Another Exam" at bounding box center [603, 445] width 145 height 28
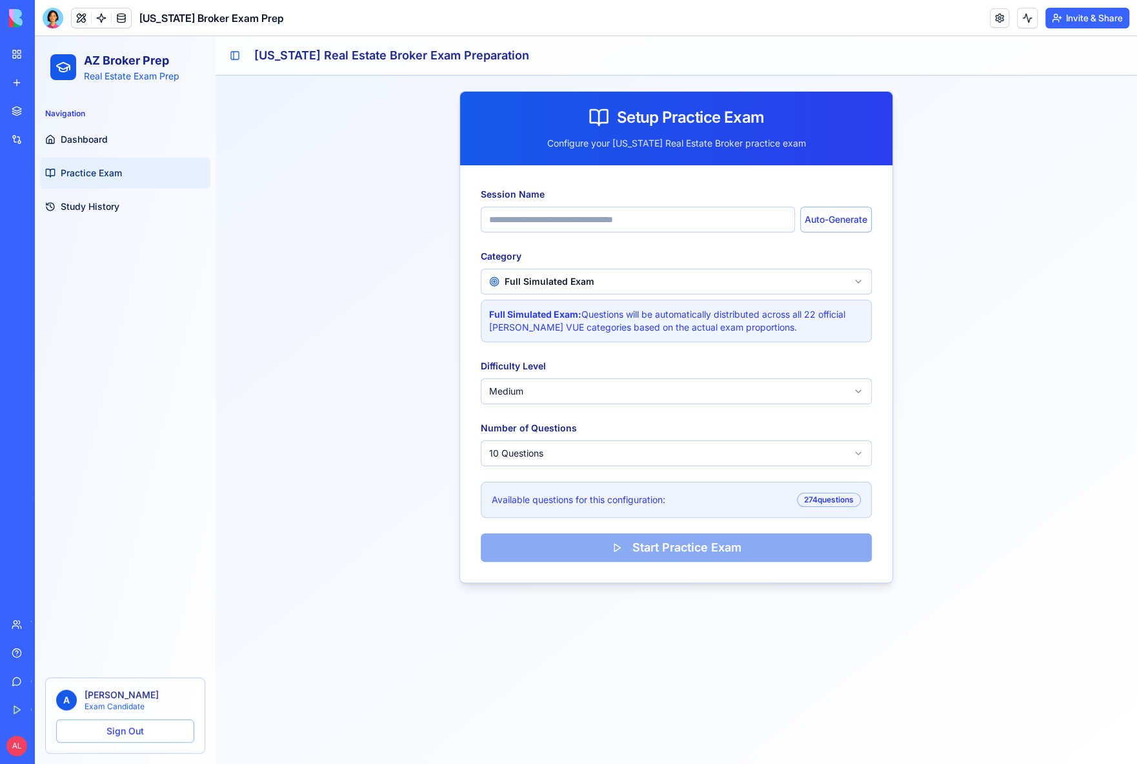
click at [582, 277] on html "AZ Broker Prep Real Estate Exam Prep Navigation Dashboard Practice Exam Study H…" at bounding box center [586, 400] width 1103 height 728
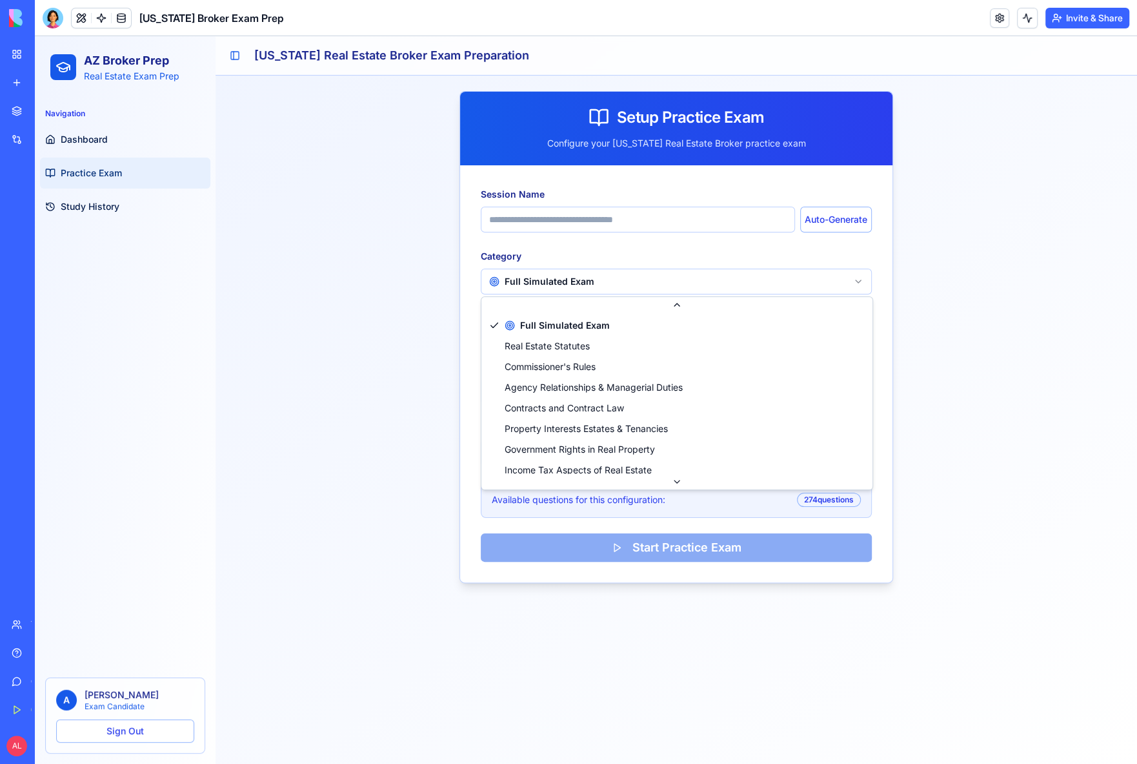
scroll to position [318, 0]
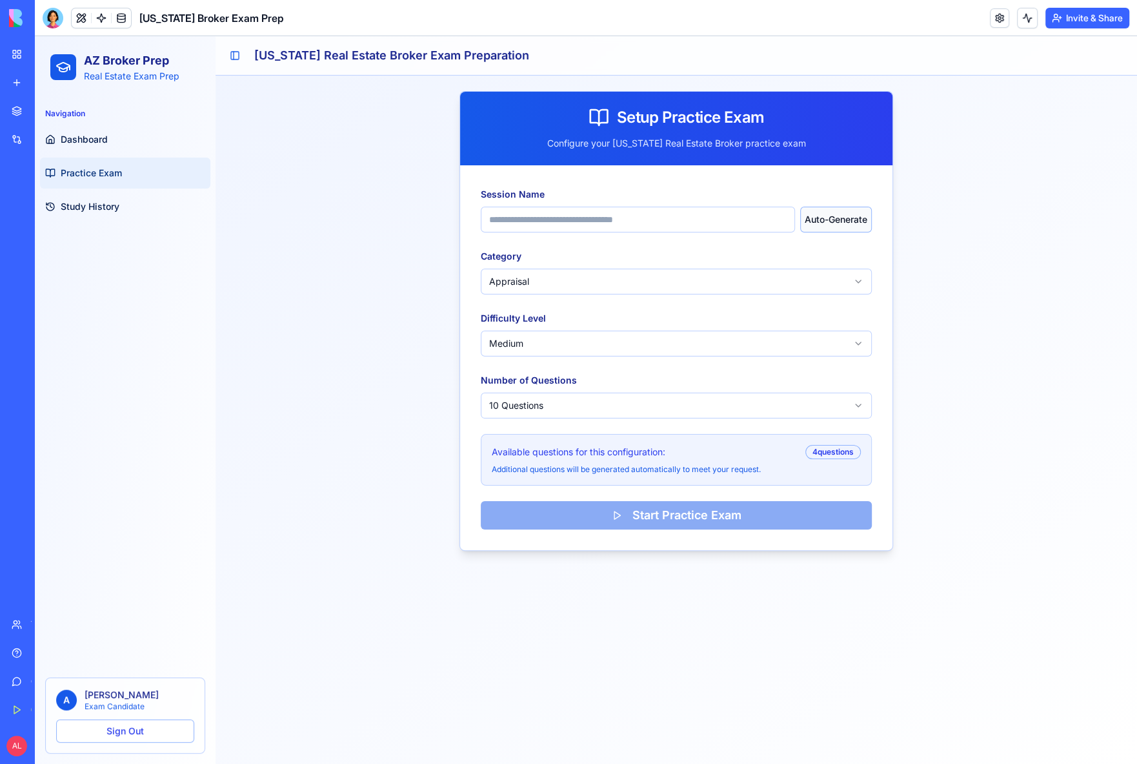
click at [835, 221] on button "Auto-Generate" at bounding box center [836, 220] width 72 height 26
type input "**********"
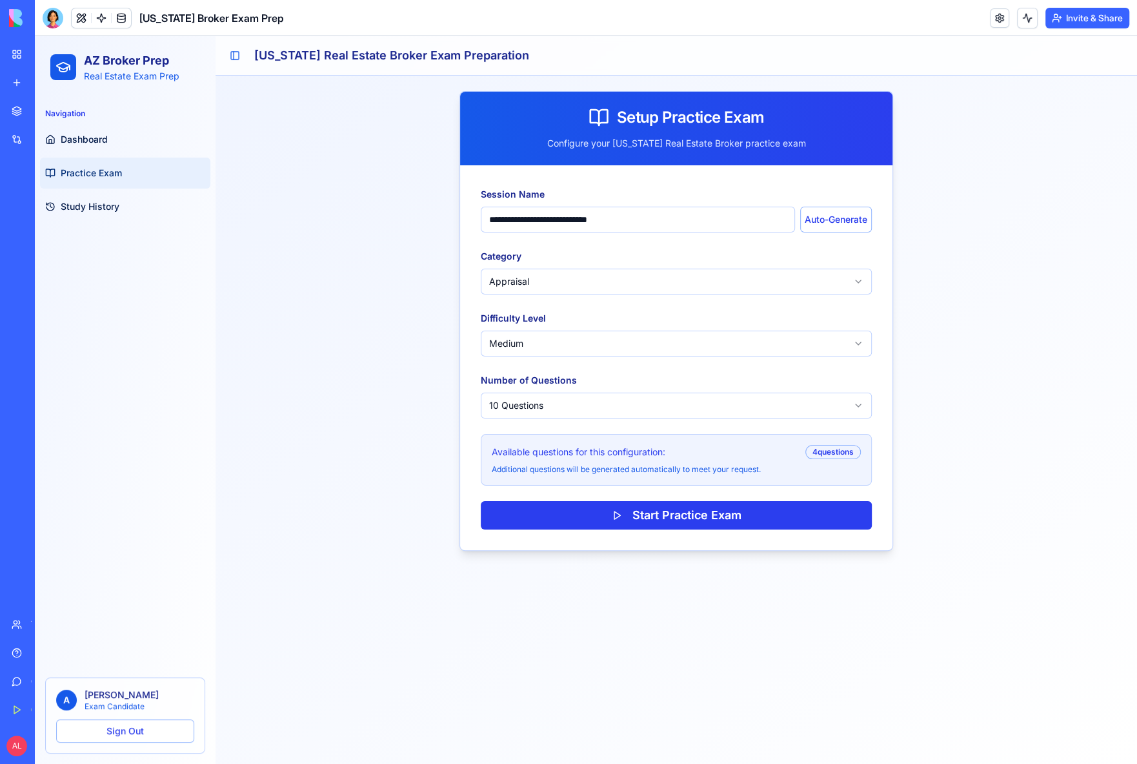
click at [697, 514] on button "Start Practice Exam" at bounding box center [676, 515] width 391 height 28
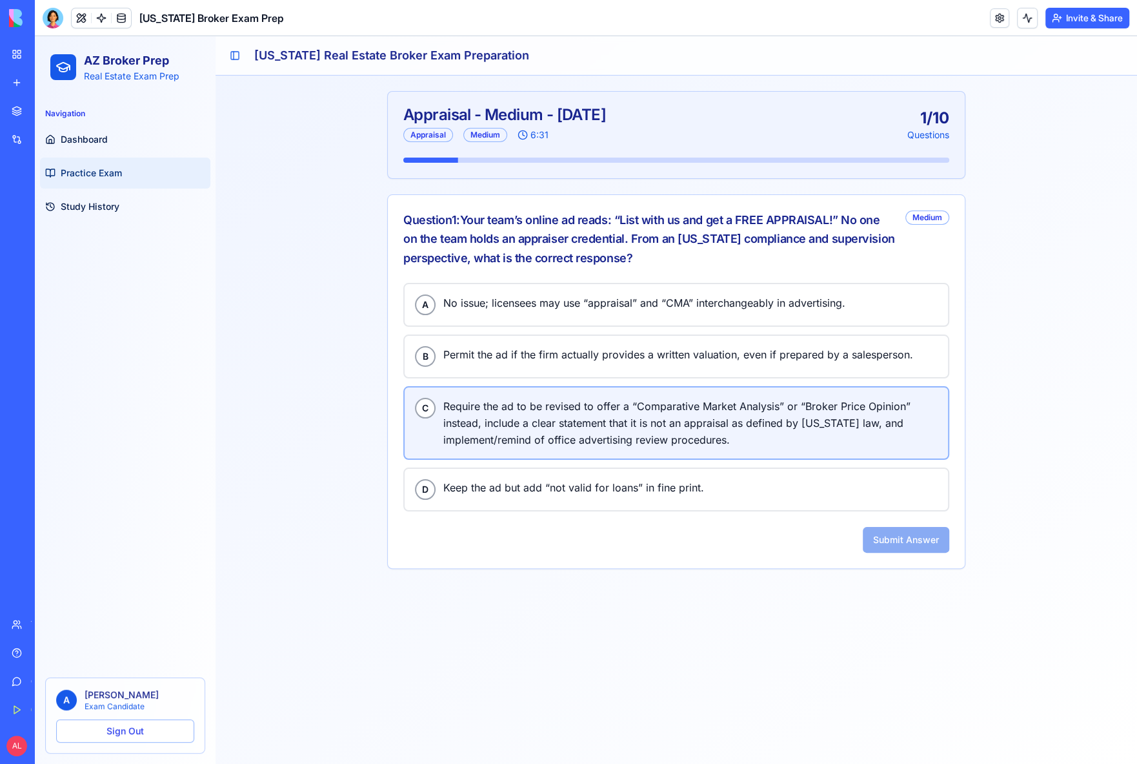
click at [602, 416] on span "Require the ad to be revised to offer a “Comparative Market Analysis” or “Broke…" at bounding box center [690, 423] width 494 height 50
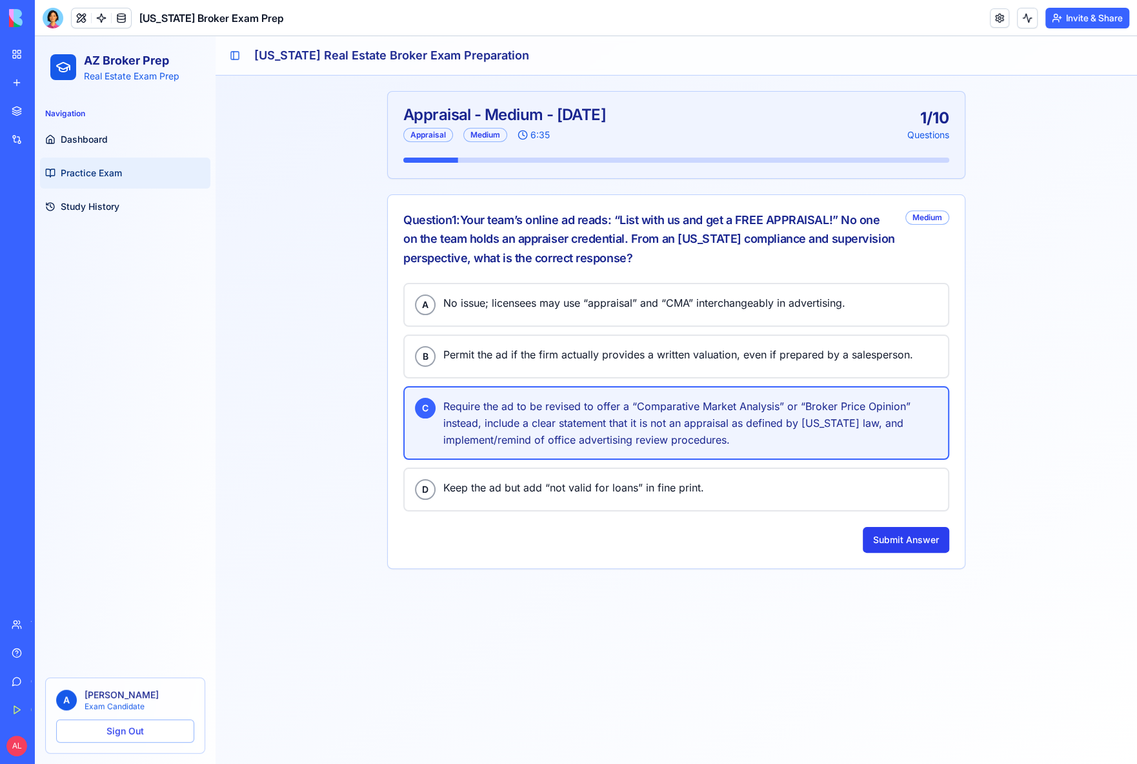
click at [895, 529] on button "Submit Answer" at bounding box center [906, 540] width 87 height 26
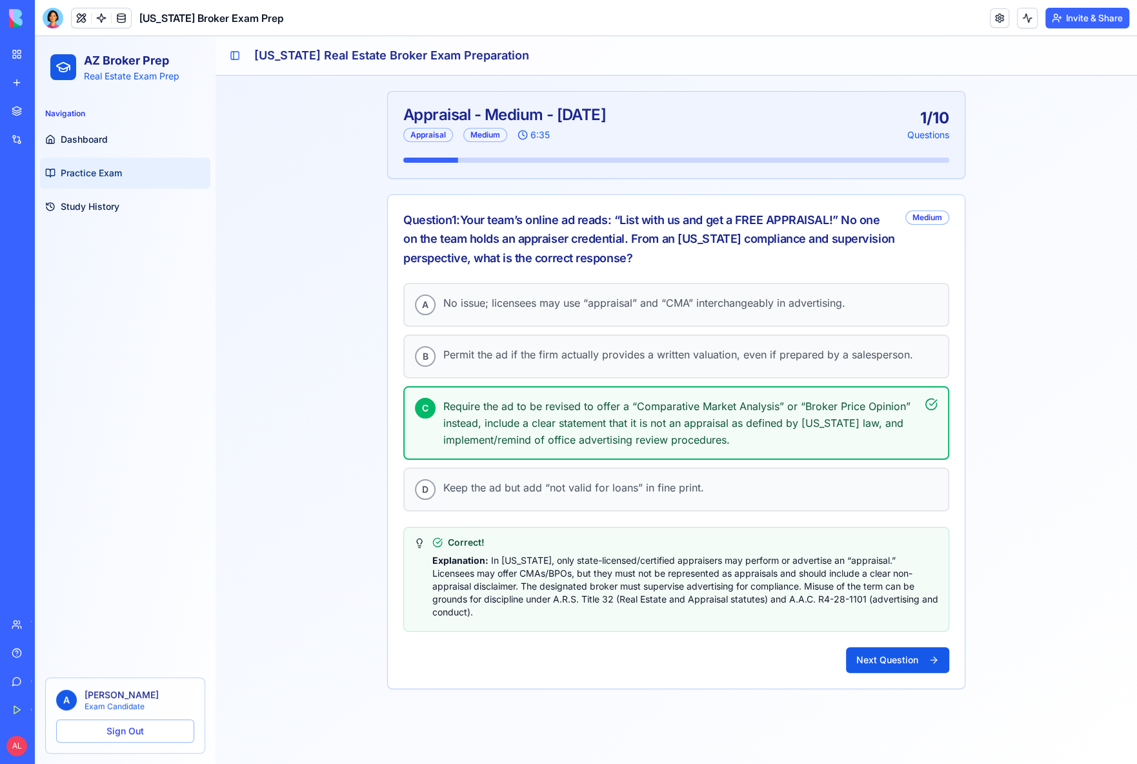
click at [886, 658] on div "A No issue; licensees may use “appraisal” and “CMA” interchangeably in advertis…" at bounding box center [676, 485] width 577 height 405
click at [884, 647] on button "Next Question" at bounding box center [897, 660] width 103 height 26
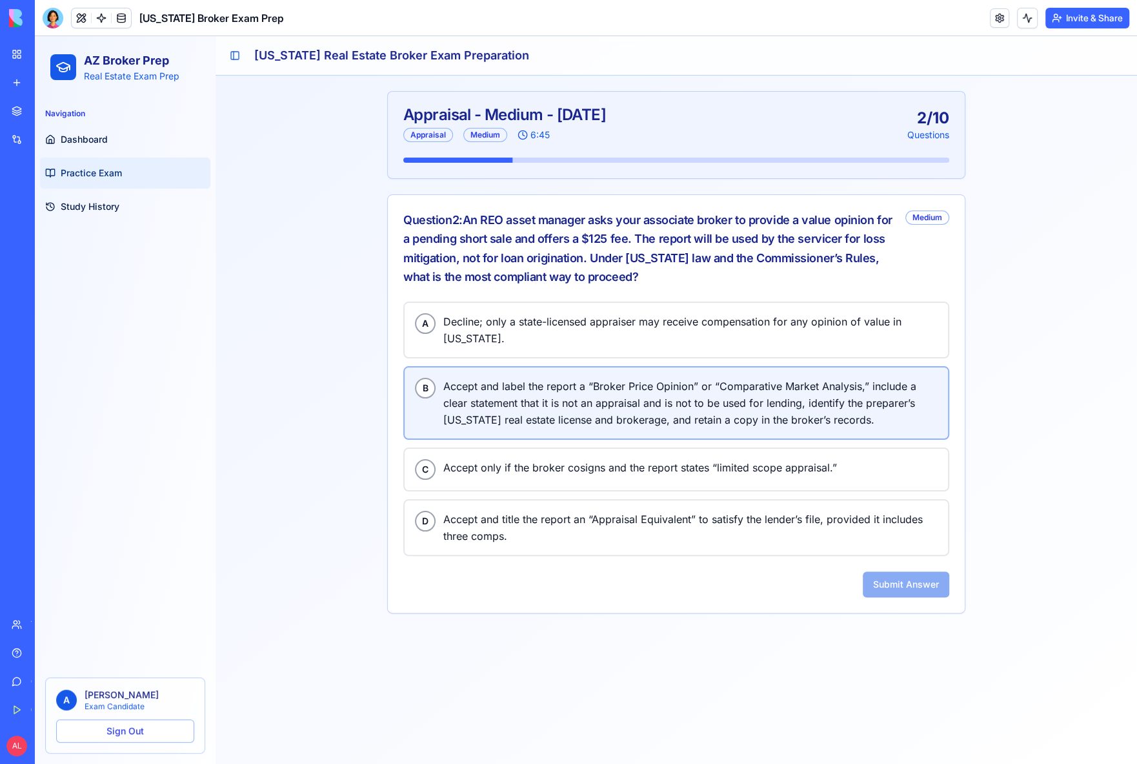
click at [500, 386] on span "Accept and label the report a “Broker Price Opinion” or “Comparative Market Ana…" at bounding box center [690, 403] width 494 height 50
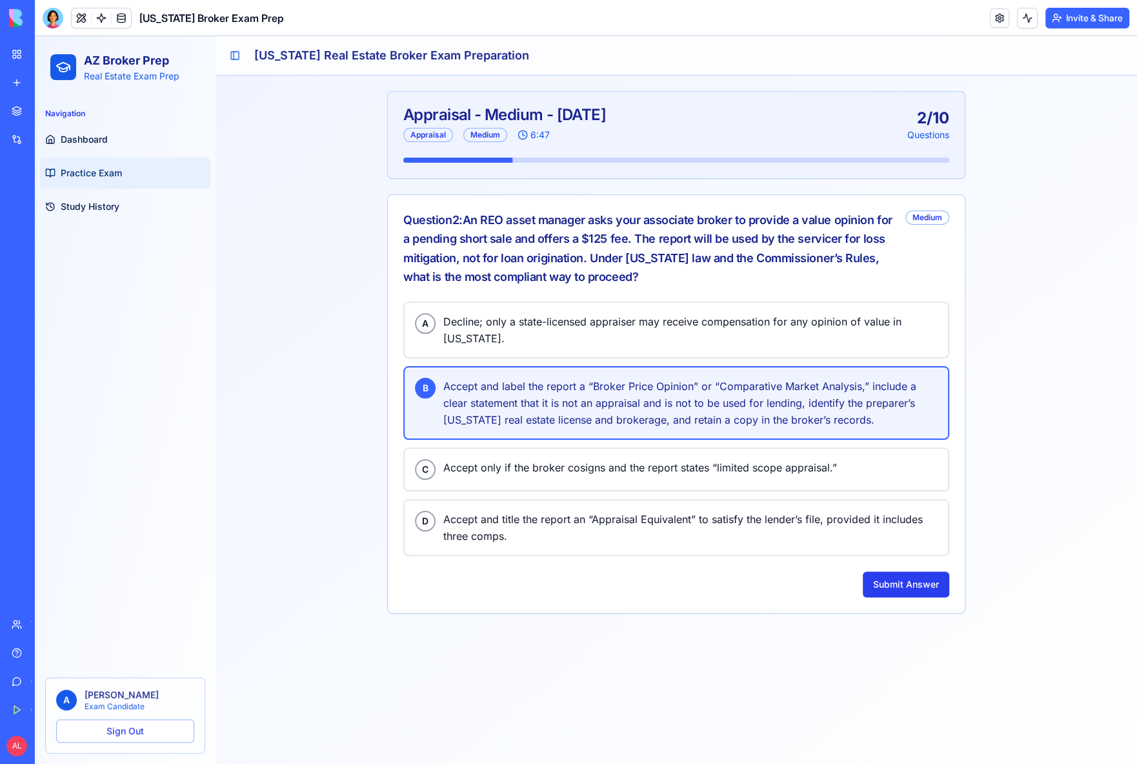
click at [886, 571] on button "Submit Answer" at bounding box center [906, 584] width 87 height 26
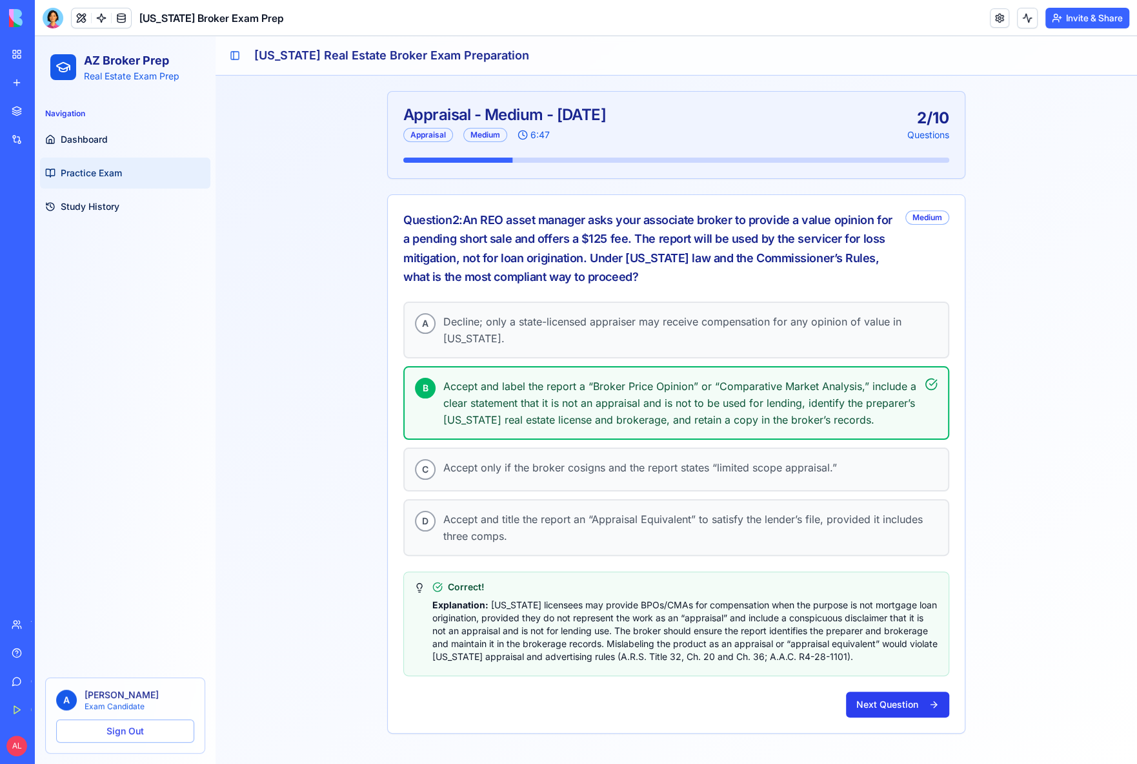
click at [895, 696] on button "Next Question" at bounding box center [897, 704] width 103 height 26
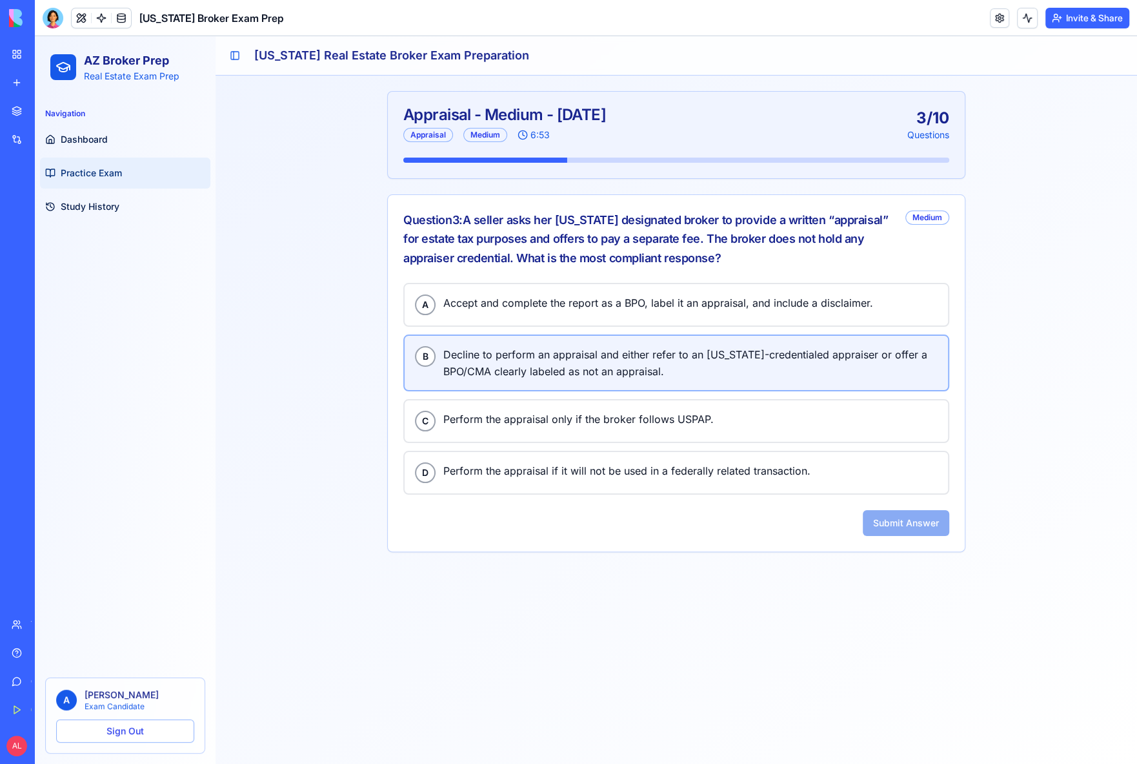
click at [553, 357] on span "Decline to perform an appraisal and either refer to an [US_STATE]-credentialed …" at bounding box center [690, 363] width 494 height 34
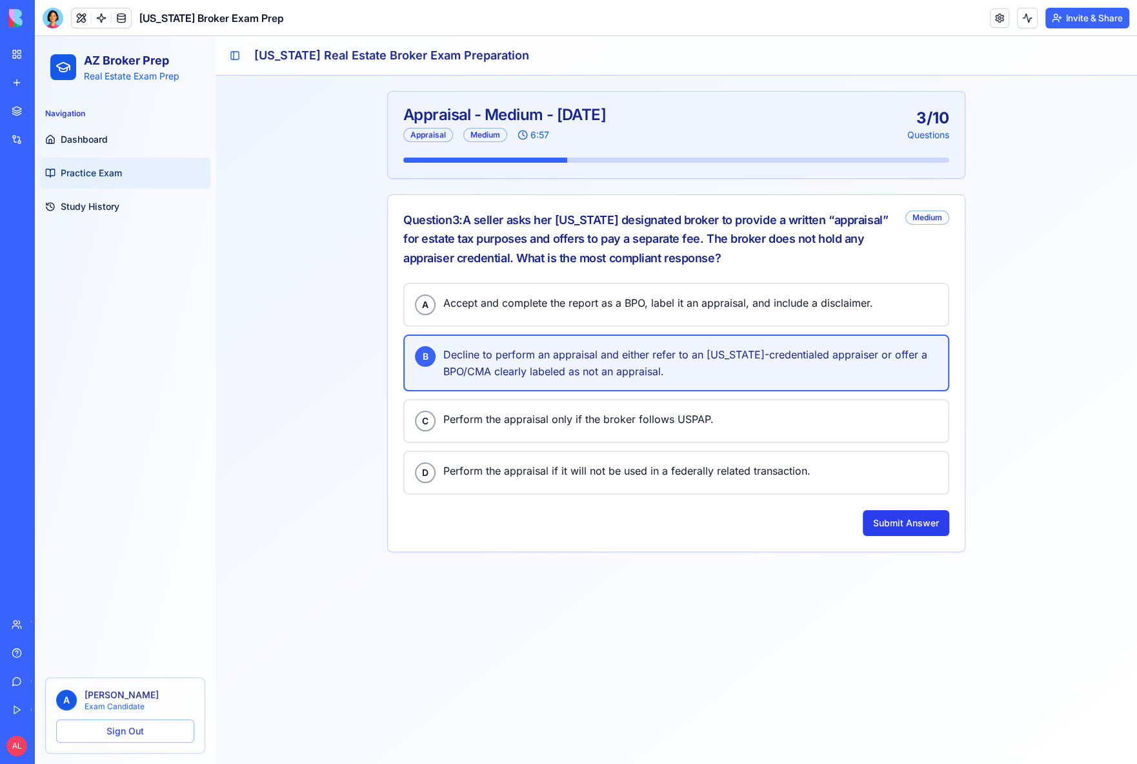
click at [910, 529] on button "Submit Answer" at bounding box center [906, 523] width 87 height 26
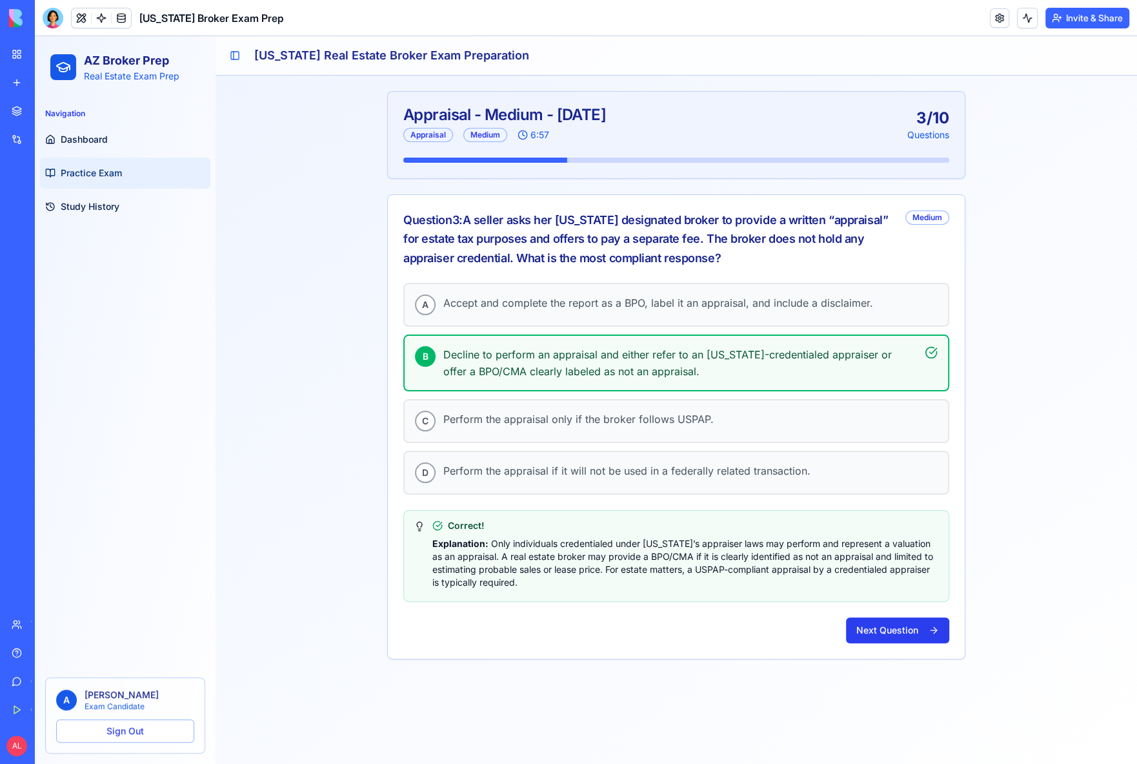
click at [904, 622] on button "Next Question" at bounding box center [897, 630] width 103 height 26
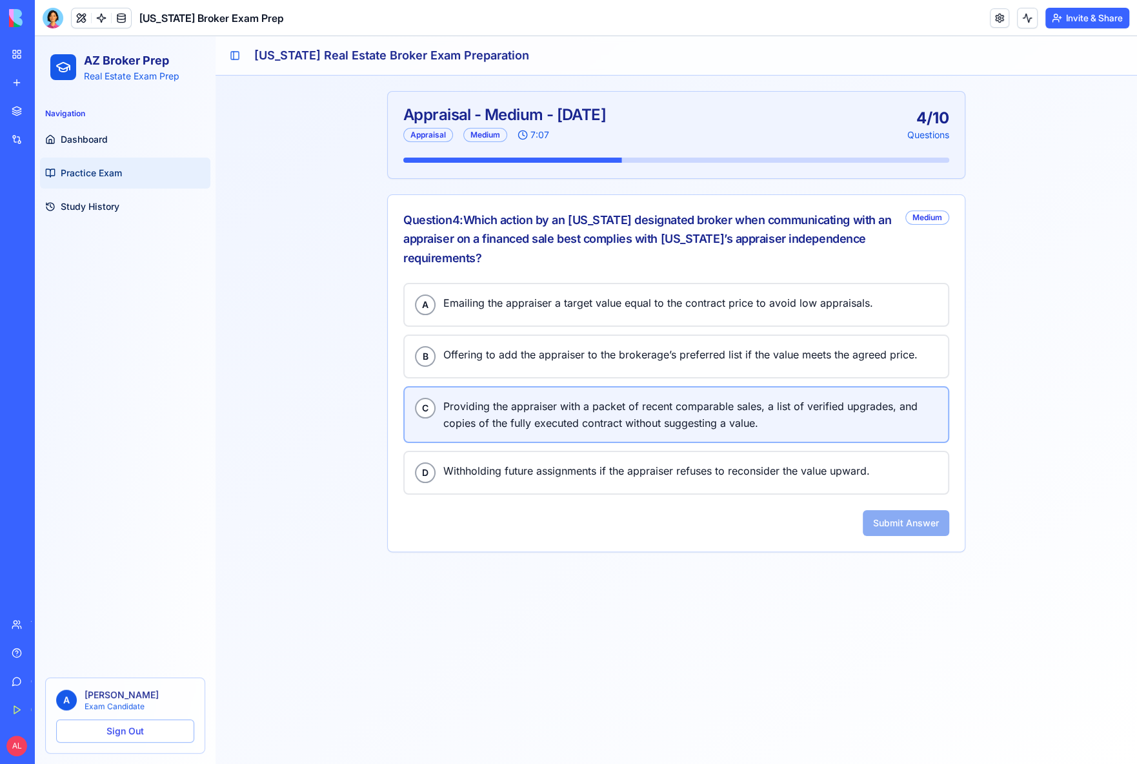
click at [509, 406] on span "Providing the appraiser with a packet of recent comparable sales, a list of ver…" at bounding box center [690, 415] width 494 height 34
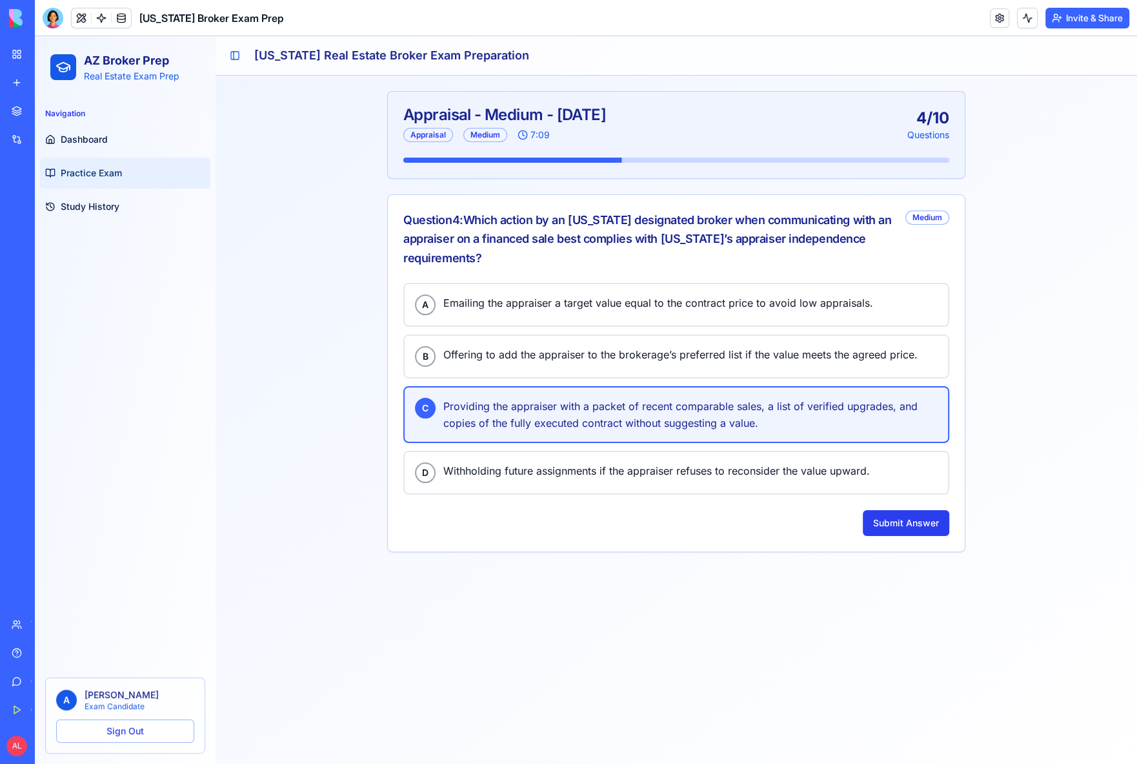
click at [902, 516] on button "Submit Answer" at bounding box center [906, 523] width 87 height 26
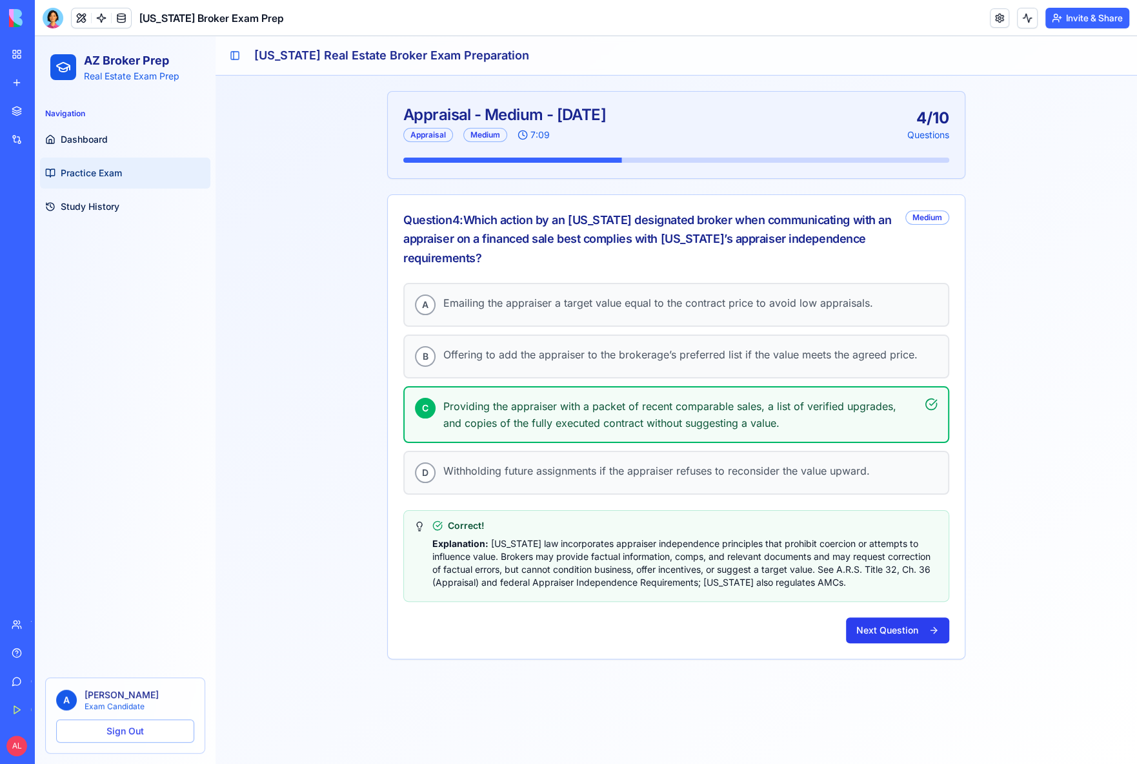
click at [904, 629] on button "Next Question" at bounding box center [897, 630] width 103 height 26
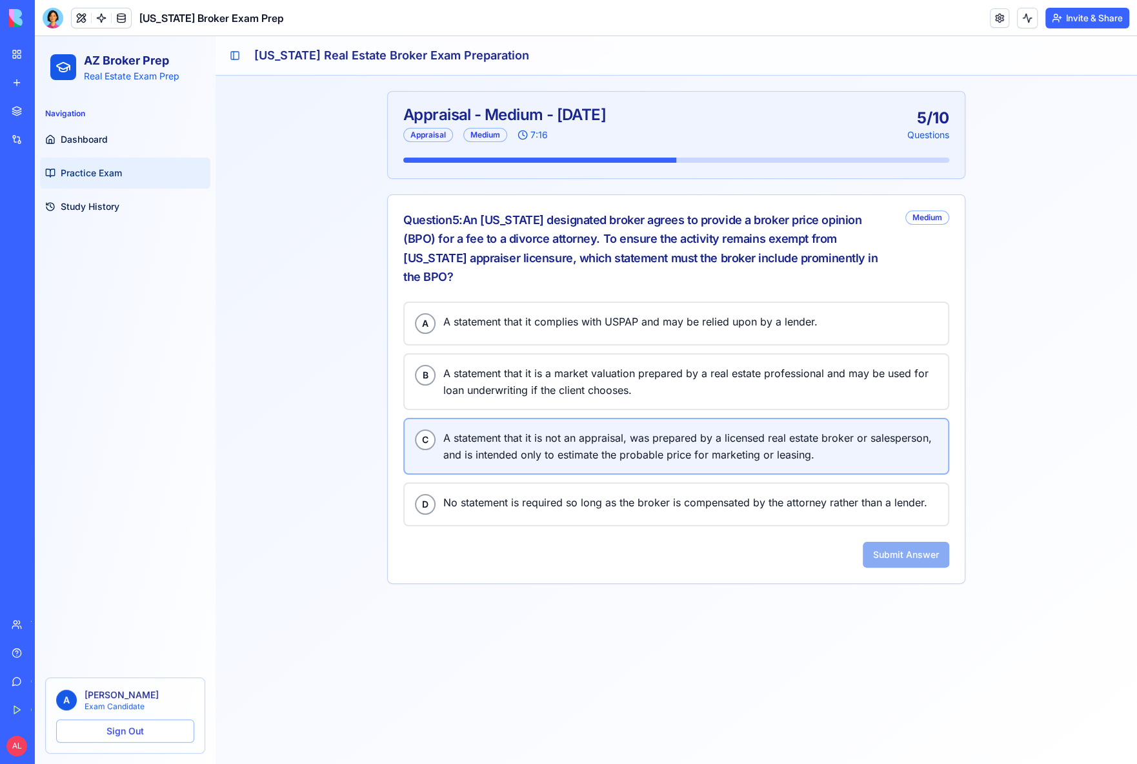
click at [547, 429] on span "A statement that it is not an appraisal, was prepared by a licensed real estate…" at bounding box center [690, 446] width 494 height 34
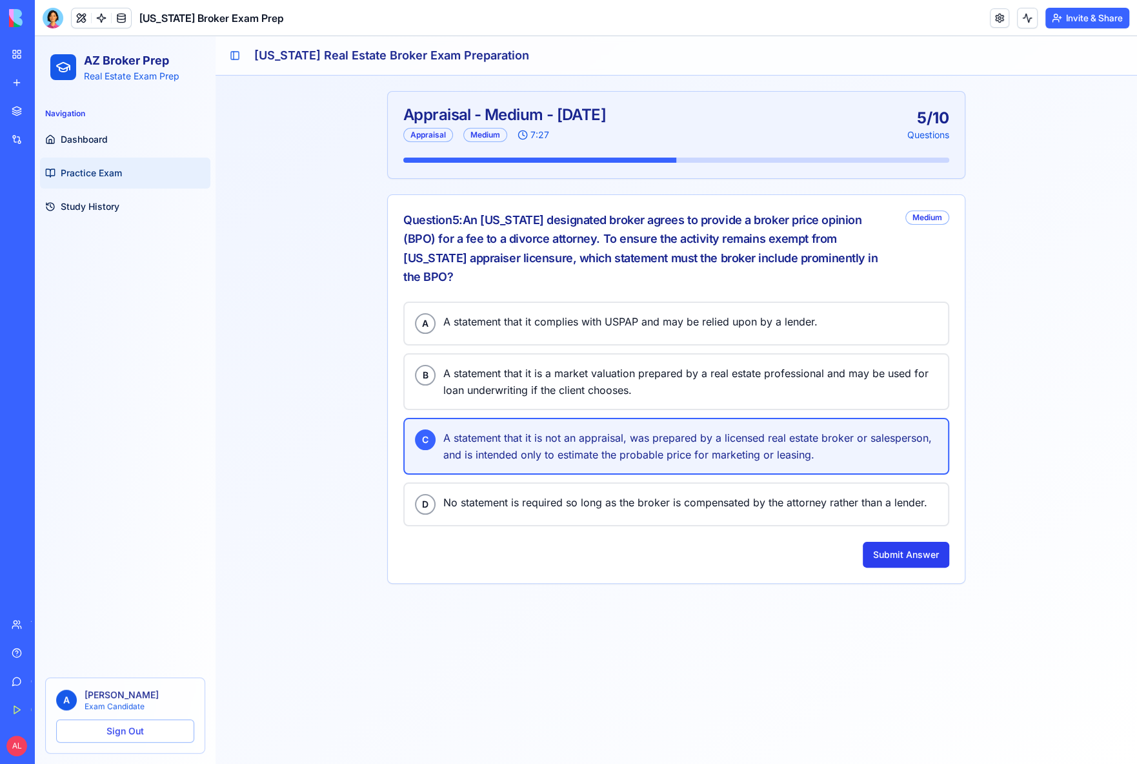
click at [892, 542] on button "Submit Answer" at bounding box center [906, 555] width 87 height 26
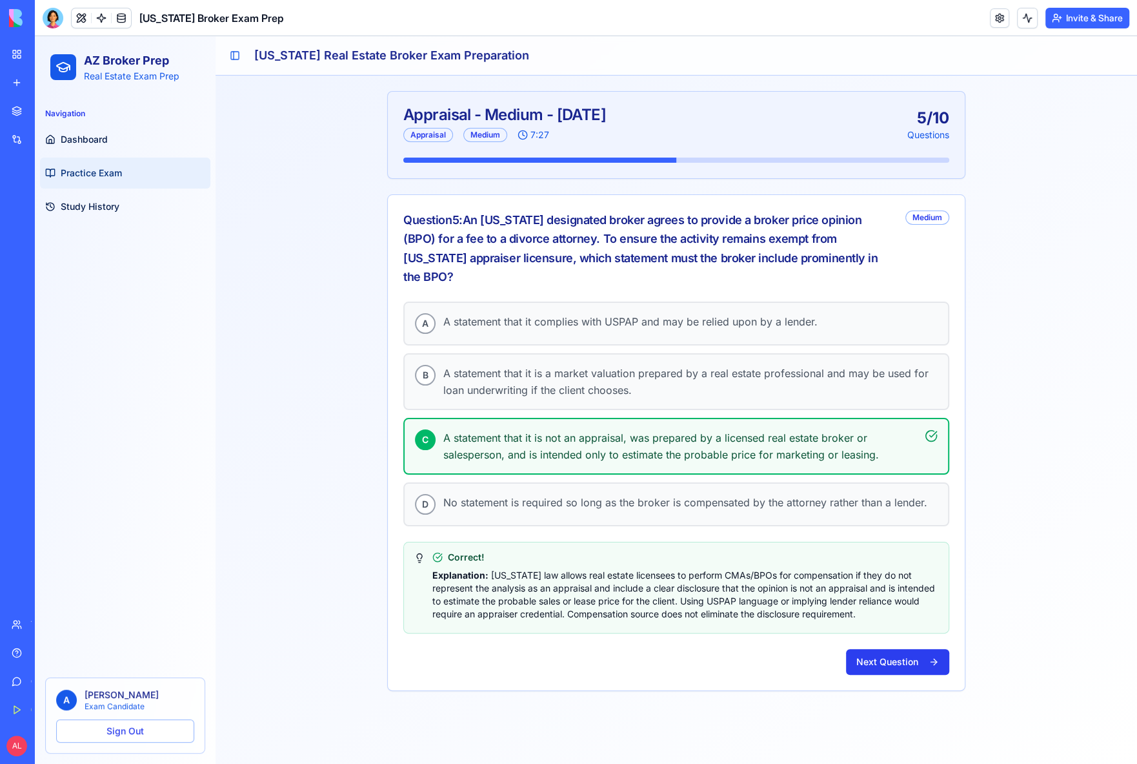
click at [909, 649] on button "Next Question" at bounding box center [897, 662] width 103 height 26
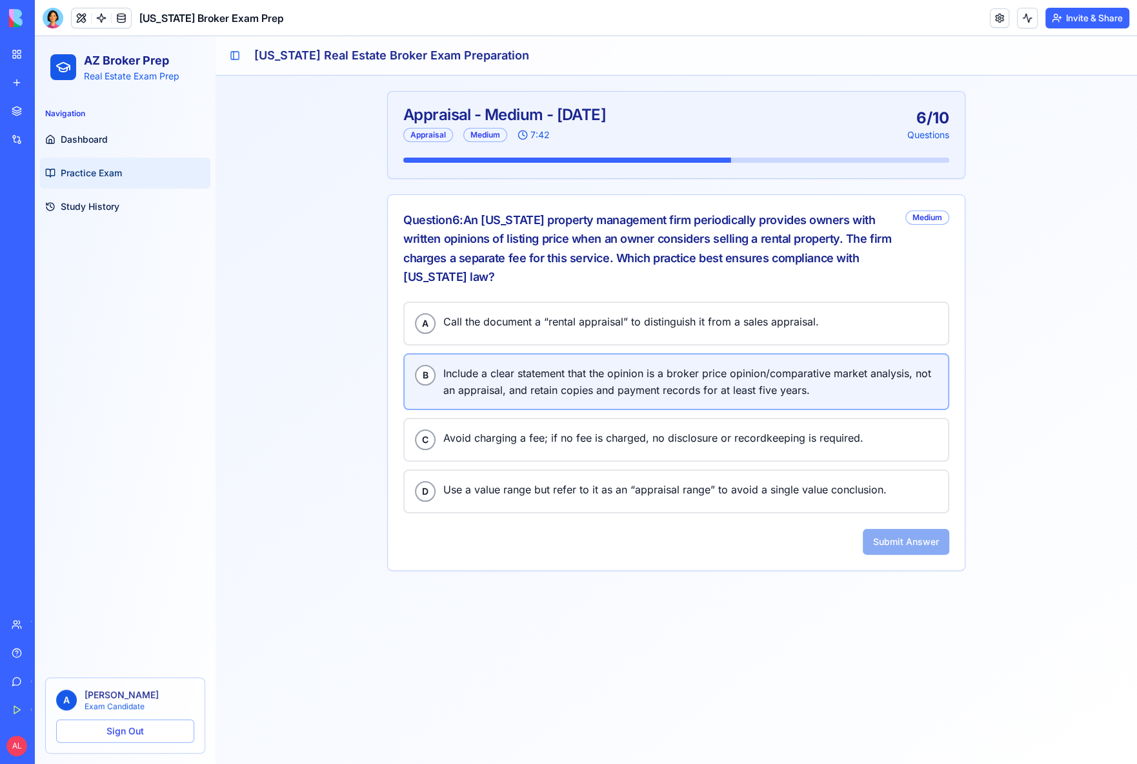
click at [591, 384] on span "Include a clear statement that the opinion is a broker price opinion/comparativ…" at bounding box center [690, 382] width 494 height 34
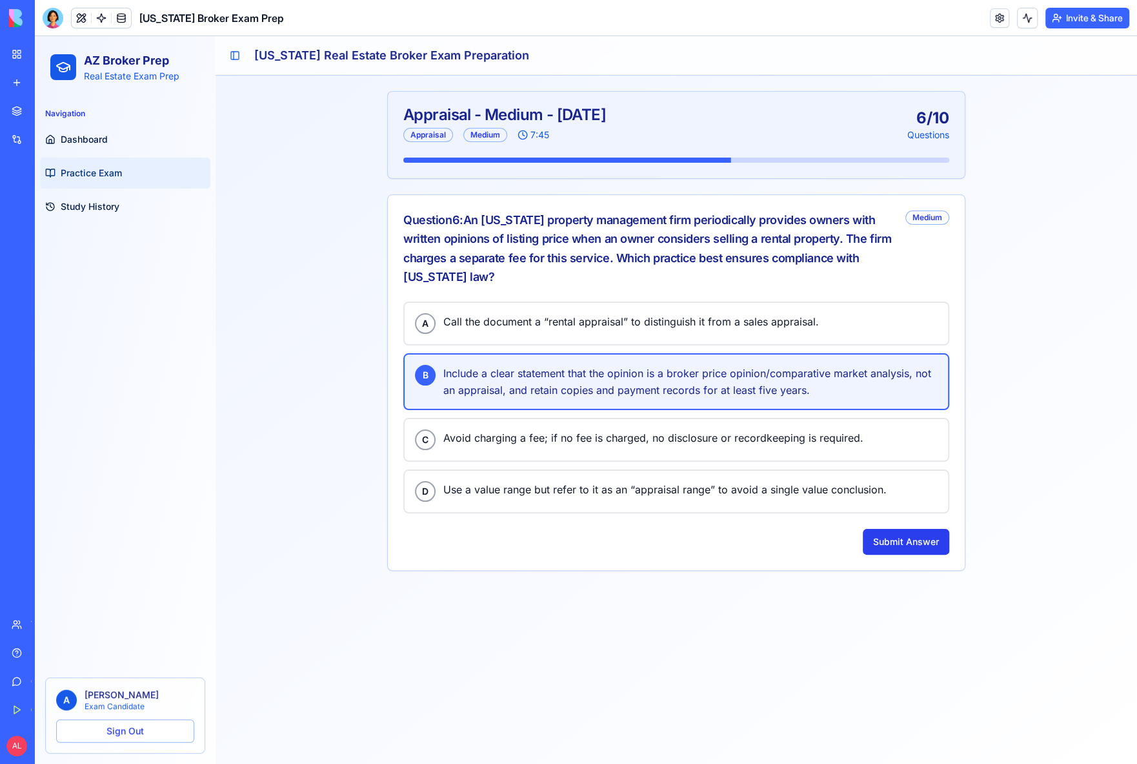
click at [899, 544] on button "Submit Answer" at bounding box center [906, 542] width 87 height 26
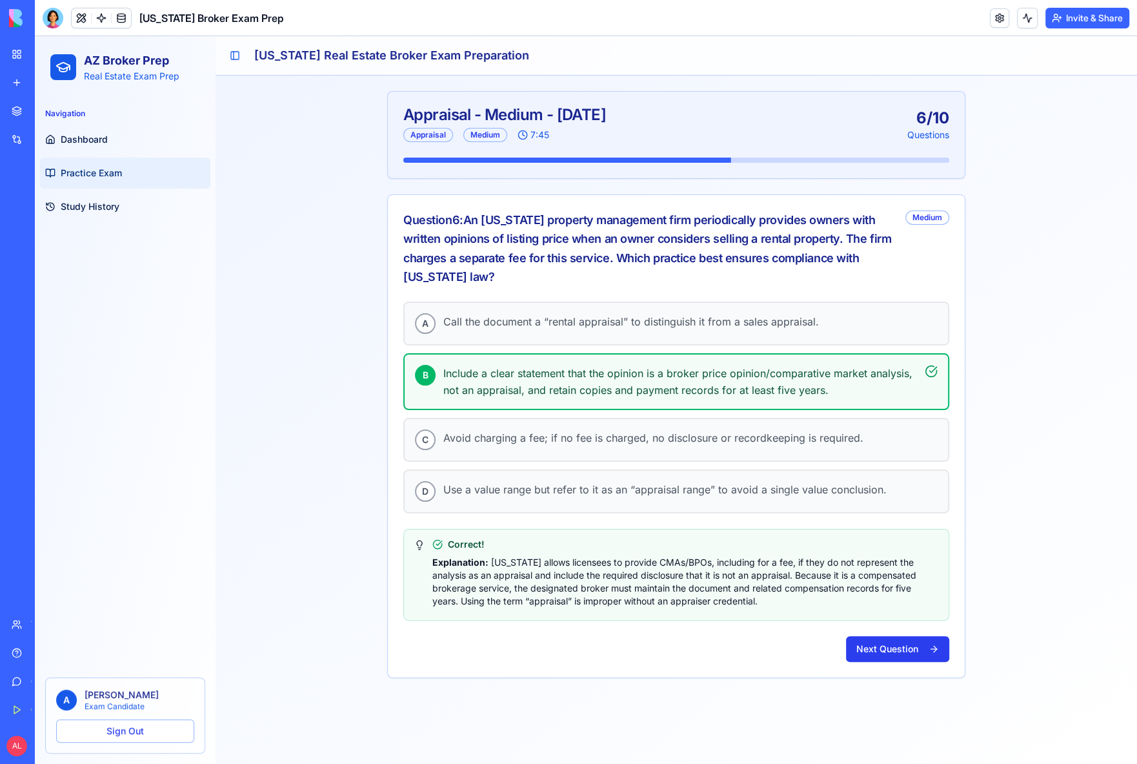
click at [921, 651] on button "Next Question" at bounding box center [897, 649] width 103 height 26
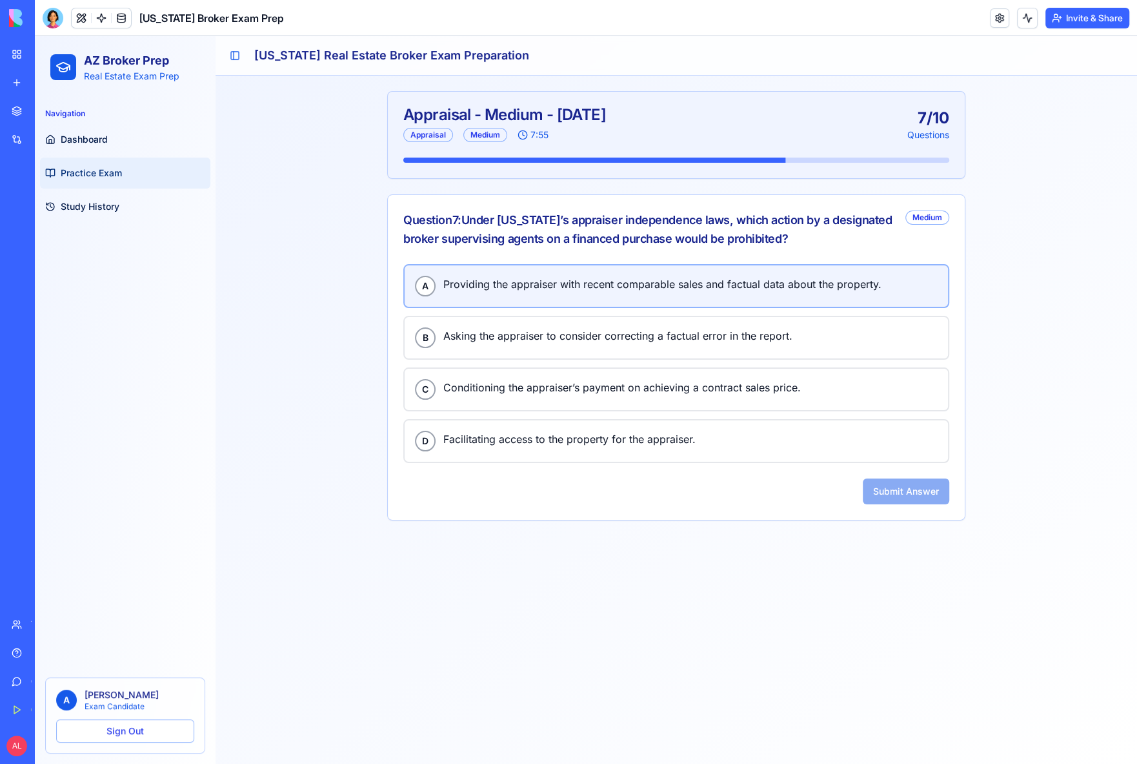
click at [591, 281] on span "Providing the appraiser with recent comparable sales and factual data about the…" at bounding box center [690, 284] width 494 height 17
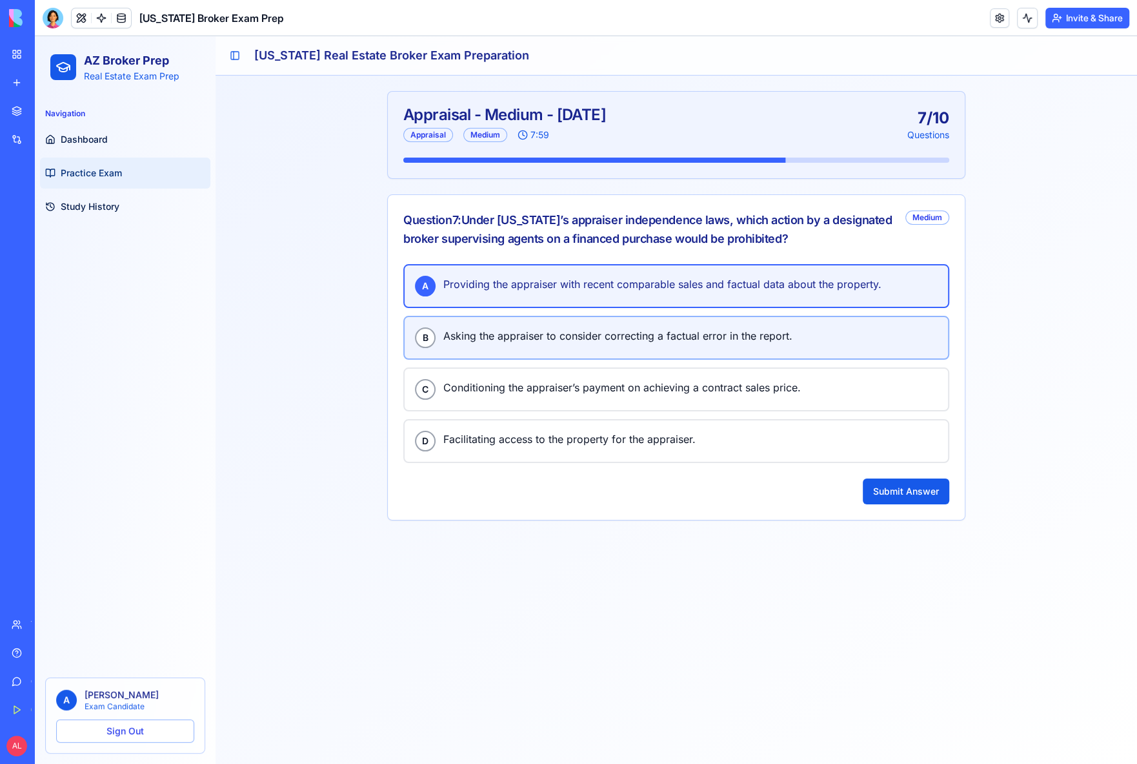
click at [617, 335] on span "Asking the appraiser to consider correcting a factual error in the report." at bounding box center [690, 335] width 494 height 17
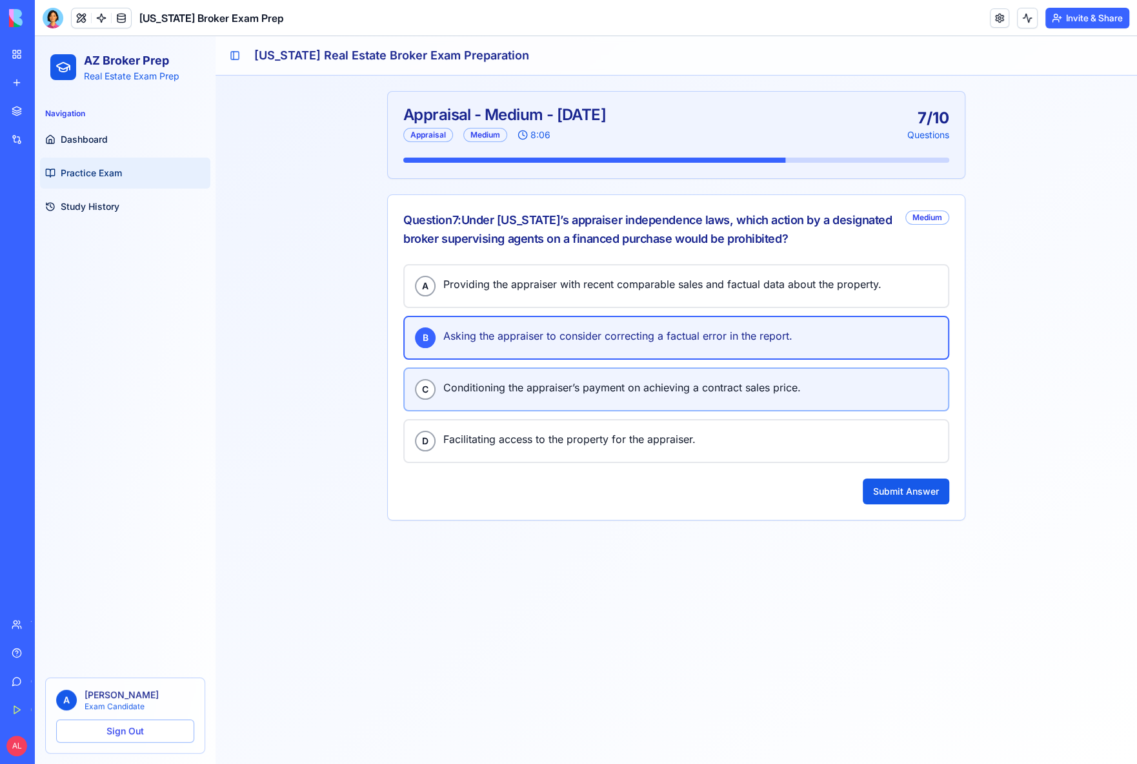
click at [666, 380] on span "Conditioning the appraiser’s payment on achieving a contract sales price." at bounding box center [690, 387] width 494 height 17
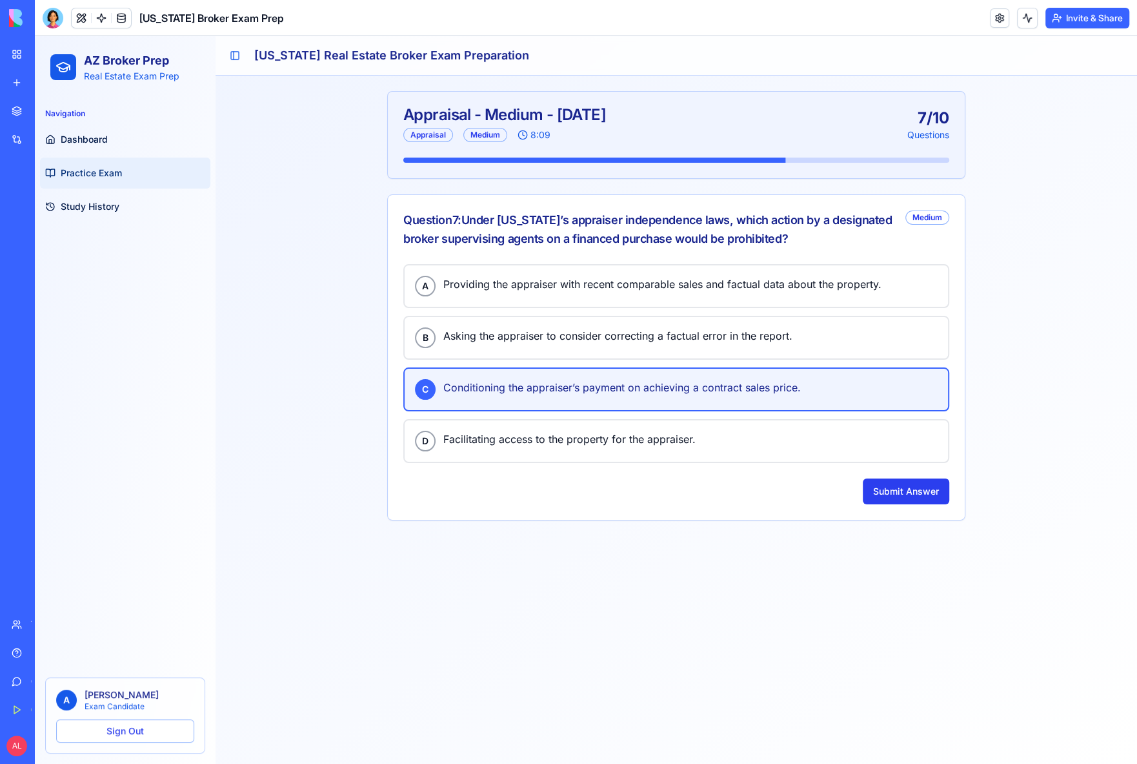
click at [908, 490] on button "Submit Answer" at bounding box center [906, 491] width 87 height 26
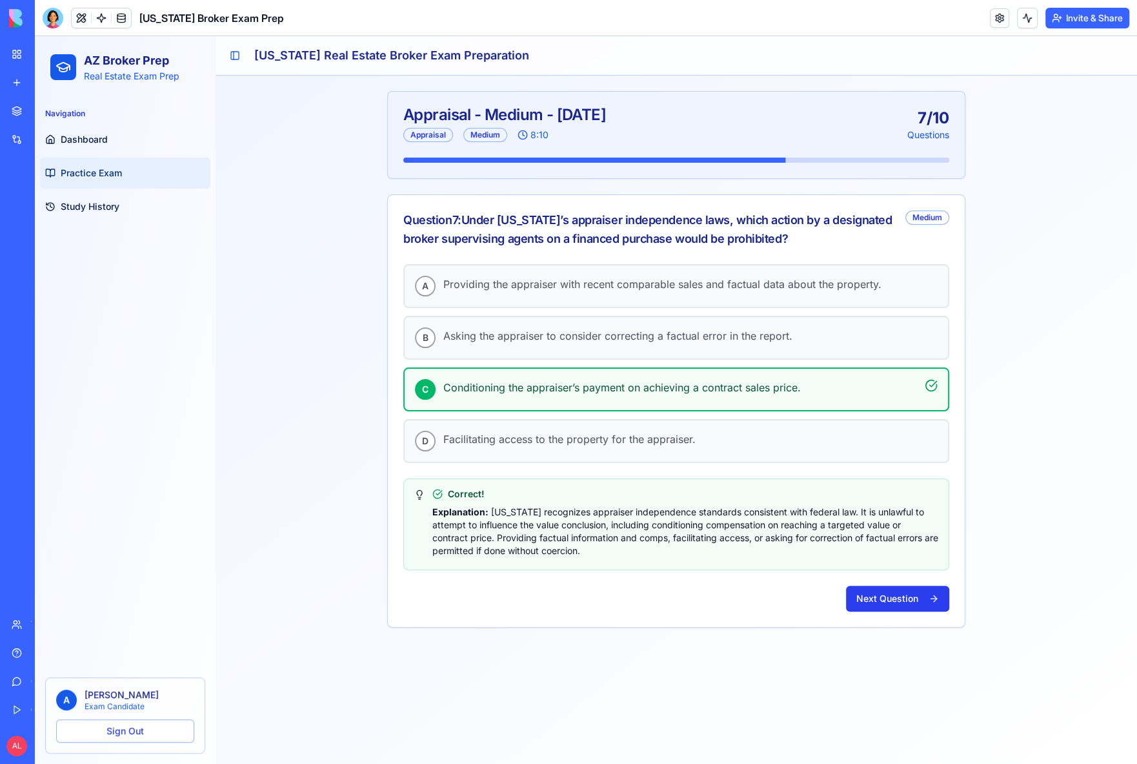
click at [914, 592] on button "Next Question" at bounding box center [897, 599] width 103 height 26
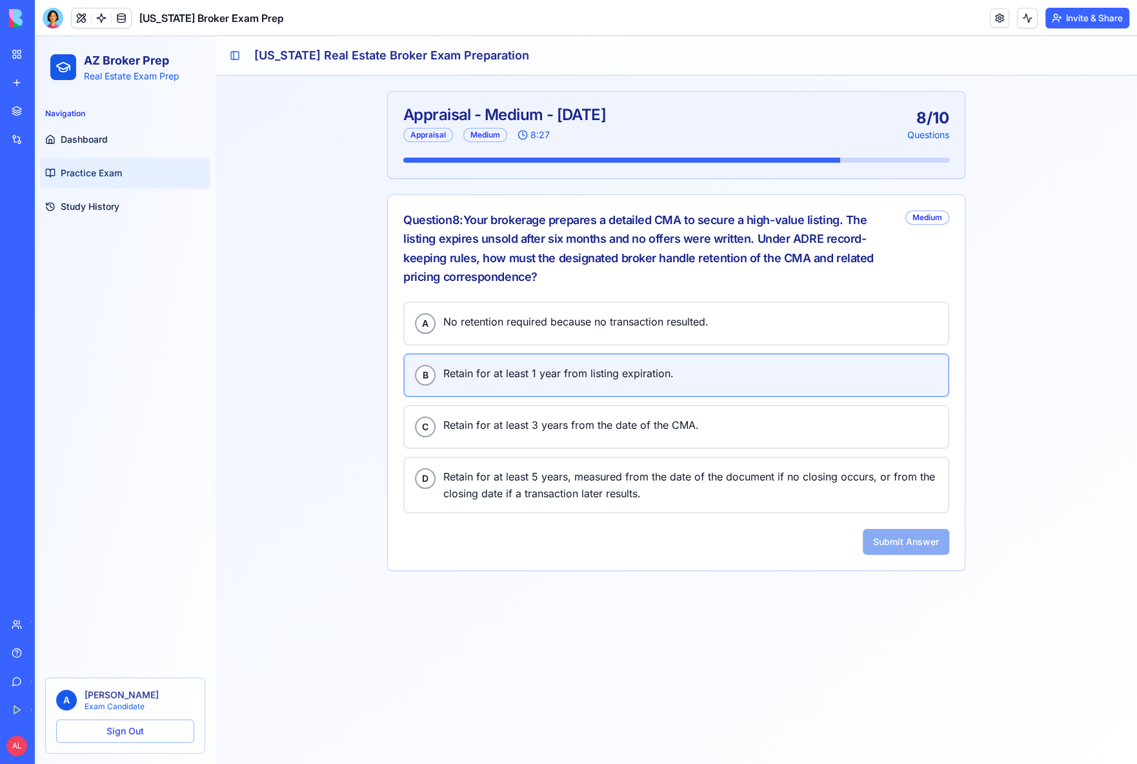
click at [586, 367] on span "Retain for at least 1 year from listing expiration." at bounding box center [690, 373] width 494 height 17
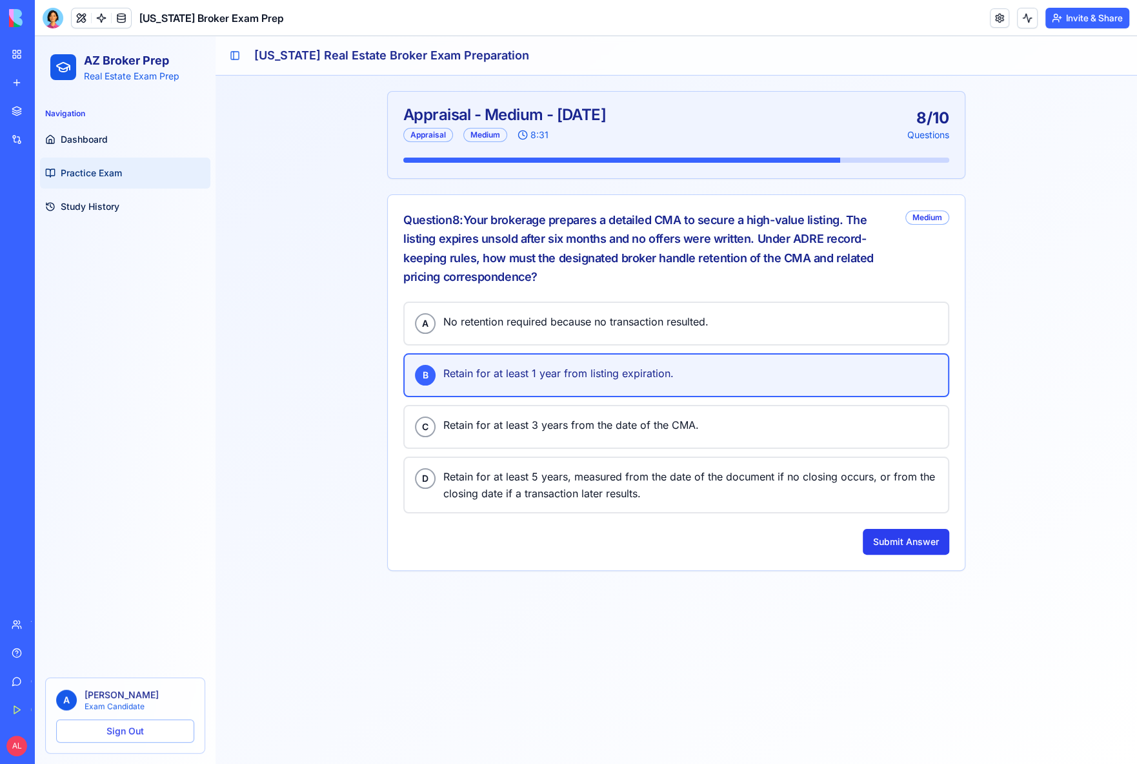
click at [909, 542] on button "Submit Answer" at bounding box center [906, 542] width 87 height 26
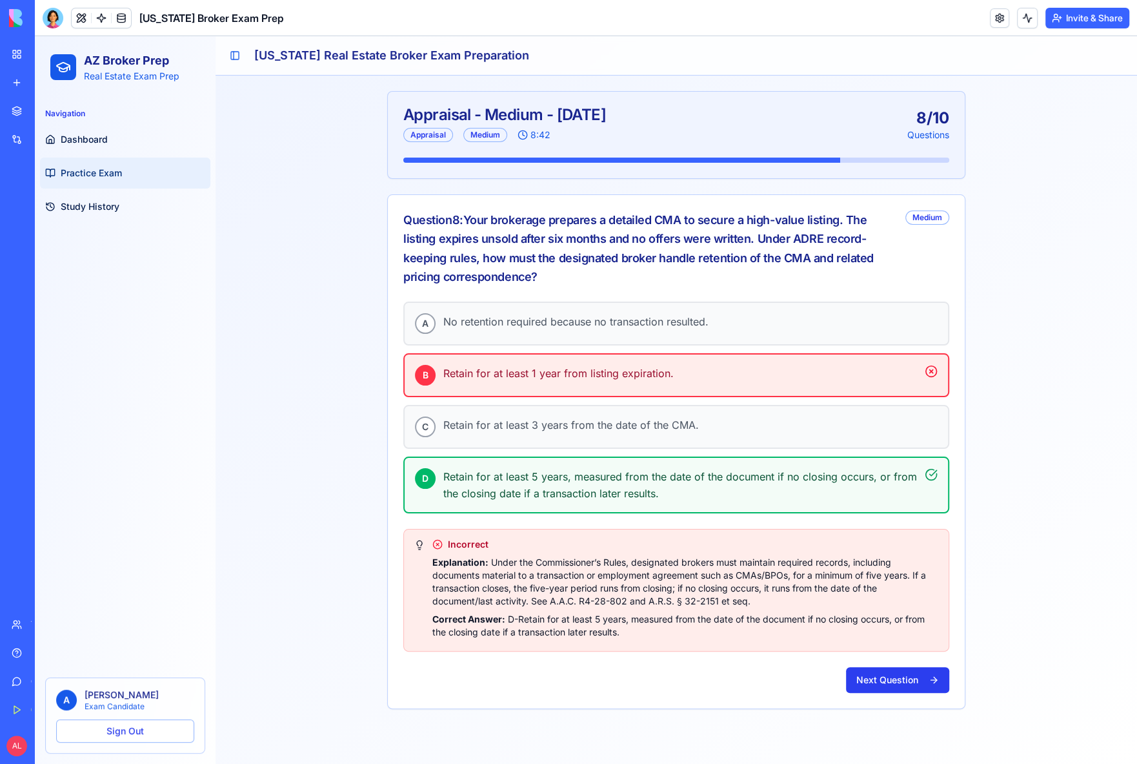
click at [877, 671] on button "Next Question" at bounding box center [897, 680] width 103 height 26
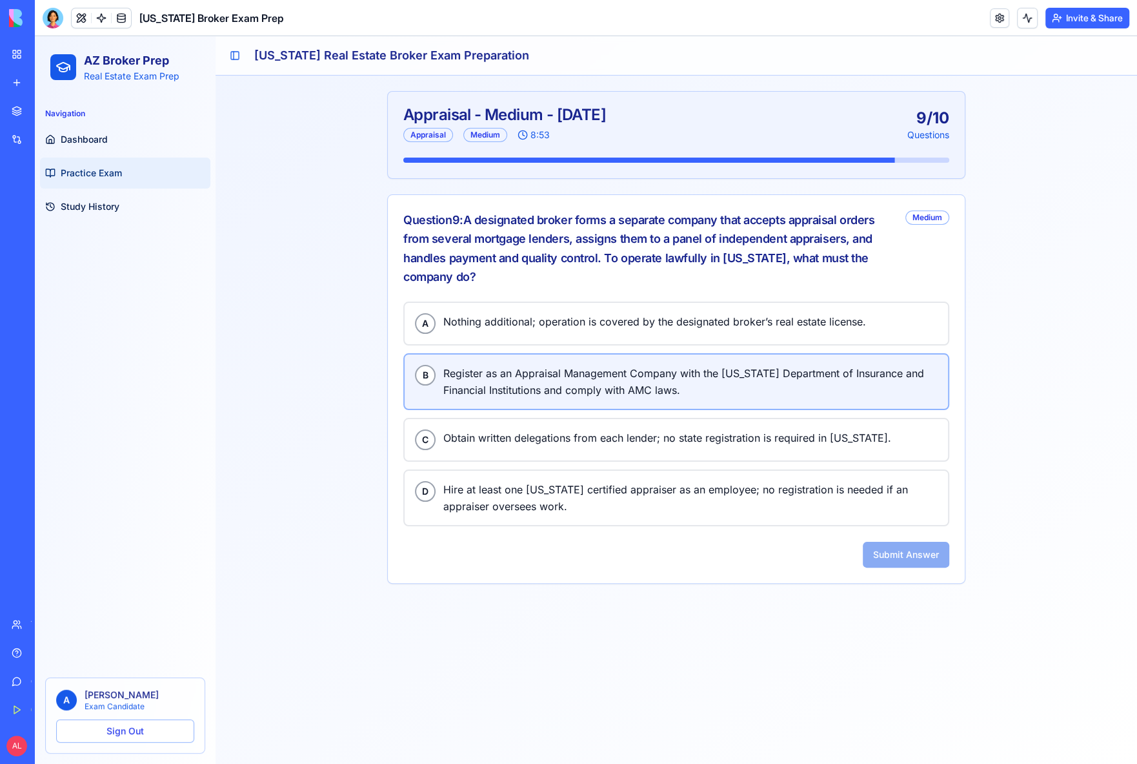
click at [568, 380] on span "Register as an Appraisal Management Company with the [US_STATE] Department of I…" at bounding box center [690, 382] width 494 height 34
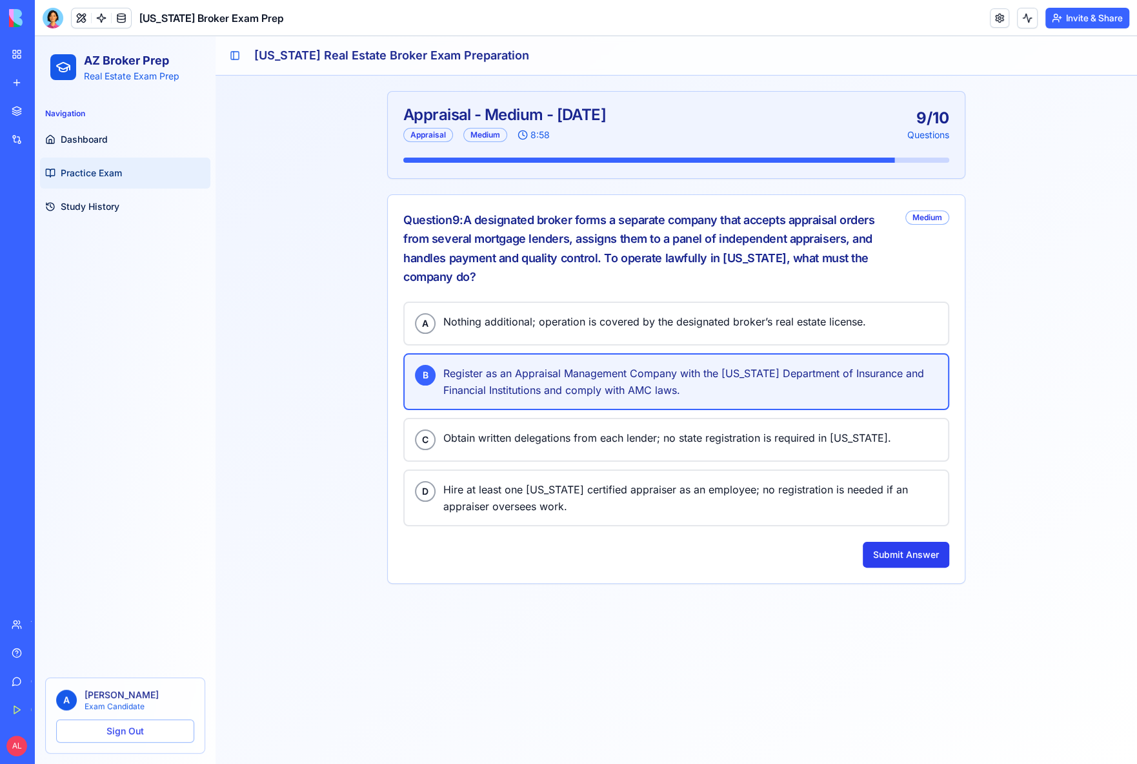
click at [893, 545] on button "Submit Answer" at bounding box center [906, 555] width 87 height 26
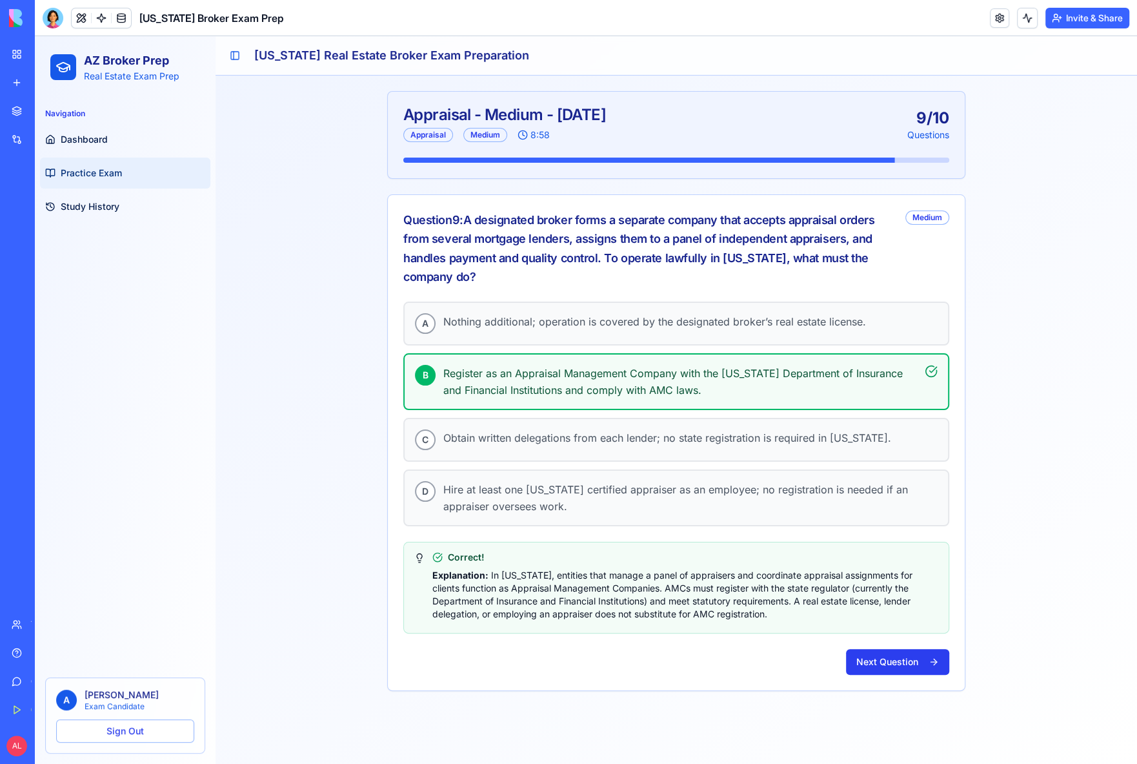
click at [881, 651] on button "Next Question" at bounding box center [897, 662] width 103 height 26
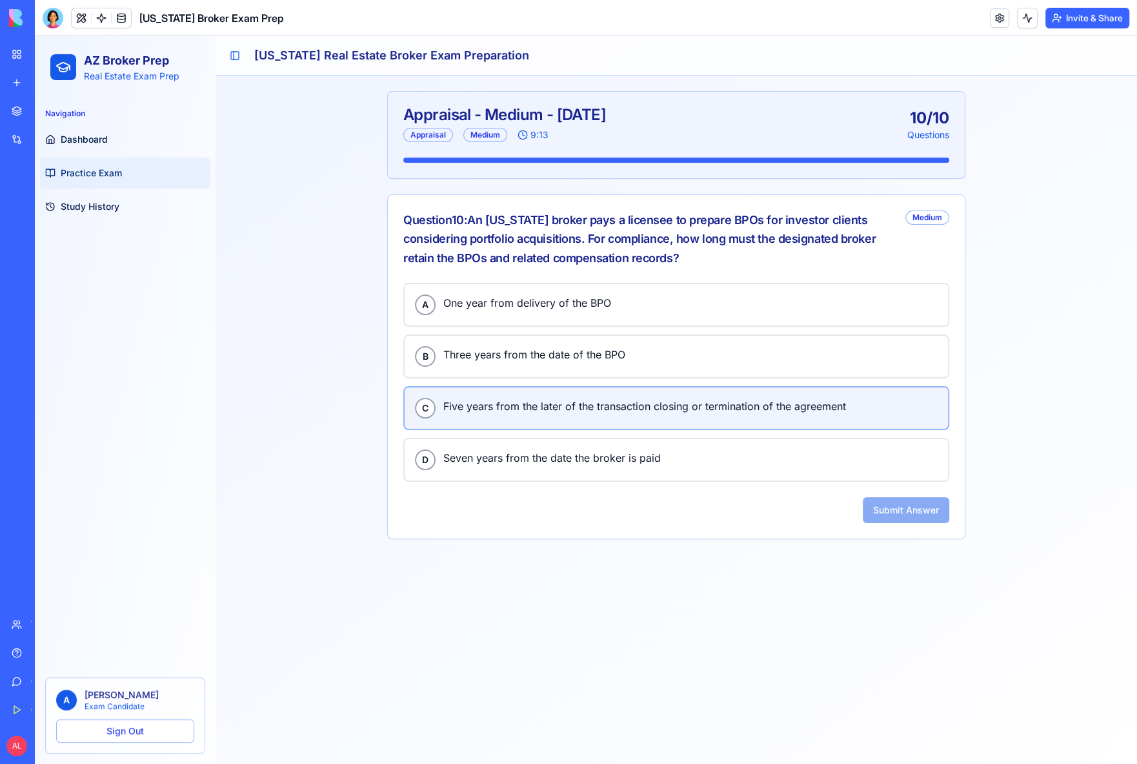
click at [545, 393] on button "C Five years from the later of the transaction closing or termination of the ag…" at bounding box center [676, 408] width 546 height 44
click at [916, 509] on button "Submit Answer" at bounding box center [906, 510] width 87 height 26
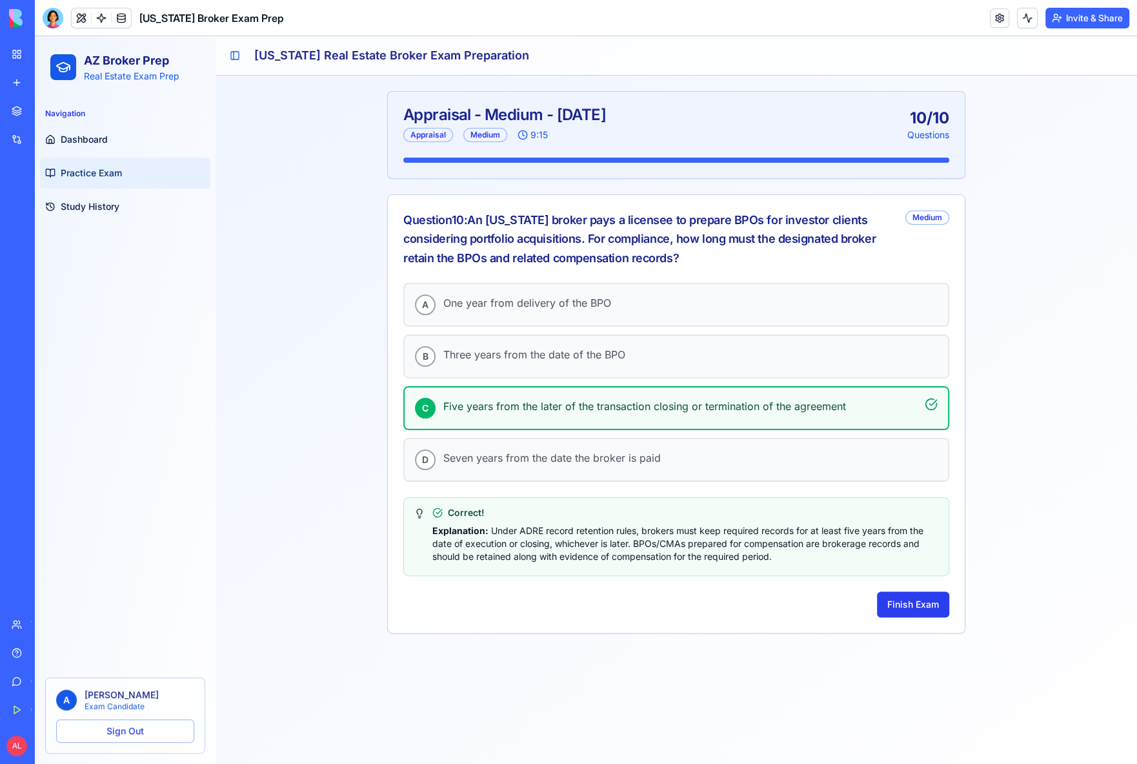
click at [895, 596] on button "Finish Exam" at bounding box center [913, 604] width 72 height 26
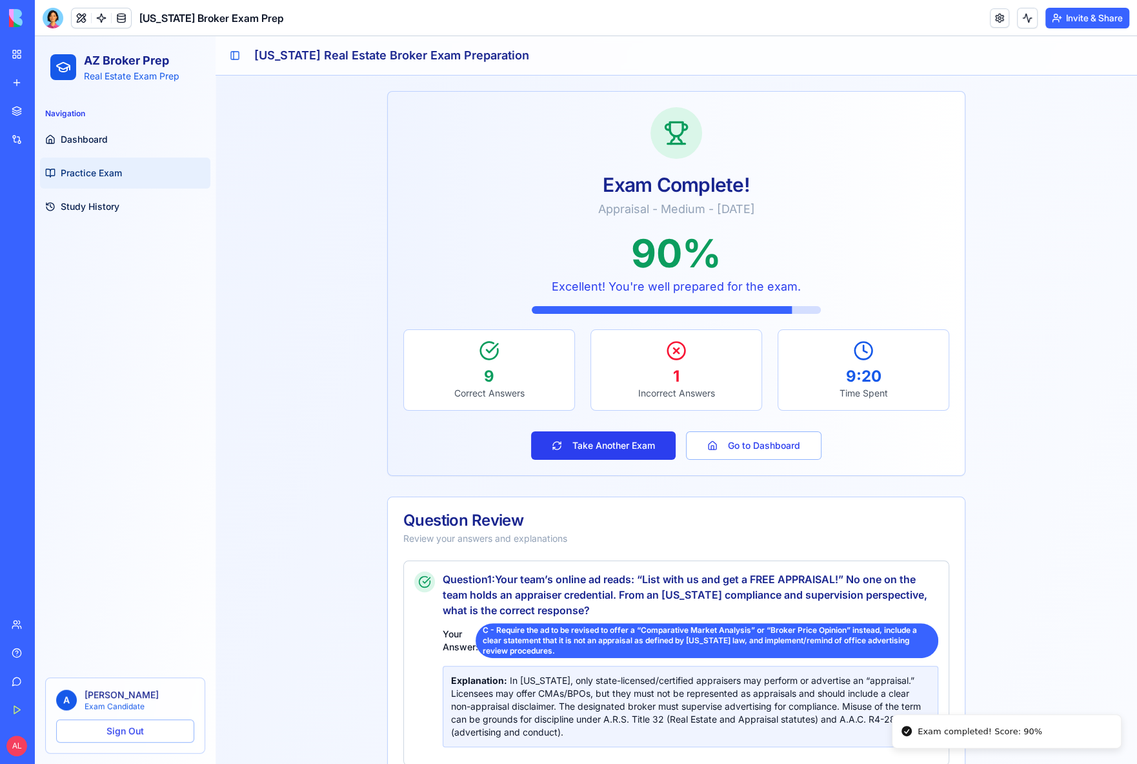
click at [614, 444] on button "Take Another Exam" at bounding box center [603, 445] width 145 height 28
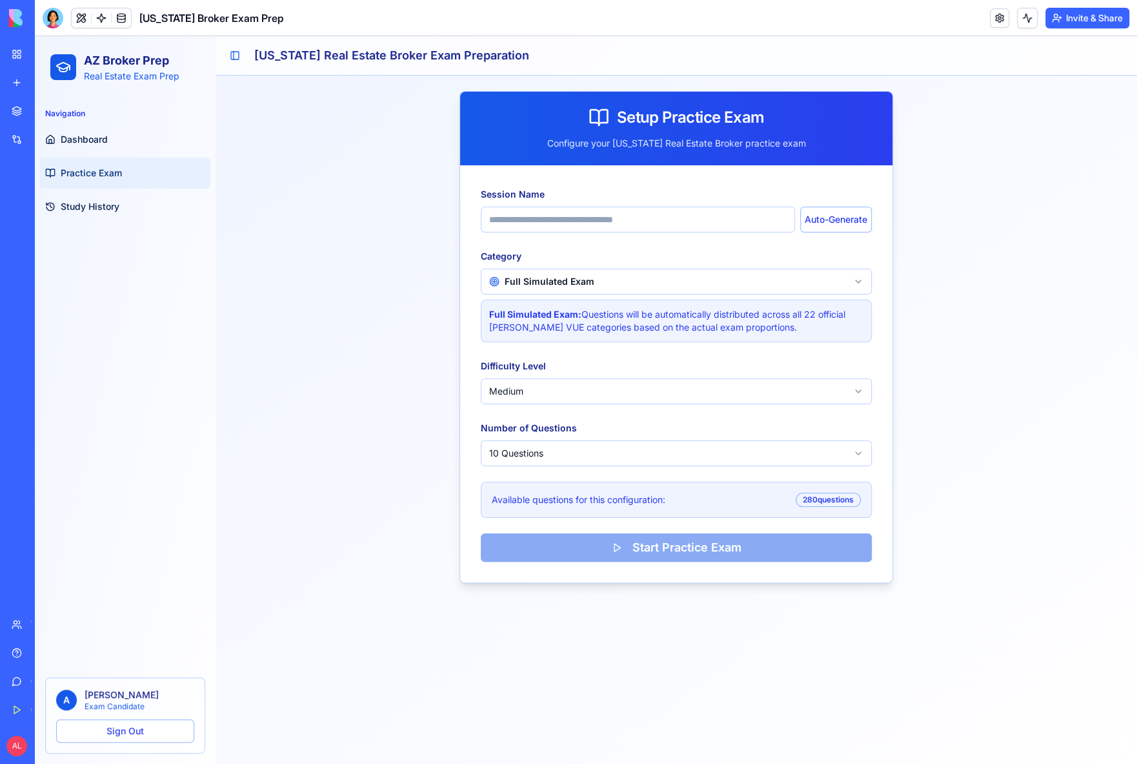
click at [615, 387] on html "AZ Broker Prep Real Estate Exam Prep Navigation Dashboard Practice Exam Study H…" at bounding box center [586, 400] width 1103 height 728
click at [630, 270] on html "AZ Broker Prep Real Estate Exam Prep Navigation Dashboard Practice Exam Study H…" at bounding box center [586, 400] width 1103 height 728
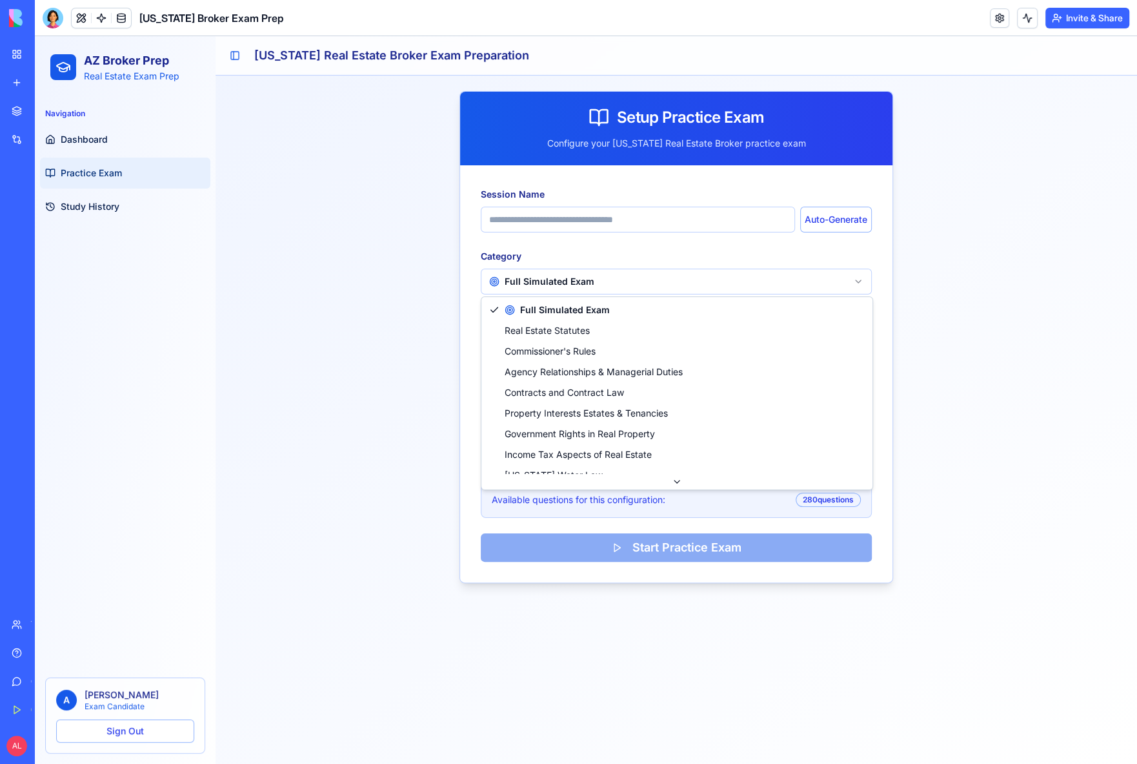
click at [632, 272] on html "AZ Broker Prep Real Estate Exam Prep Navigation Dashboard Practice Exam Study H…" at bounding box center [586, 400] width 1103 height 728
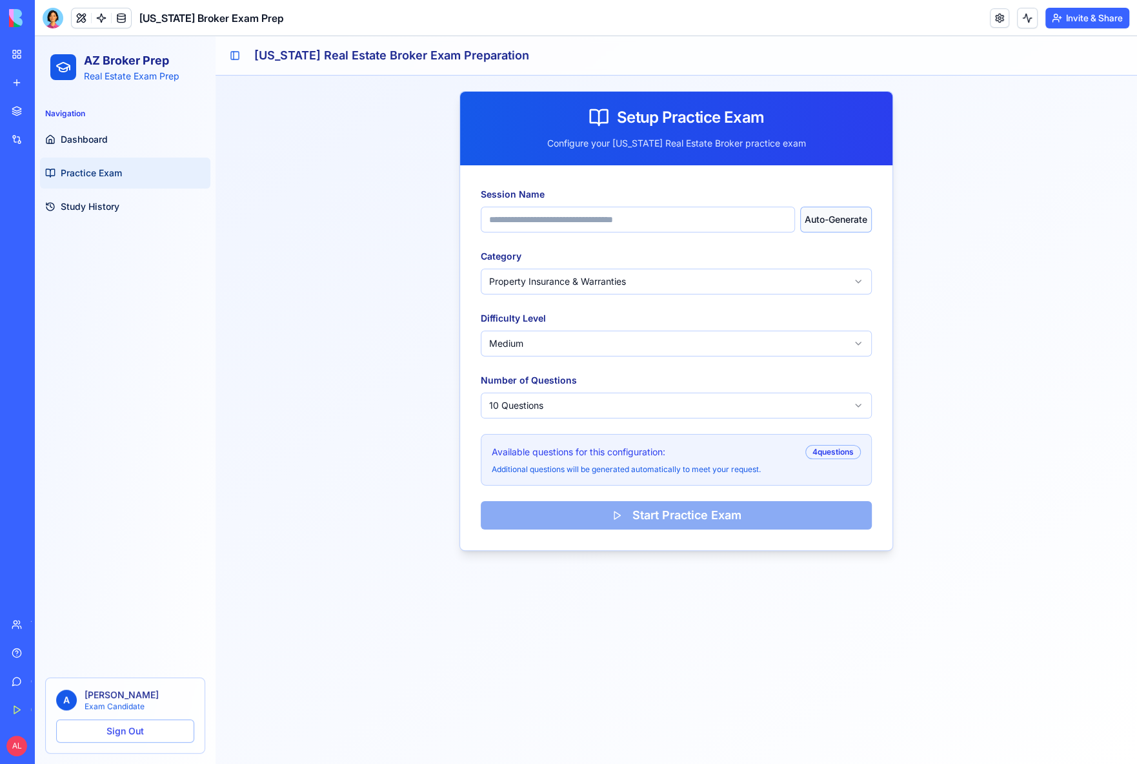
click at [850, 221] on button "Auto-Generate" at bounding box center [836, 220] width 72 height 26
type input "**********"
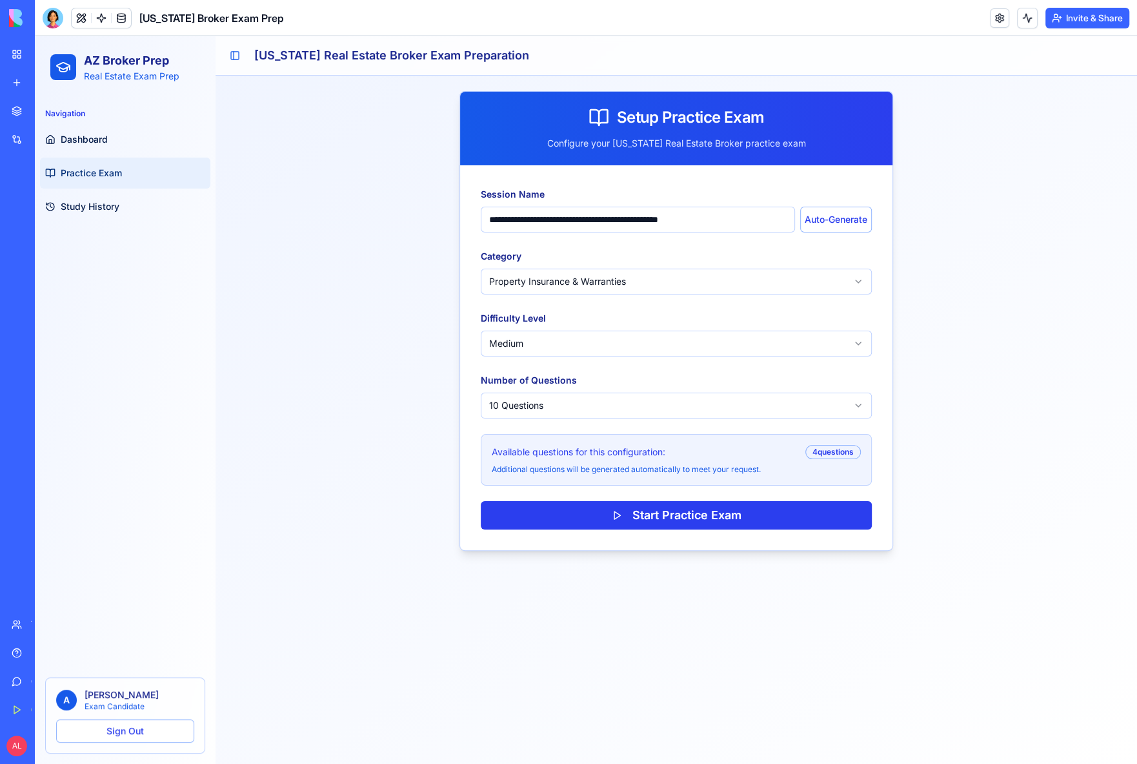
click at [704, 519] on button "Start Practice Exam" at bounding box center [676, 515] width 391 height 28
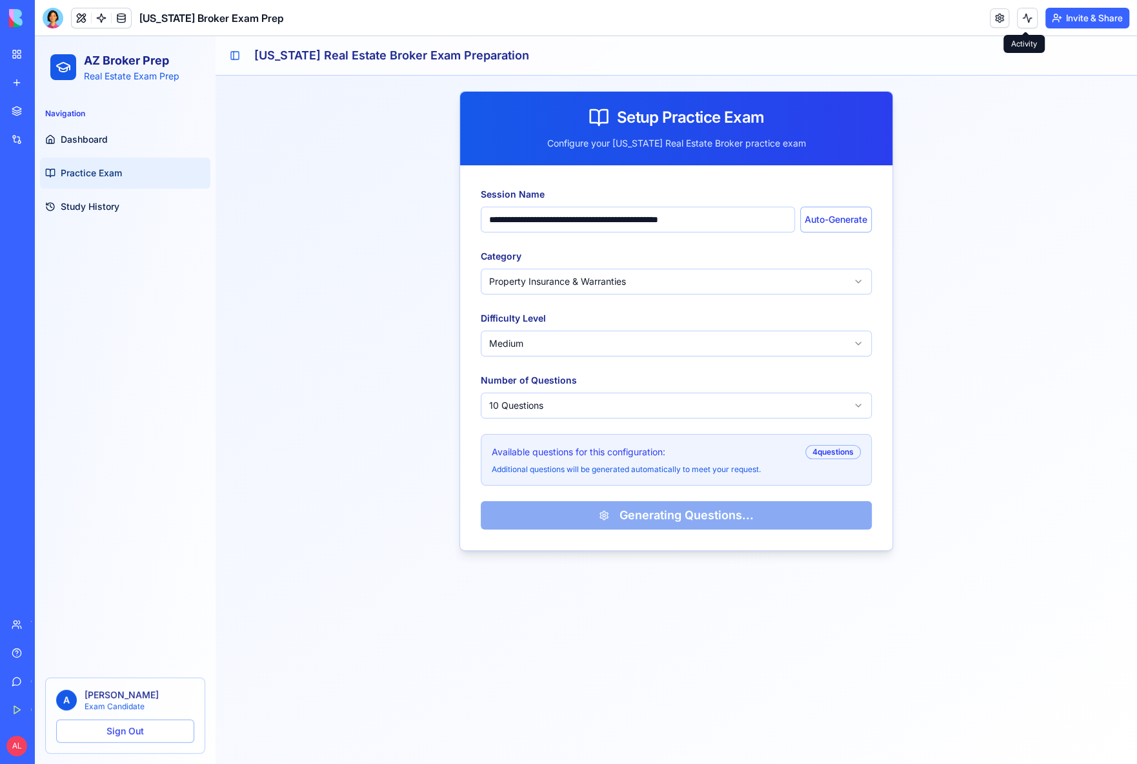
click at [1028, 17] on button at bounding box center [1027, 18] width 21 height 21
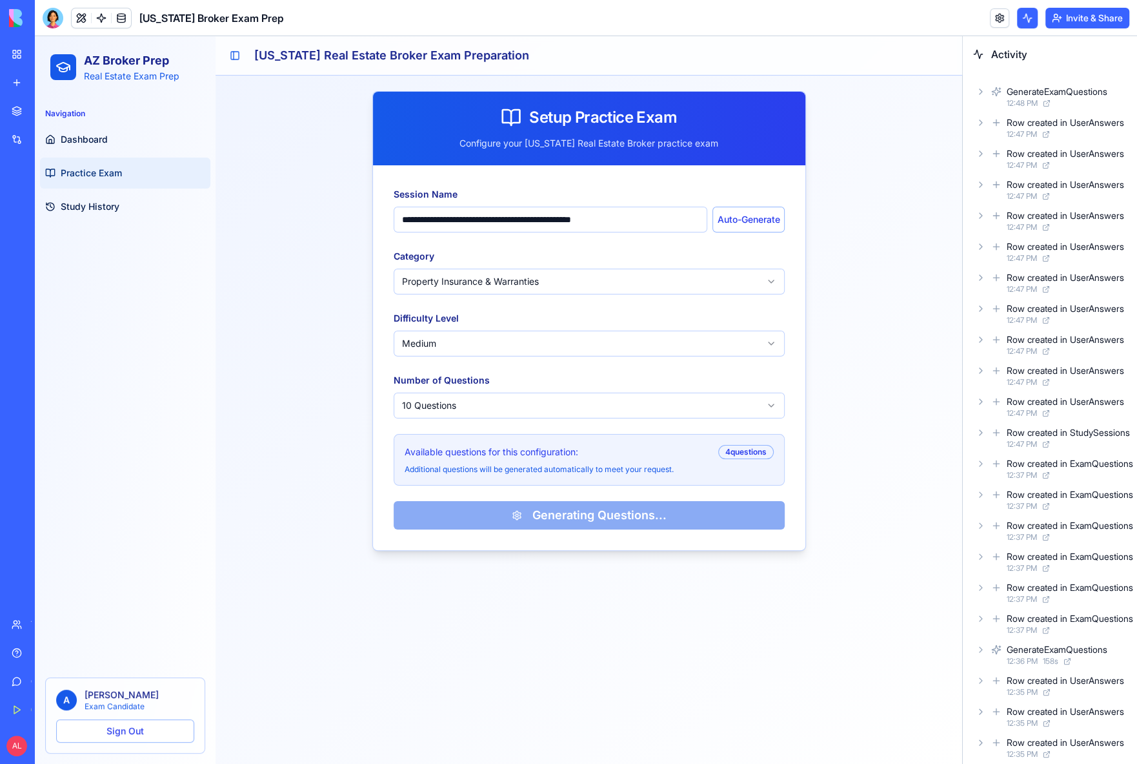
click at [1024, 19] on button at bounding box center [1027, 18] width 21 height 21
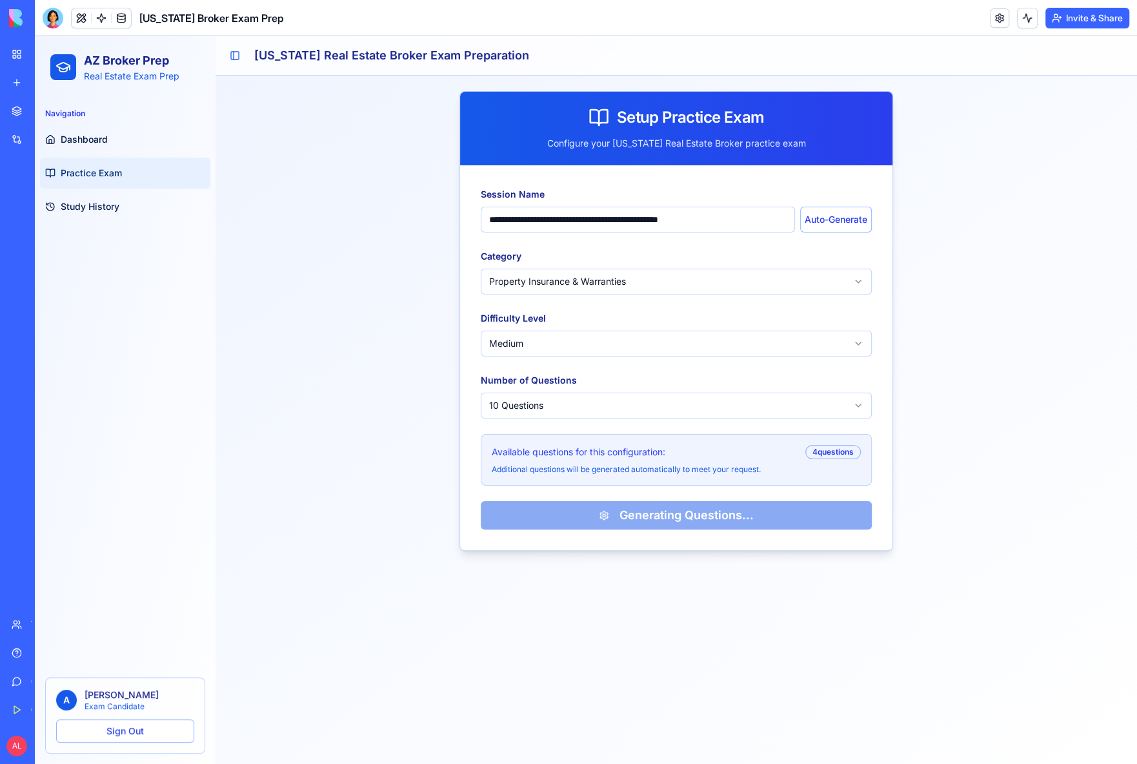
click at [1024, 20] on button at bounding box center [1027, 18] width 21 height 21
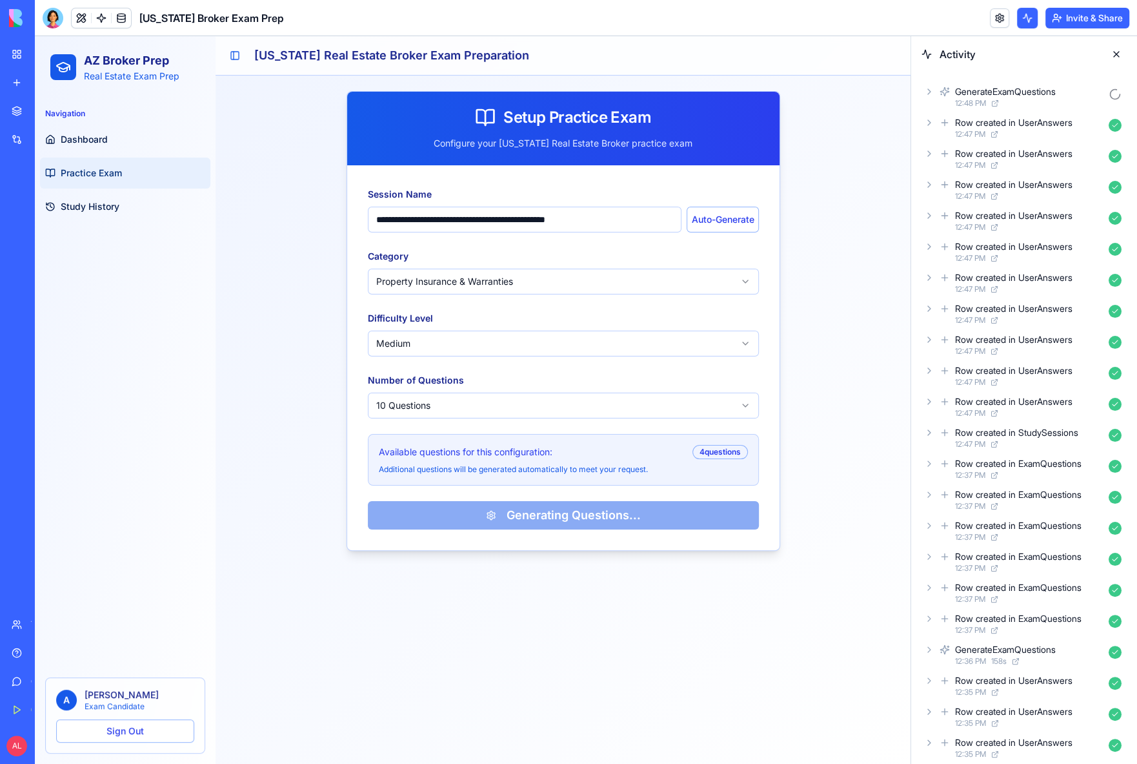
click at [928, 124] on icon at bounding box center [929, 122] width 3 height 5
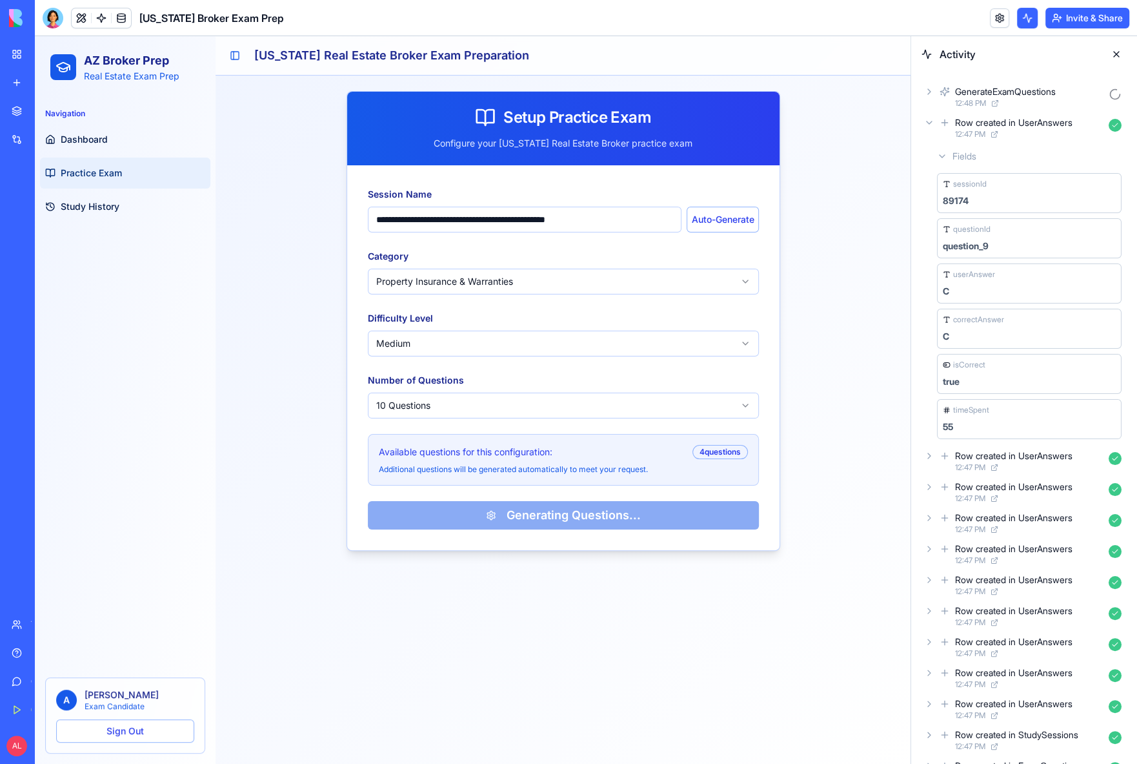
click at [928, 124] on icon at bounding box center [929, 122] width 10 height 10
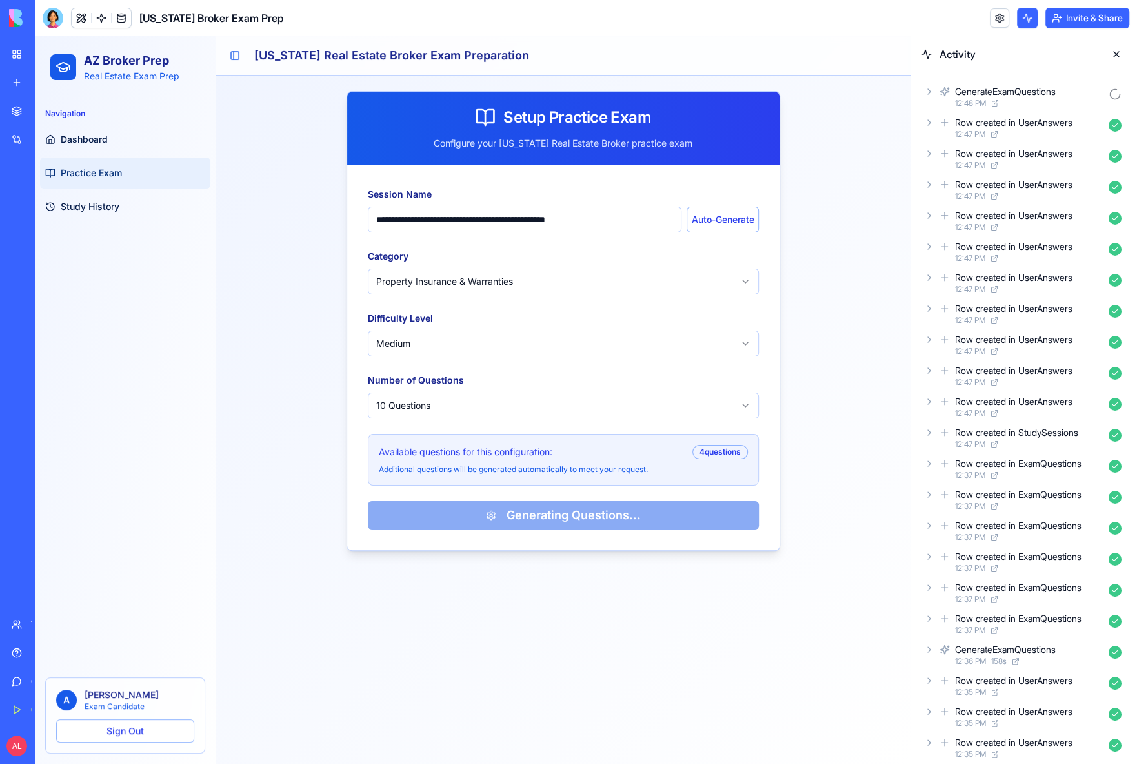
click at [931, 93] on icon at bounding box center [929, 92] width 10 height 10
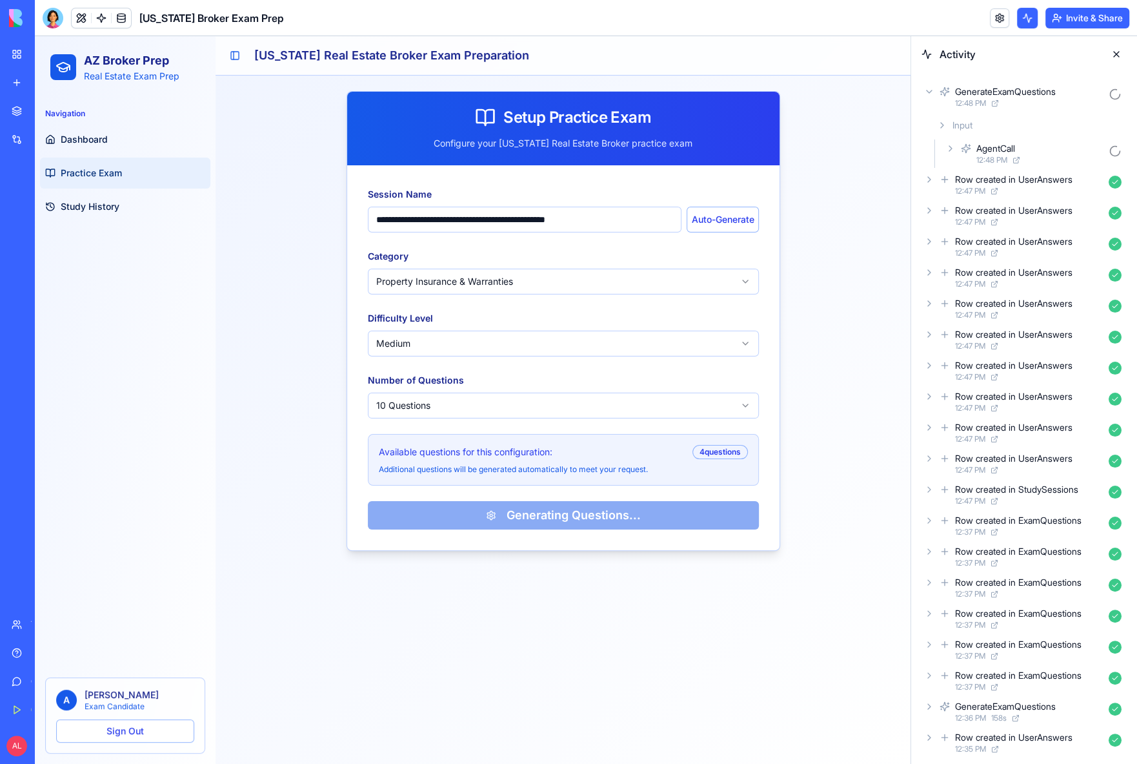
click at [954, 147] on icon at bounding box center [951, 148] width 10 height 10
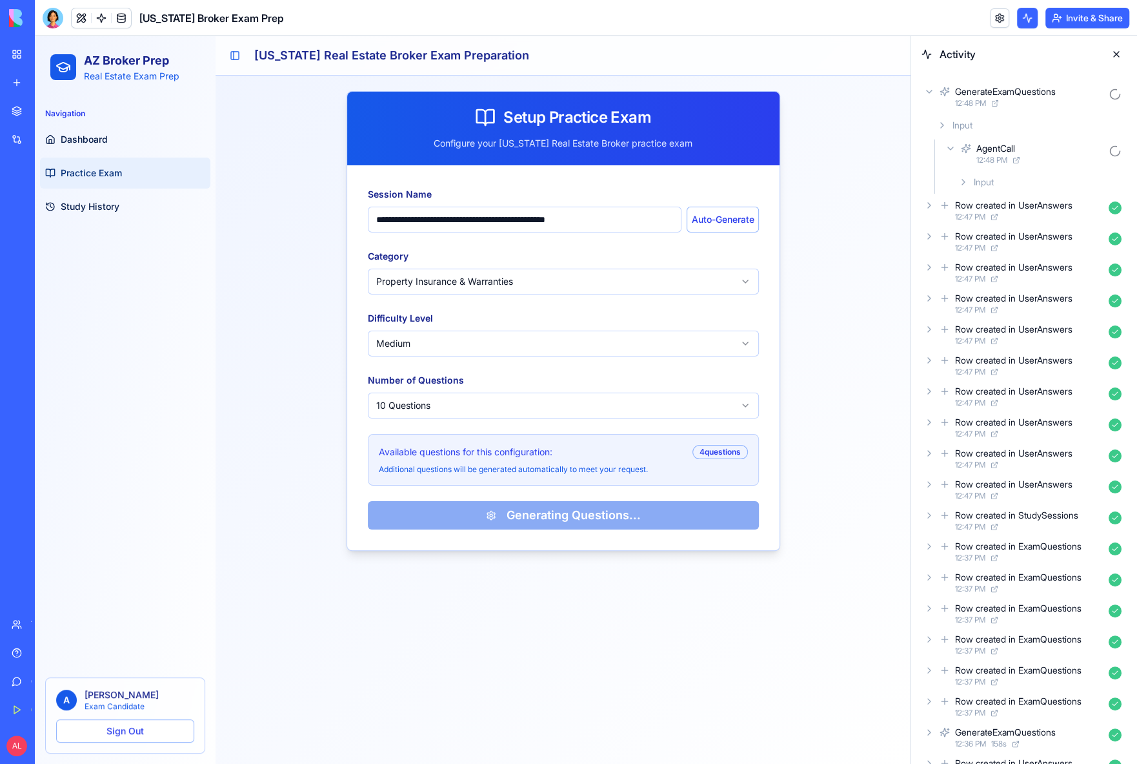
click at [968, 183] on div "Input" at bounding box center [1040, 181] width 174 height 23
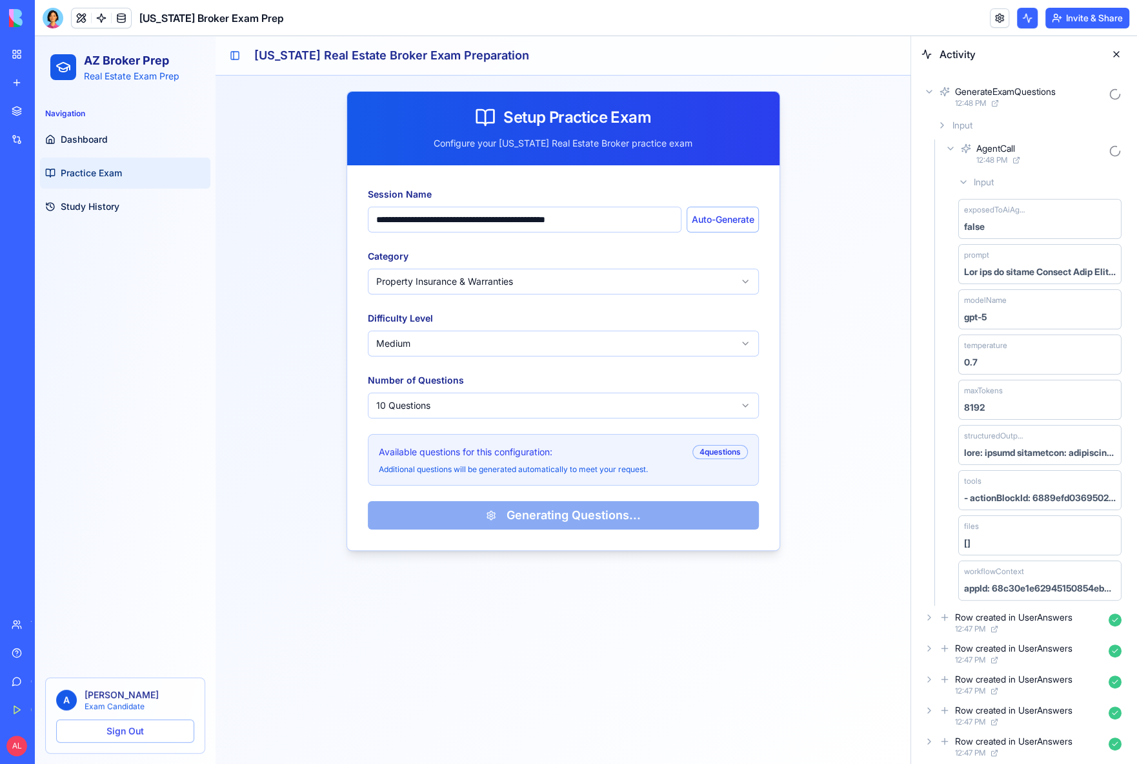
click at [948, 145] on icon at bounding box center [951, 148] width 10 height 10
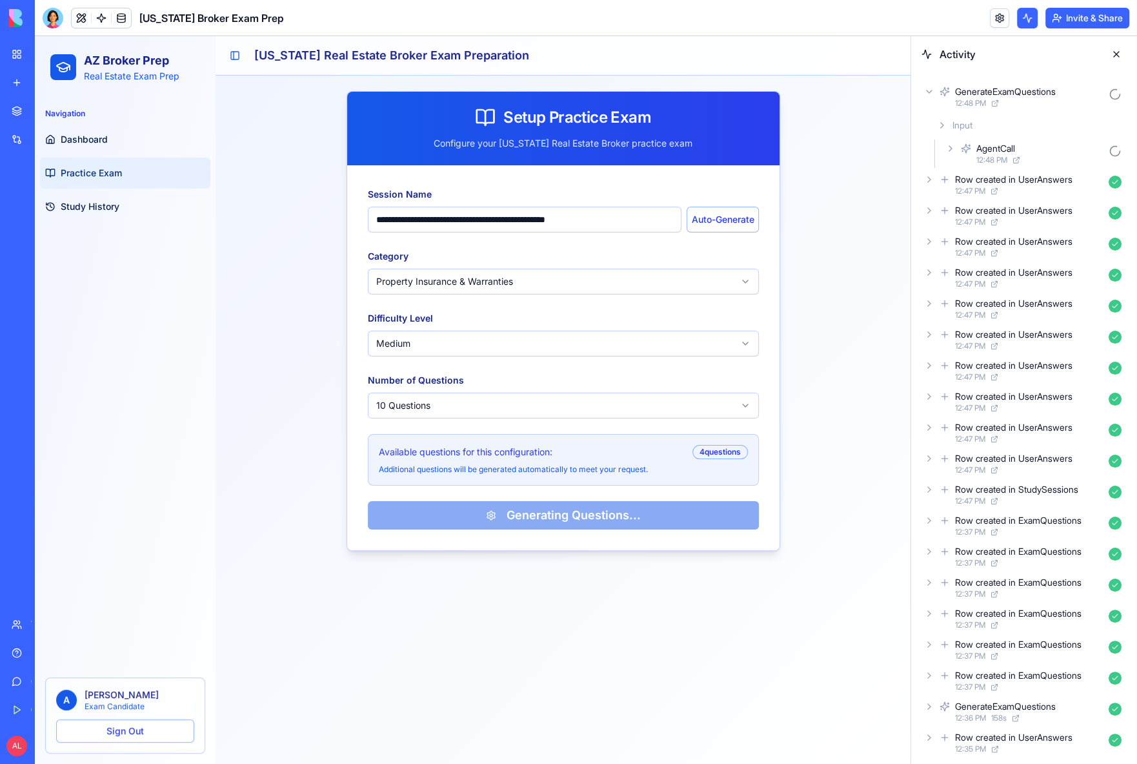
click at [943, 130] on div "Input" at bounding box center [1029, 125] width 195 height 23
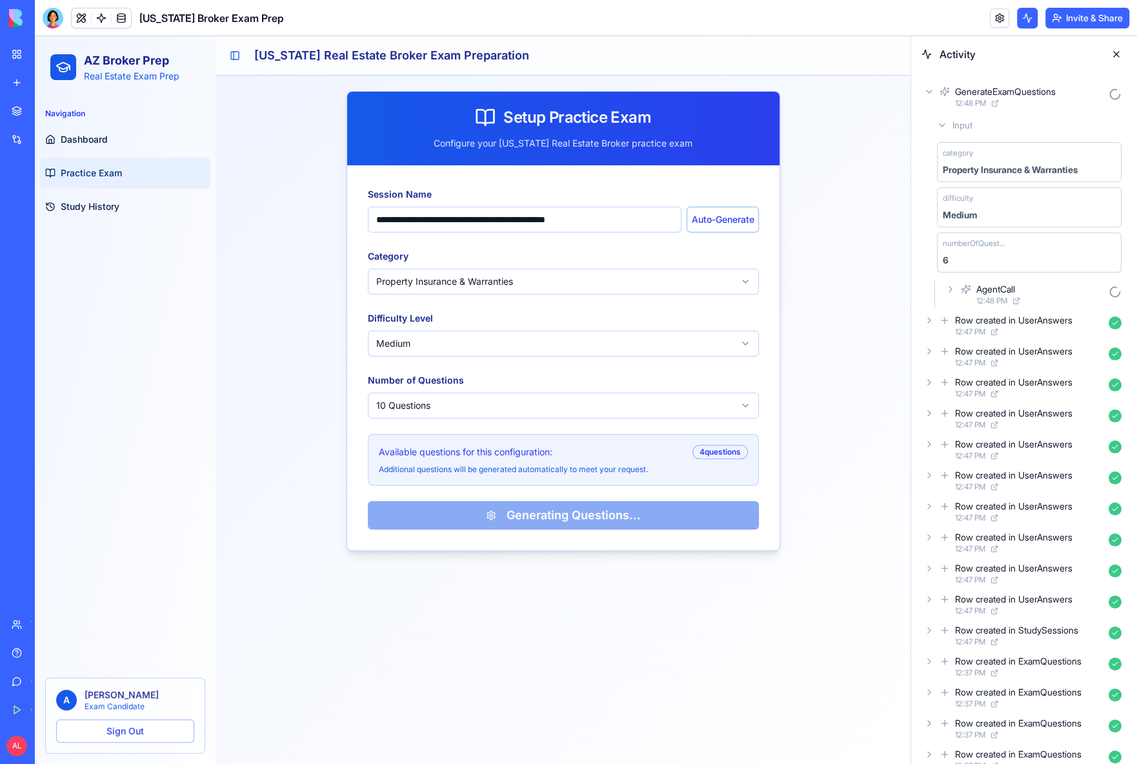
click at [933, 96] on icon at bounding box center [929, 92] width 10 height 10
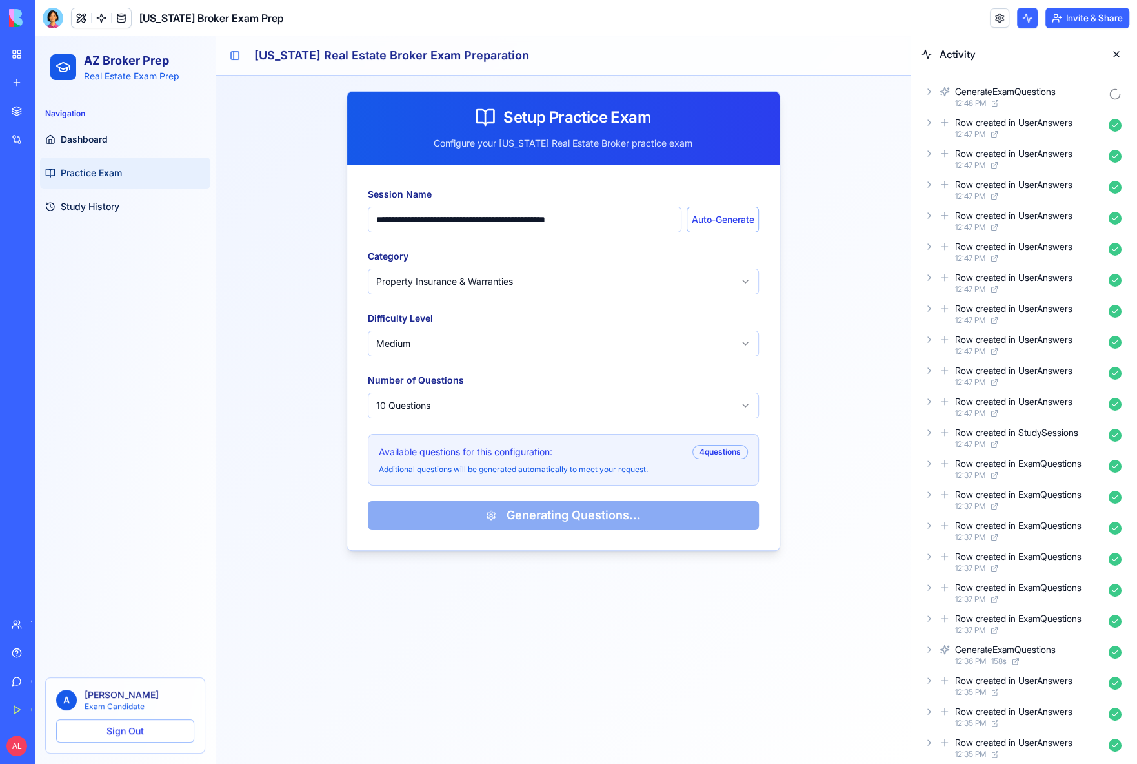
click at [1121, 55] on button at bounding box center [1116, 54] width 21 height 21
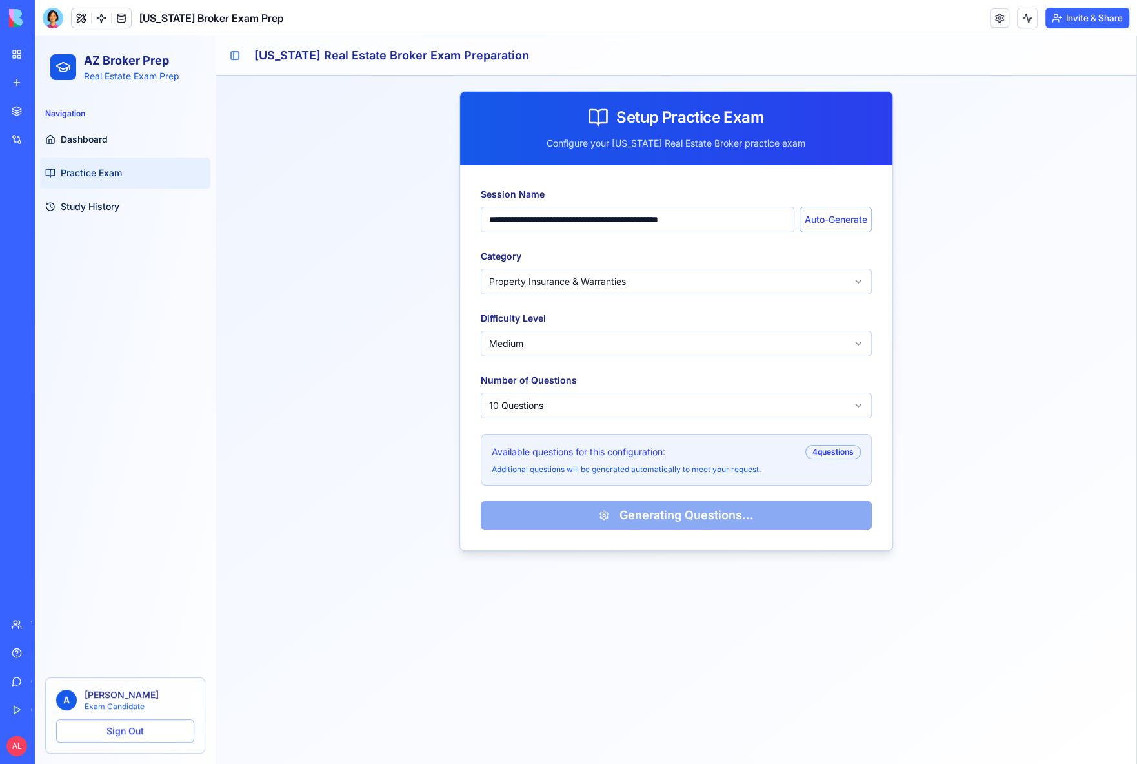
click at [1117, 56] on h2 "[US_STATE] Real Estate Broker Exam Preparation" at bounding box center [690, 55] width 872 height 18
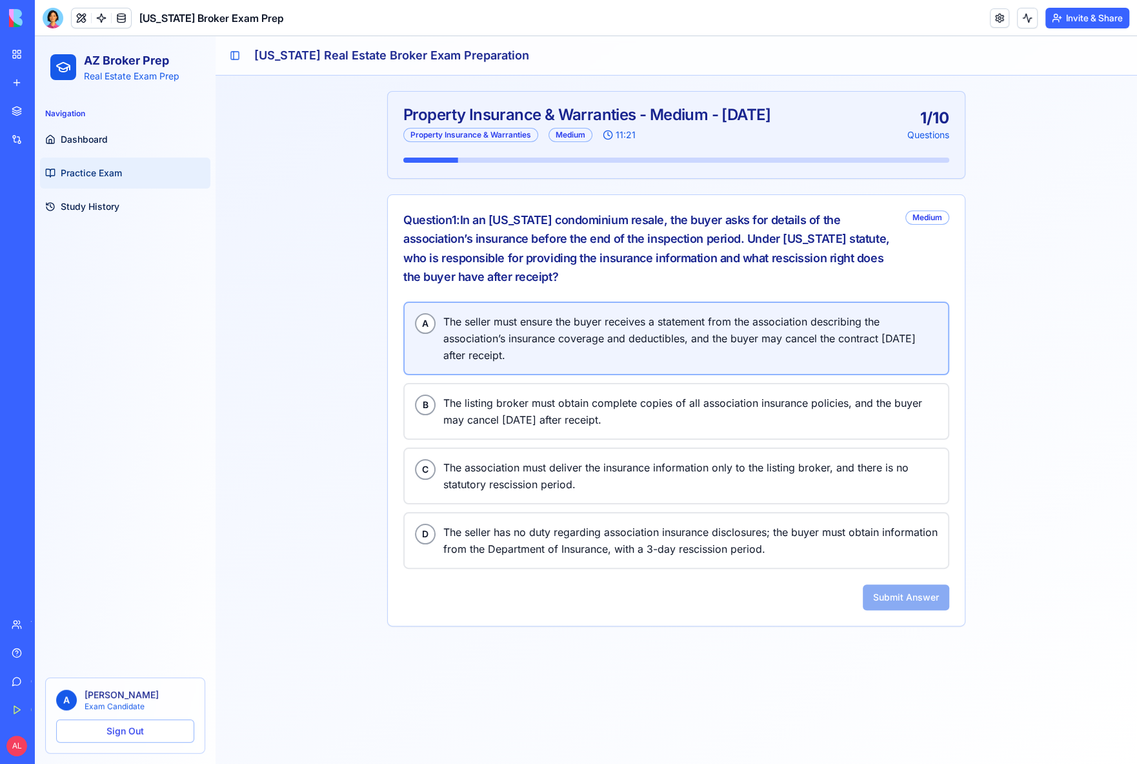
click at [547, 346] on span "The seller must ensure the buyer receives a statement from the association desc…" at bounding box center [690, 338] width 494 height 50
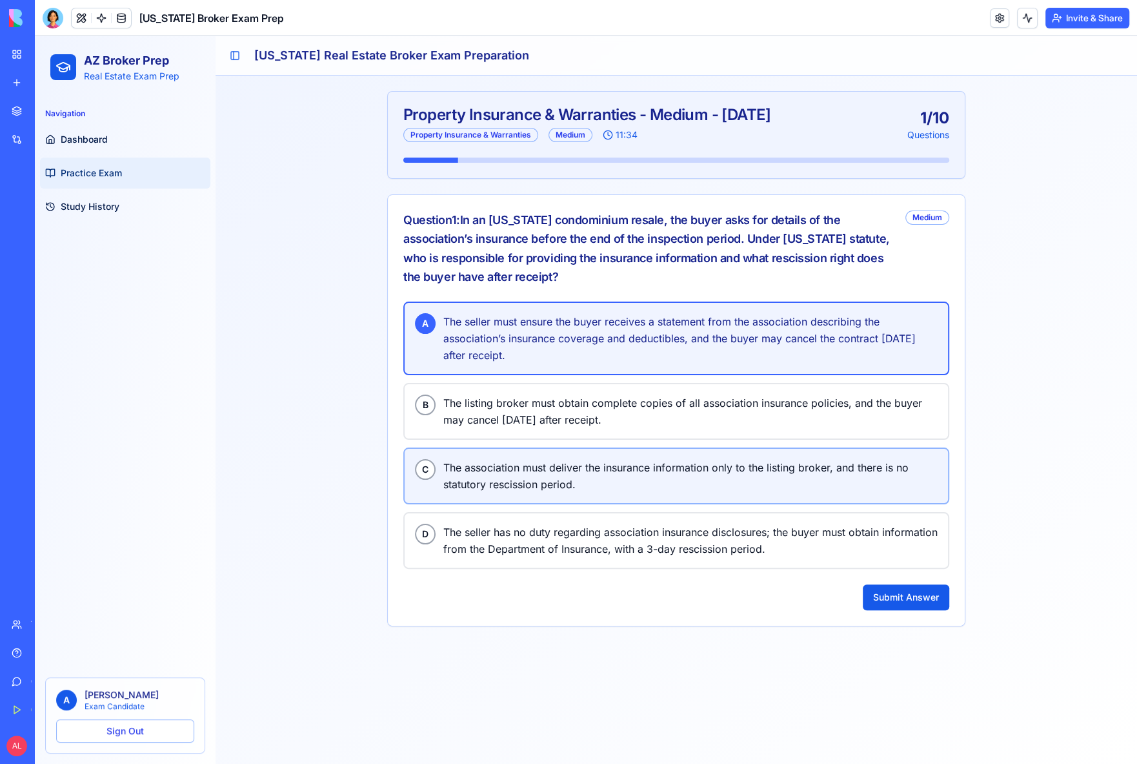
click at [618, 471] on span "The association must deliver the insurance information only to the listing brok…" at bounding box center [690, 476] width 494 height 34
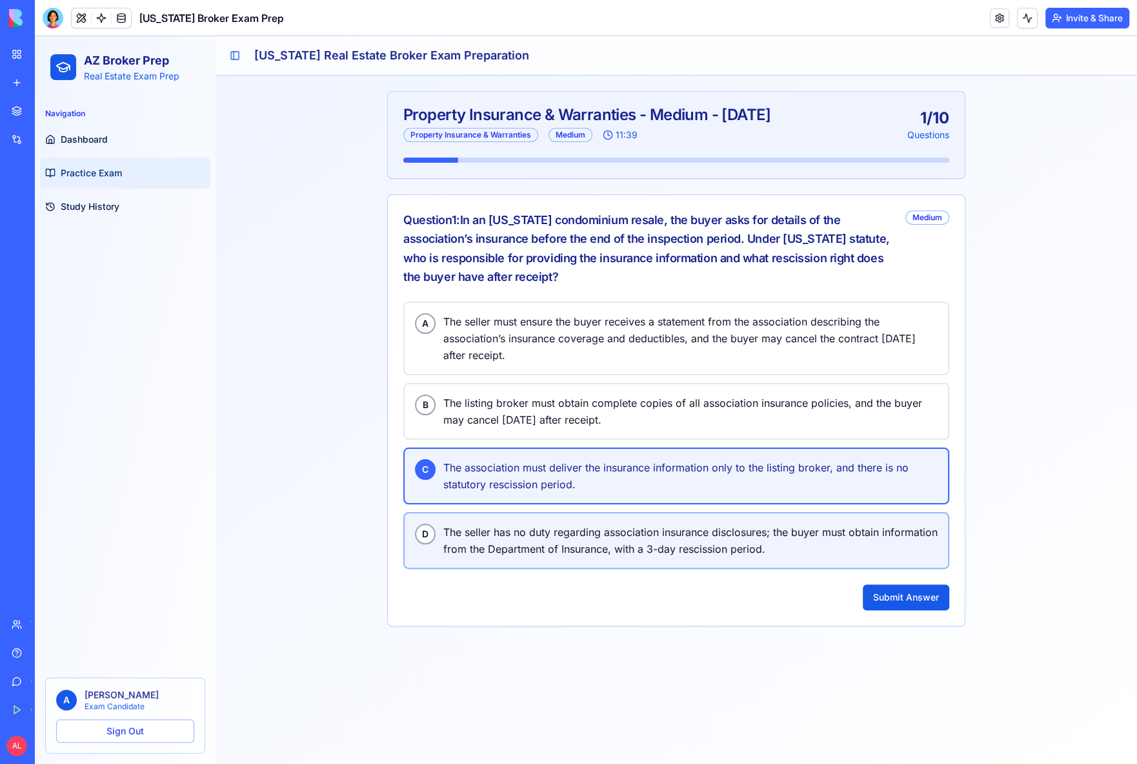
click at [612, 544] on span "The seller has no duty regarding association insurance disclosures; the buyer m…" at bounding box center [690, 541] width 494 height 34
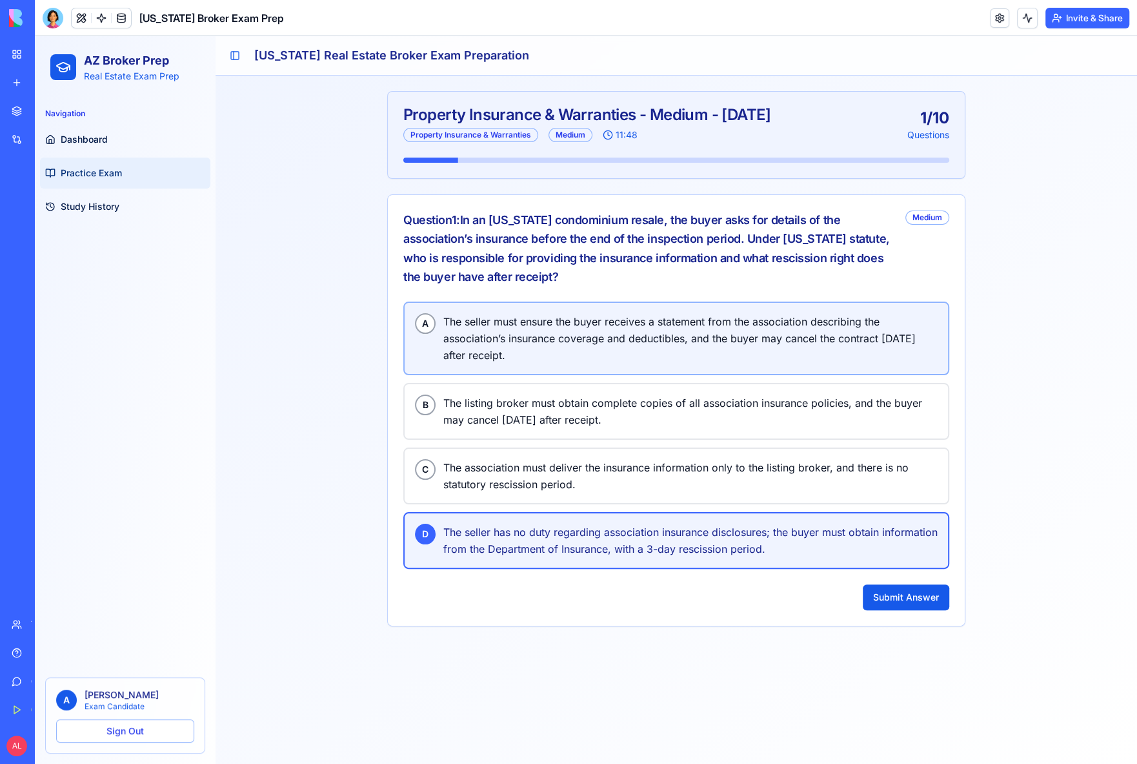
click at [592, 340] on span "The seller must ensure the buyer receives a statement from the association desc…" at bounding box center [690, 338] width 494 height 50
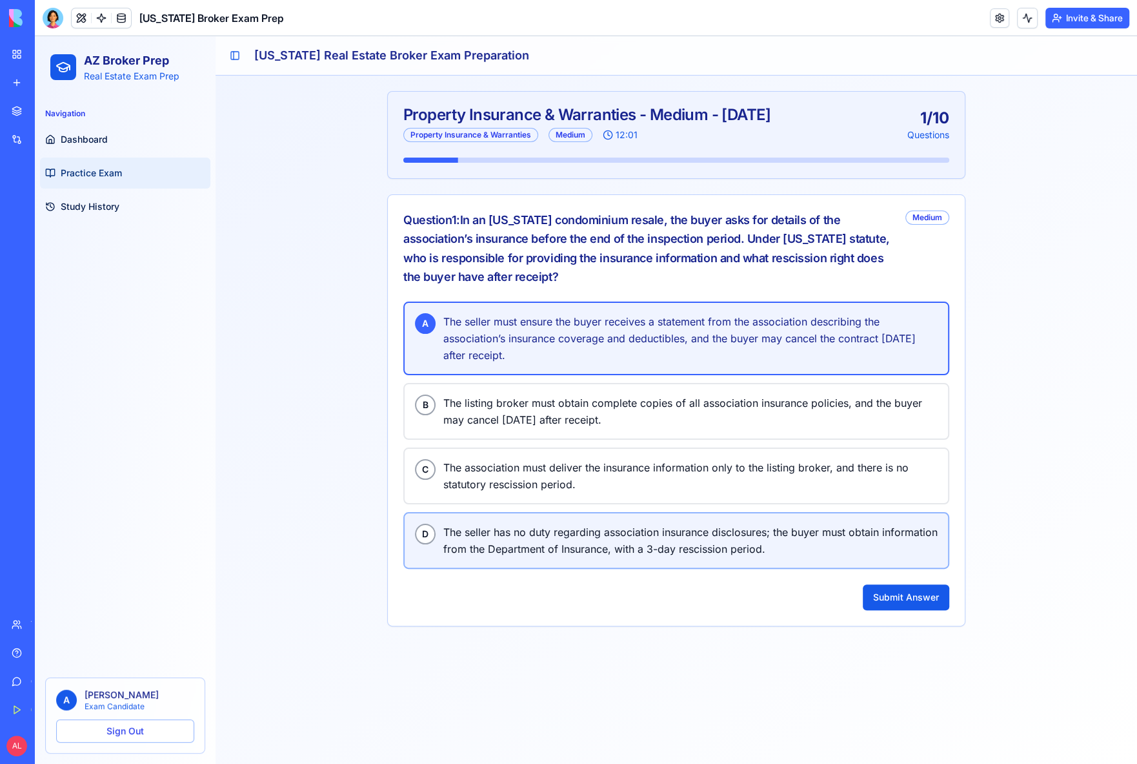
click at [660, 524] on span "The seller has no duty regarding association insurance disclosures; the buyer m…" at bounding box center [690, 541] width 494 height 34
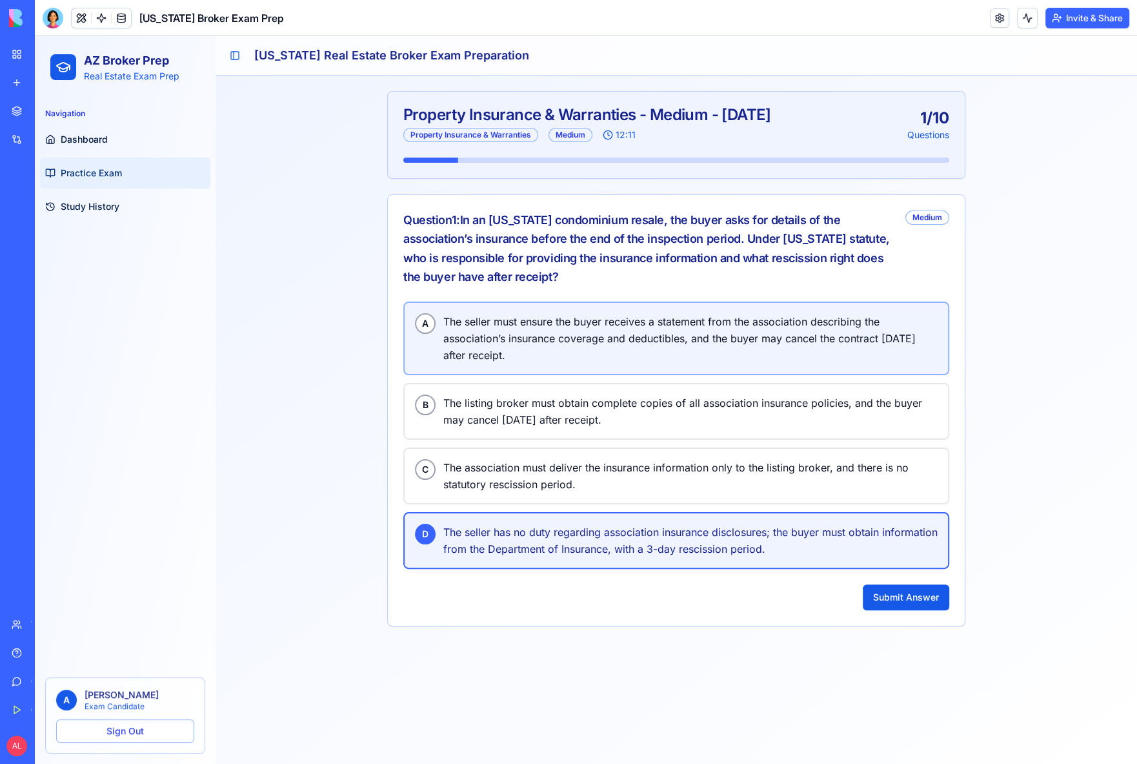
click at [571, 331] on span "The seller must ensure the buyer receives a statement from the association desc…" at bounding box center [690, 338] width 494 height 50
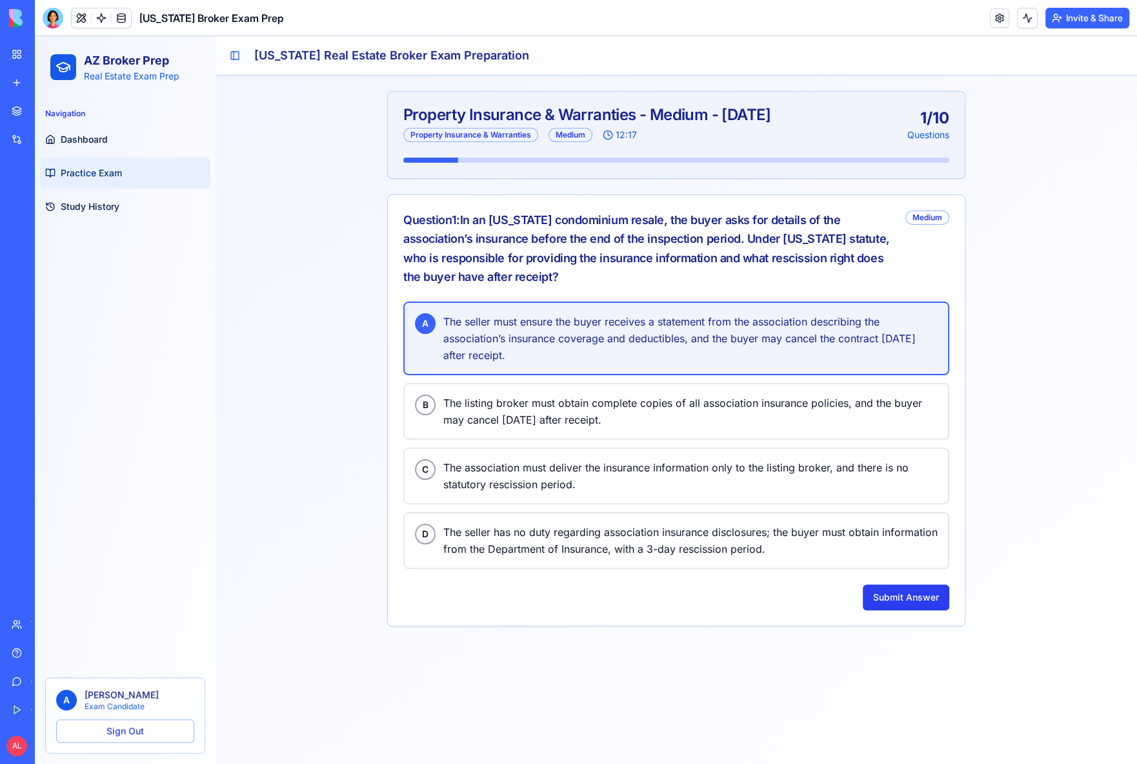
click at [890, 584] on button "Submit Answer" at bounding box center [906, 597] width 87 height 26
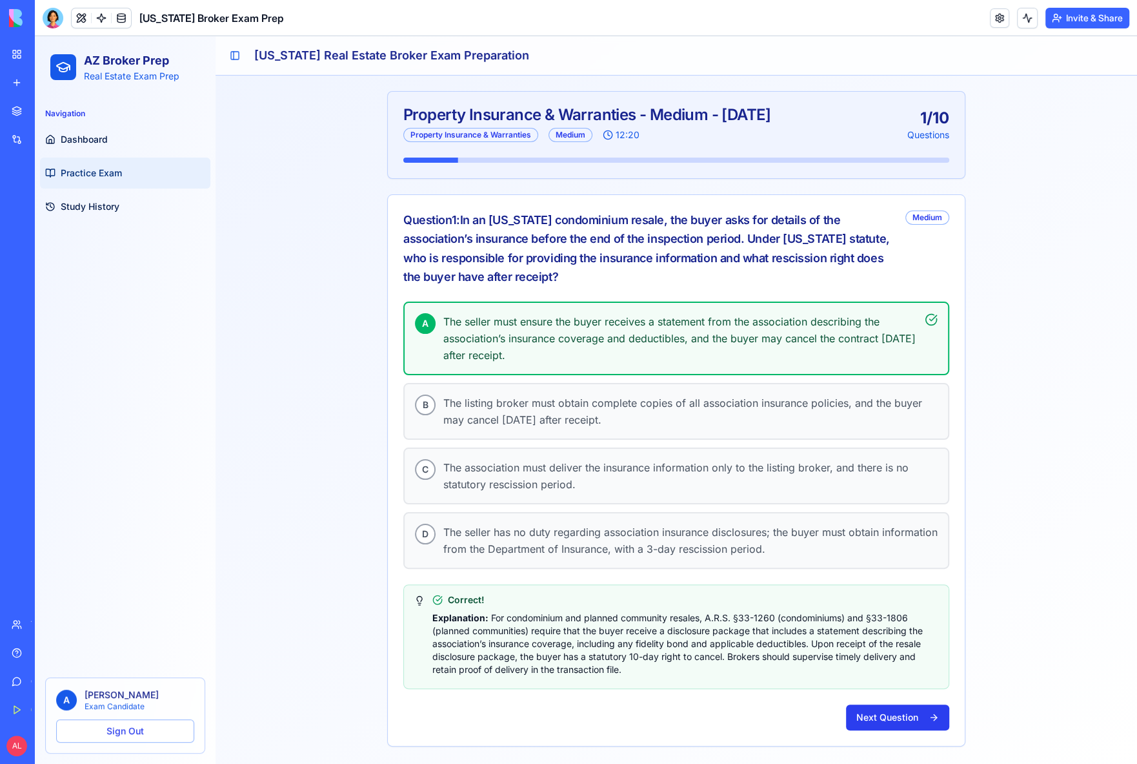
click at [861, 708] on button "Next Question" at bounding box center [897, 717] width 103 height 26
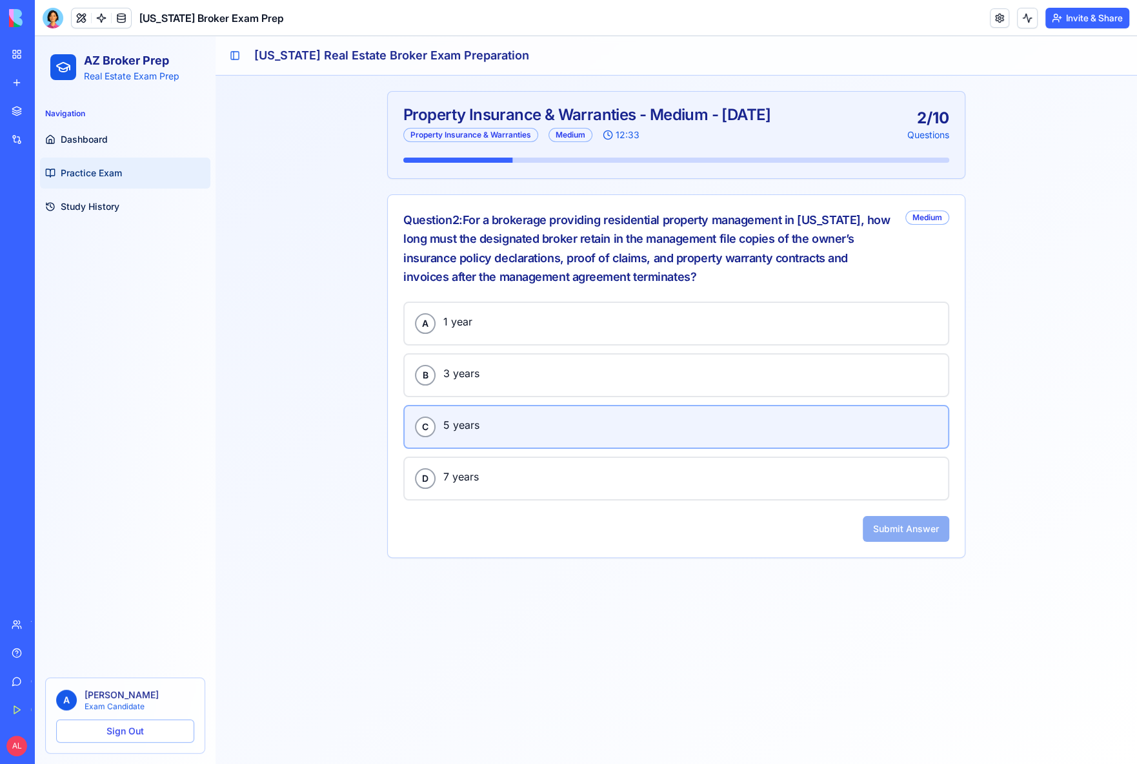
click at [551, 436] on button "C 5 years" at bounding box center [676, 427] width 546 height 44
click at [916, 520] on button "Submit Answer" at bounding box center [906, 529] width 87 height 26
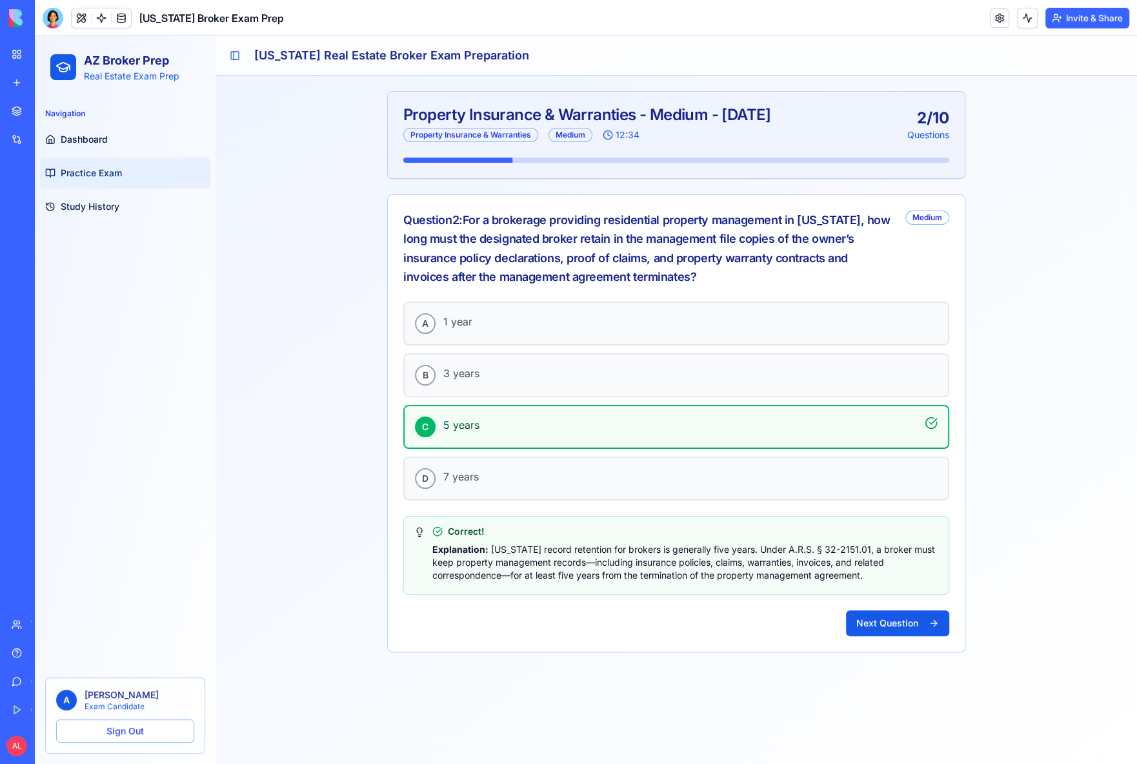
click at [902, 610] on button "Next Question" at bounding box center [897, 623] width 103 height 26
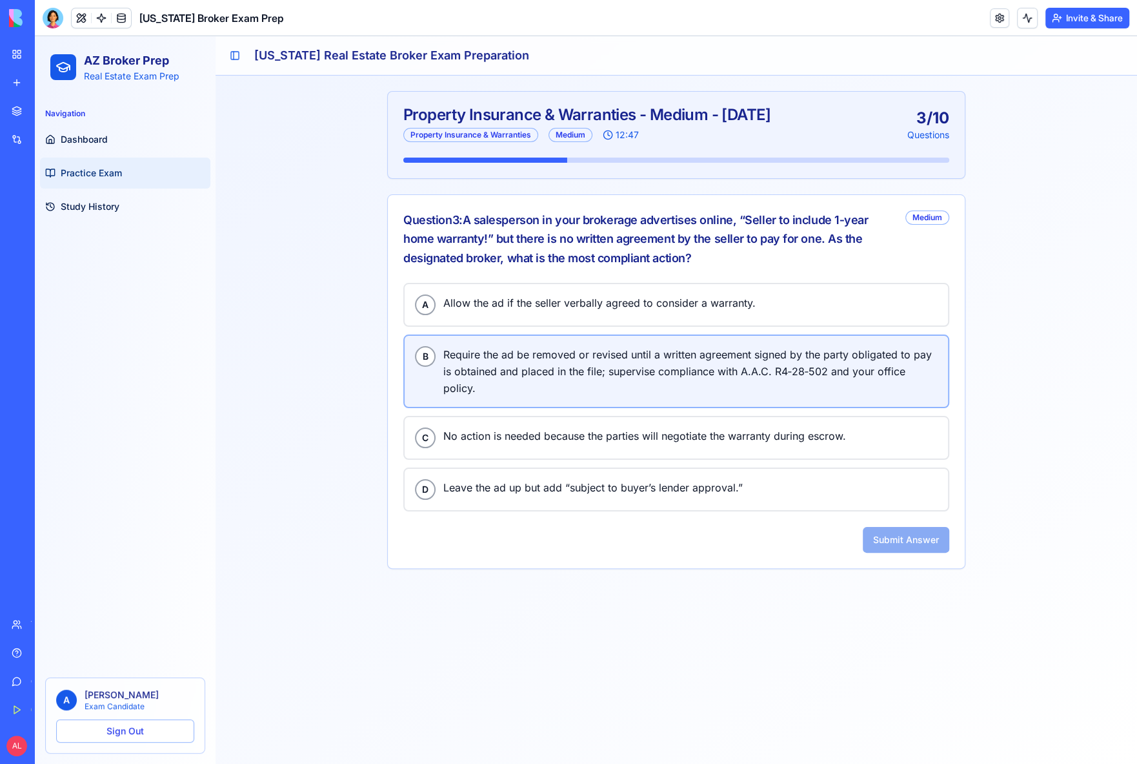
click at [562, 353] on span "Require the ad be removed or revised until a written agreement signed by the pa…" at bounding box center [690, 371] width 494 height 50
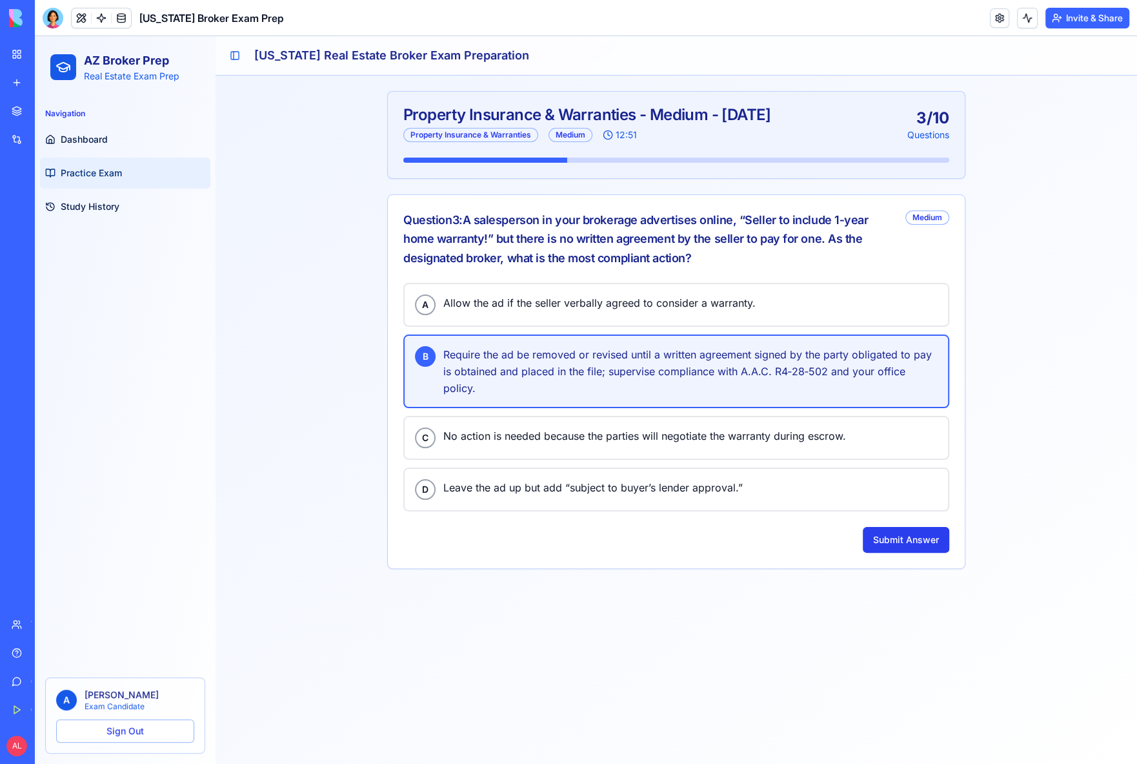
click at [902, 547] on button "Submit Answer" at bounding box center [906, 540] width 87 height 26
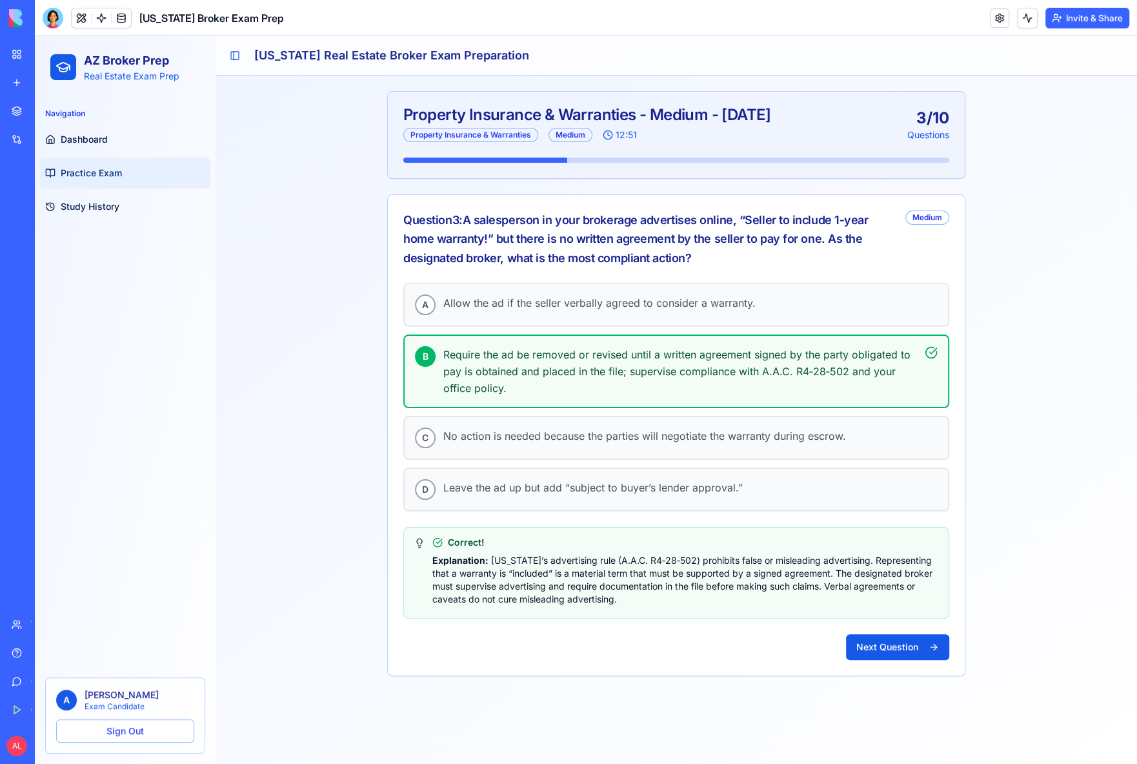
click at [902, 536] on div "Correct!" at bounding box center [686, 542] width 506 height 13
click at [891, 647] on button "Next Question" at bounding box center [897, 647] width 103 height 26
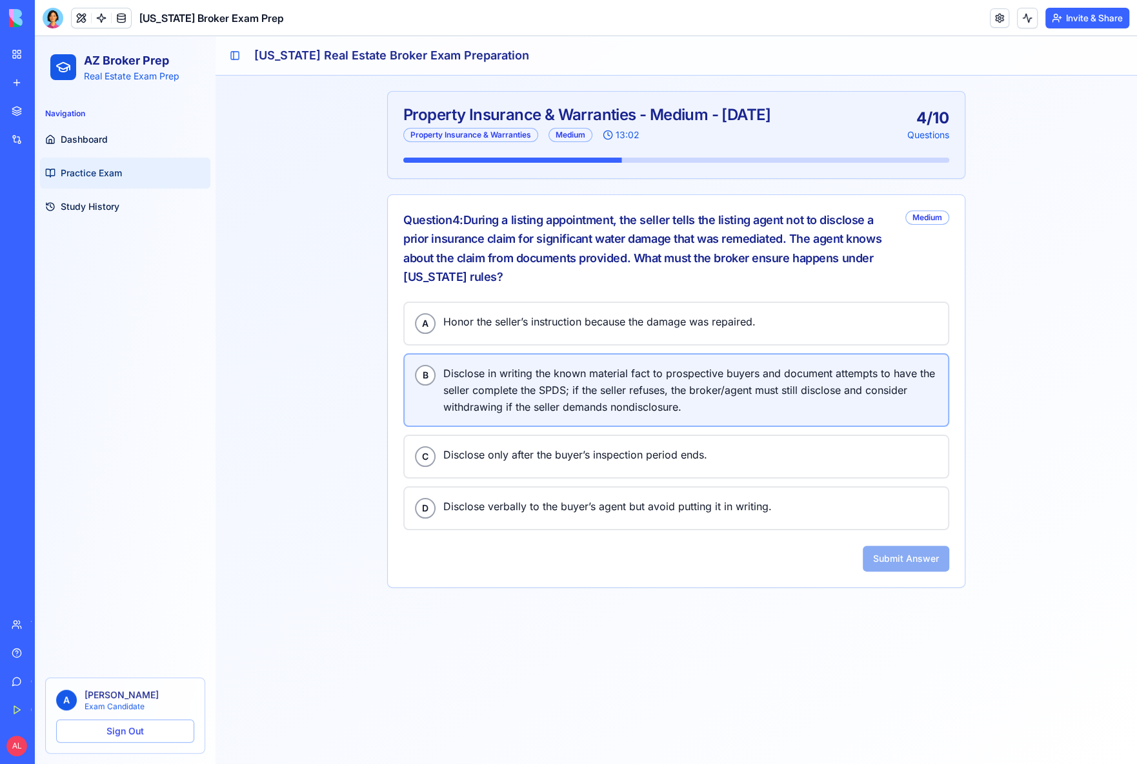
click at [529, 386] on span "Disclose in writing the known material fact to prospective buyers and document …" at bounding box center [690, 390] width 494 height 50
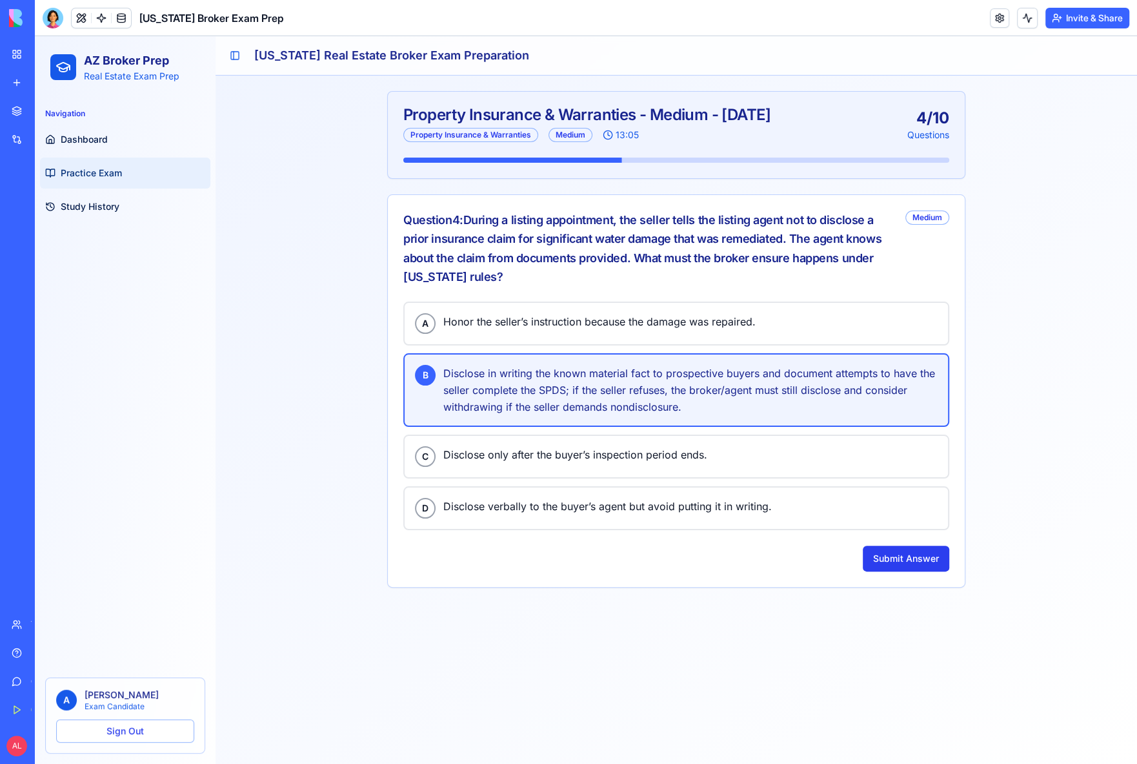
click at [891, 545] on button "Submit Answer" at bounding box center [906, 558] width 87 height 26
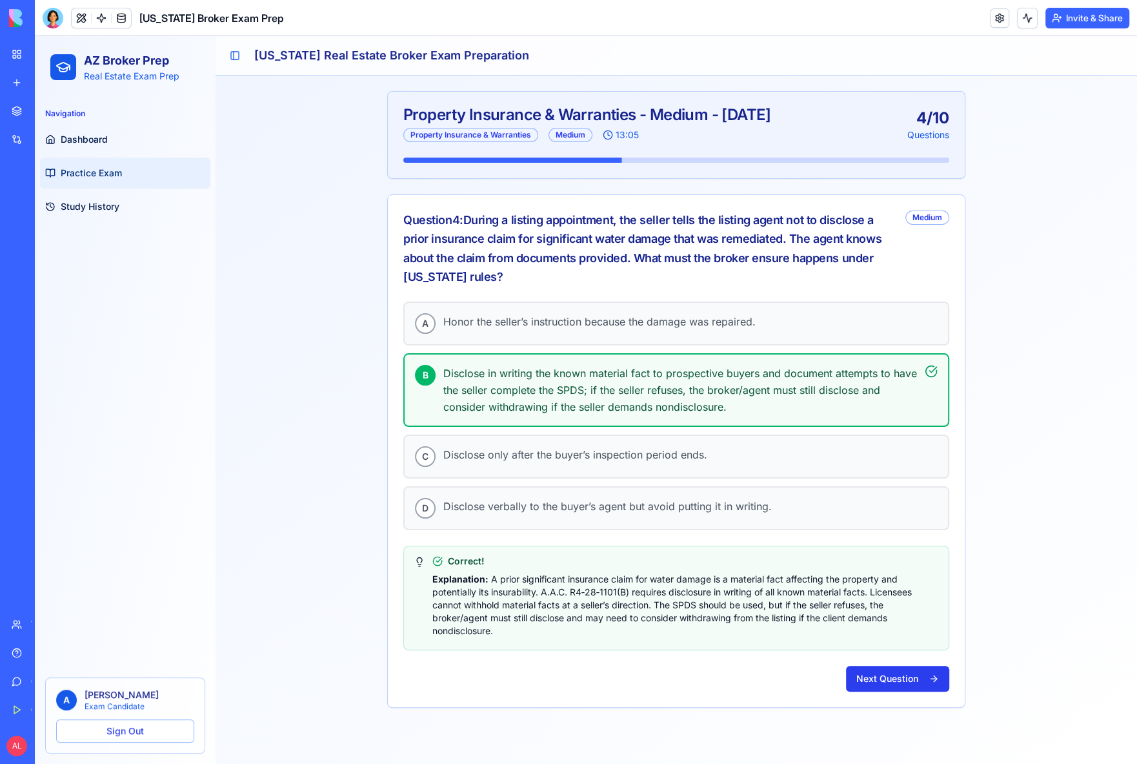
click at [885, 671] on button "Next Question" at bounding box center [897, 679] width 103 height 26
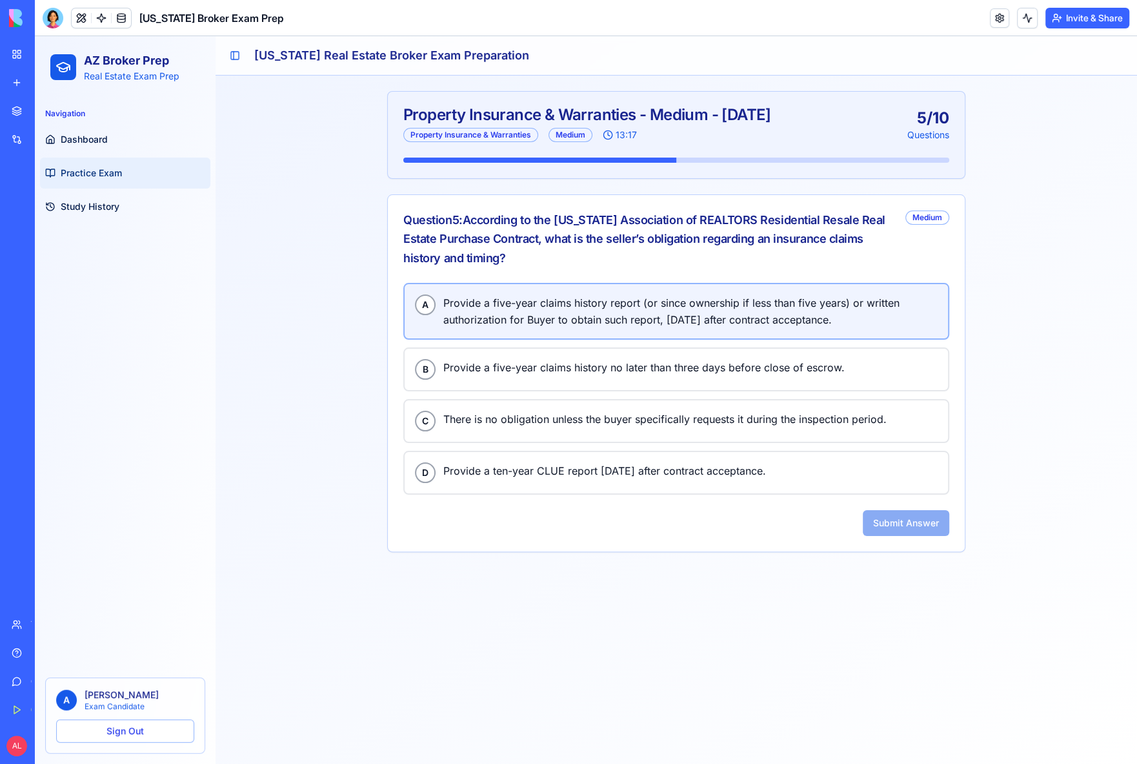
click at [537, 304] on span "Provide a five-year claims history report (or since ownership if less than five…" at bounding box center [690, 311] width 494 height 34
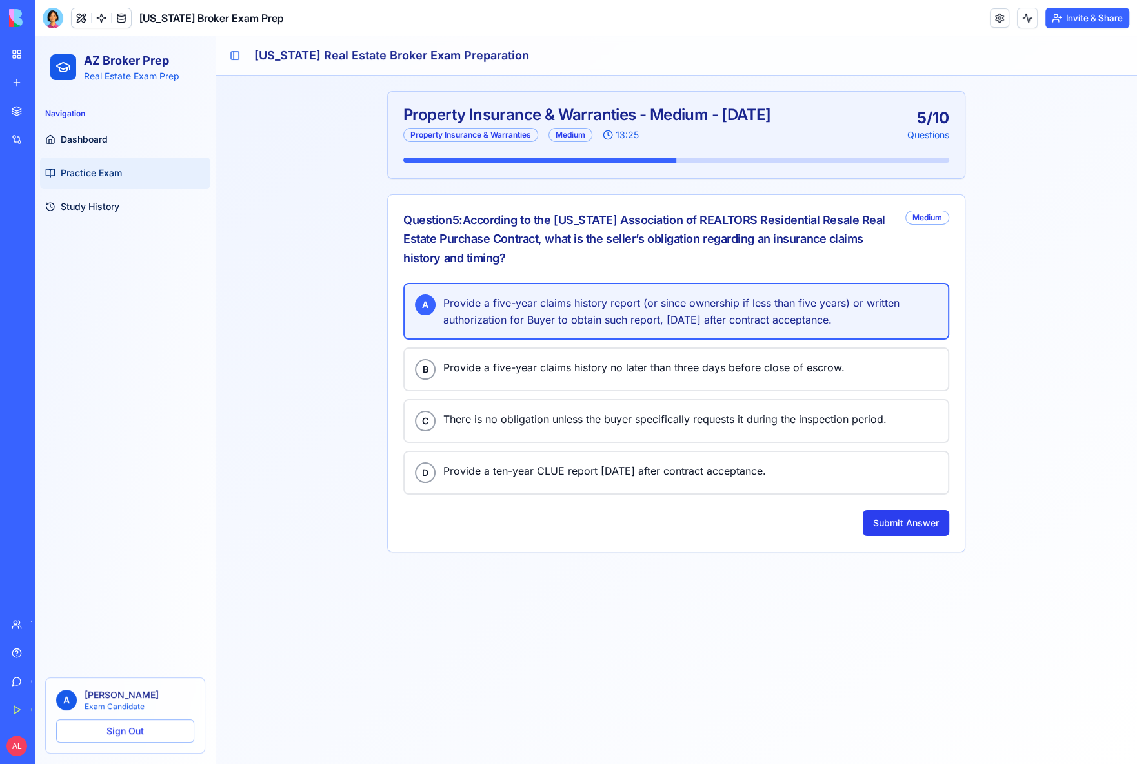
click at [919, 527] on button "Submit Answer" at bounding box center [906, 523] width 87 height 26
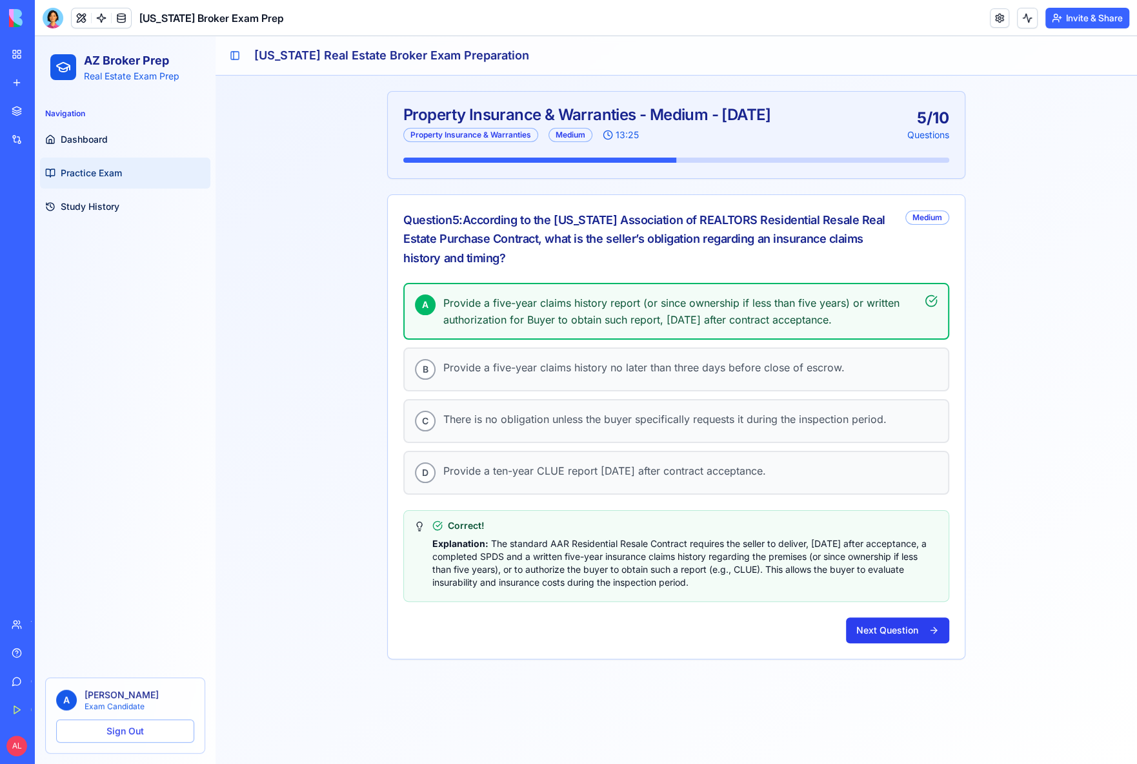
click at [910, 626] on button "Next Question" at bounding box center [897, 630] width 103 height 26
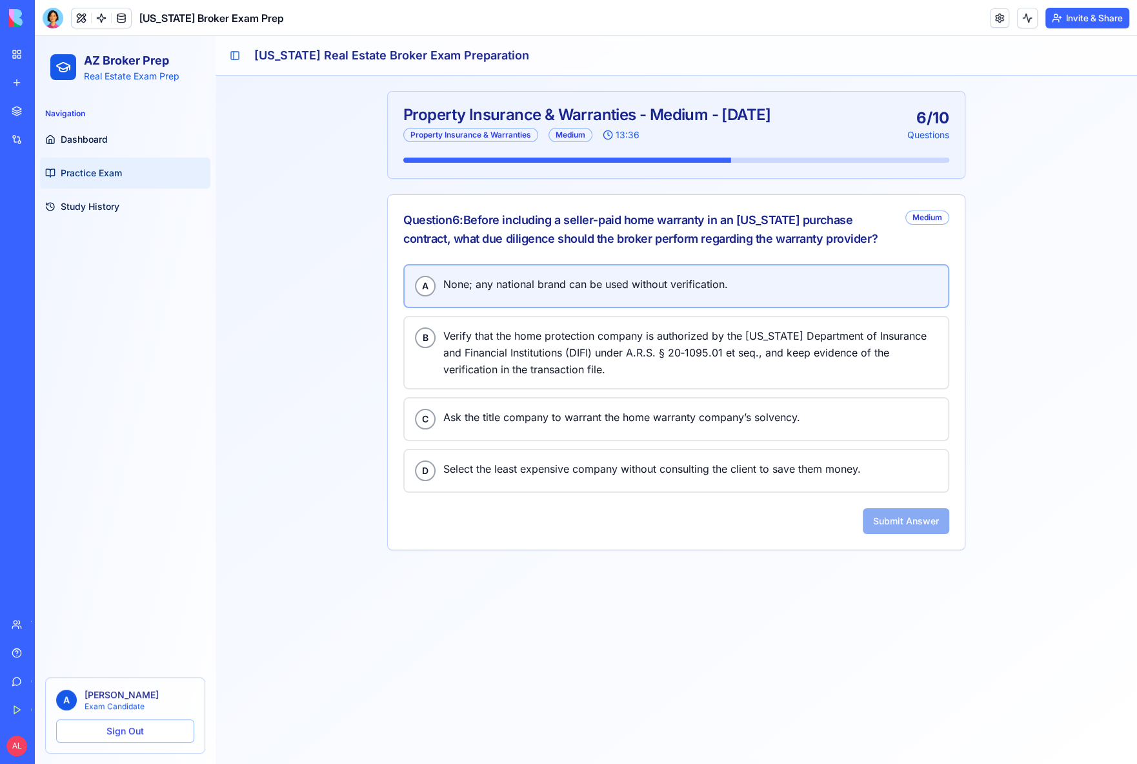
click at [537, 276] on span "None; any national brand can be used without verification." at bounding box center [690, 284] width 494 height 17
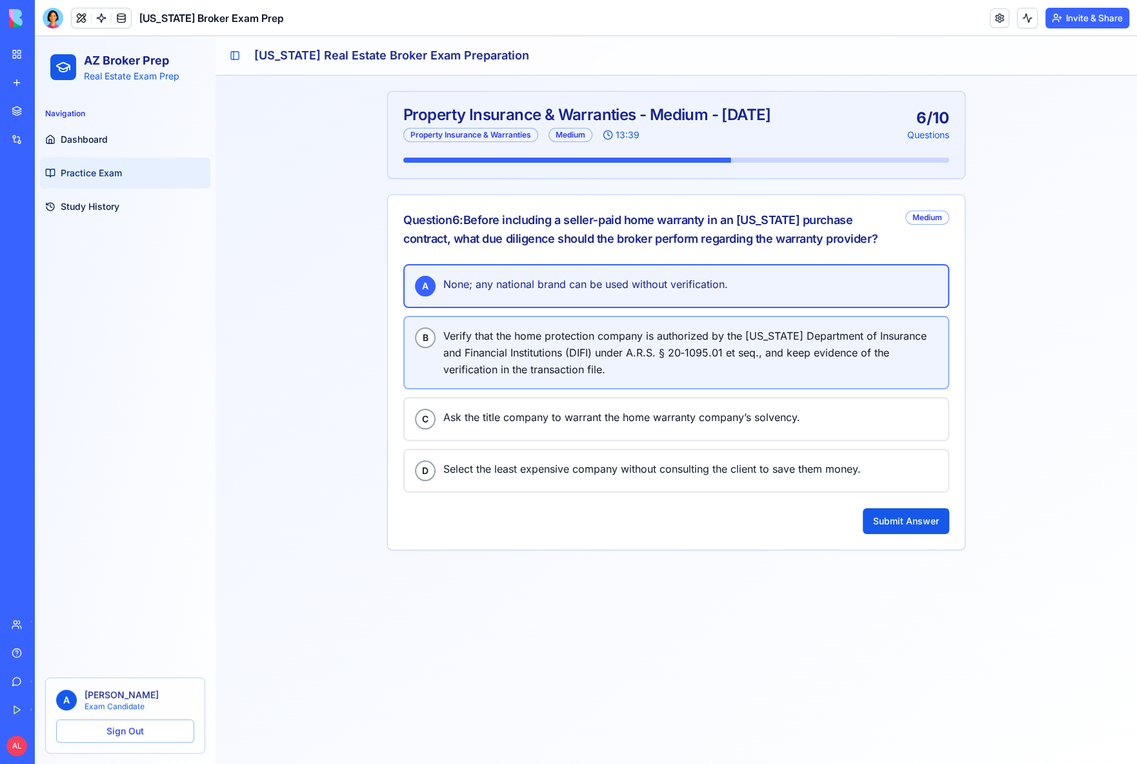
click at [629, 352] on span "Verify that the home protection company is authorized by the [US_STATE] Departm…" at bounding box center [690, 352] width 494 height 50
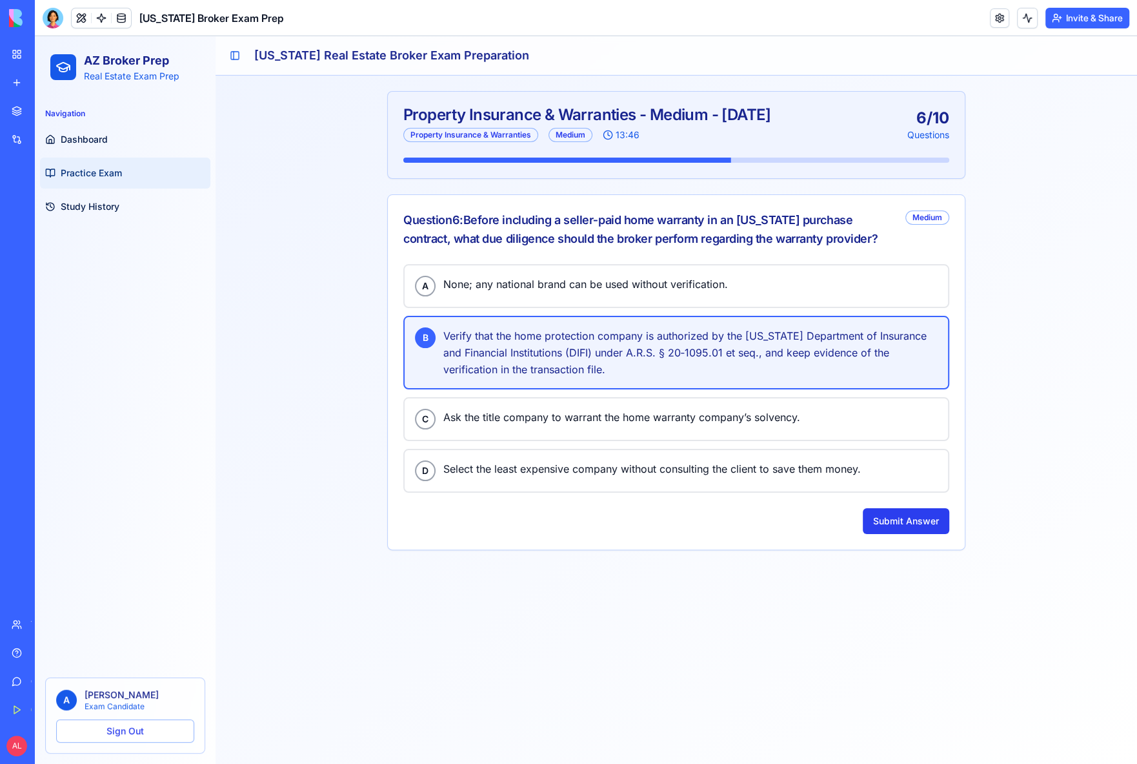
click at [911, 515] on button "Submit Answer" at bounding box center [906, 521] width 87 height 26
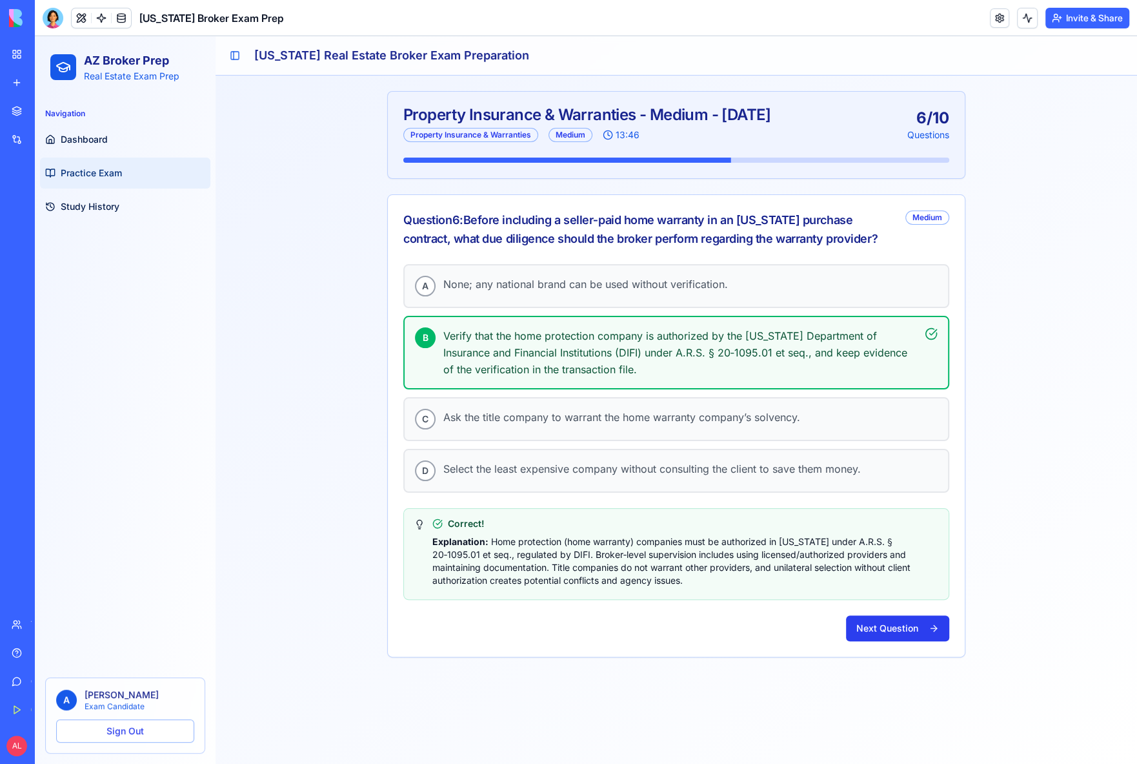
click at [906, 617] on button "Next Question" at bounding box center [897, 628] width 103 height 26
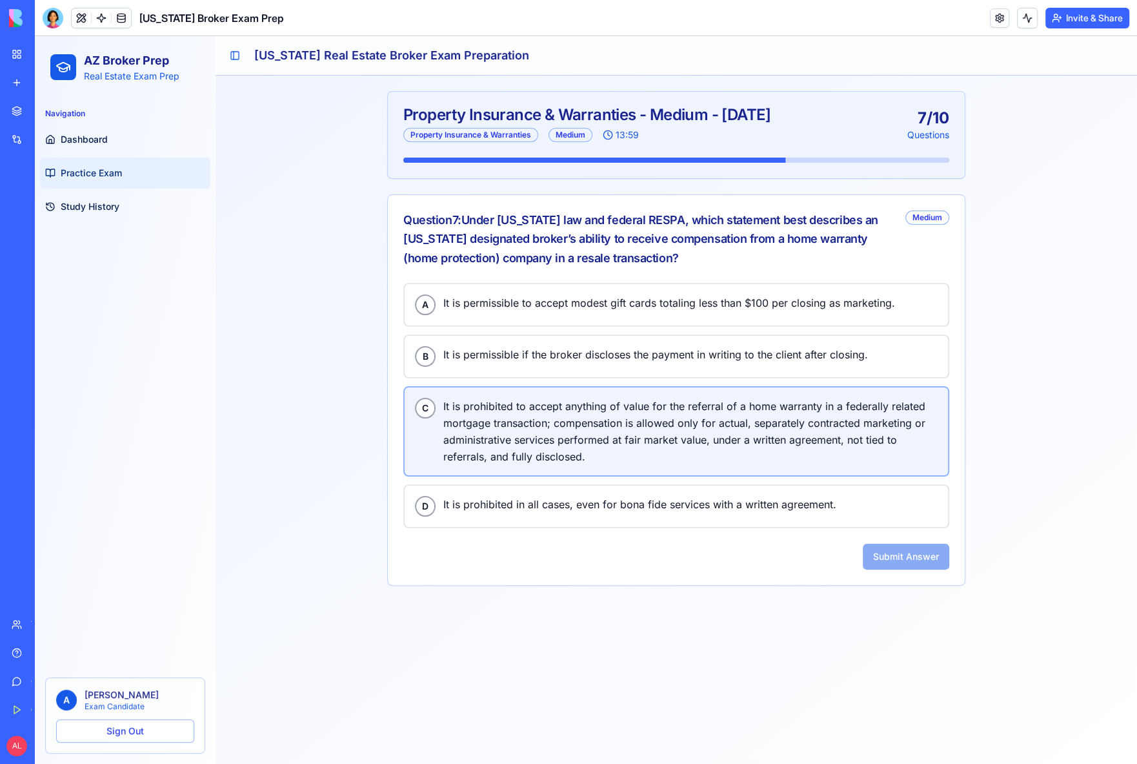
click at [527, 413] on span "It is prohibited to accept anything of value for the referral of a home warrant…" at bounding box center [690, 431] width 494 height 67
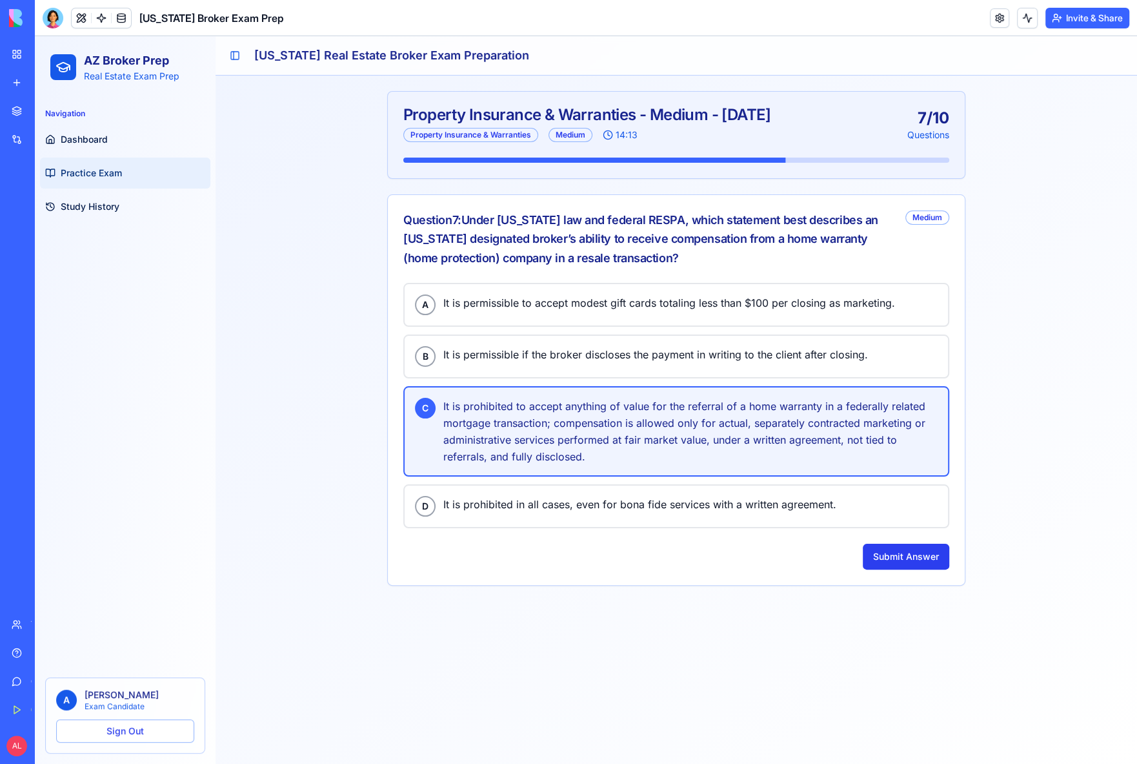
click at [919, 545] on button "Submit Answer" at bounding box center [906, 557] width 87 height 26
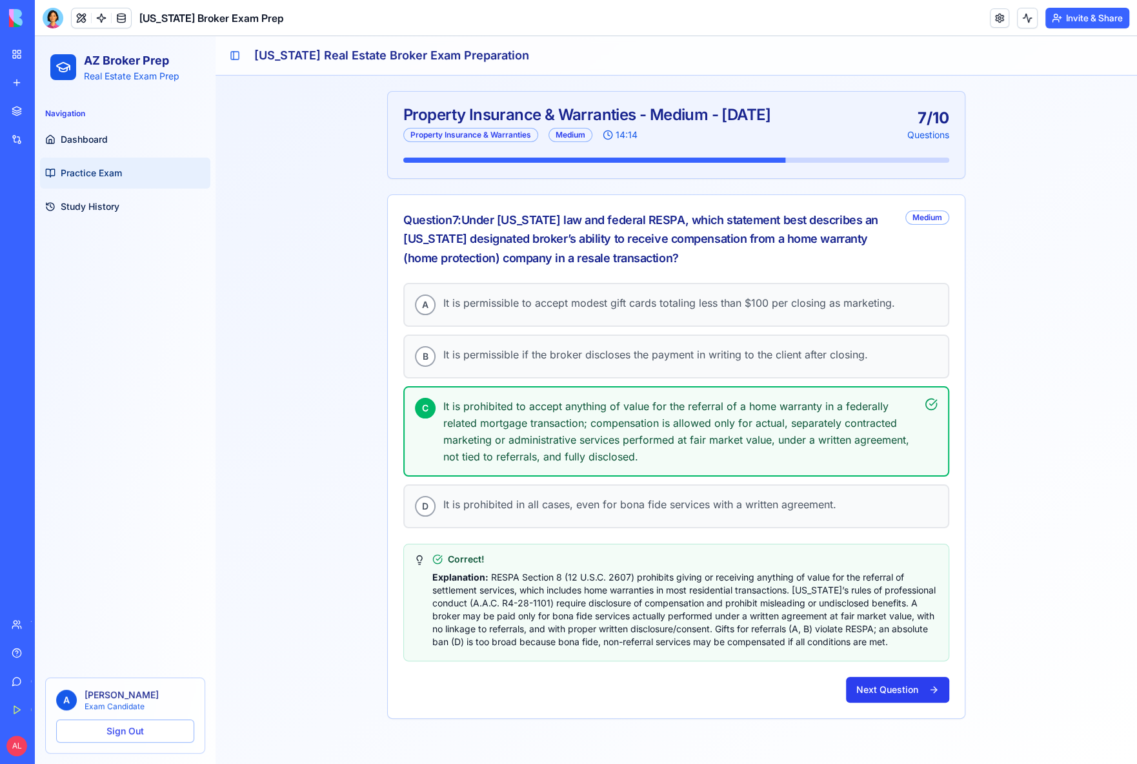
click at [892, 679] on button "Next Question" at bounding box center [897, 690] width 103 height 26
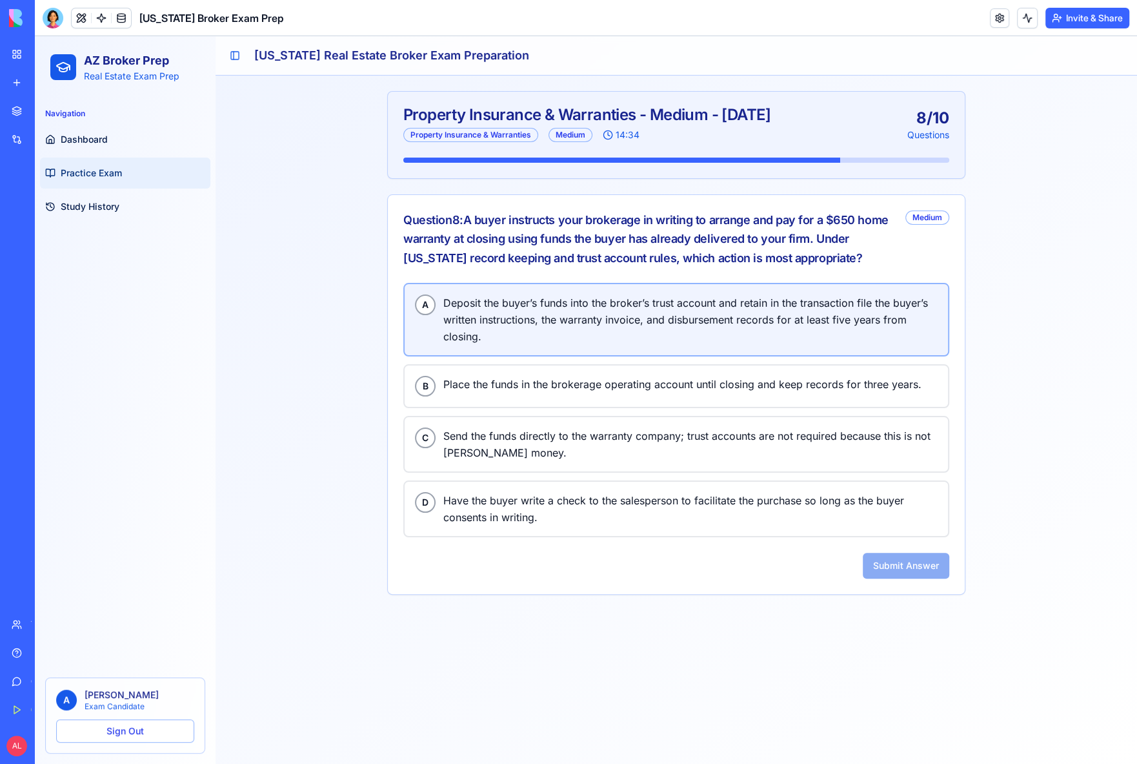
click at [626, 316] on span "Deposit the buyer’s funds into the broker’s trust account and retain in the tra…" at bounding box center [690, 319] width 494 height 50
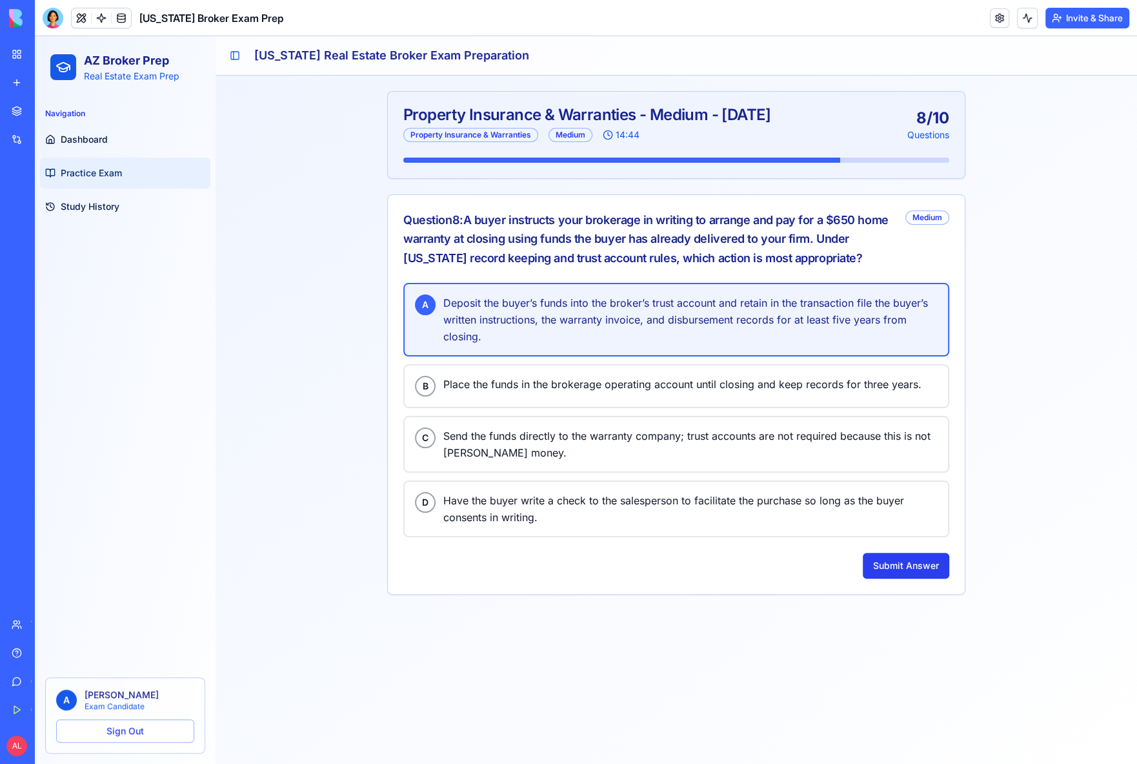
click at [925, 556] on button "Submit Answer" at bounding box center [906, 566] width 87 height 26
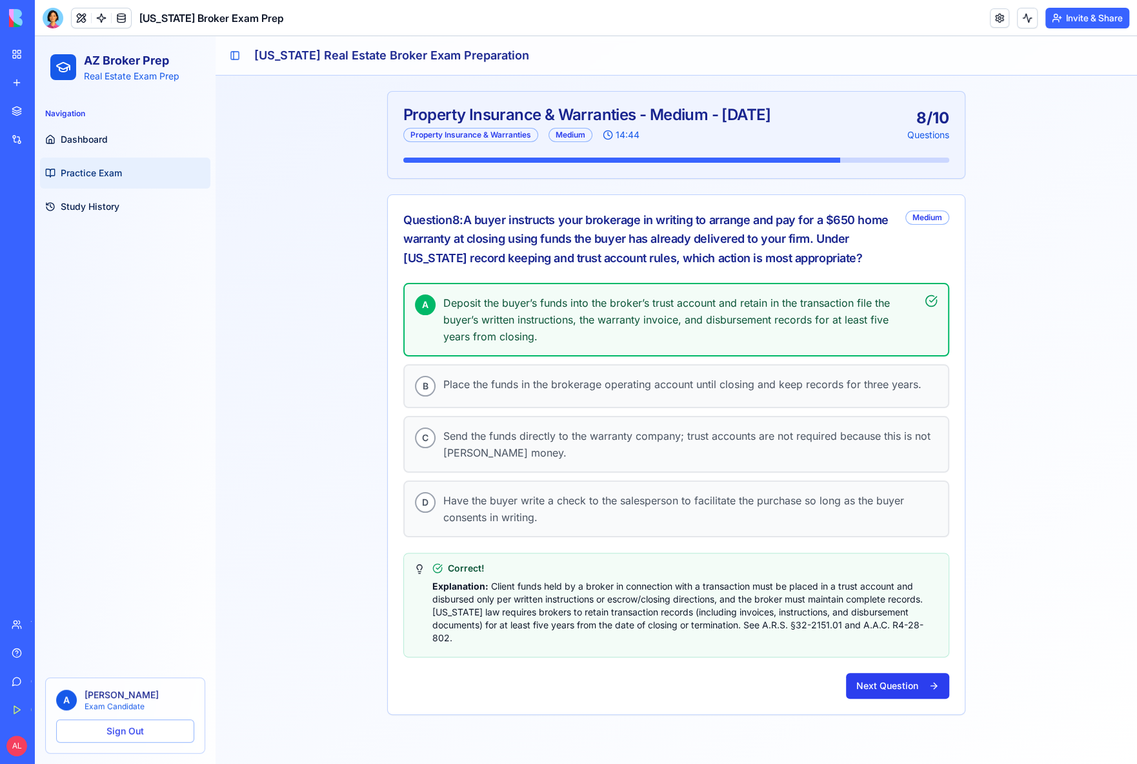
click at [916, 675] on button "Next Question" at bounding box center [897, 686] width 103 height 26
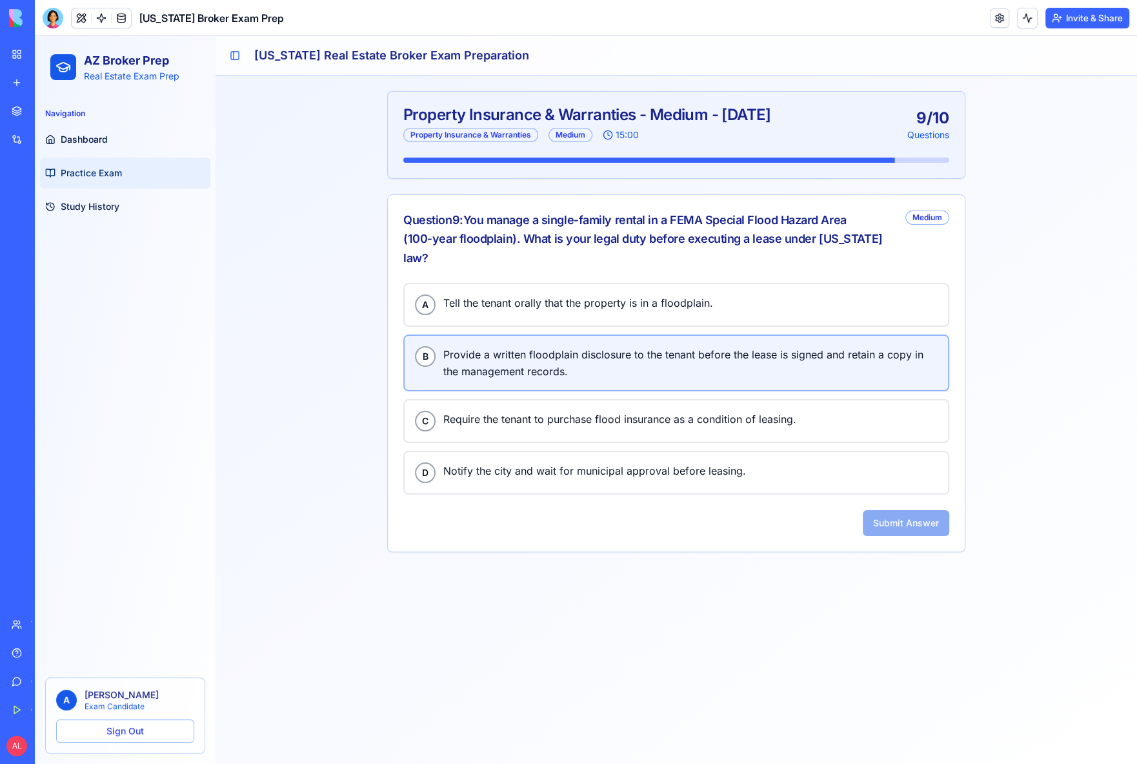
click at [578, 346] on span "Provide a written floodplain disclosure to the tenant before the lease is signe…" at bounding box center [690, 363] width 494 height 34
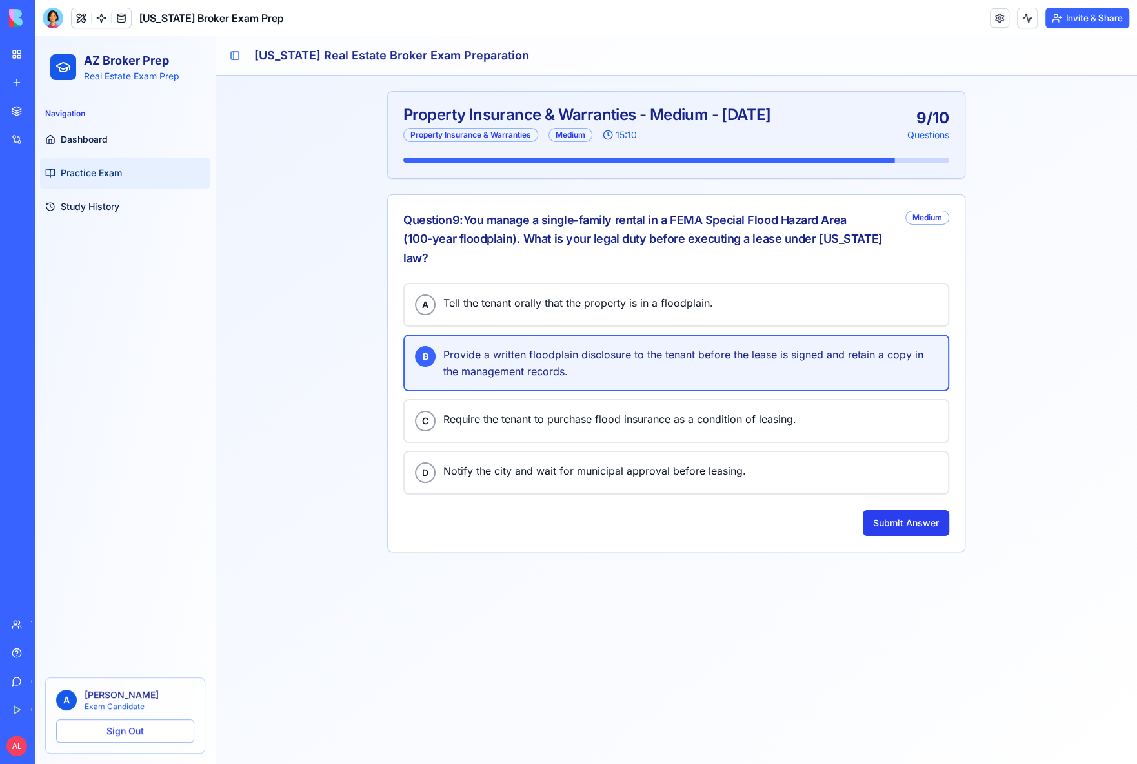
click at [904, 510] on button "Submit Answer" at bounding box center [906, 523] width 87 height 26
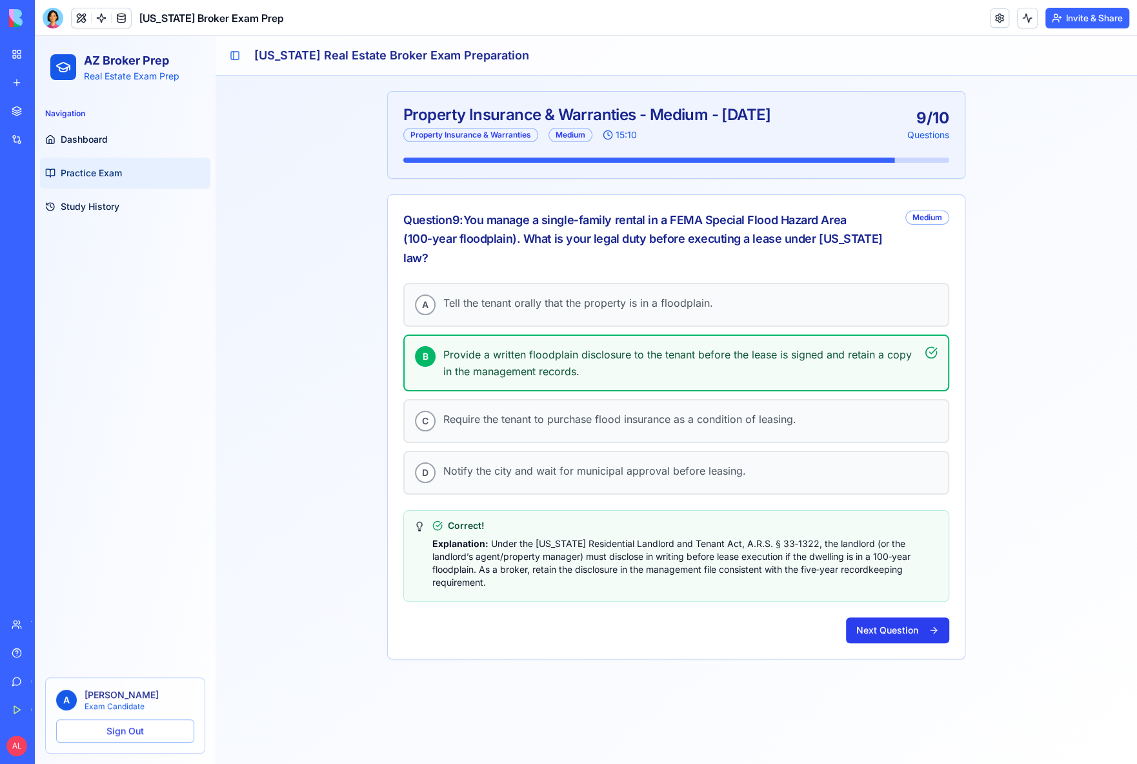
click at [910, 617] on button "Next Question" at bounding box center [897, 630] width 103 height 26
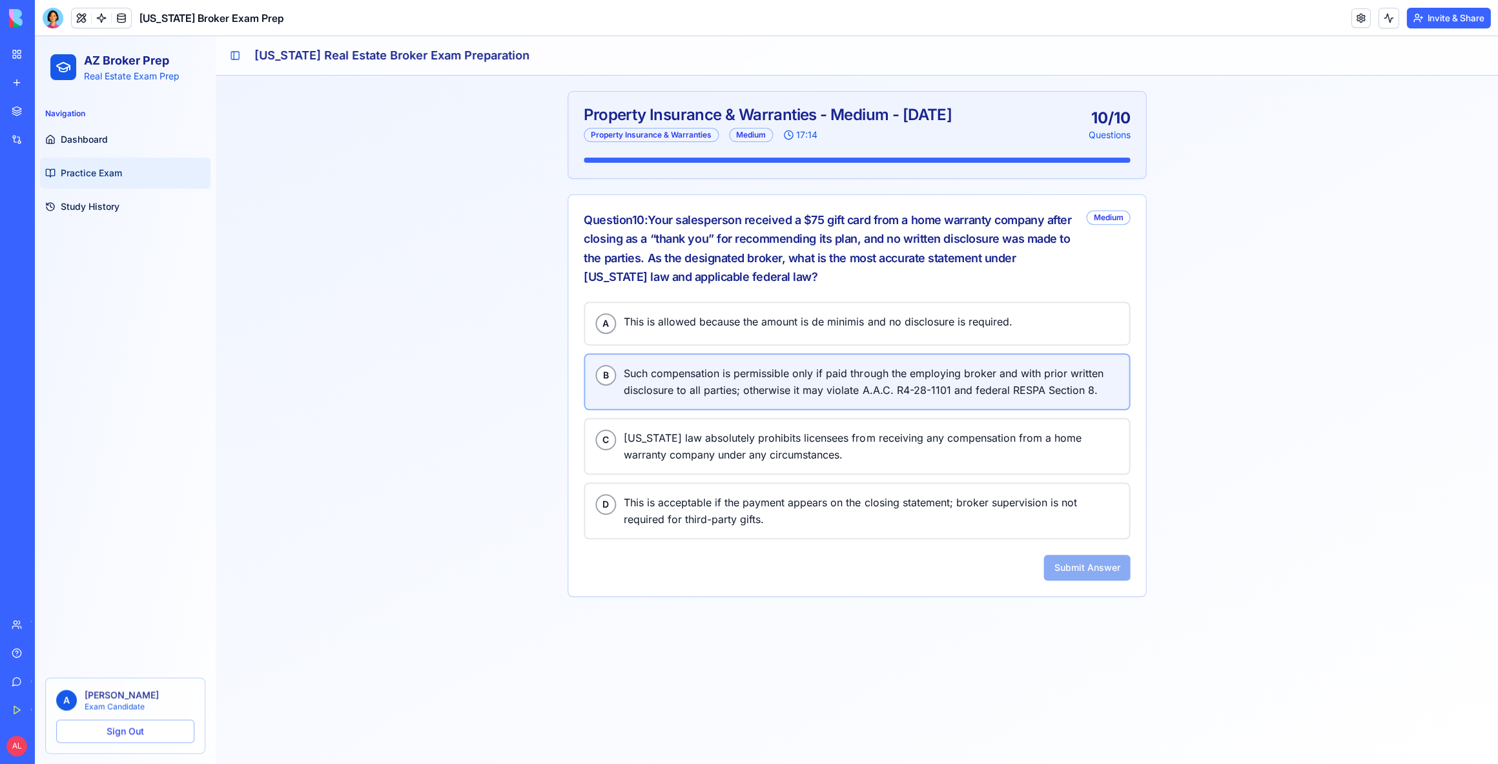
click at [726, 385] on span "Such compensation is permissible only if paid through the employing broker and …" at bounding box center [871, 382] width 494 height 34
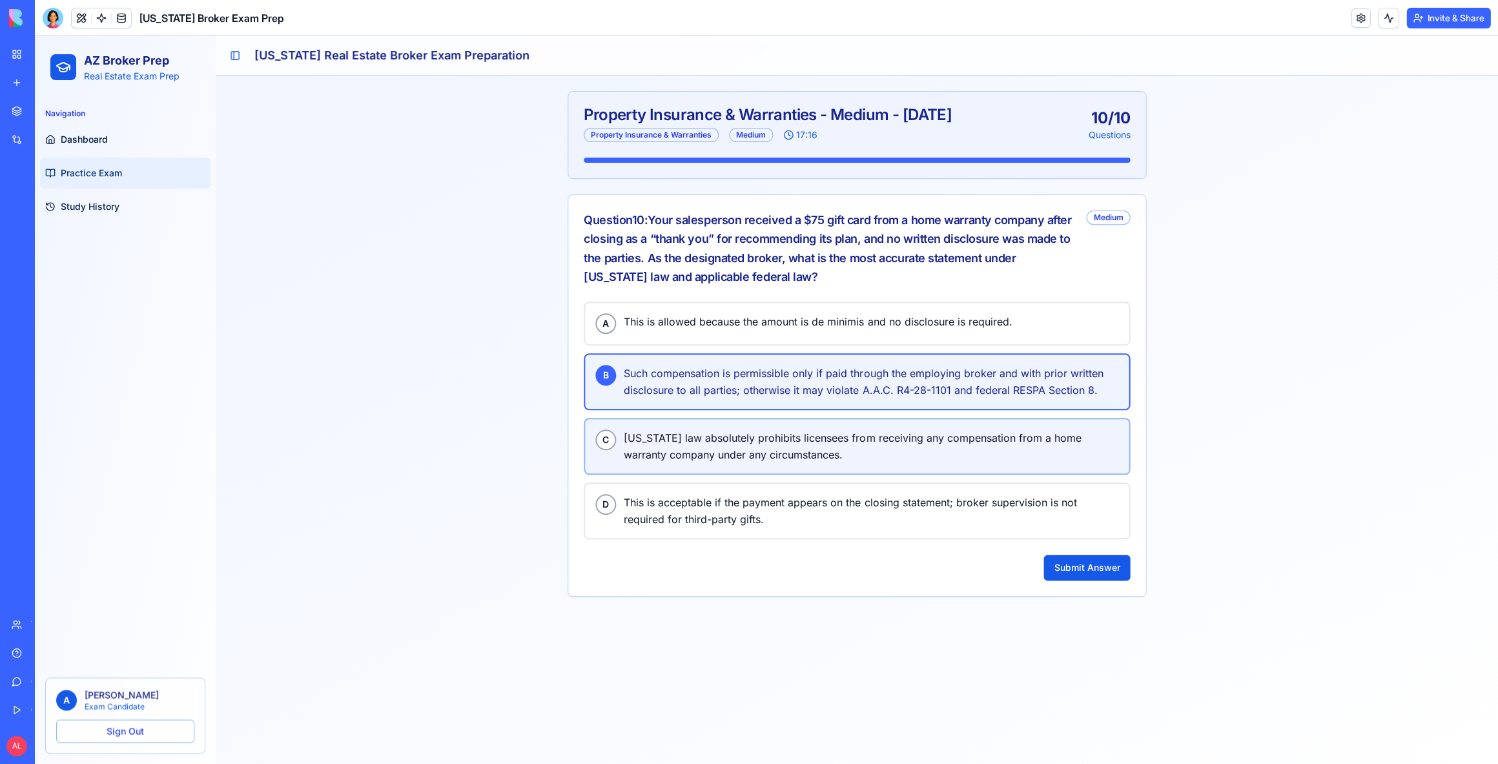
click at [724, 434] on span "[US_STATE] law absolutely prohibits licensees from receiving any compensation f…" at bounding box center [871, 446] width 494 height 34
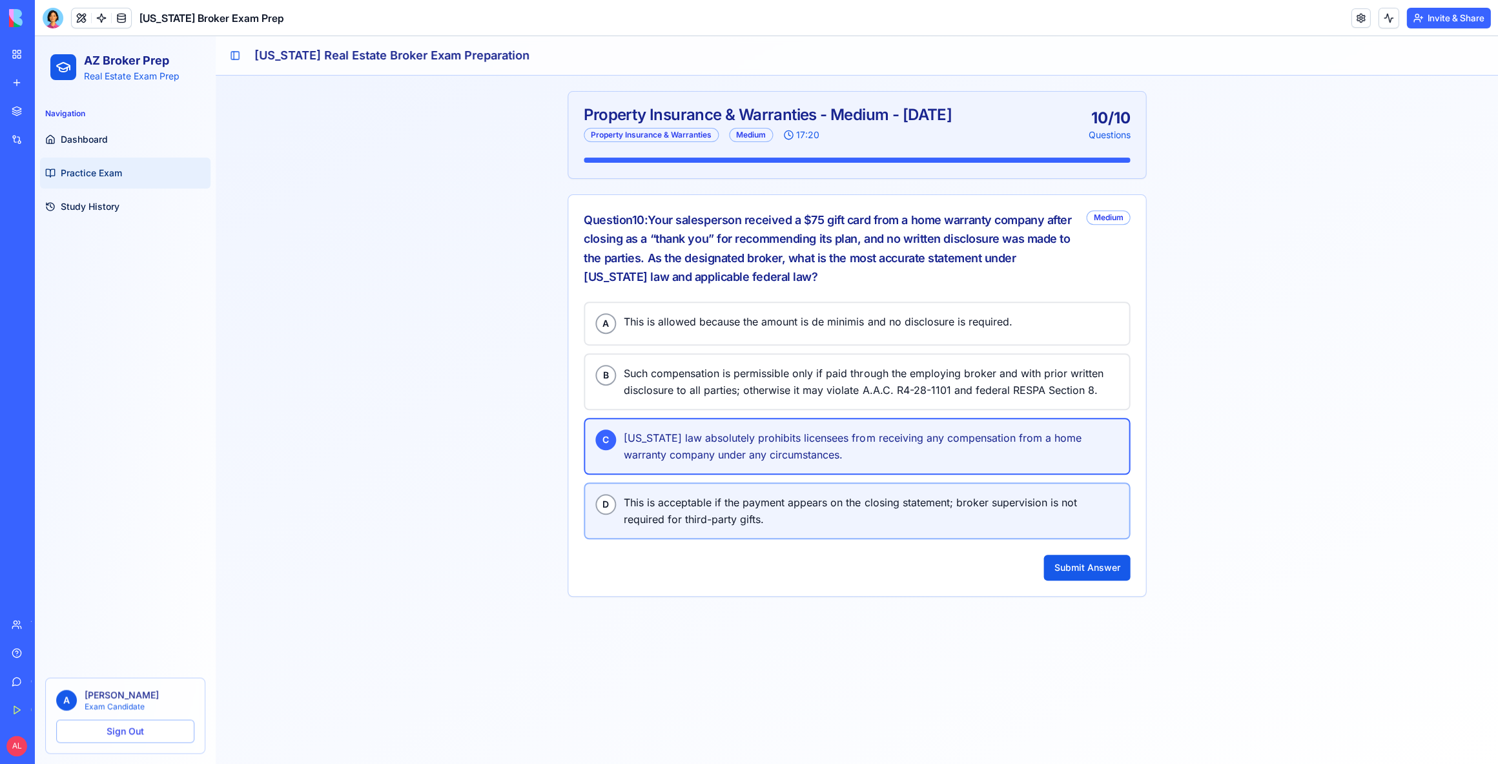
click at [739, 499] on span "This is acceptable if the payment appears on the closing statement; broker supe…" at bounding box center [871, 511] width 494 height 34
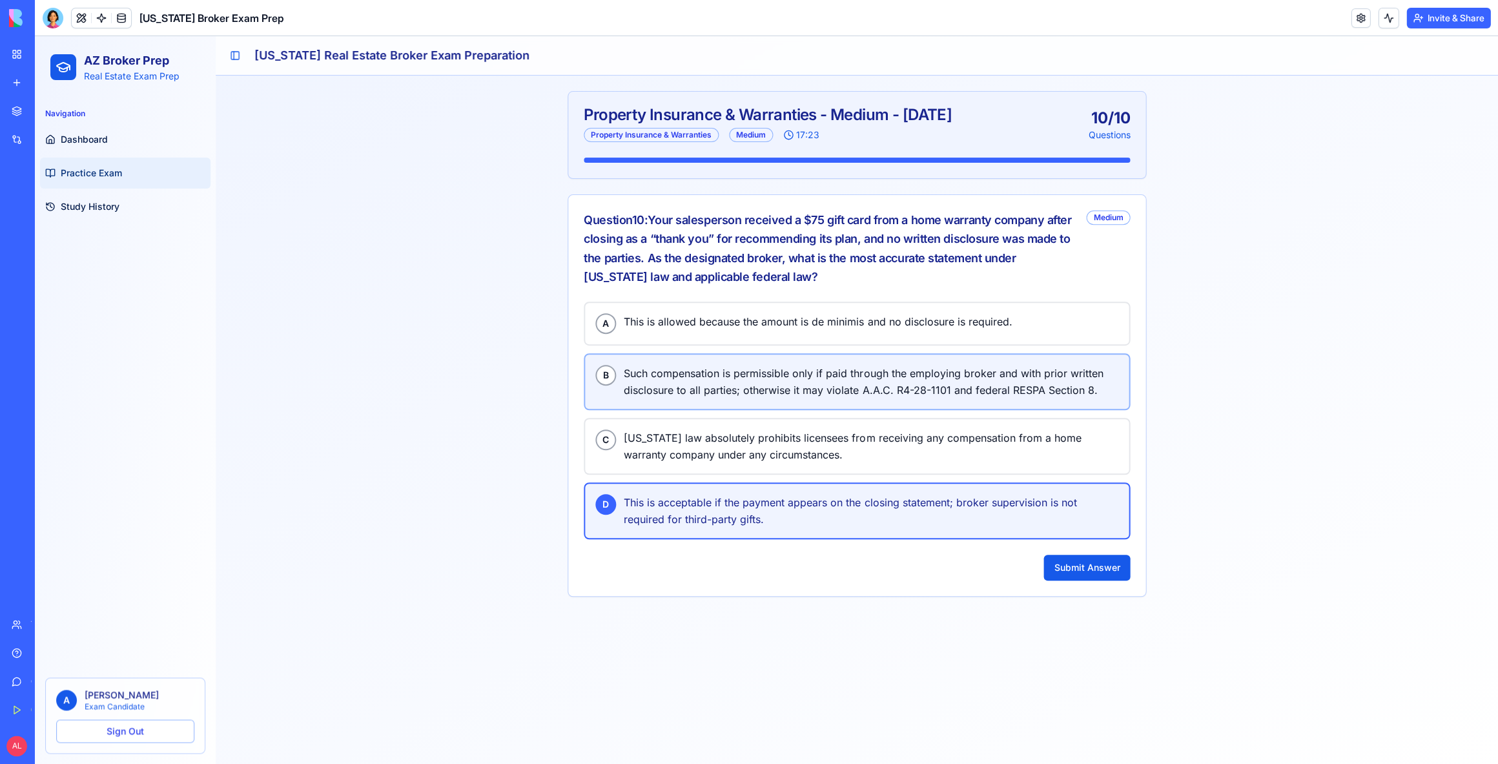
click at [737, 372] on span "Such compensation is permissible only if paid through the employing broker and …" at bounding box center [871, 382] width 494 height 34
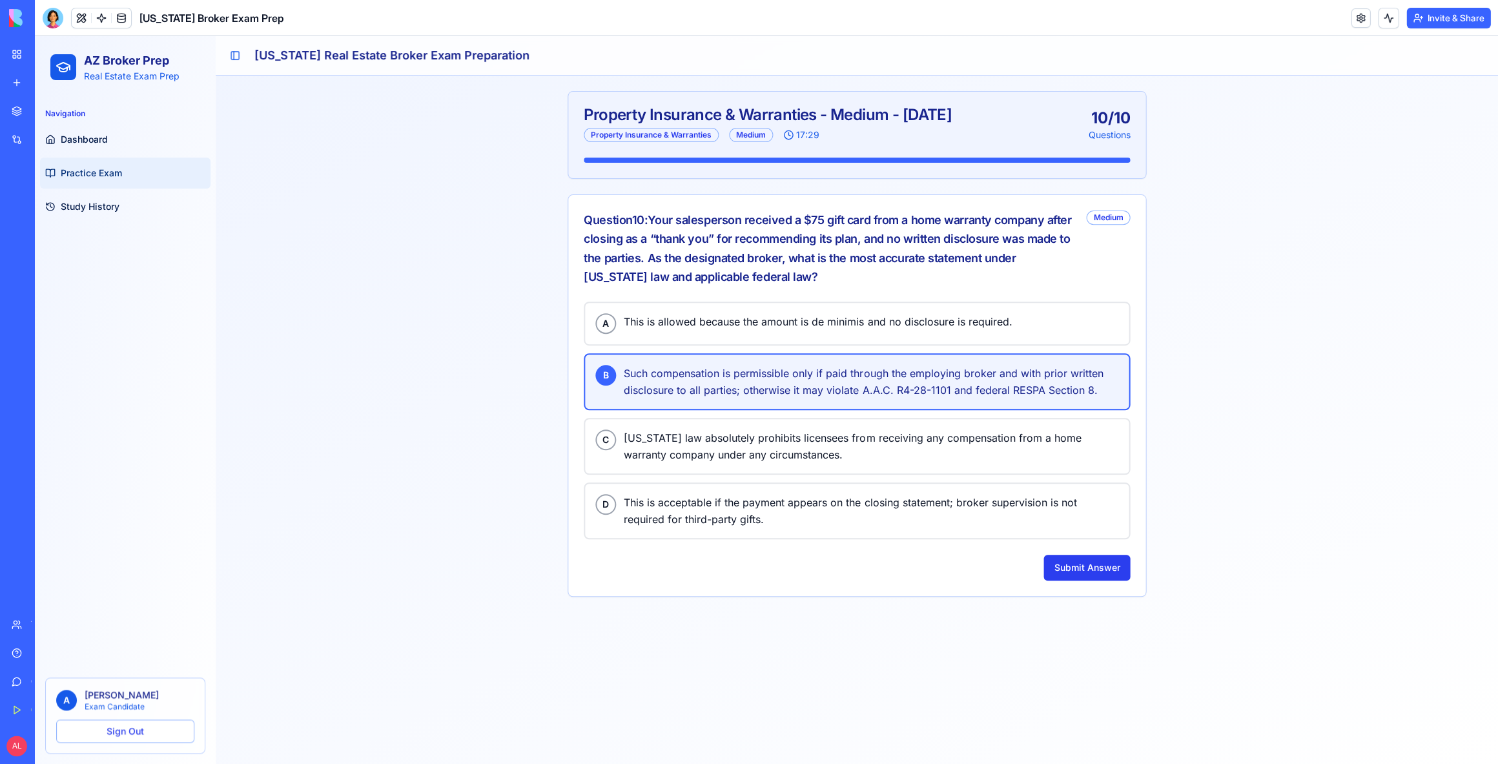
click at [1080, 555] on button "Submit Answer" at bounding box center [1086, 568] width 87 height 26
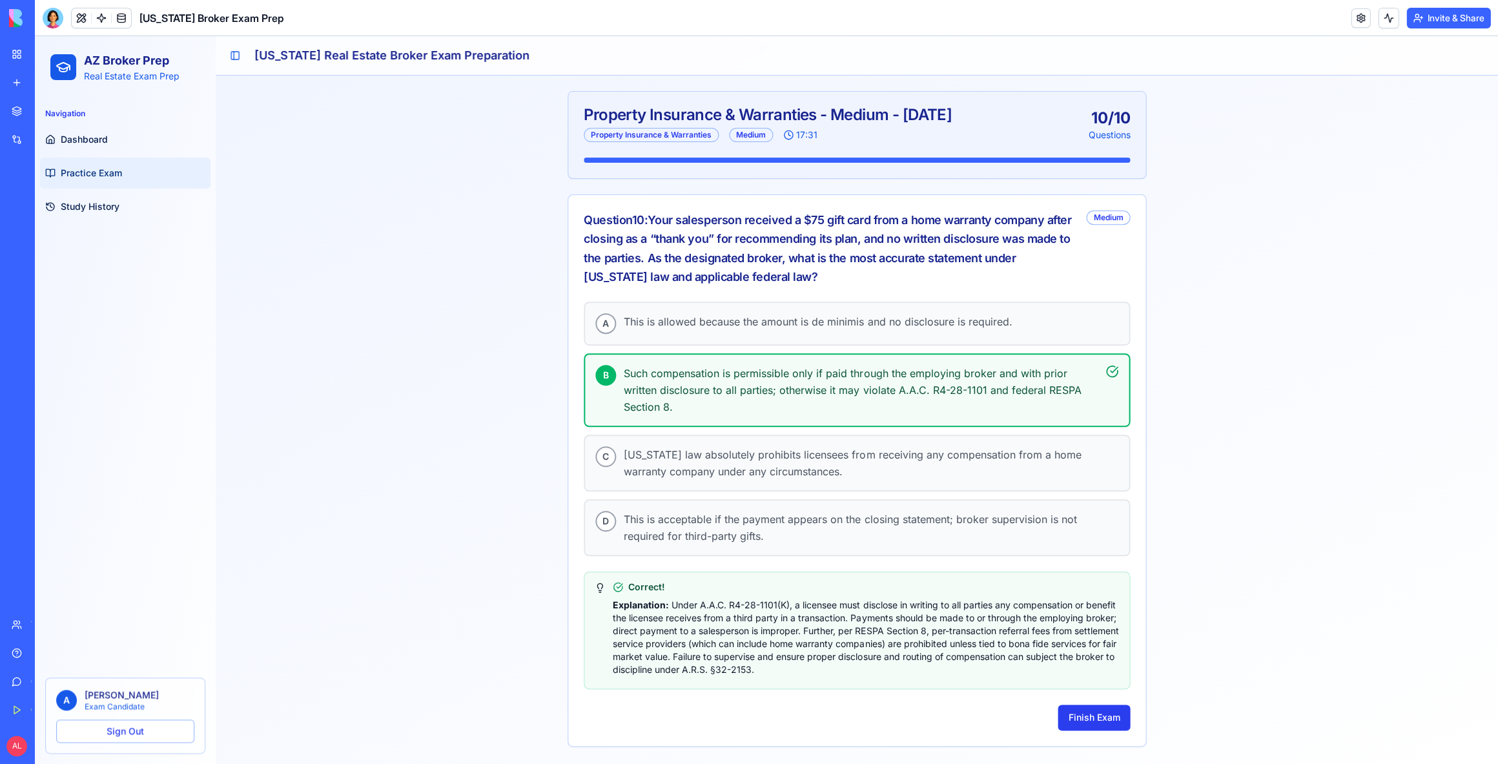
click at [1078, 707] on button "Finish Exam" at bounding box center [1093, 717] width 72 height 26
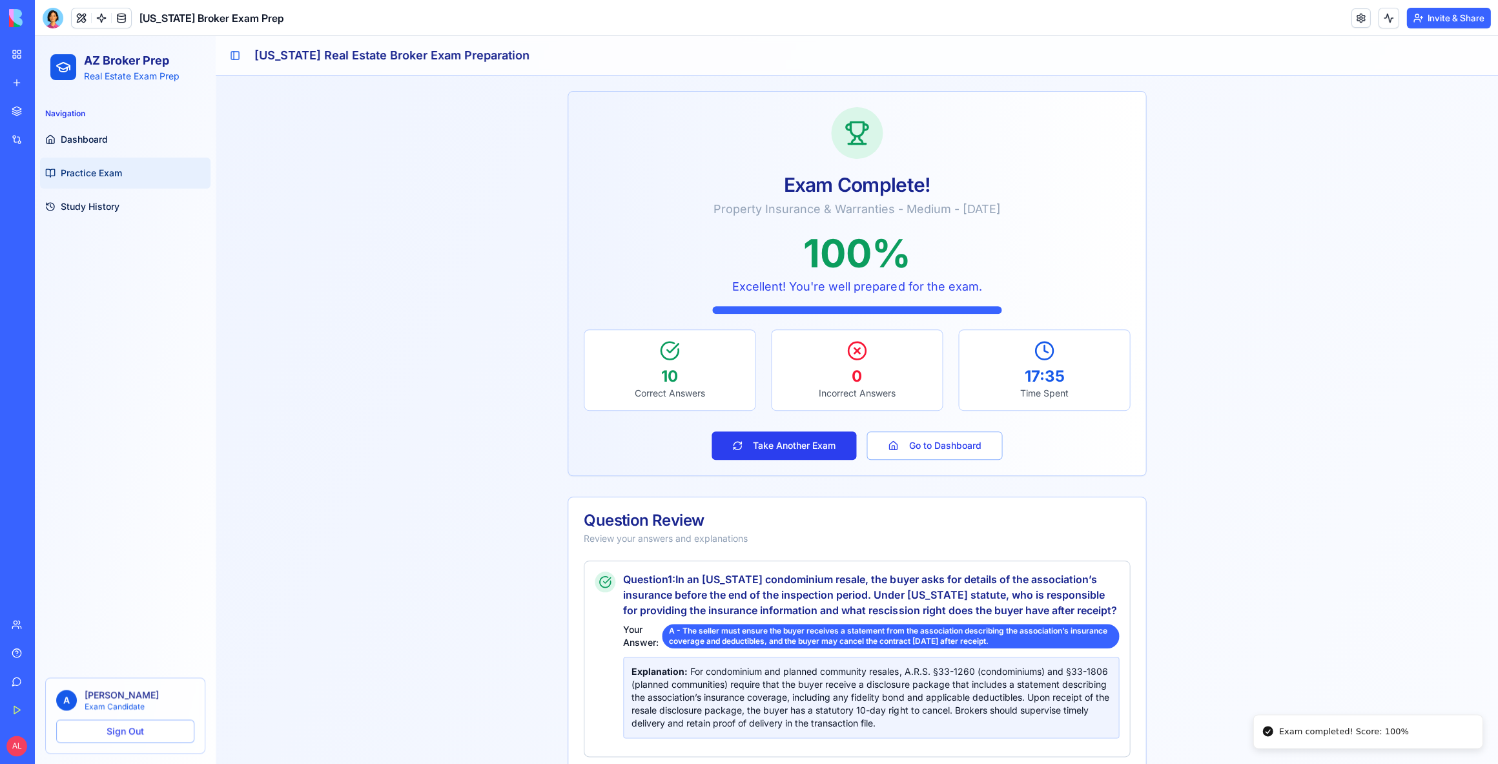
click at [813, 444] on button "Take Another Exam" at bounding box center [783, 445] width 145 height 28
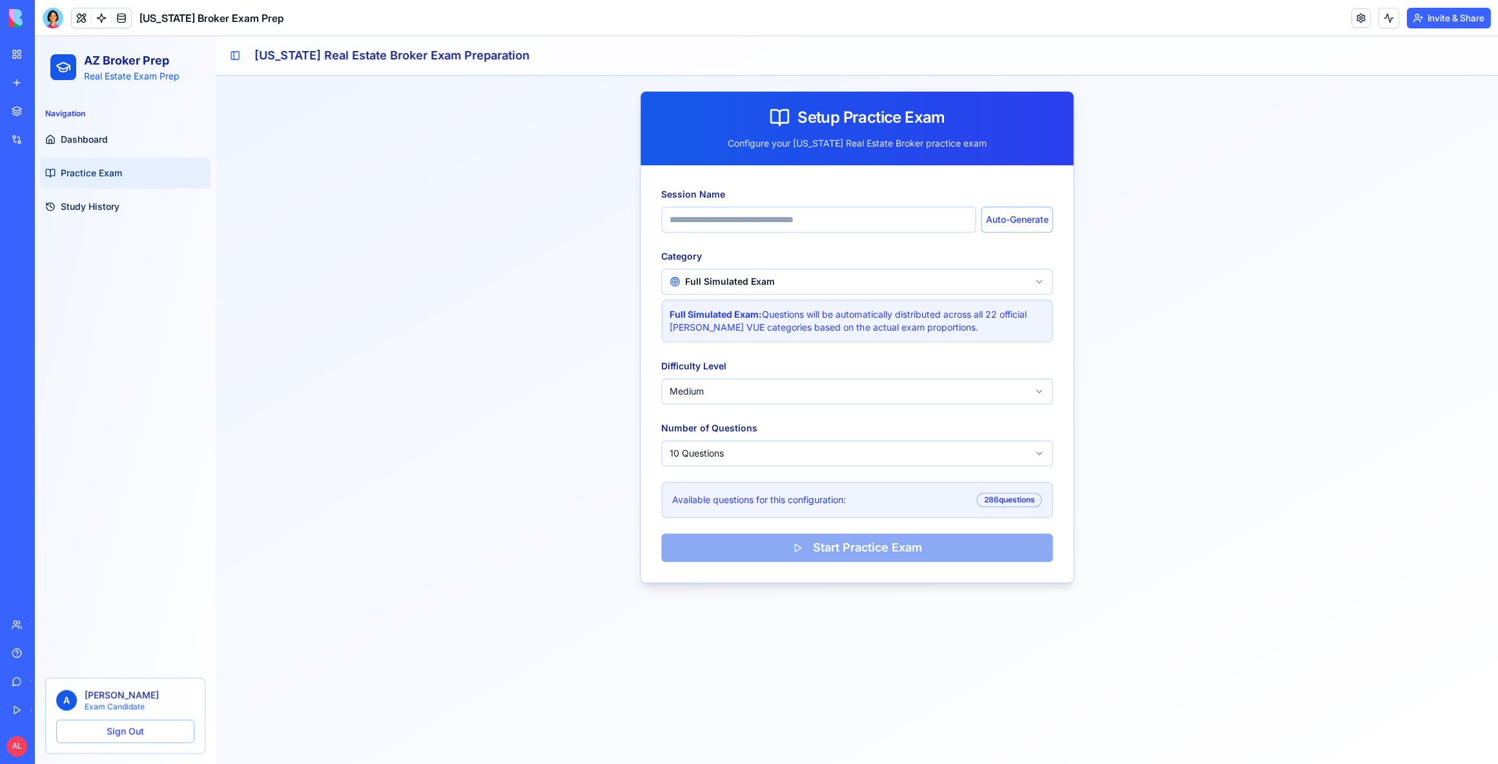
click at [818, 451] on html "AZ Broker Prep Real Estate Exam Prep Navigation Dashboard Practice Exam Study H…" at bounding box center [766, 400] width 1463 height 728
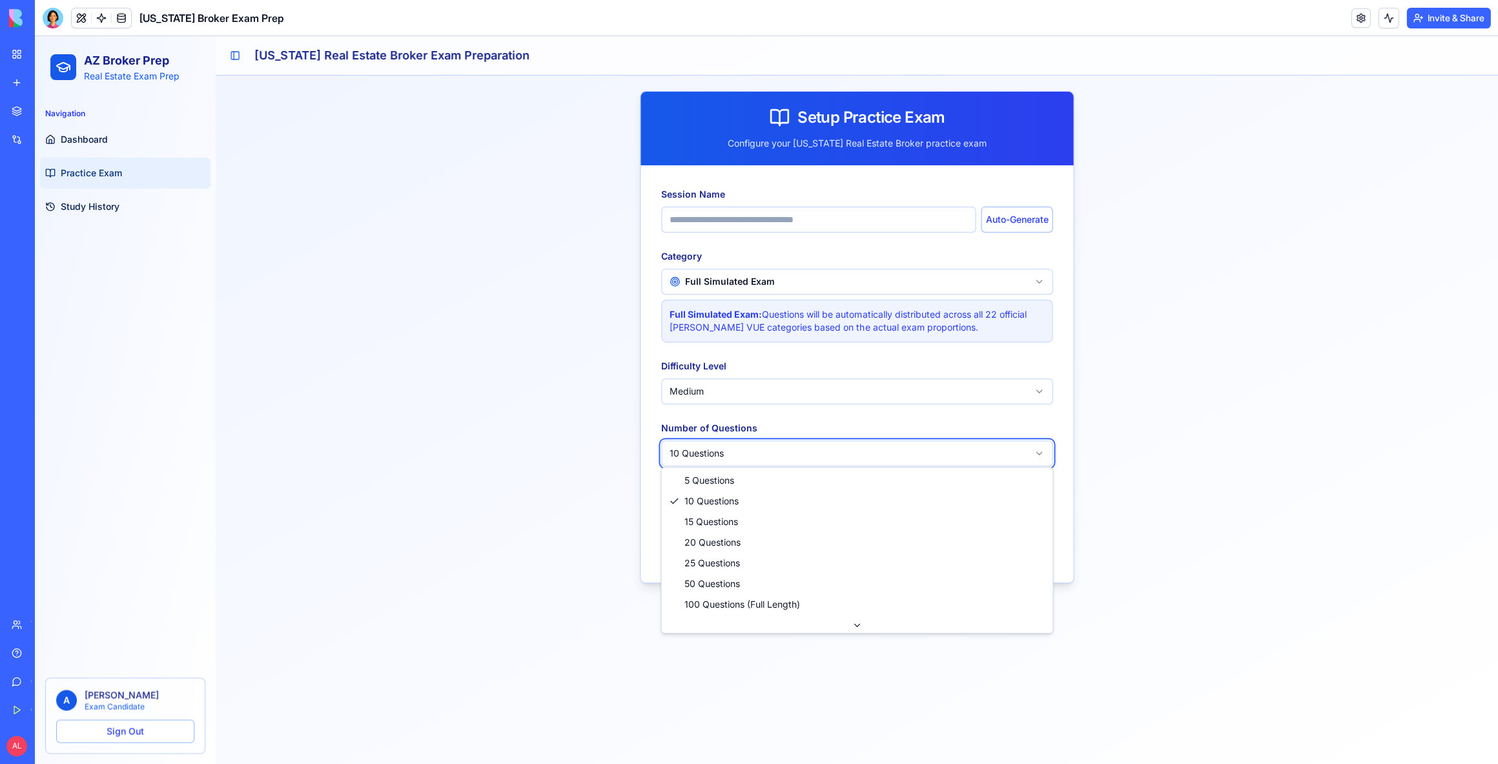
click at [823, 287] on html "AZ Broker Prep Real Estate Exam Prep Navigation Dashboard Practice Exam Study H…" at bounding box center [766, 400] width 1463 height 728
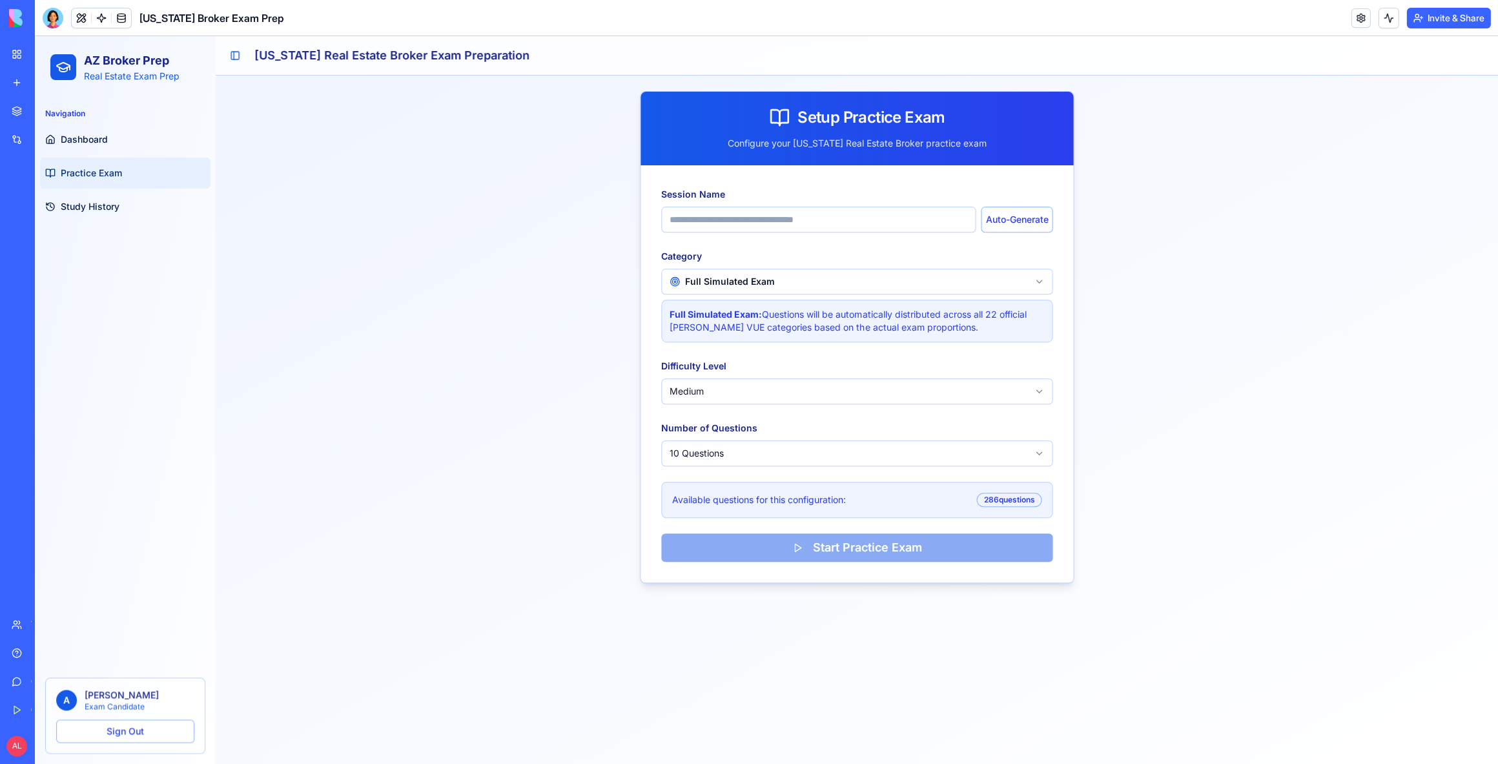
click at [823, 281] on html "AZ Broker Prep Real Estate Exam Prep Navigation Dashboard Practice Exam Study H…" at bounding box center [766, 400] width 1463 height 728
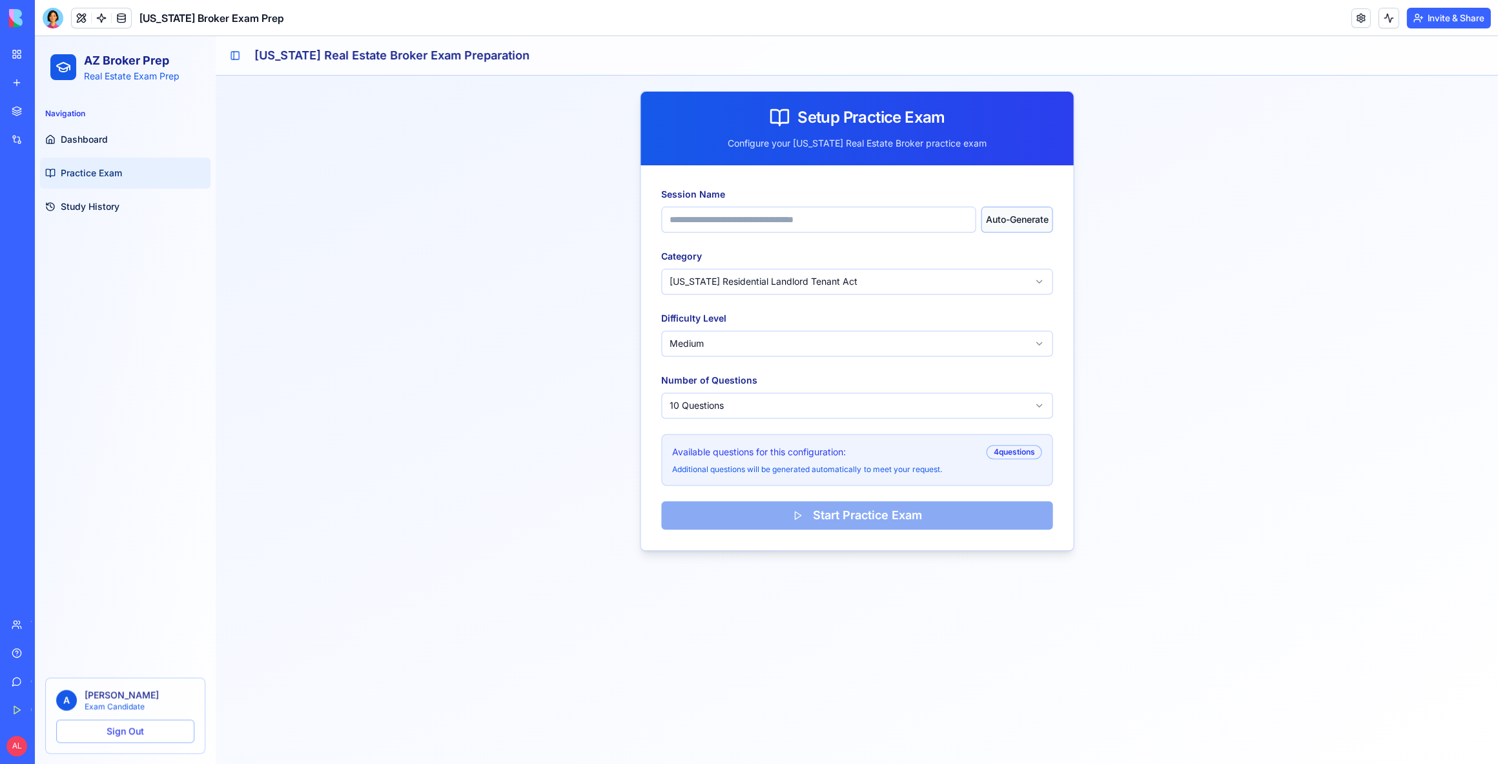
click at [1003, 223] on button "Auto-Generate" at bounding box center [1017, 220] width 72 height 26
type input "**********"
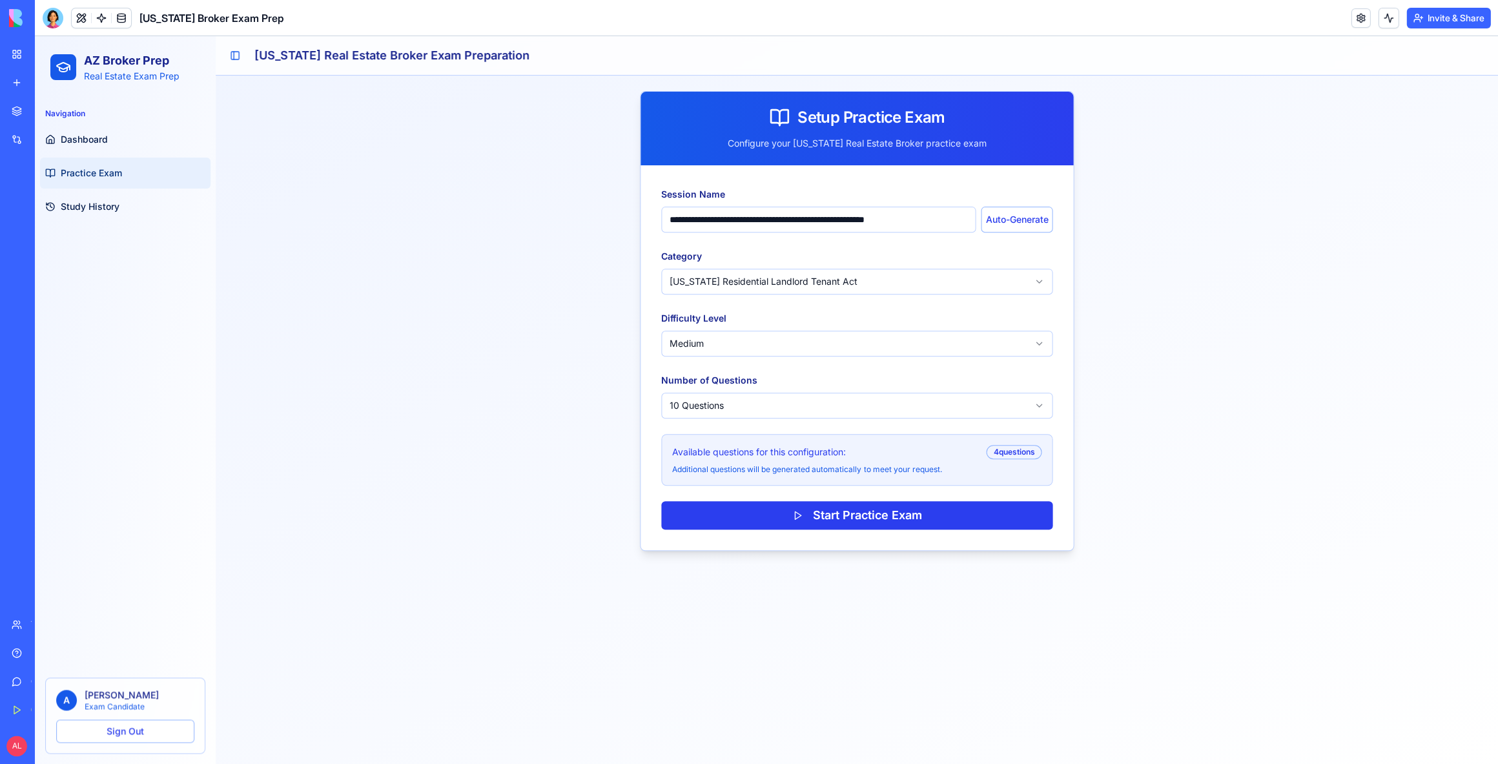
click at [879, 511] on button "Start Practice Exam" at bounding box center [856, 515] width 391 height 28
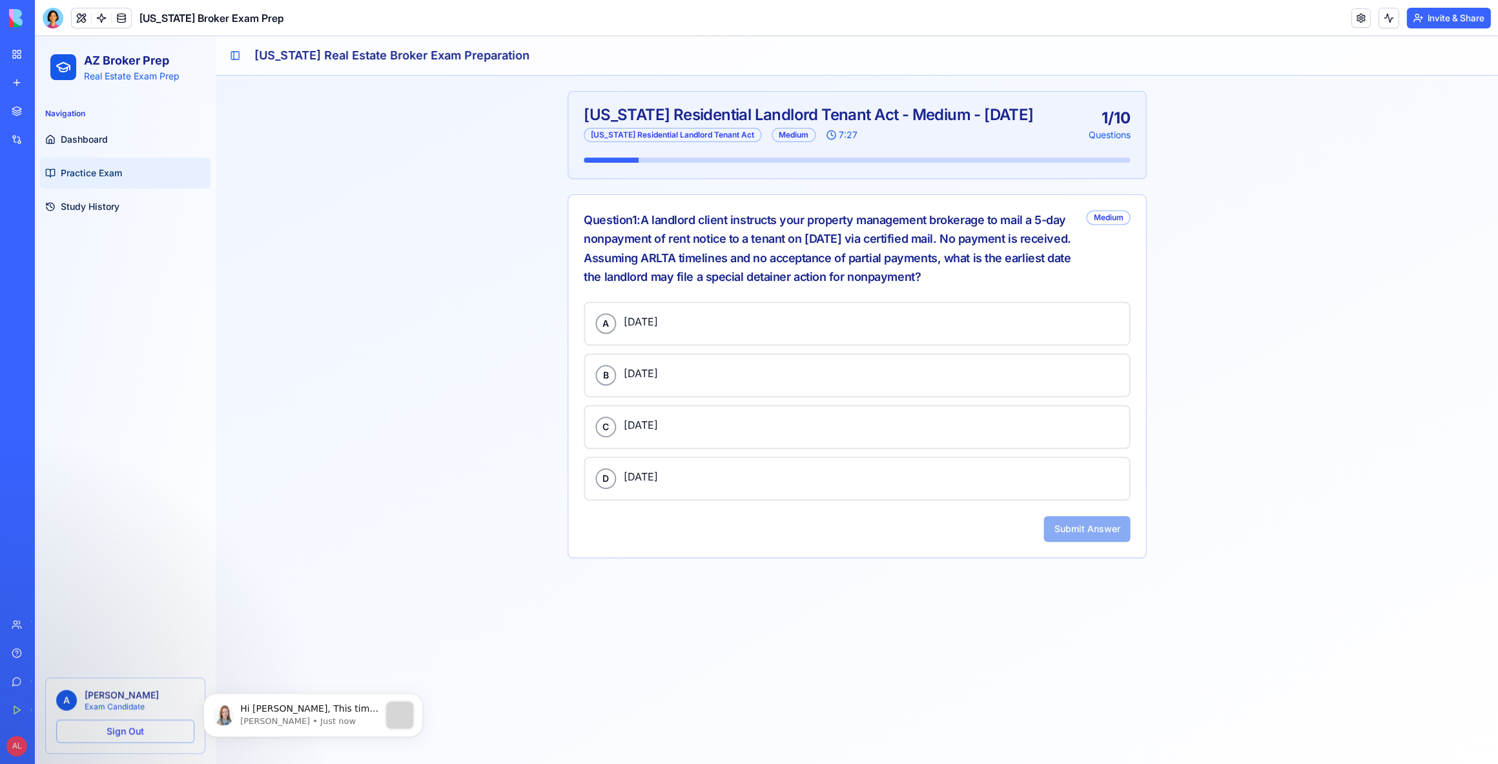
scroll to position [0, 0]
